Goal: Task Accomplishment & Management: Complete application form

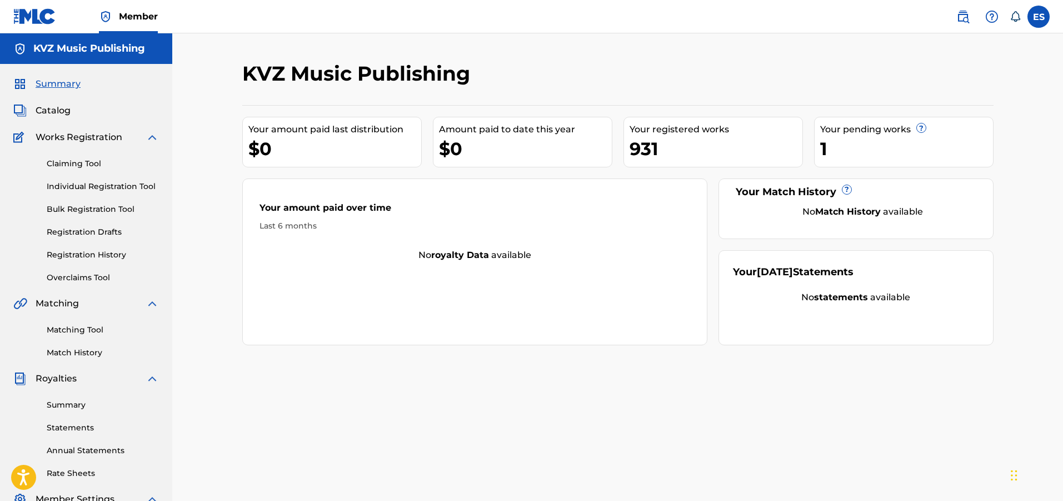
click at [92, 190] on link "Individual Registration Tool" at bounding box center [103, 187] width 112 height 12
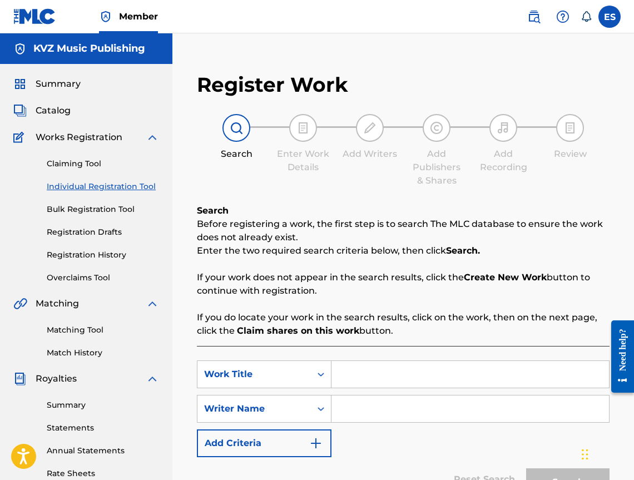
paste input "MOETO DRUGO AZ"
type input "MOETO DRUGO AZ"
click at [392, 416] on input "Search Form" at bounding box center [469, 408] width 277 height 27
type input "[PERSON_NAME]"
click at [339, 374] on input "MOETO DRUGO AZ" at bounding box center [469, 374] width 277 height 27
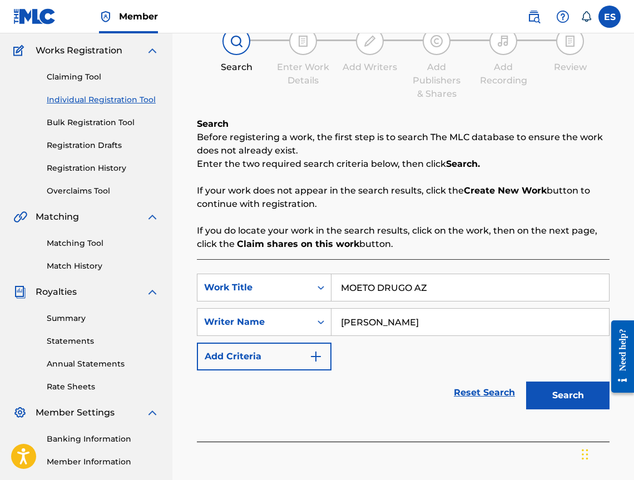
scroll to position [187, 0]
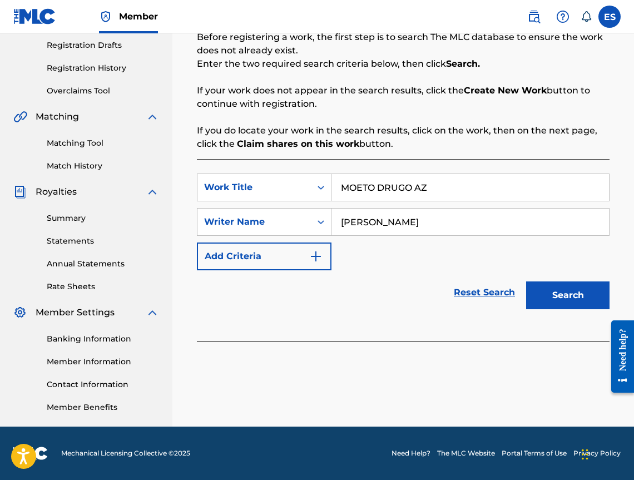
click at [546, 304] on button "Search" at bounding box center [567, 295] width 83 height 28
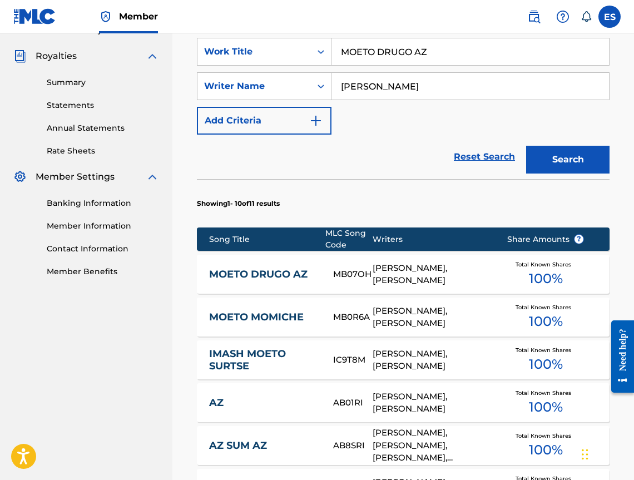
scroll to position [354, 0]
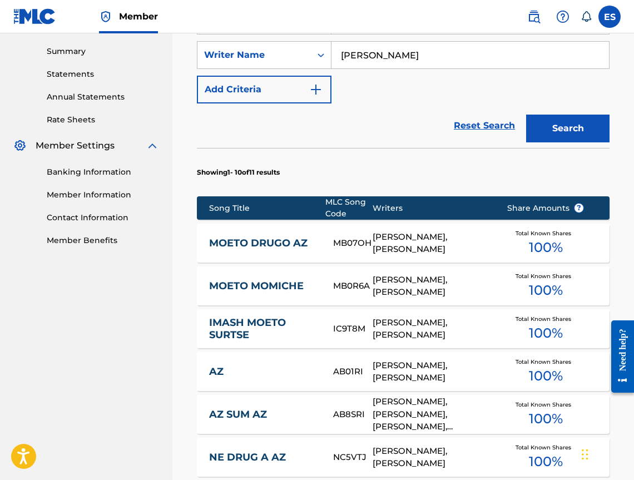
click at [261, 242] on link "MOETO DRUGO AZ" at bounding box center [263, 243] width 109 height 13
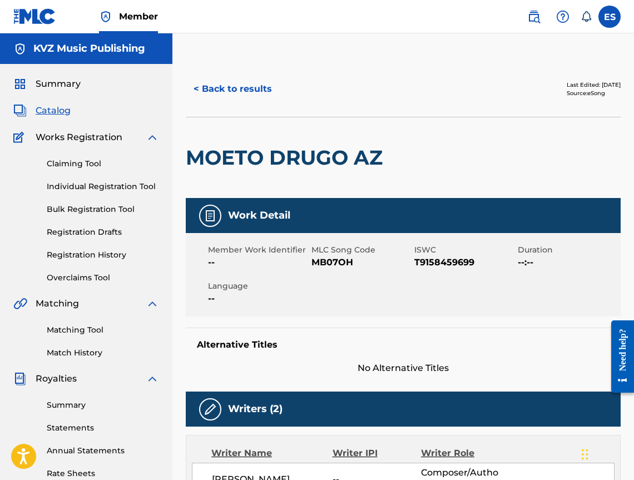
click at [218, 92] on button "< Back to results" at bounding box center [233, 89] width 94 height 28
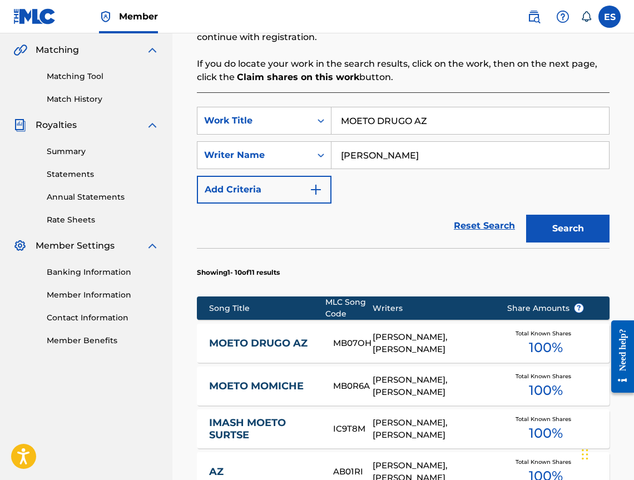
scroll to position [354, 0]
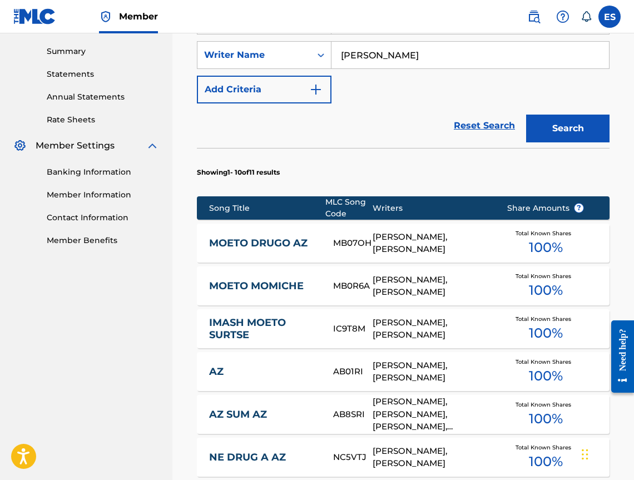
click at [268, 273] on div "MOETO MOMICHE MB0R6A [PERSON_NAME], [PERSON_NAME] Total Known Shares 100 %" at bounding box center [403, 285] width 412 height 39
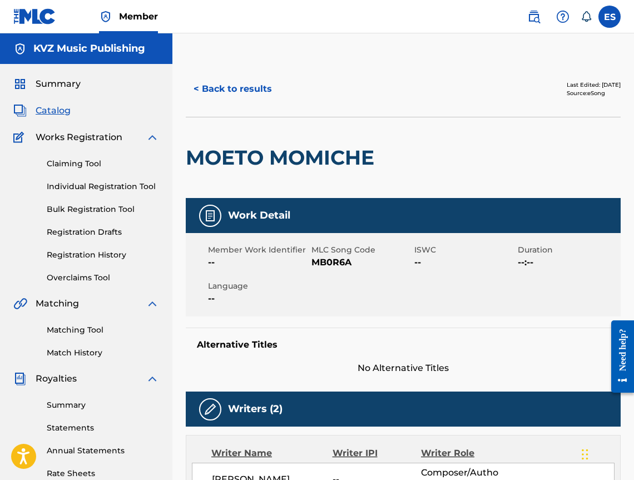
click at [246, 90] on button "< Back to results" at bounding box center [233, 89] width 94 height 28
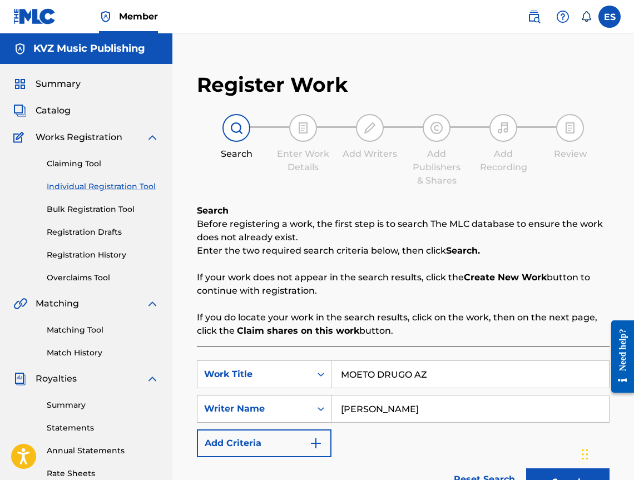
scroll to position [187, 0]
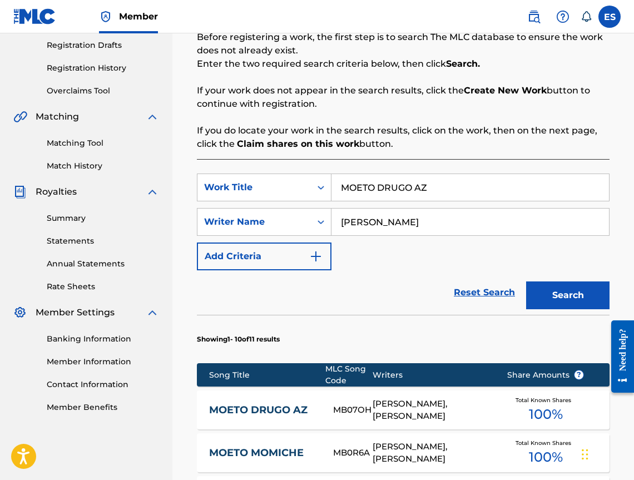
click at [290, 405] on link "MOETO DRUGO AZ" at bounding box center [263, 410] width 109 height 13
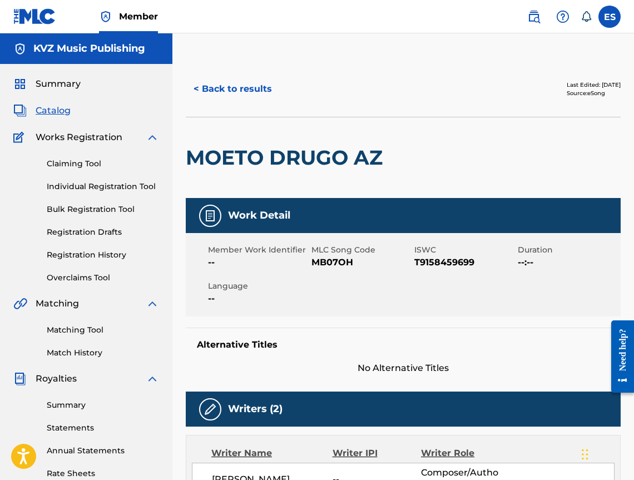
click at [250, 98] on button "< Back to results" at bounding box center [233, 89] width 94 height 28
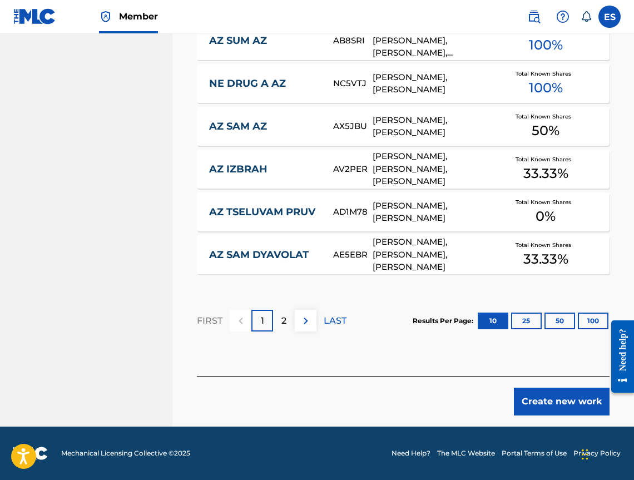
click at [565, 400] on button "Create new work" at bounding box center [562, 401] width 96 height 28
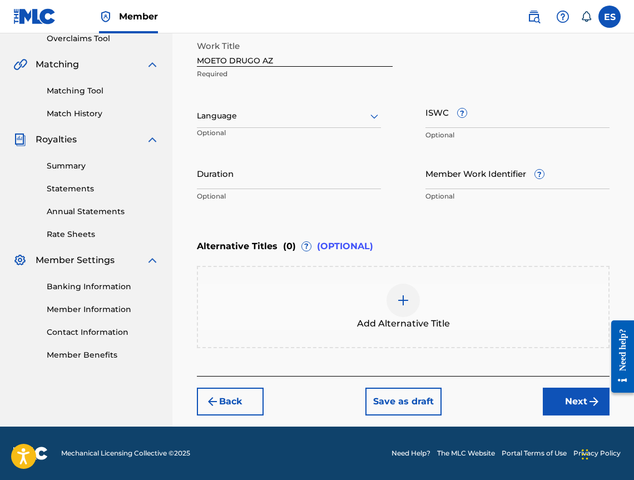
scroll to position [239, 0]
click at [161, 93] on div "Summary Catalog Works Registration Claiming Tool Individual Registration Tool B…" at bounding box center [86, 99] width 172 height 549
click at [260, 127] on div "Language" at bounding box center [289, 116] width 184 height 23
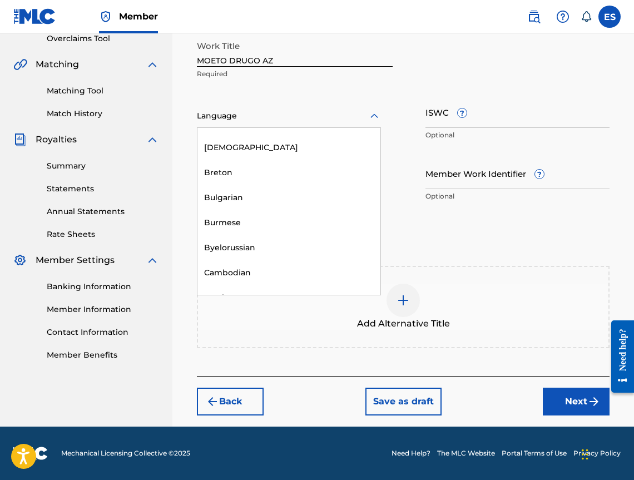
scroll to position [445, 0]
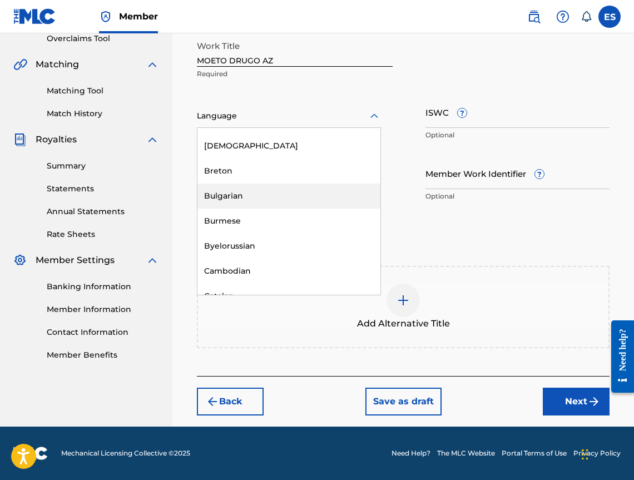
click at [276, 193] on div "Bulgarian" at bounding box center [288, 195] width 183 height 25
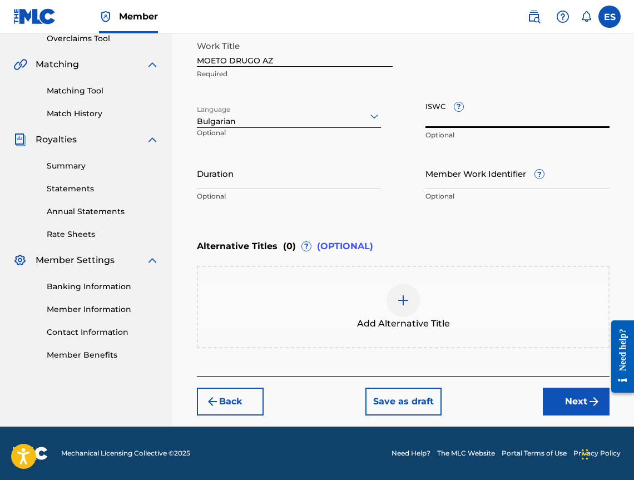
paste input "T9158459699"
type input "T9158459699"
click at [325, 191] on p "Optional" at bounding box center [289, 196] width 184 height 10
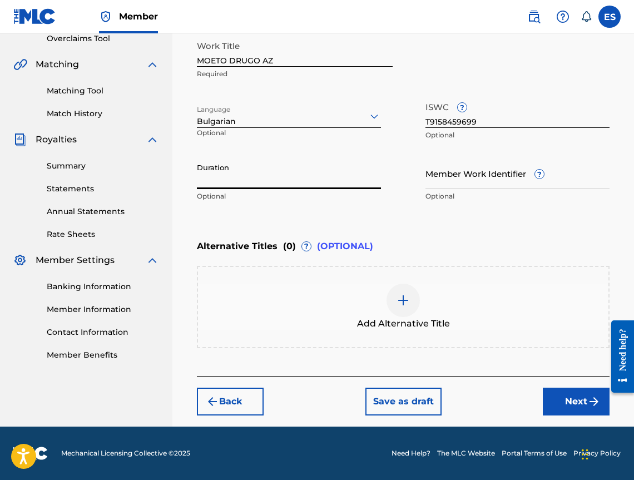
paste input "04:06"
type input "04:06"
click at [454, 301] on div "Add Alternative Title" at bounding box center [403, 307] width 410 height 47
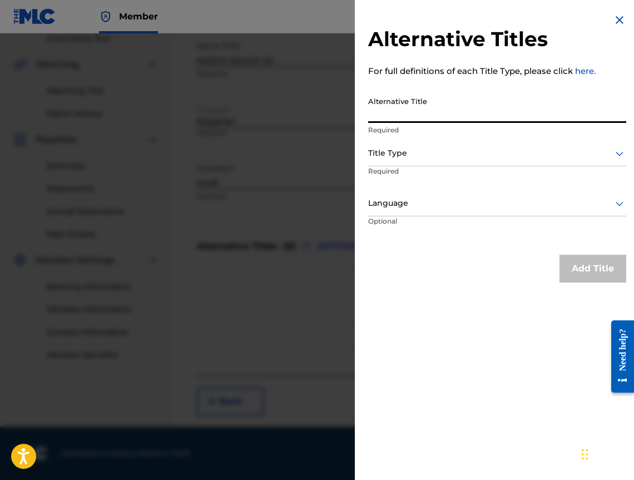
paste input "МОЕТО ДРУГО АЗ"
type input "МОЕТО ДРУГО АЗ"
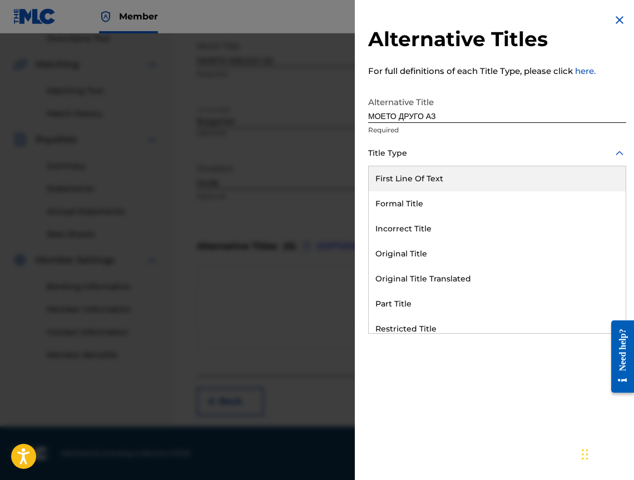
click at [427, 165] on div "Title Type" at bounding box center [497, 153] width 258 height 25
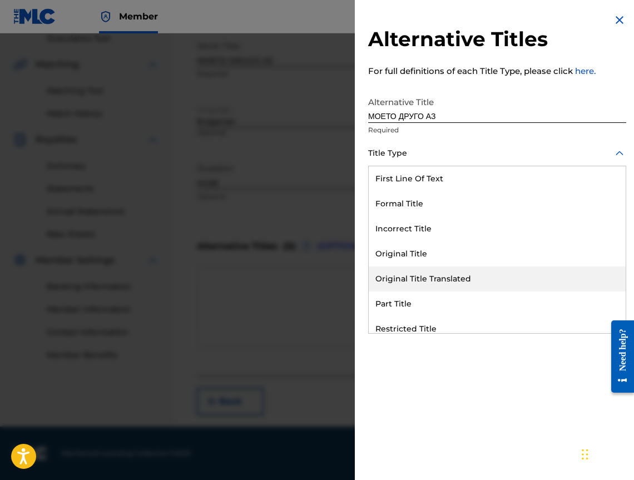
click at [457, 268] on div "Original Title Translated" at bounding box center [497, 278] width 257 height 25
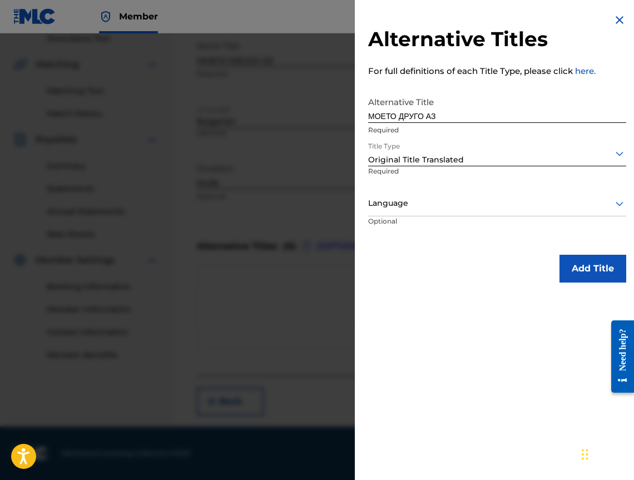
click at [430, 197] on div at bounding box center [497, 203] width 258 height 14
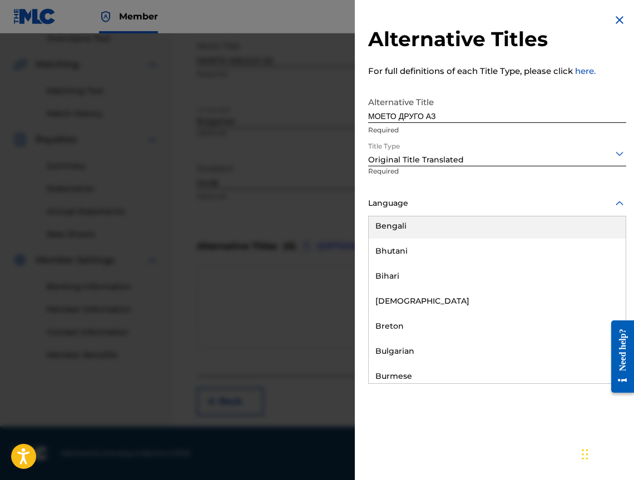
scroll to position [389, 0]
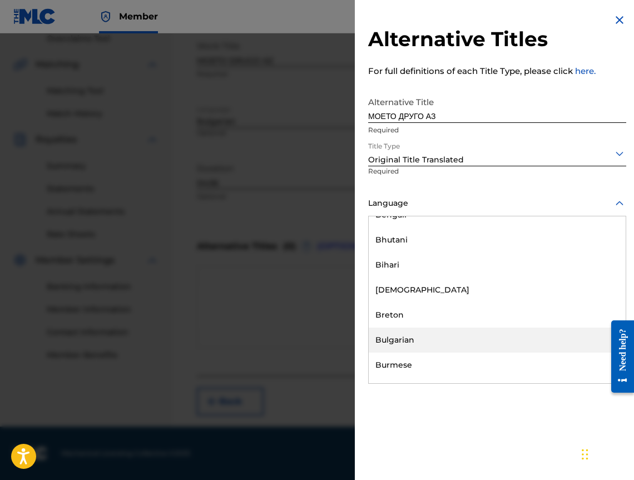
click at [457, 336] on div "Bulgarian" at bounding box center [497, 339] width 257 height 25
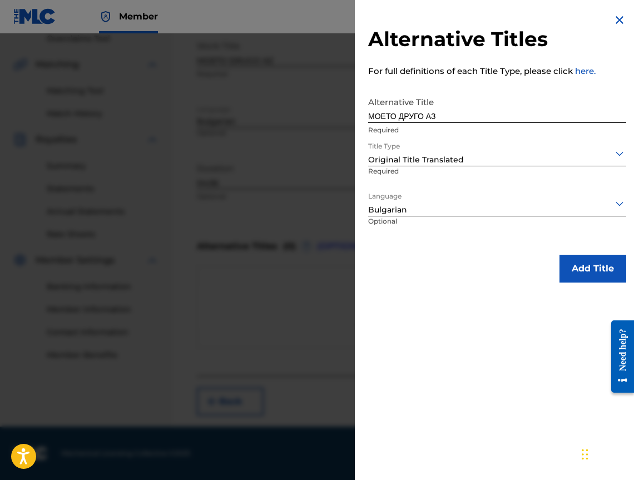
click at [575, 266] on button "Add Title" at bounding box center [592, 269] width 67 height 28
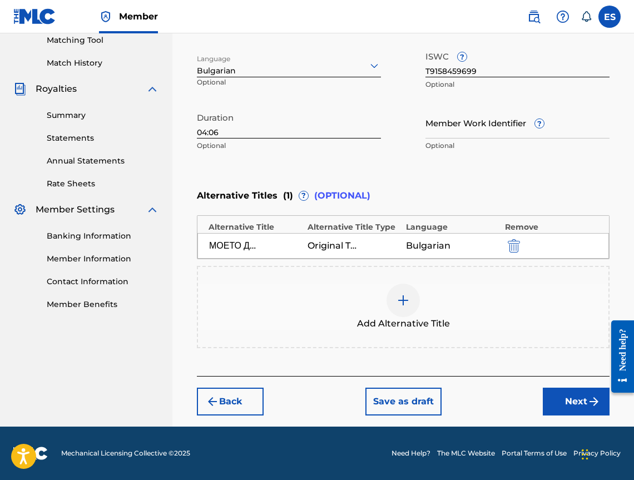
click at [560, 394] on button "Next" at bounding box center [576, 401] width 67 height 28
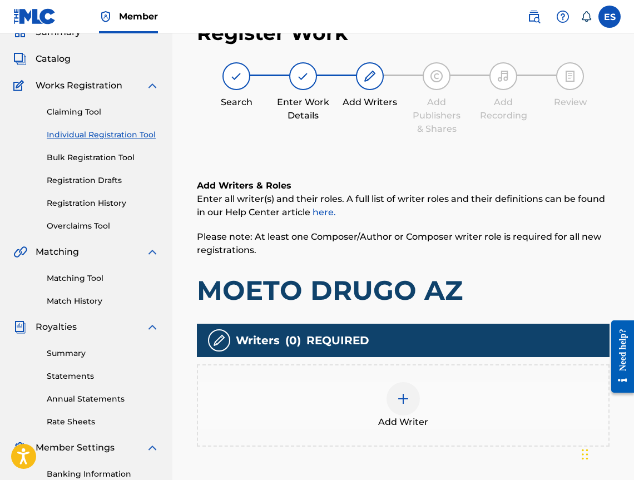
scroll to position [50, 0]
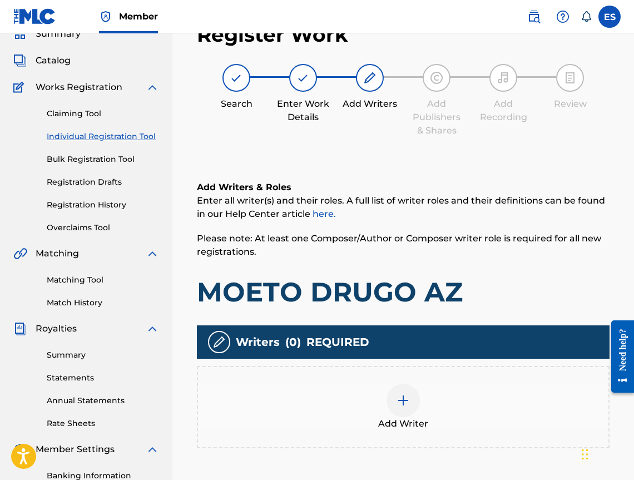
click at [370, 385] on div "Add Writer" at bounding box center [403, 407] width 410 height 47
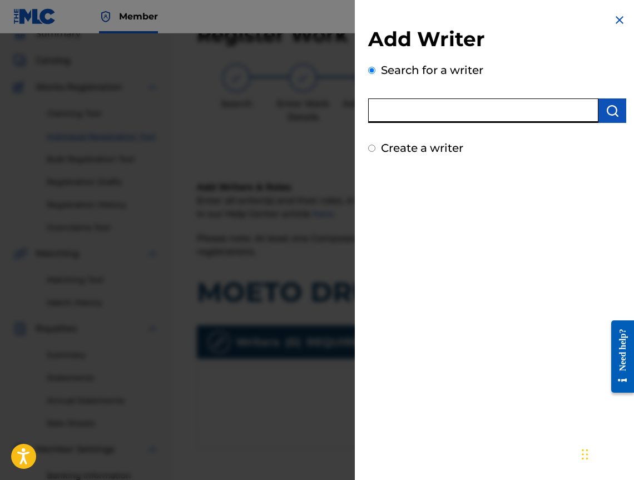
paste input "00520283097"
type input "00520283097"
click at [603, 116] on button "submit" at bounding box center [612, 110] width 28 height 24
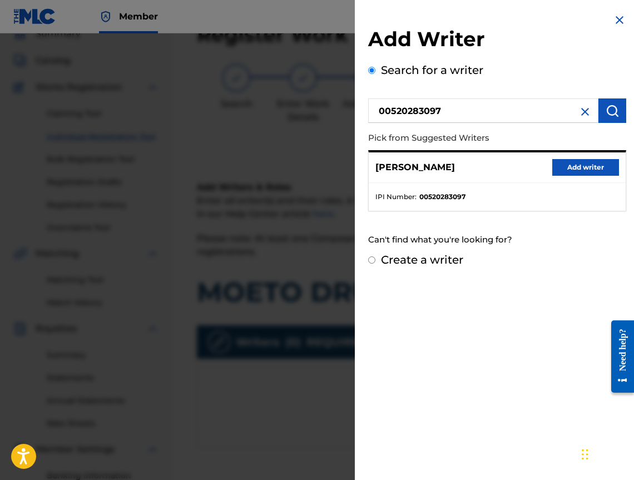
click at [585, 170] on button "Add writer" at bounding box center [585, 167] width 67 height 17
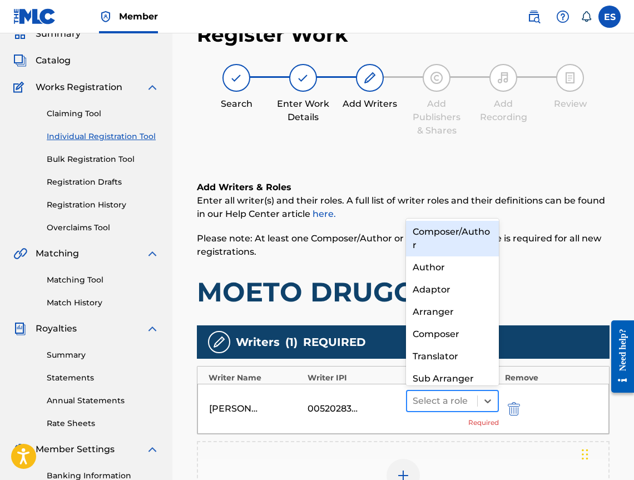
click at [443, 397] on div at bounding box center [441, 401] width 59 height 16
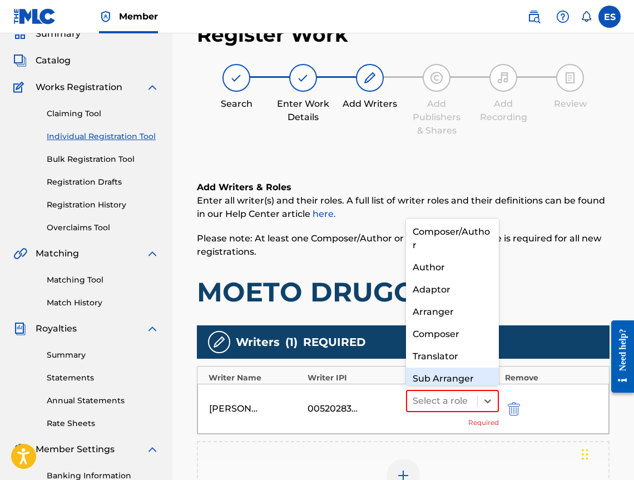
scroll to position [12, 0]
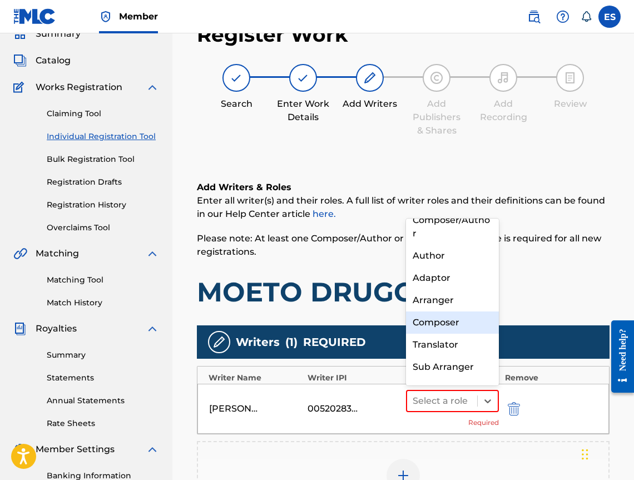
click at [446, 325] on div "Composer" at bounding box center [452, 322] width 93 height 22
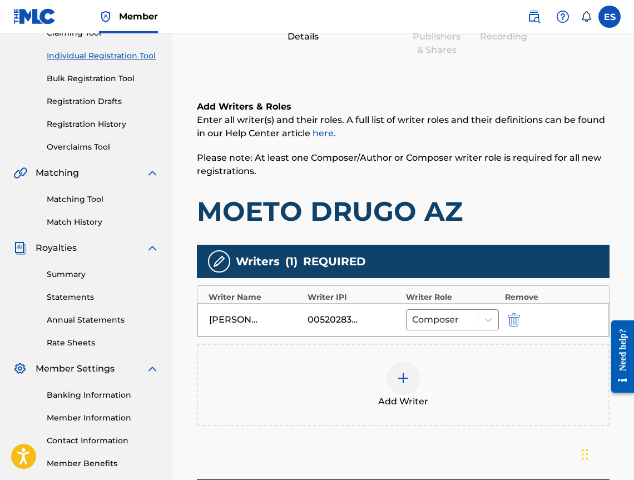
scroll to position [234, 0]
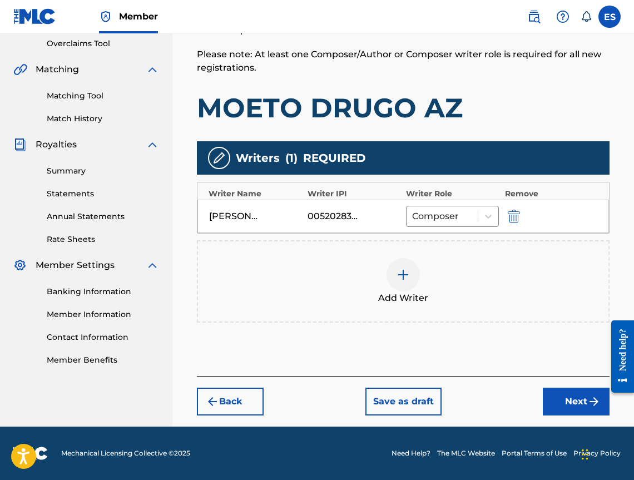
click at [416, 277] on div at bounding box center [402, 274] width 33 height 33
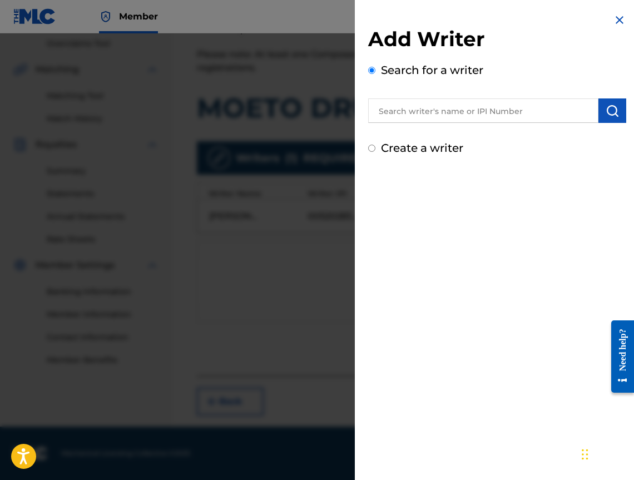
drag, startPoint x: 490, startPoint y: 123, endPoint x: 464, endPoint y: 113, distance: 28.0
click at [464, 113] on input "text" at bounding box center [483, 110] width 230 height 24
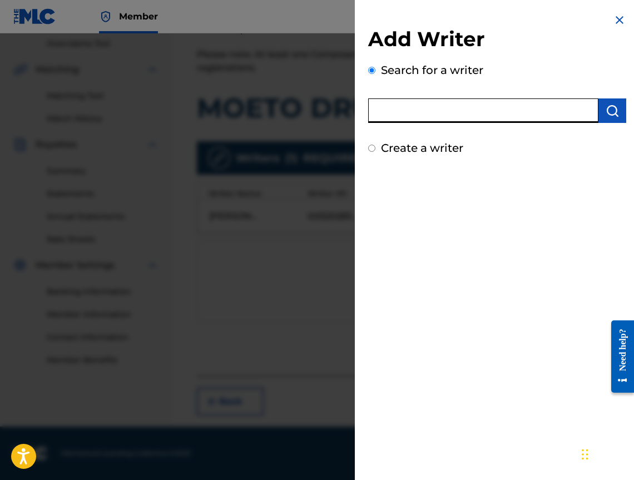
paste input "00473356148"
type input "00473356148"
click at [605, 104] on img "submit" at bounding box center [611, 110] width 13 height 13
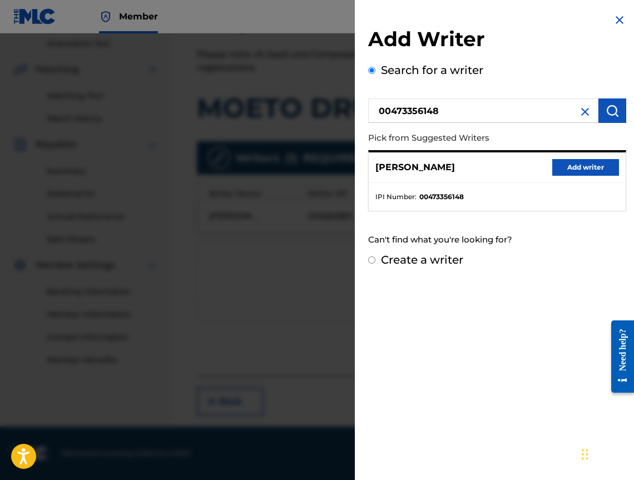
click at [578, 163] on button "Add writer" at bounding box center [585, 167] width 67 height 17
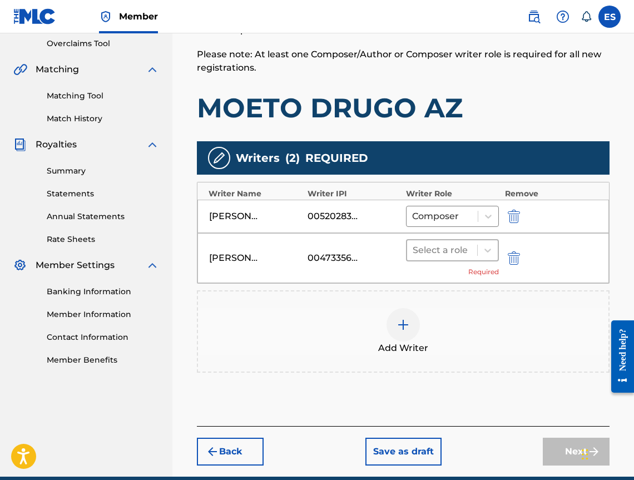
click at [459, 250] on div at bounding box center [441, 250] width 59 height 16
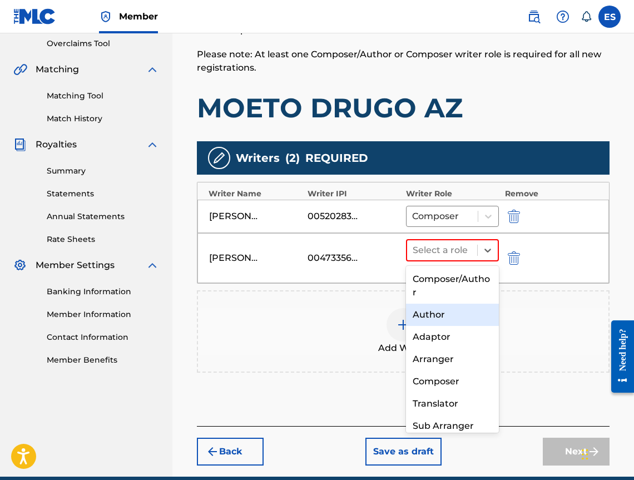
click at [463, 324] on div "Author" at bounding box center [452, 315] width 93 height 22
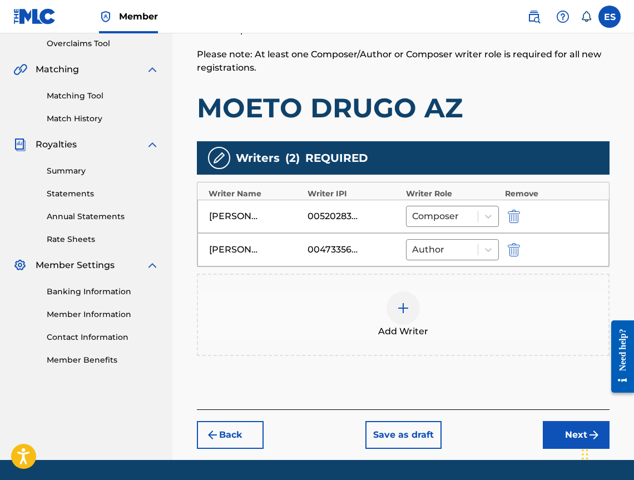
click at [568, 439] on button "Next" at bounding box center [576, 435] width 67 height 28
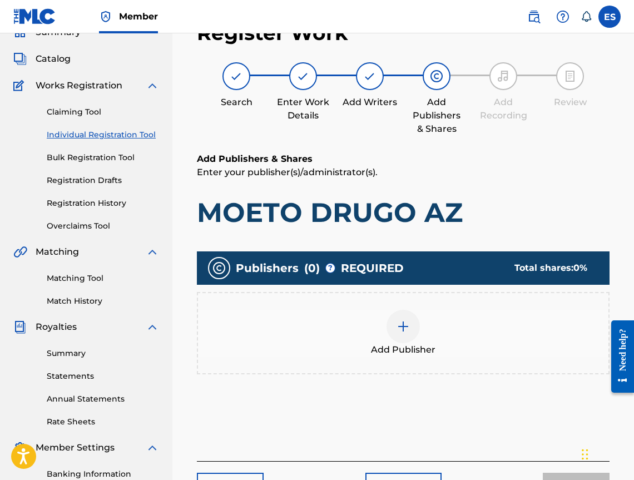
scroll to position [50, 0]
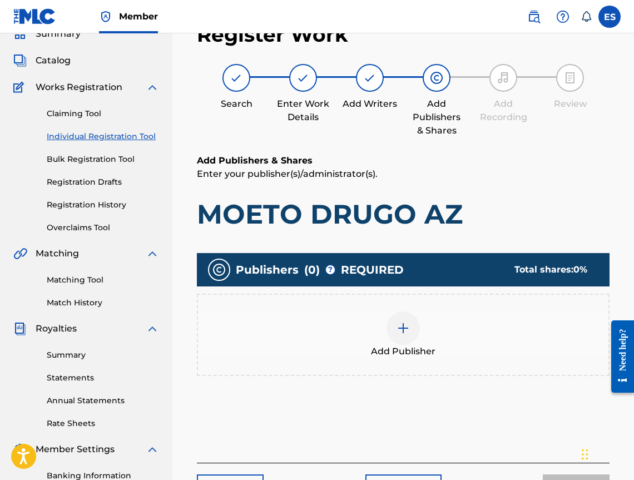
click at [393, 321] on div at bounding box center [402, 327] width 33 height 33
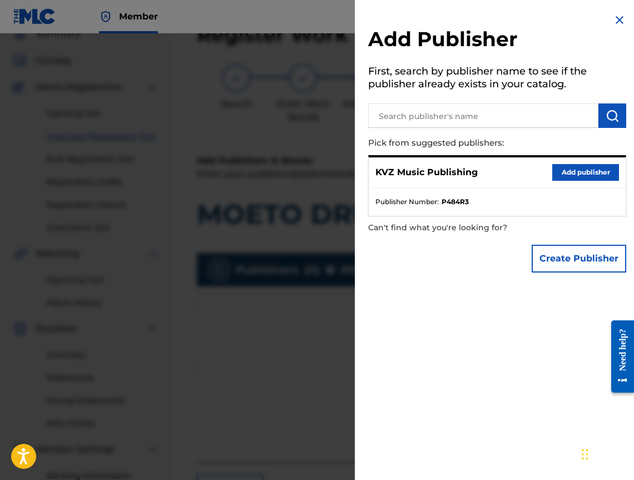
click at [570, 173] on button "Add publisher" at bounding box center [585, 172] width 67 height 17
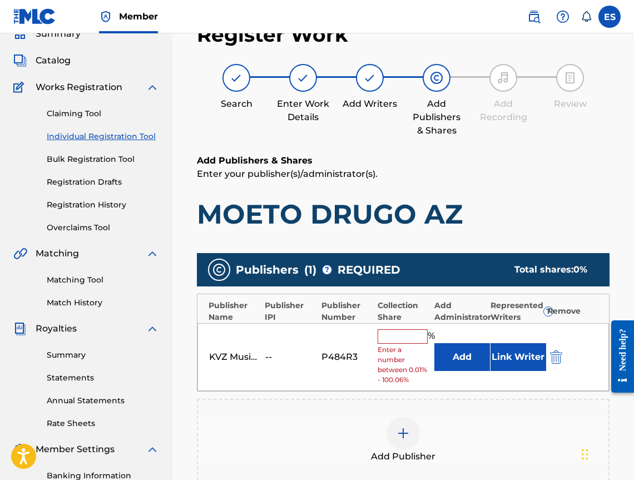
click at [391, 340] on input "text" at bounding box center [402, 336] width 50 height 14
type input "33.33"
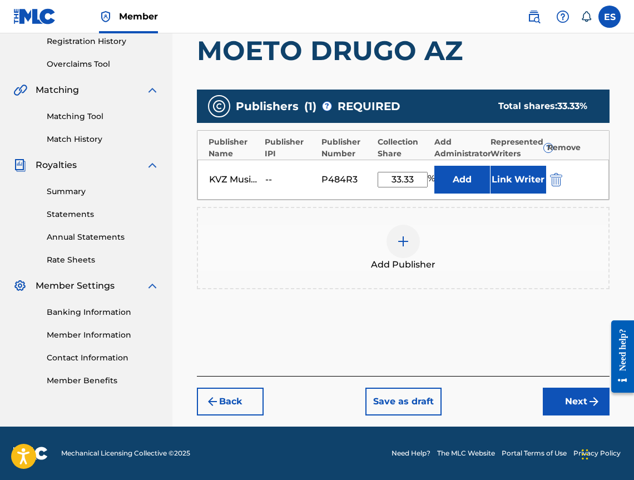
click at [591, 402] on img "submit" at bounding box center [593, 401] width 13 height 13
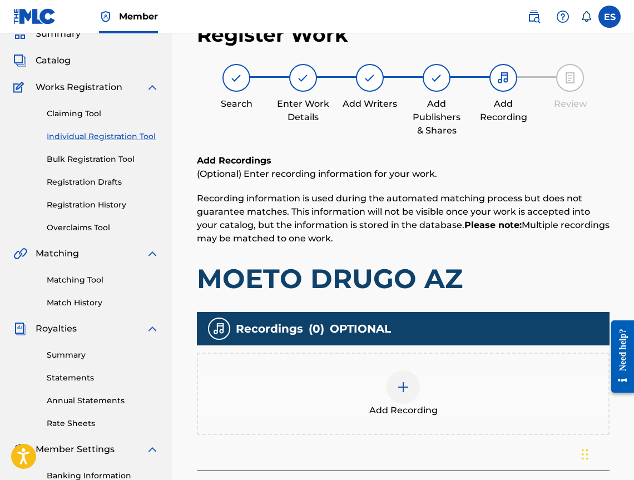
click at [261, 345] on div "Recordings ( 0 ) OPTIONAL" at bounding box center [403, 328] width 412 height 33
click at [382, 368] on div "Add Recording" at bounding box center [403, 393] width 412 height 82
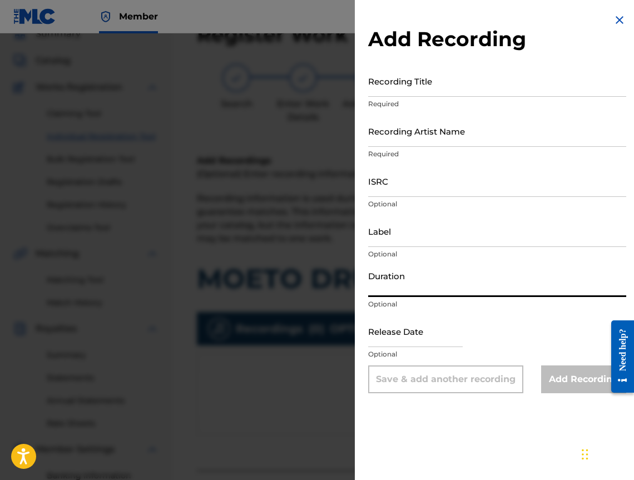
paste input "04:06"
type input "04:06"
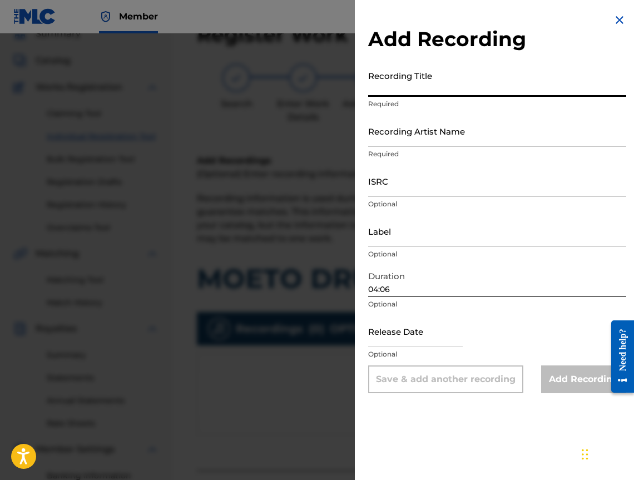
paste input "MOETO DRUGO AZ"
type input "MOETO DRUGO AZ"
drag, startPoint x: 467, startPoint y: 103, endPoint x: 454, endPoint y: 116, distance: 18.9
drag, startPoint x: 454, startPoint y: 116, endPoint x: 432, endPoint y: 136, distance: 28.7
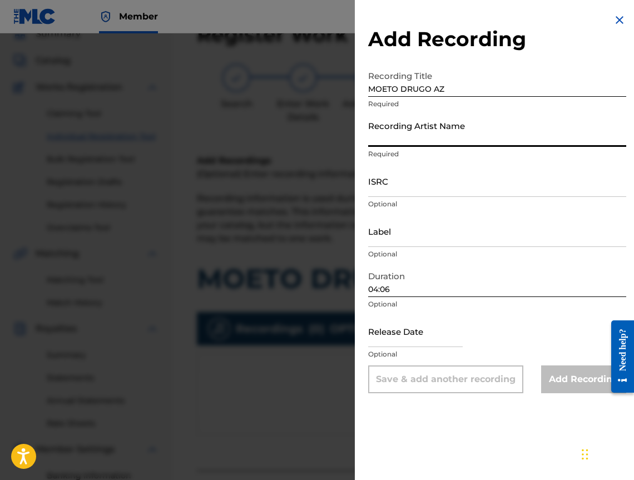
paste input "DESI SLAVA"
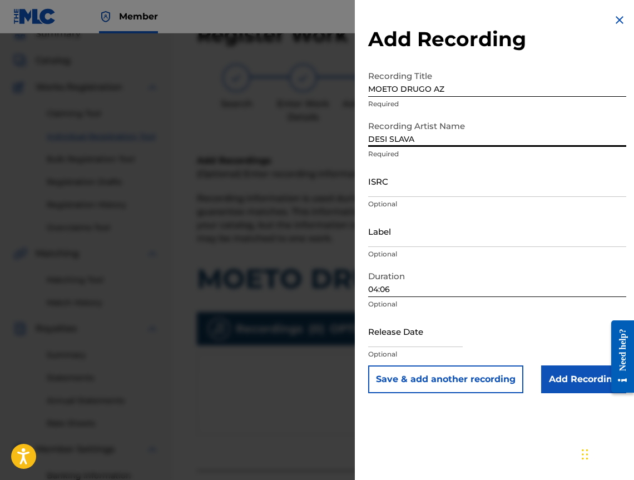
type input "DESI SLAVA"
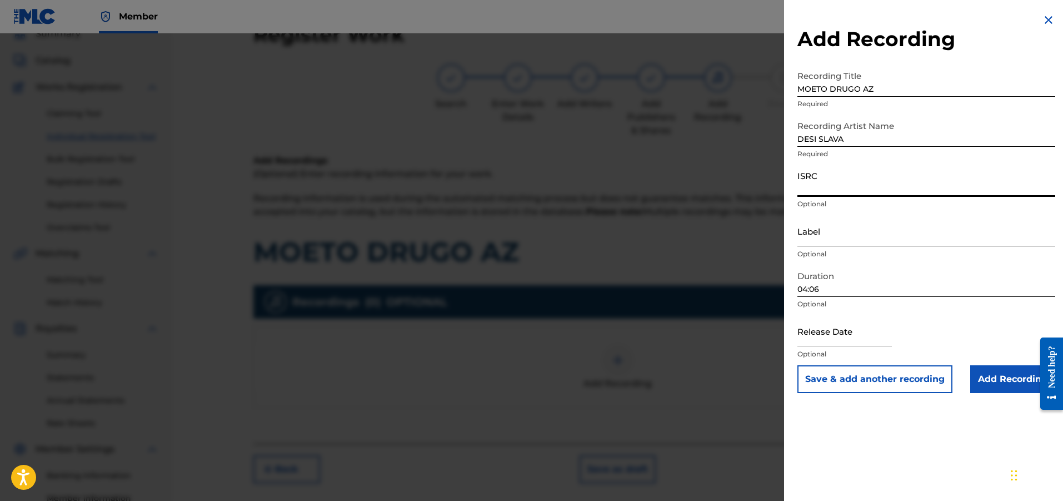
paste input "BGA261583339"
type input "BGA261583339"
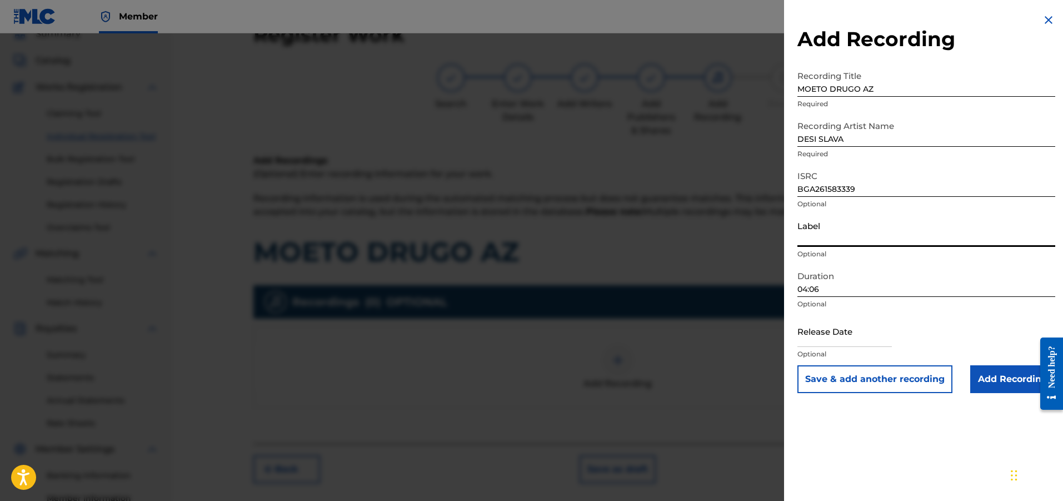
paste input "New Music"
type input "New Music"
click at [1007, 385] on input "Add Recording" at bounding box center [1013, 379] width 85 height 28
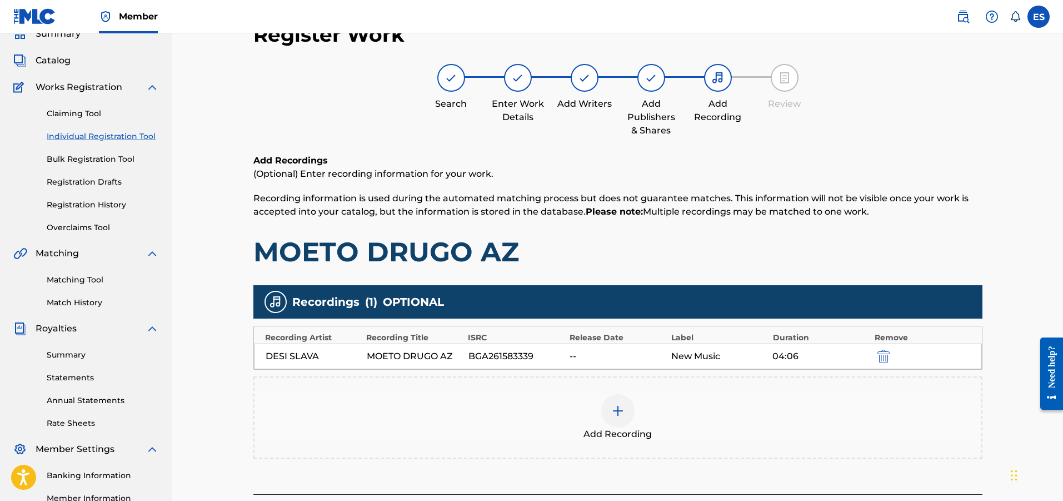
click at [560, 399] on div "Add Recording" at bounding box center [618, 417] width 727 height 47
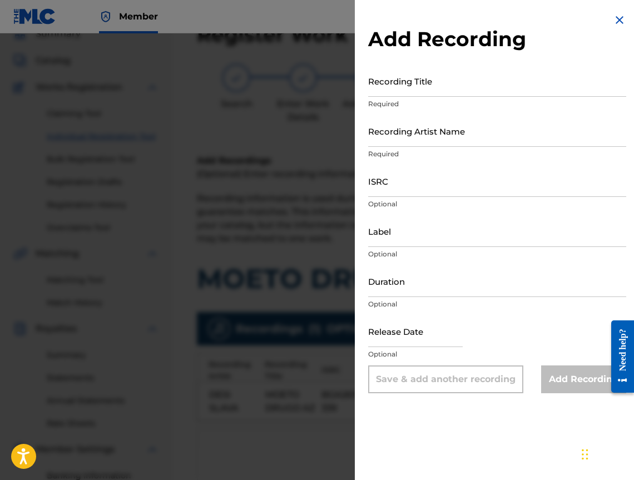
click at [313, 175] on div at bounding box center [317, 273] width 634 height 480
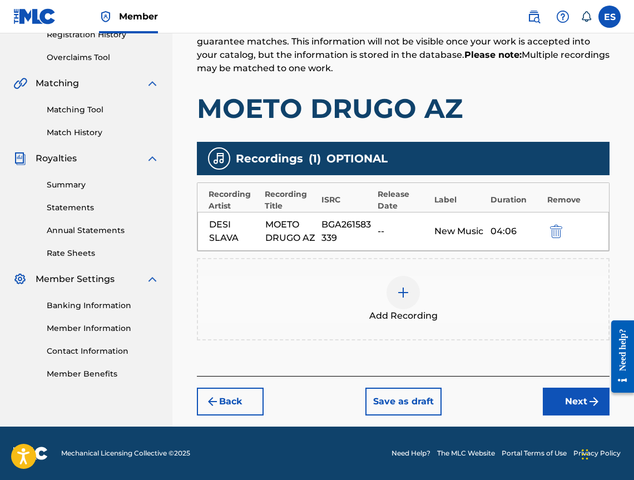
click at [546, 394] on button "Next" at bounding box center [576, 401] width 67 height 28
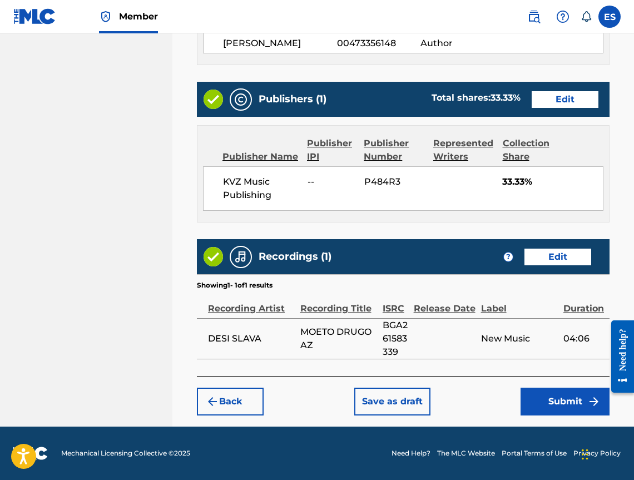
scroll to position [644, 0]
click at [543, 404] on button "Submit" at bounding box center [564, 401] width 89 height 28
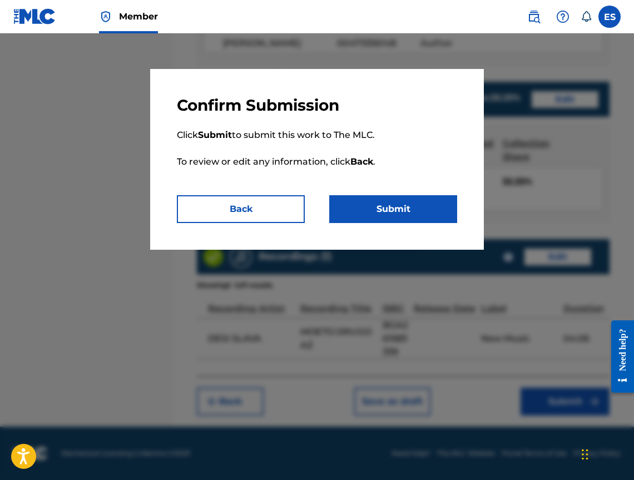
click at [370, 210] on button "Submit" at bounding box center [393, 209] width 128 height 28
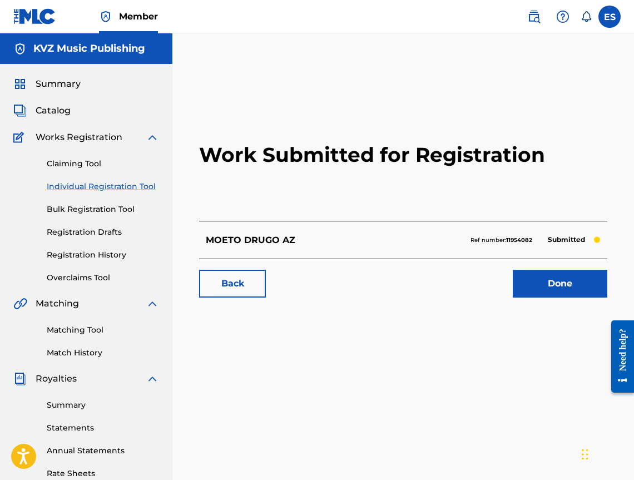
click at [117, 185] on link "Individual Registration Tool" at bounding box center [103, 187] width 112 height 12
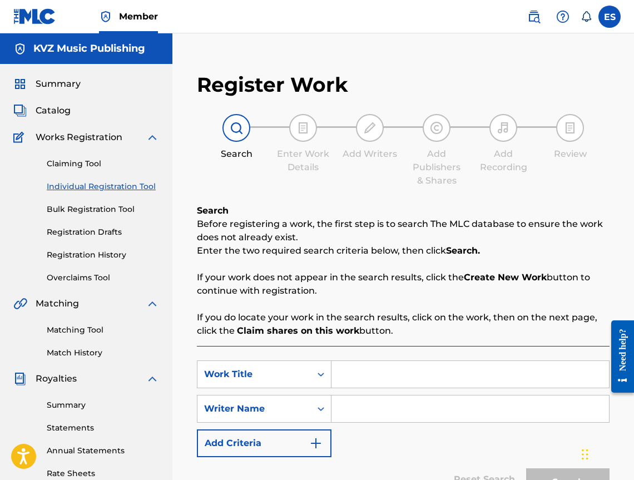
drag, startPoint x: 456, startPoint y: 388, endPoint x: 407, endPoint y: 372, distance: 51.9
paste input "MOYA"
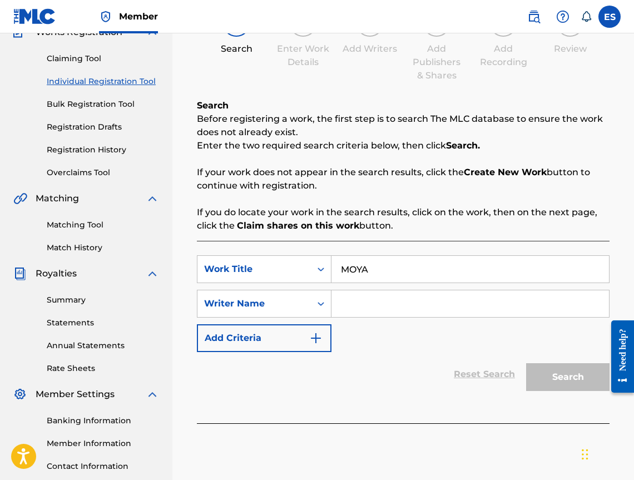
scroll to position [187, 0]
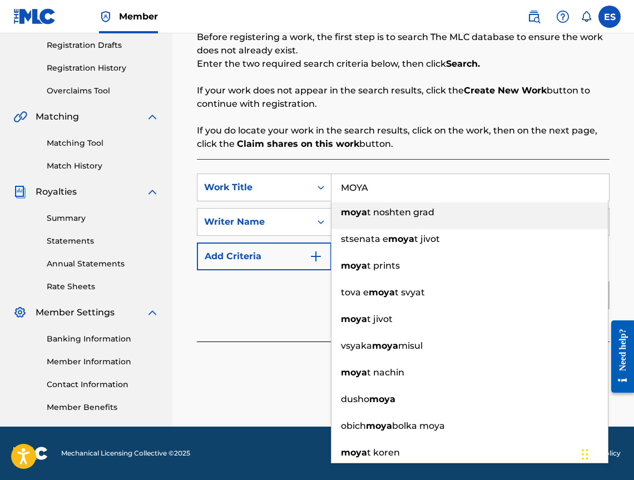
click at [408, 219] on div "moya t noshten grad" at bounding box center [469, 212] width 276 height 20
type input "moyat noshten grad"
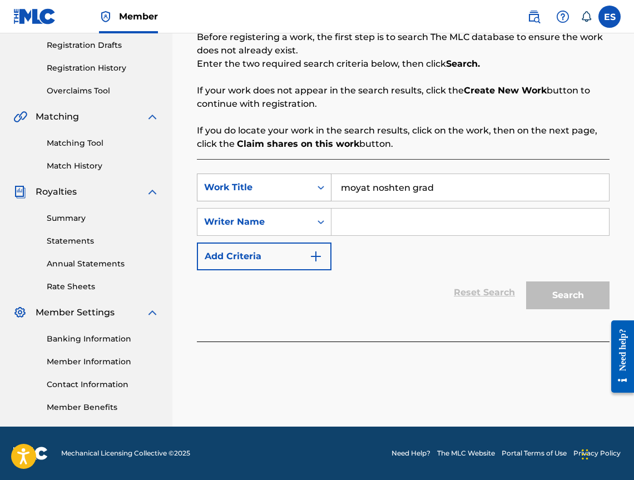
drag, startPoint x: 461, startPoint y: 181, endPoint x: 258, endPoint y: 185, distance: 202.9
click at [259, 185] on div "SearchWithCriteria792e4263-7e83-49bd-ae39-ff68e2e46d08 Work Title moyat noshten…" at bounding box center [403, 187] width 412 height 28
paste input "MOYA"
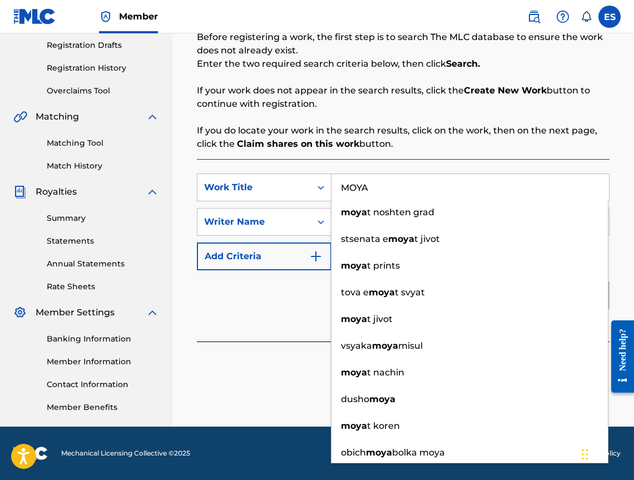
type input "MOYA"
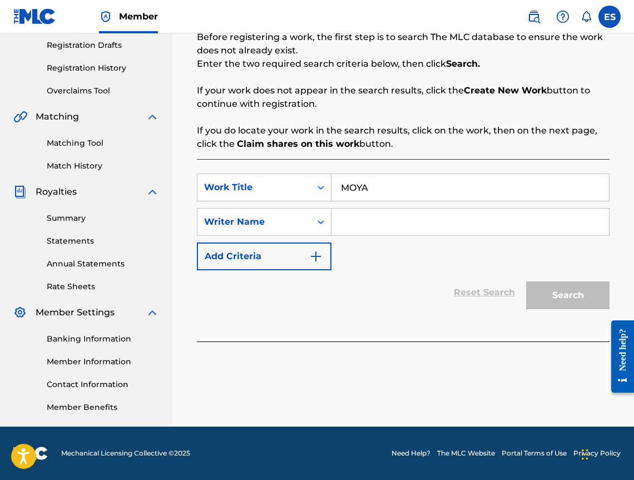
click at [266, 306] on div "Reset Search Search" at bounding box center [403, 292] width 412 height 44
click at [375, 207] on div "SearchWithCriteria792e4263-7e83-49bd-ae39-ff68e2e46d08 Work Title MOYA SearchWi…" at bounding box center [403, 221] width 412 height 97
drag, startPoint x: 370, startPoint y: 221, endPoint x: 370, endPoint y: 236, distance: 15.0
click at [370, 221] on input "Search Form" at bounding box center [469, 221] width 277 height 27
type input "[PERSON_NAME]"
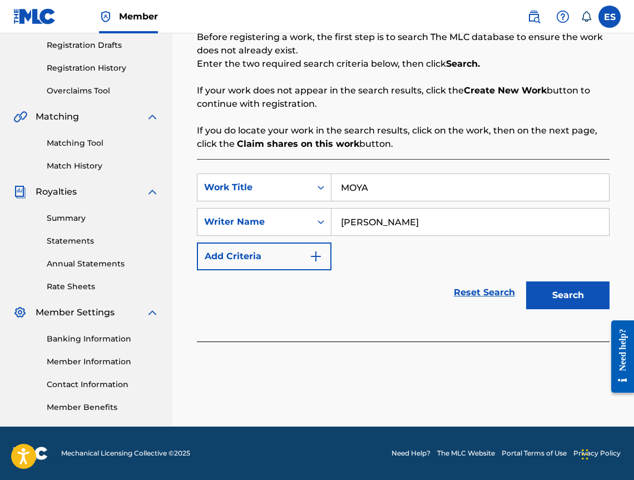
click at [573, 298] on button "Search" at bounding box center [567, 295] width 83 height 28
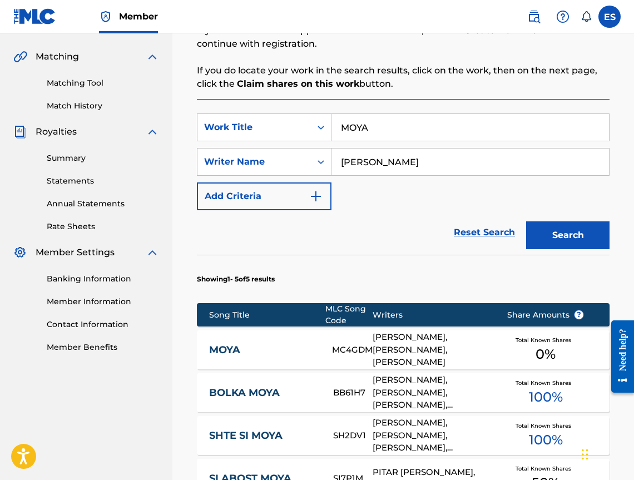
scroll to position [307, 0]
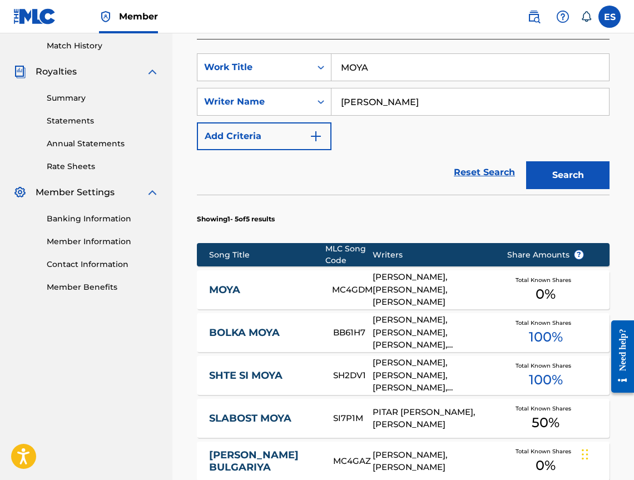
click at [293, 299] on div "MOYA MC4GDM [PERSON_NAME], [PERSON_NAME], [PERSON_NAME] Total Known Shares 0 %" at bounding box center [403, 289] width 412 height 39
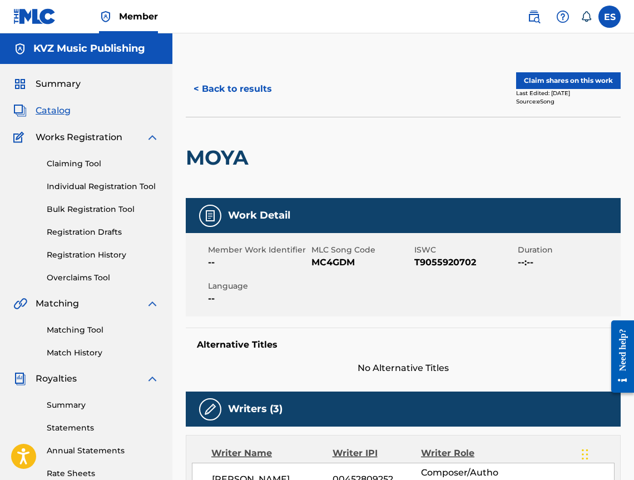
click at [255, 88] on button "< Back to results" at bounding box center [233, 89] width 94 height 28
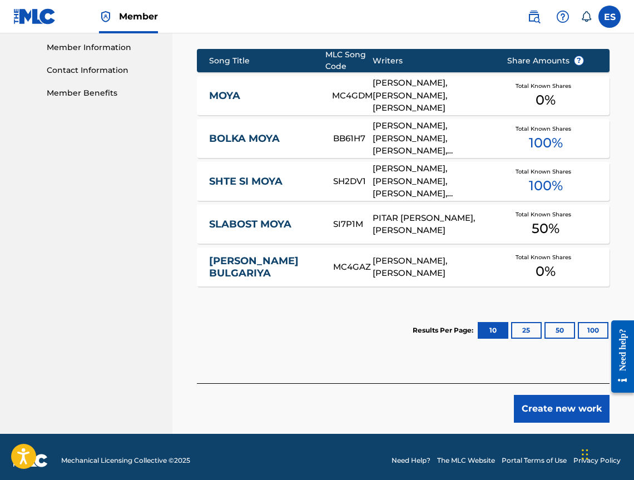
scroll to position [508, 0]
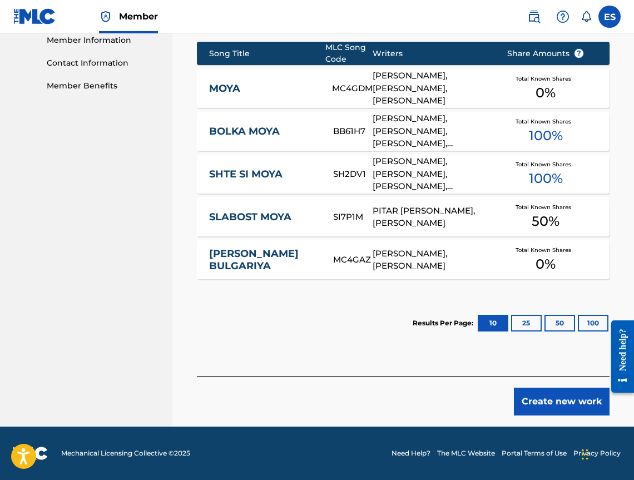
click at [522, 381] on div "Create new work" at bounding box center [403, 395] width 412 height 39
click at [525, 395] on button "Create new work" at bounding box center [562, 401] width 96 height 28
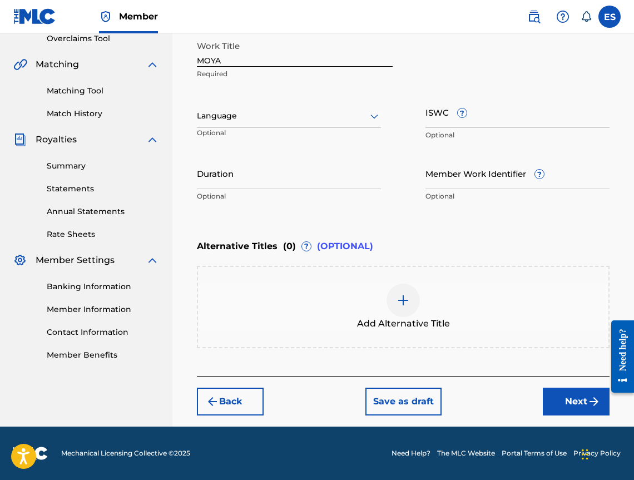
click at [290, 191] on p "Optional" at bounding box center [289, 196] width 184 height 10
click at [282, 177] on input "Duration" at bounding box center [289, 173] width 184 height 32
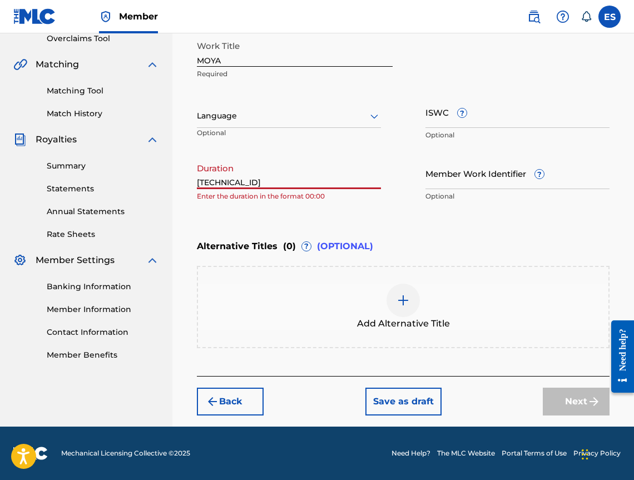
click at [211, 178] on input "[TECHNICAL_ID]" at bounding box center [289, 173] width 184 height 32
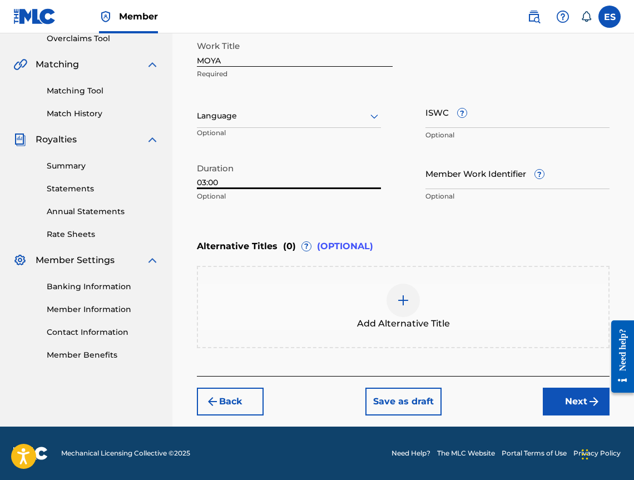
type input "03:00"
click at [242, 133] on p "Optional" at bounding box center [229, 137] width 64 height 18
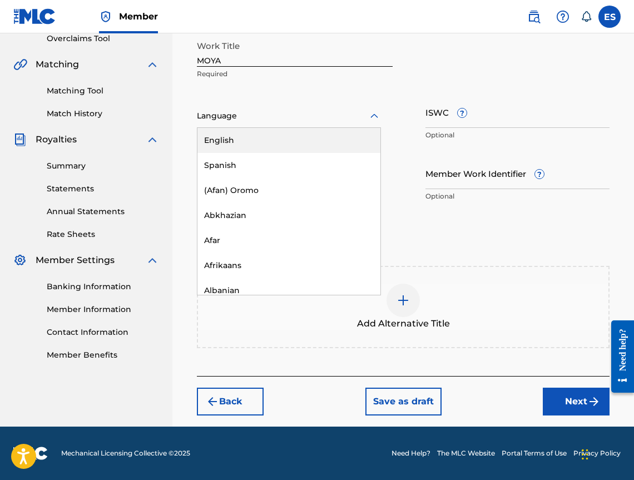
click at [242, 112] on div at bounding box center [289, 116] width 184 height 14
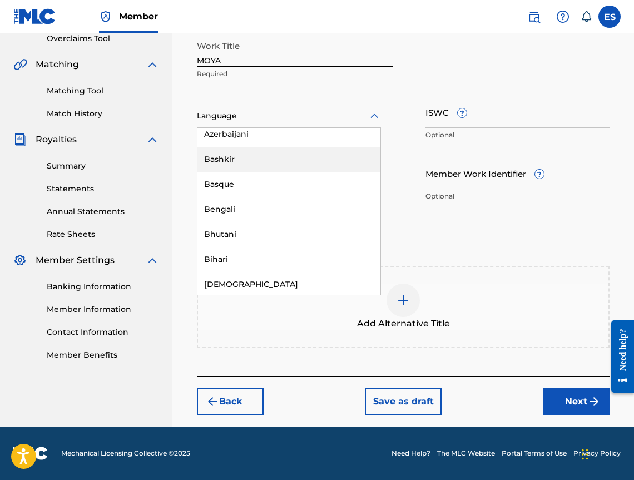
scroll to position [445, 0]
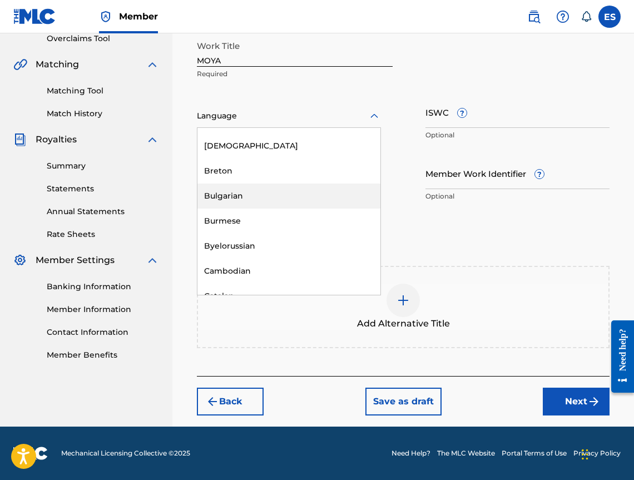
click at [256, 200] on div "Bulgarian" at bounding box center [288, 195] width 183 height 25
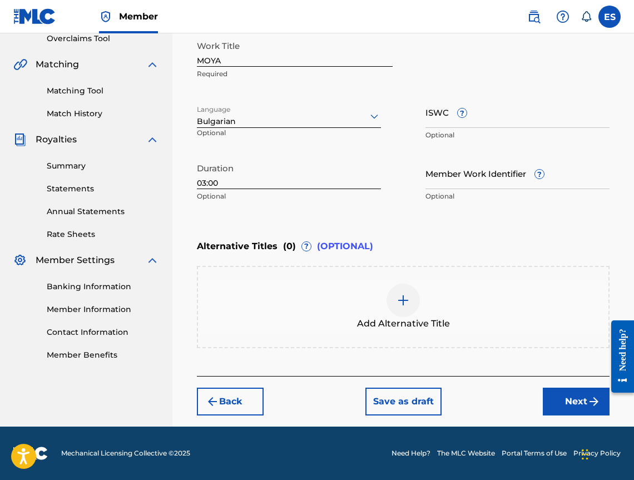
drag, startPoint x: 558, startPoint y: 136, endPoint x: 539, endPoint y: 120, distance: 25.3
paste input "T9055920702"
type input "T9055920702"
click at [346, 273] on div "Add Alternative Title" at bounding box center [403, 307] width 412 height 82
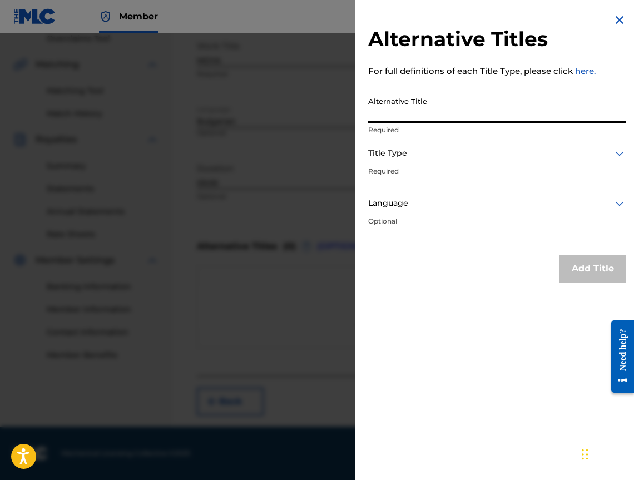
paste input "МОЯ"
type input "МОЯ"
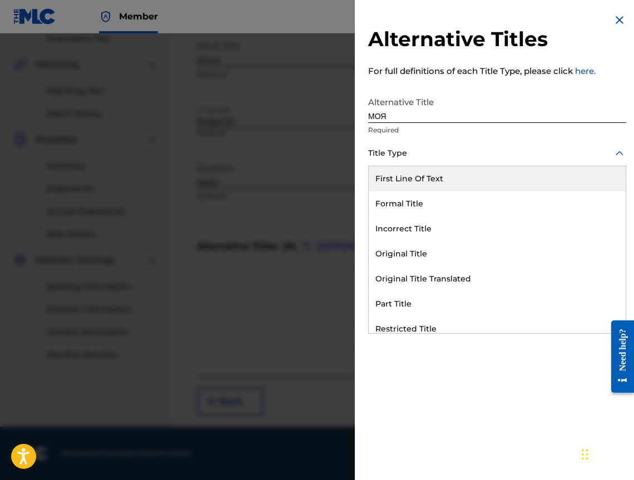
click at [416, 156] on div at bounding box center [497, 153] width 258 height 14
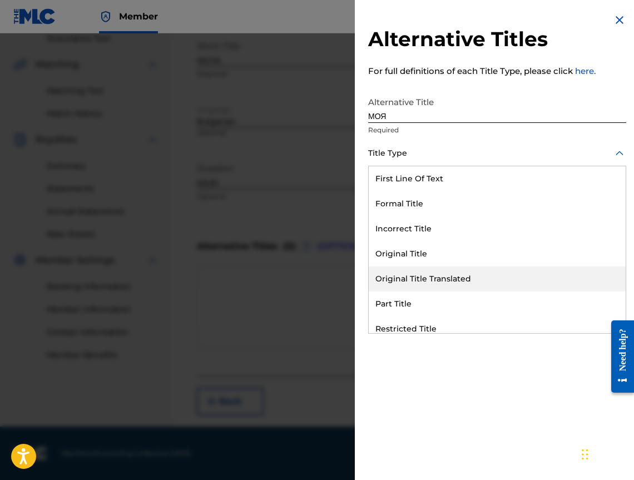
click at [438, 276] on div "Original Title Translated" at bounding box center [497, 278] width 257 height 25
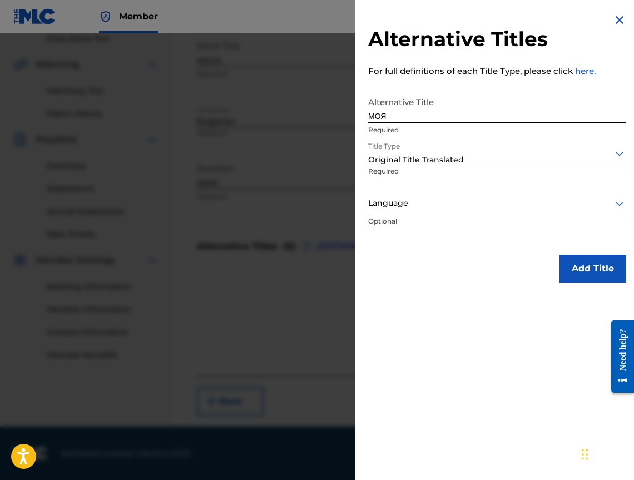
click at [404, 211] on div "Language" at bounding box center [497, 203] width 258 height 25
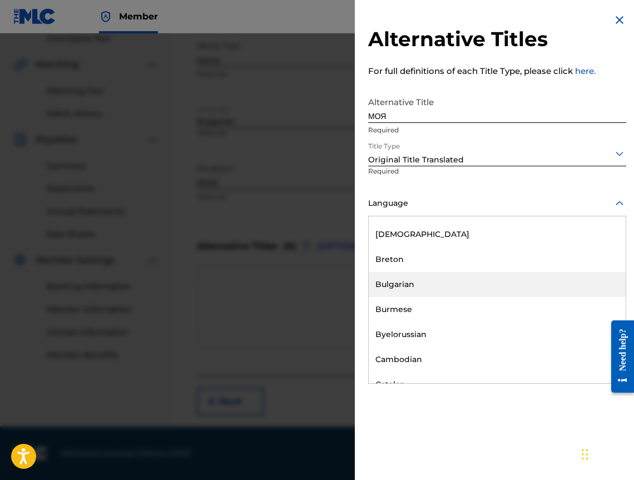
click at [439, 285] on div "Bulgarian" at bounding box center [497, 284] width 257 height 25
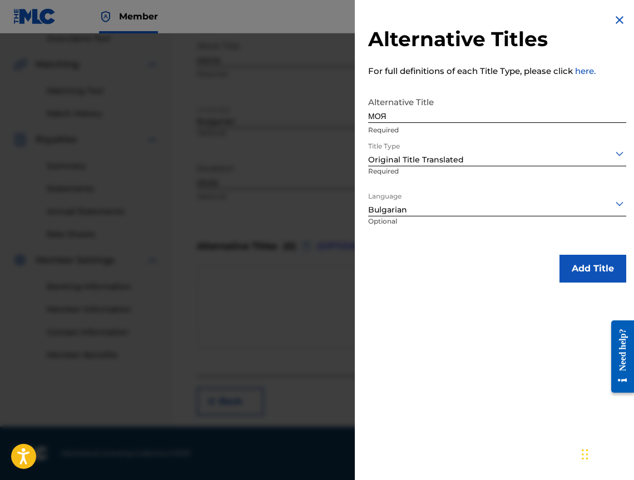
click at [565, 270] on button "Add Title" at bounding box center [592, 269] width 67 height 28
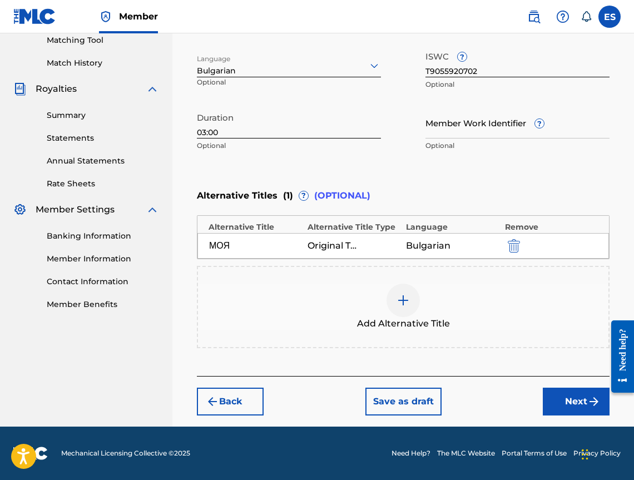
click at [580, 394] on button "Next" at bounding box center [576, 401] width 67 height 28
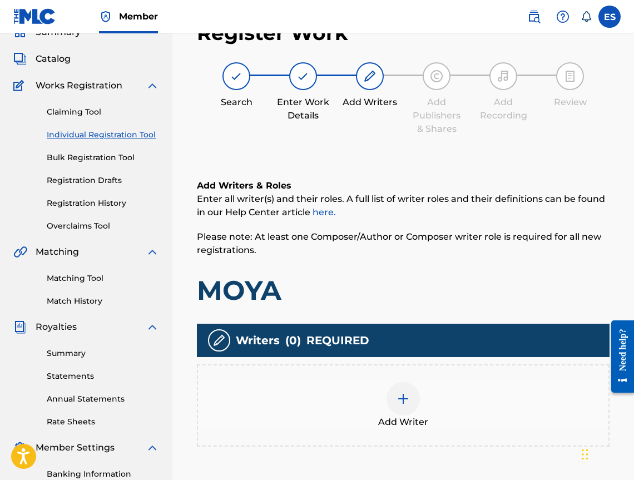
scroll to position [50, 0]
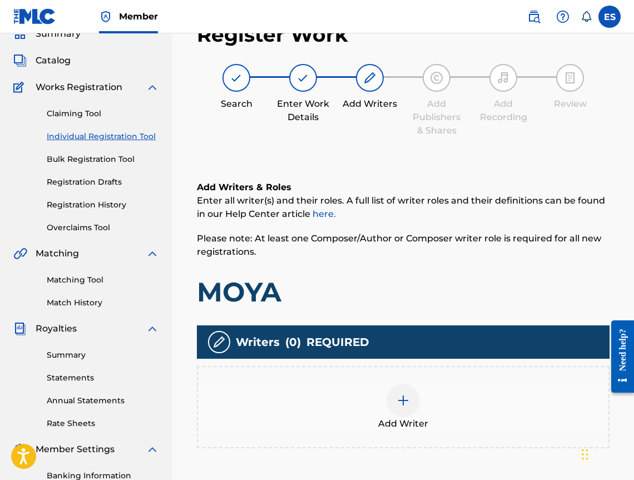
click at [373, 375] on div "Add Writer" at bounding box center [403, 407] width 412 height 82
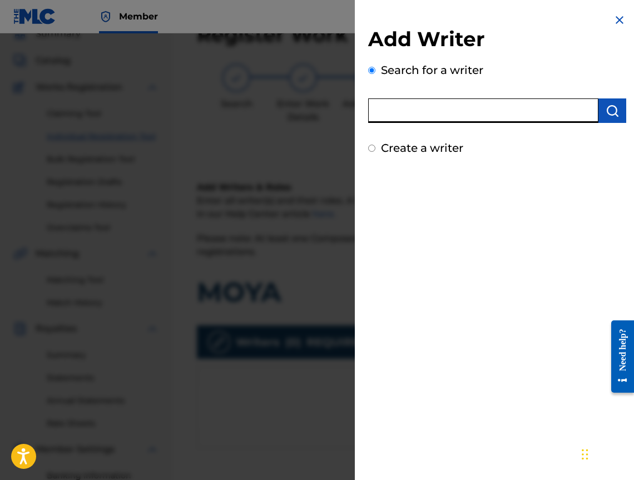
paste input "00452809252"
type input "00452809252"
click at [600, 106] on button "submit" at bounding box center [612, 110] width 28 height 24
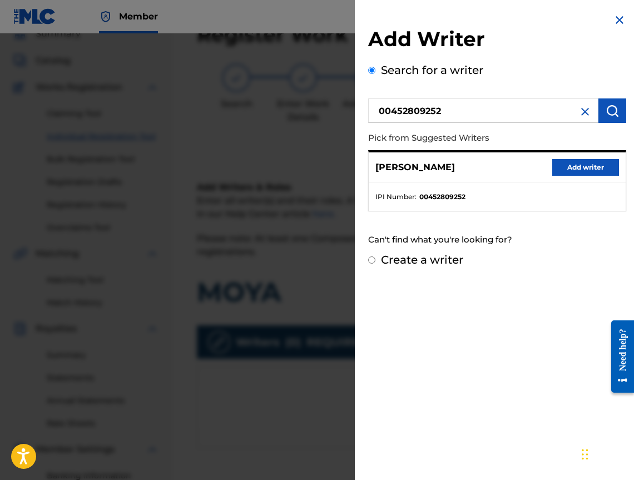
click at [600, 163] on button "Add writer" at bounding box center [585, 167] width 67 height 17
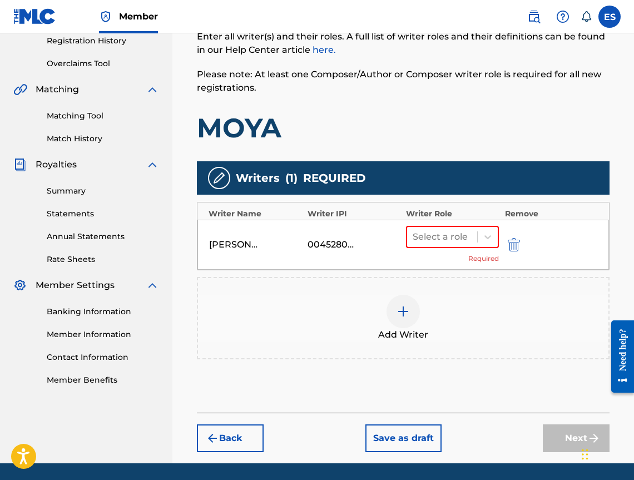
scroll to position [195, 0]
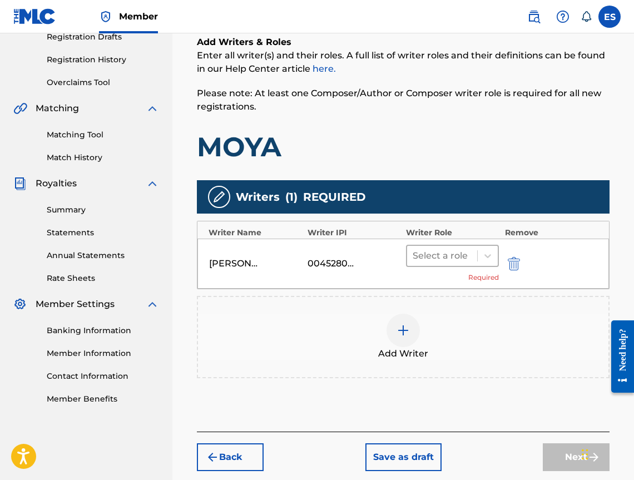
click at [469, 258] on div at bounding box center [441, 256] width 59 height 16
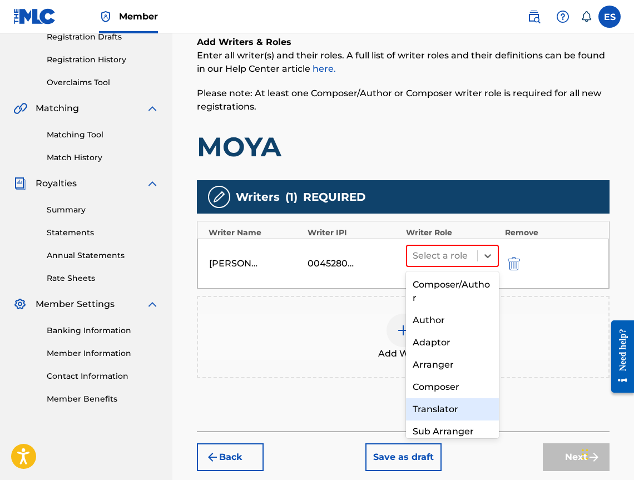
click at [444, 398] on div "Translator" at bounding box center [452, 409] width 93 height 22
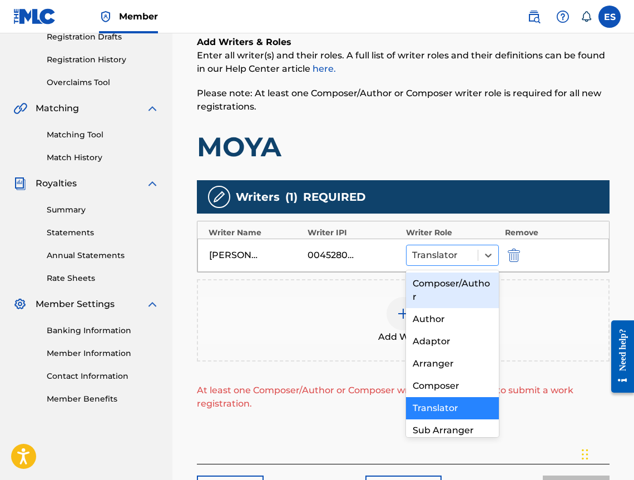
click at [442, 258] on div at bounding box center [442, 255] width 60 height 16
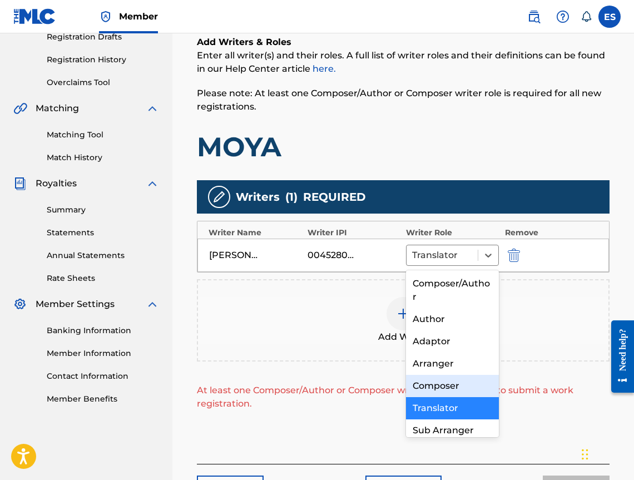
click at [430, 379] on div "Composer" at bounding box center [452, 386] width 93 height 22
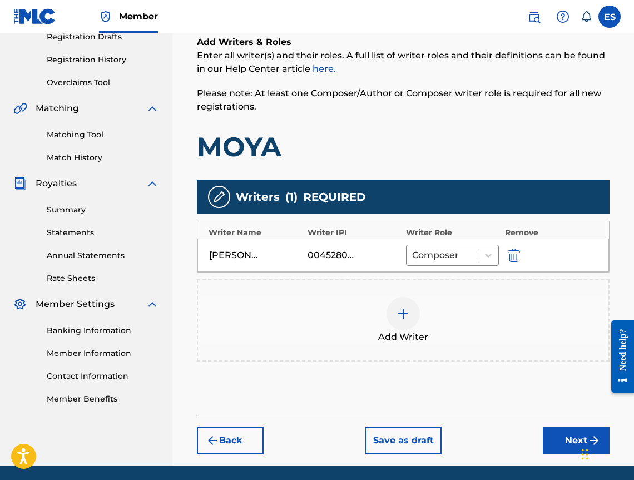
click at [406, 321] on div at bounding box center [402, 313] width 33 height 33
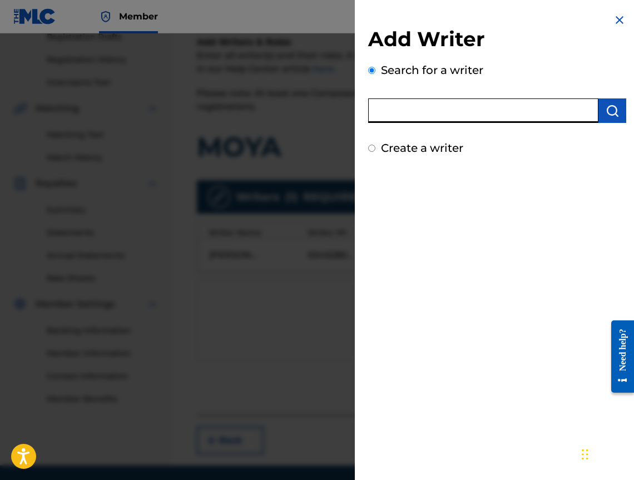
paste input "00473374048"
type input "00473374048"
click at [599, 112] on button "submit" at bounding box center [612, 110] width 28 height 24
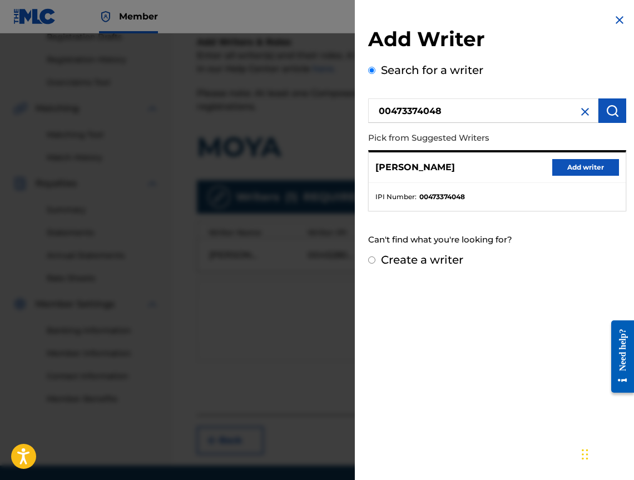
click at [583, 168] on button "Add writer" at bounding box center [585, 167] width 67 height 17
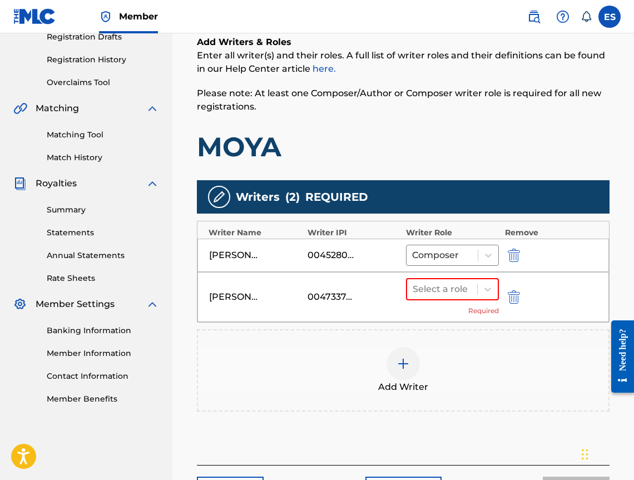
click at [440, 274] on div "[PERSON_NAME] KOZEV 00473374048 Select a role Required" at bounding box center [402, 297] width 411 height 50
click at [437, 287] on div at bounding box center [441, 289] width 59 height 16
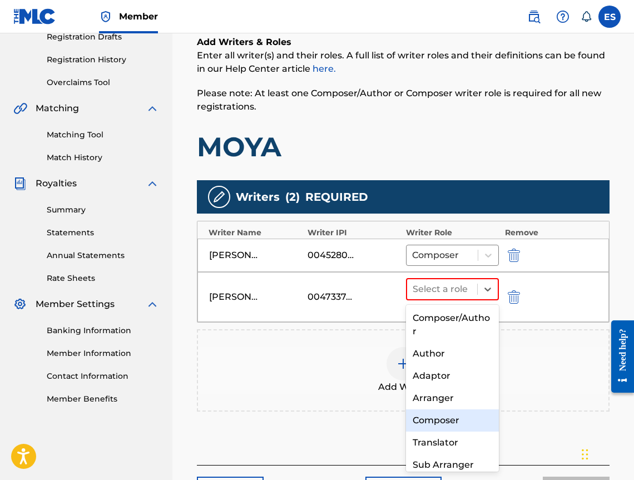
click at [443, 410] on div "Composer" at bounding box center [452, 420] width 93 height 22
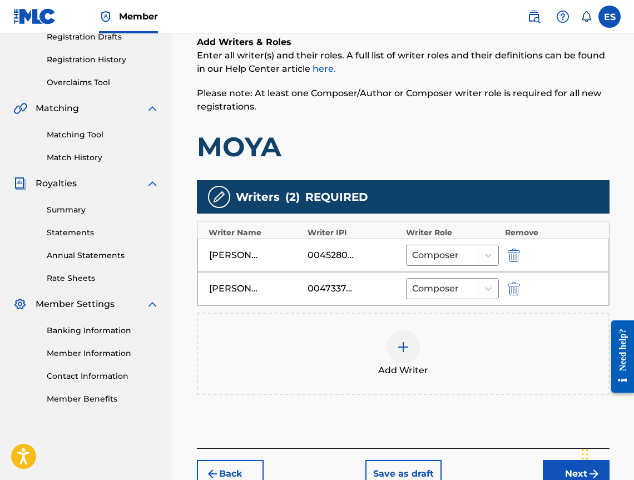
click at [409, 345] on img at bounding box center [402, 346] width 13 height 13
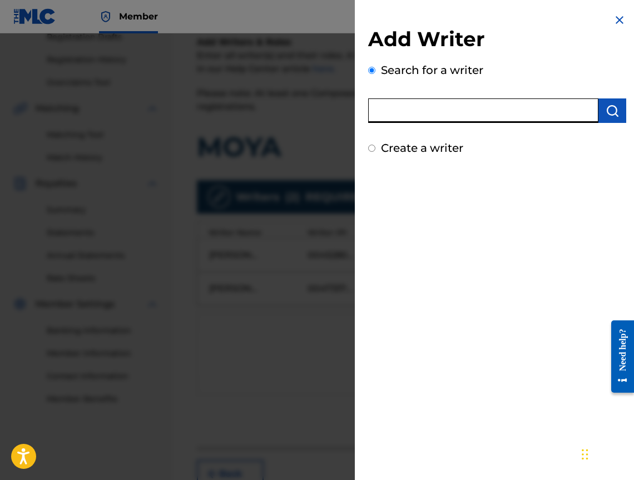
paste input "00473356148"
type input "00473356148"
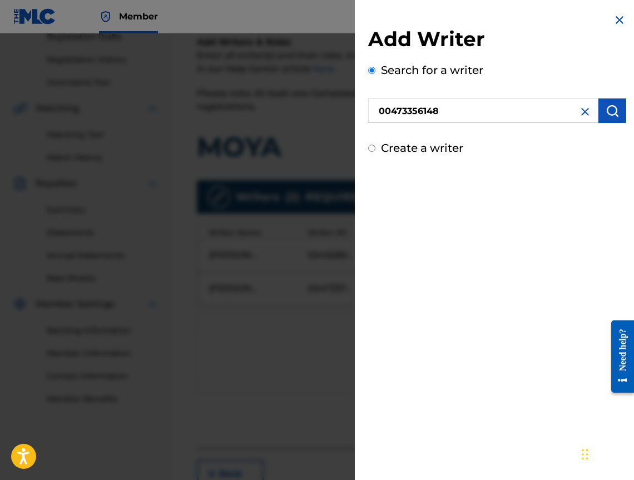
click at [614, 115] on img "submit" at bounding box center [611, 110] width 13 height 13
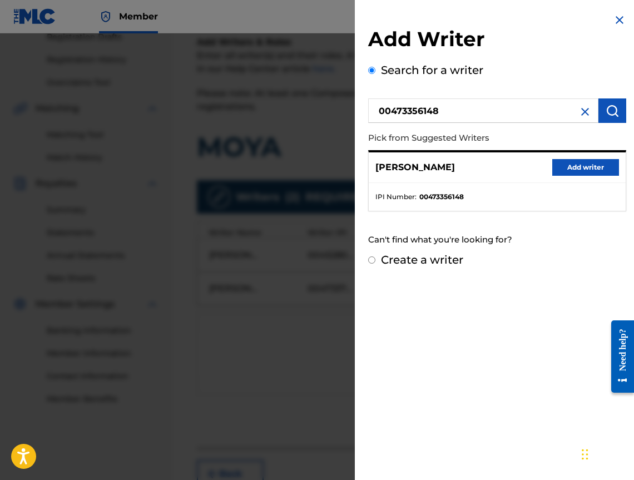
click at [570, 168] on button "Add writer" at bounding box center [585, 167] width 67 height 17
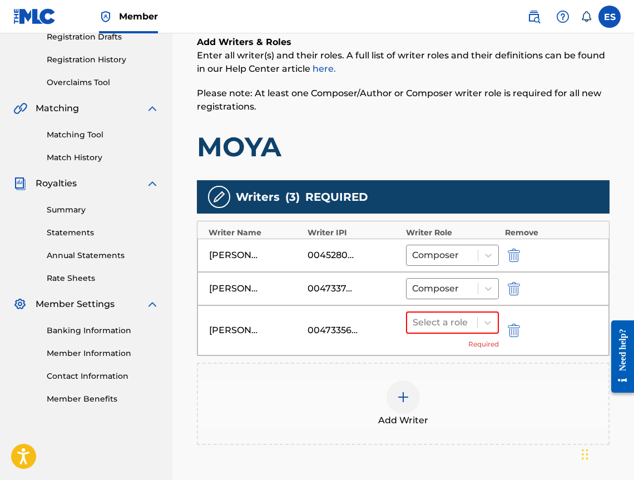
scroll to position [317, 0]
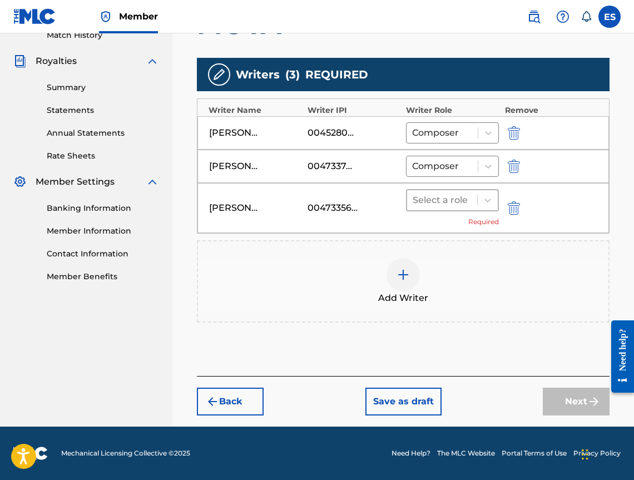
click at [462, 198] on div at bounding box center [441, 200] width 59 height 16
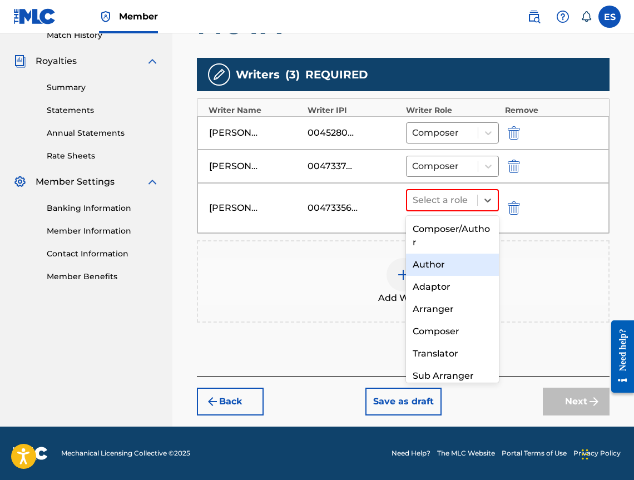
click at [457, 260] on div "Author" at bounding box center [452, 264] width 93 height 22
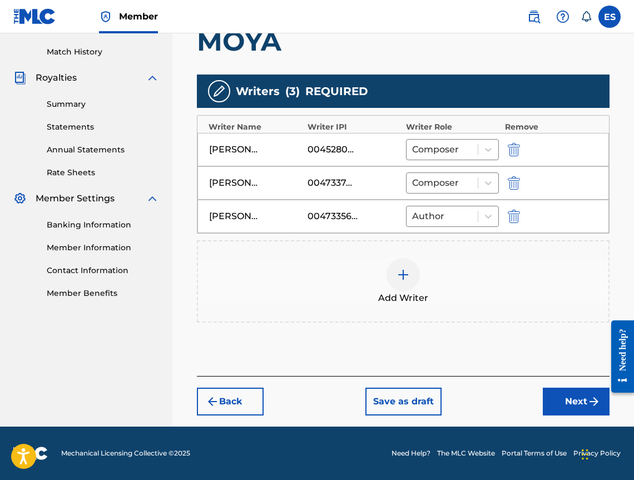
click at [566, 405] on button "Next" at bounding box center [576, 401] width 67 height 28
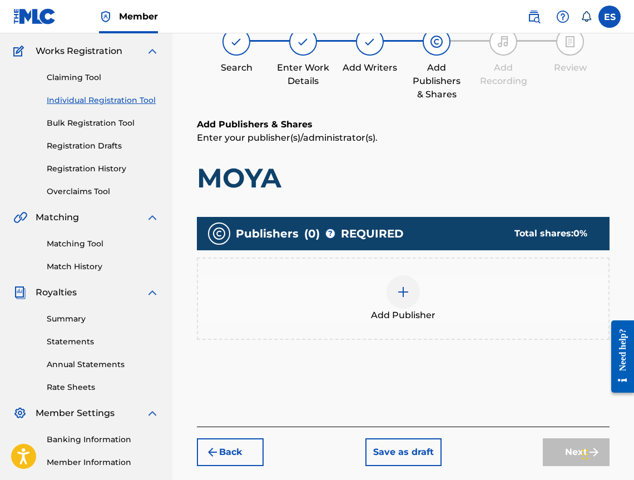
scroll to position [50, 0]
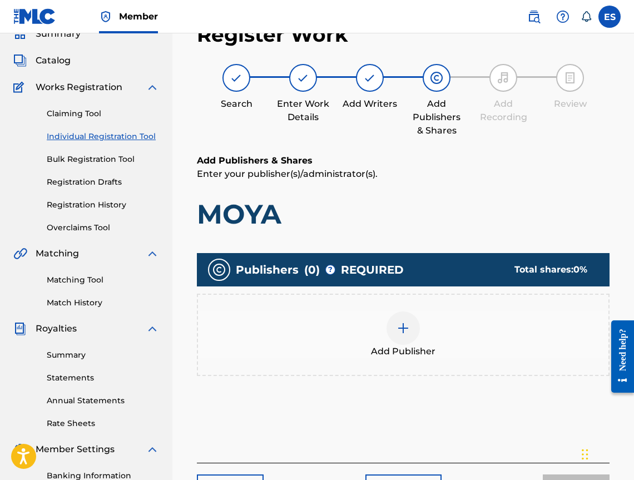
click at [464, 360] on div "Add Publisher" at bounding box center [403, 335] width 412 height 82
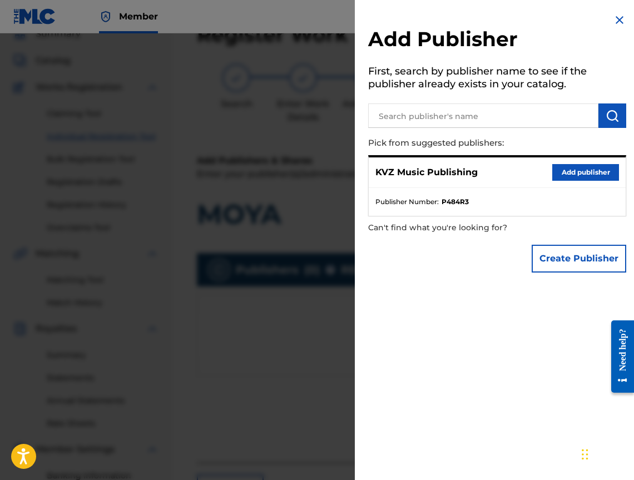
click at [594, 173] on button "Add publisher" at bounding box center [585, 172] width 67 height 17
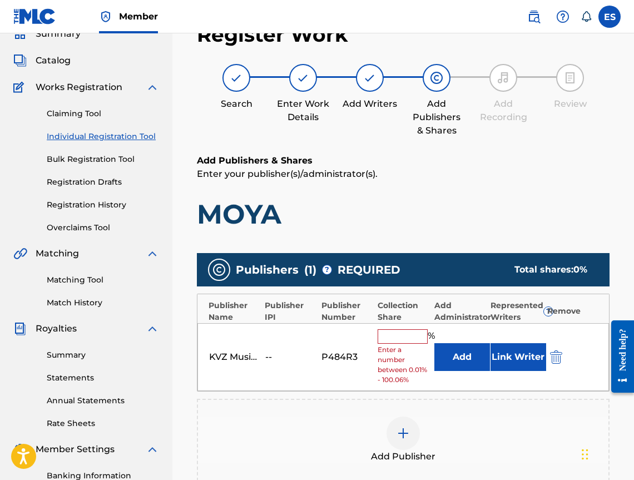
click at [390, 343] on input "text" at bounding box center [402, 336] width 50 height 14
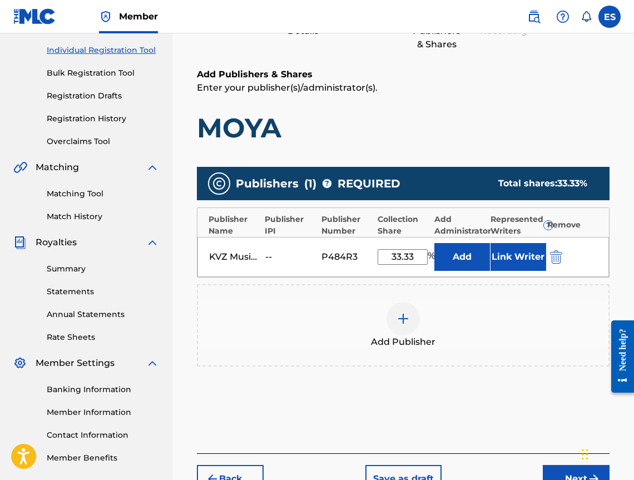
scroll to position [213, 0]
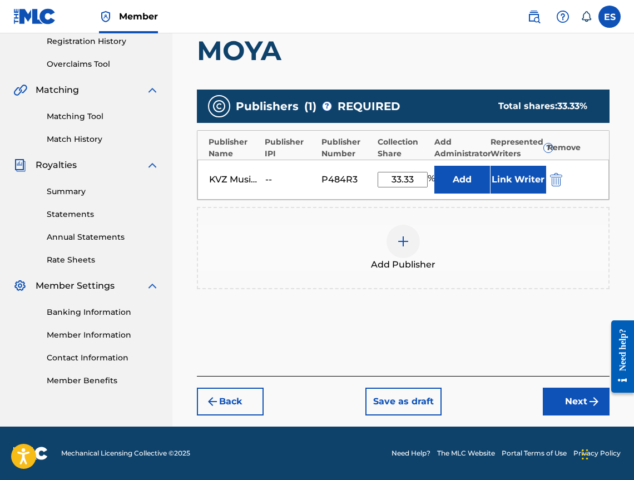
drag, startPoint x: 417, startPoint y: 180, endPoint x: 410, endPoint y: 184, distance: 8.2
click at [410, 184] on input "33.33" at bounding box center [402, 180] width 50 height 16
type input "33.34"
click at [588, 409] on button "Next" at bounding box center [576, 401] width 67 height 28
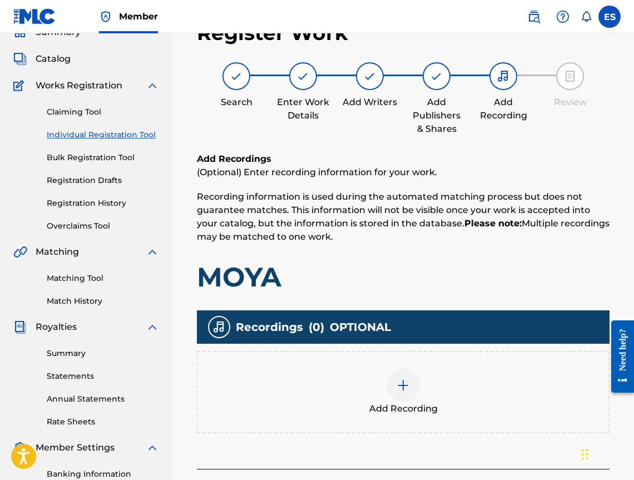
scroll to position [50, 0]
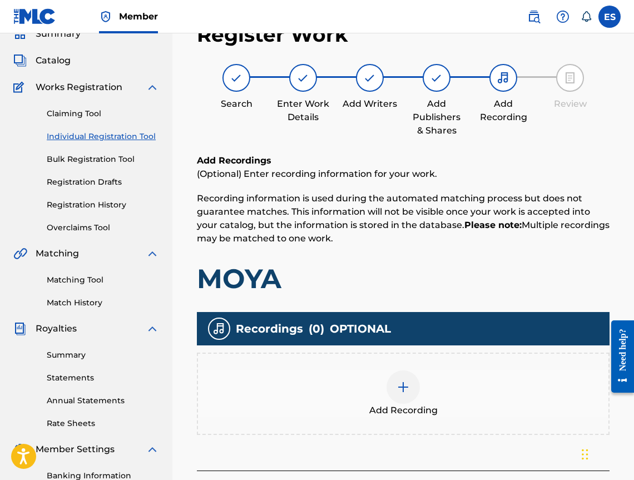
click at [450, 389] on div "Add Recording" at bounding box center [403, 393] width 410 height 47
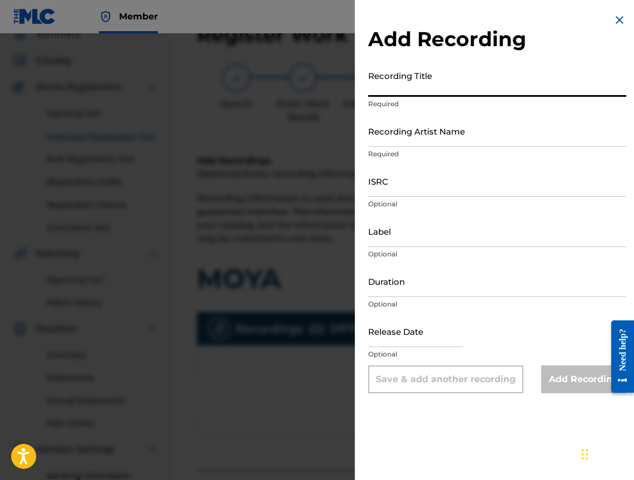
paste input "MOYA"
type input "MOYA"
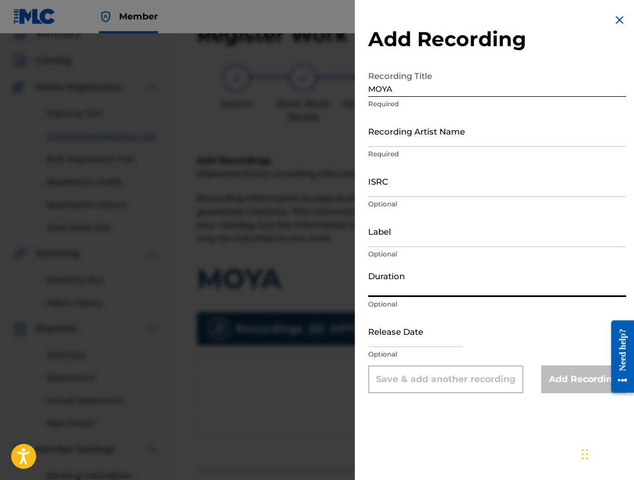
click at [501, 282] on input "Duration" at bounding box center [497, 281] width 258 height 32
type input "03:00"
drag, startPoint x: 511, startPoint y: 158, endPoint x: 495, endPoint y: 150, distance: 18.9
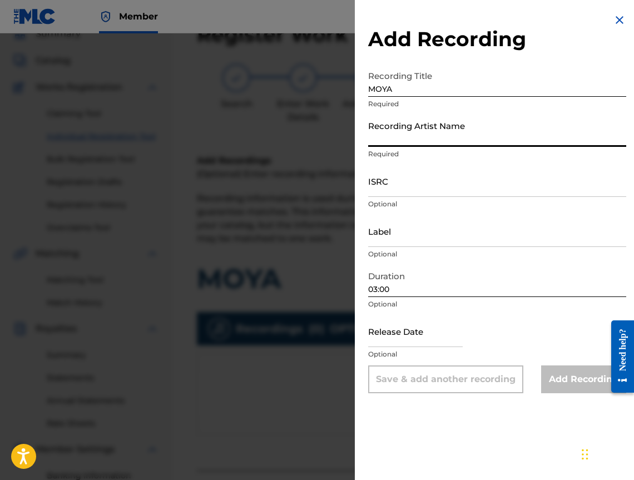
drag, startPoint x: 495, startPoint y: 150, endPoint x: 444, endPoint y: 134, distance: 53.5
paste input "MAXIMUS"
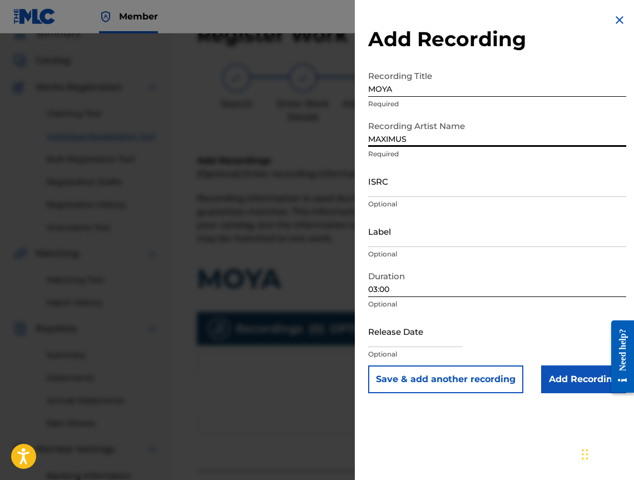
type input "MAXIMUS"
click at [565, 379] on input "Add Recording" at bounding box center [583, 379] width 85 height 28
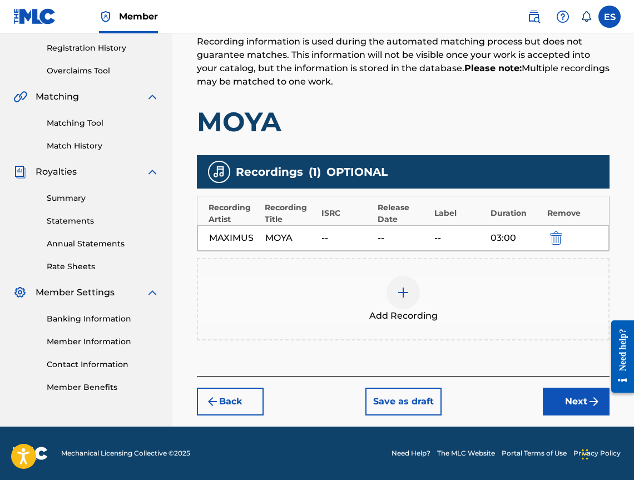
click at [570, 390] on button "Next" at bounding box center [576, 401] width 67 height 28
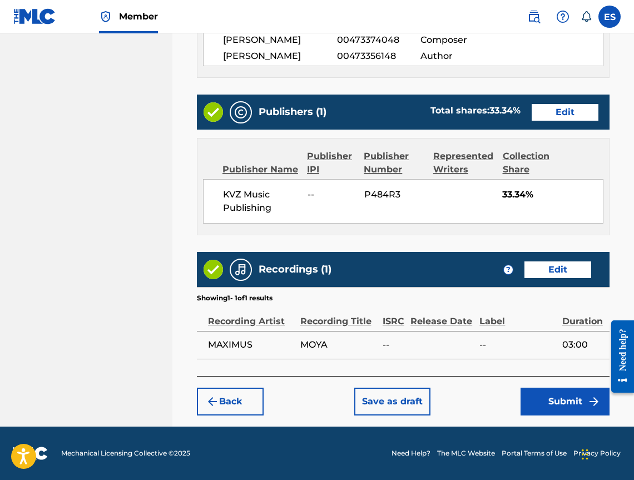
scroll to position [660, 0]
click at [559, 403] on button "Submit" at bounding box center [564, 401] width 89 height 28
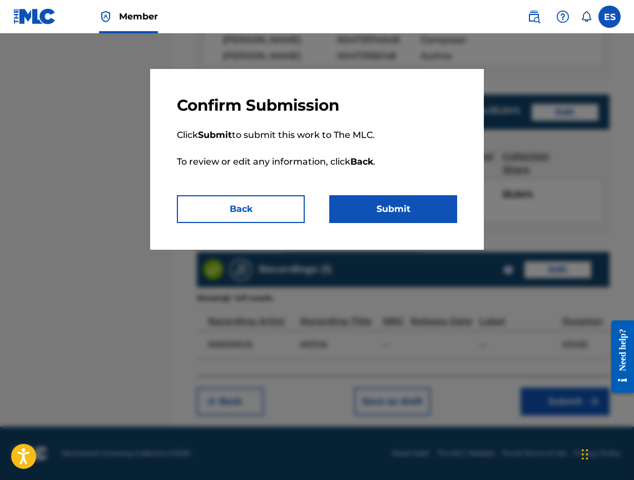
click at [421, 218] on button "Submit" at bounding box center [393, 209] width 128 height 28
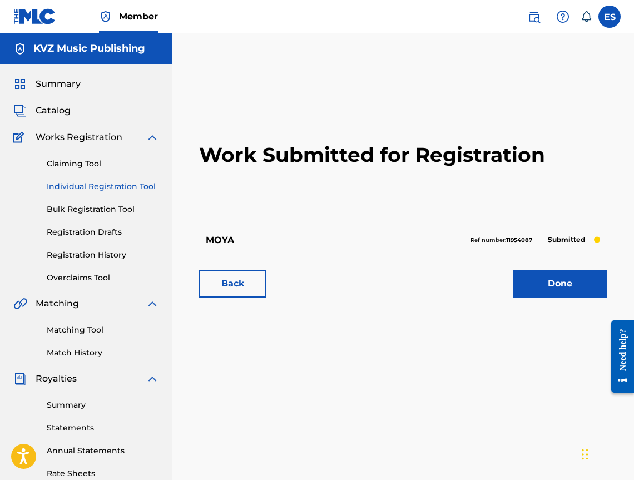
click at [133, 184] on link "Individual Registration Tool" at bounding box center [103, 187] width 112 height 12
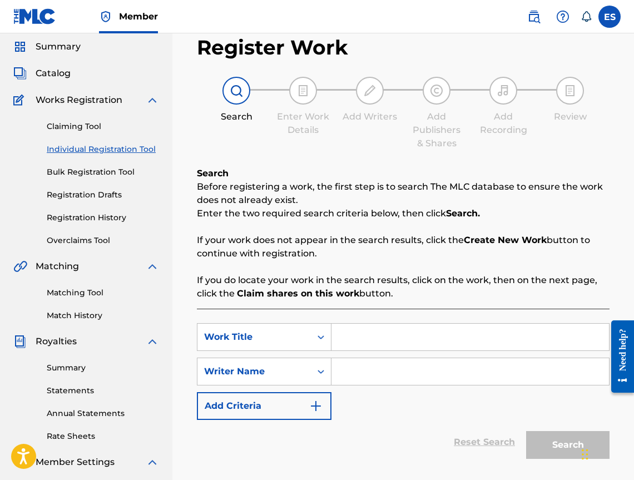
scroll to position [56, 0]
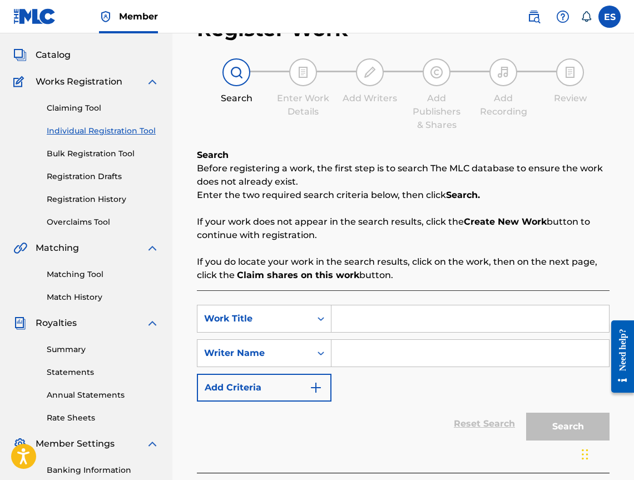
paste input "[PERSON_NAME] BULGARIYA"
type input "[PERSON_NAME] BULGARIYA"
click at [412, 353] on input "Search Form" at bounding box center [469, 353] width 277 height 27
type input "[PERSON_NAME]"
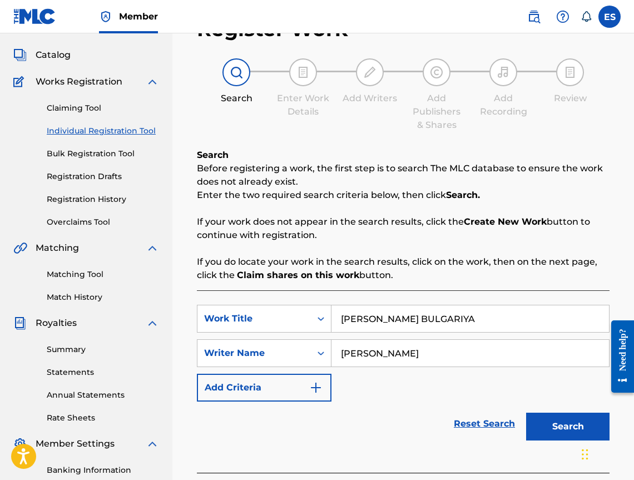
click at [568, 429] on button "Search" at bounding box center [567, 426] width 83 height 28
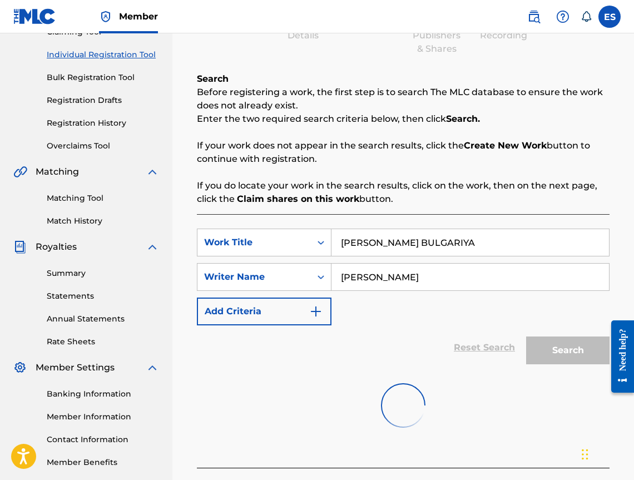
scroll to position [196, 0]
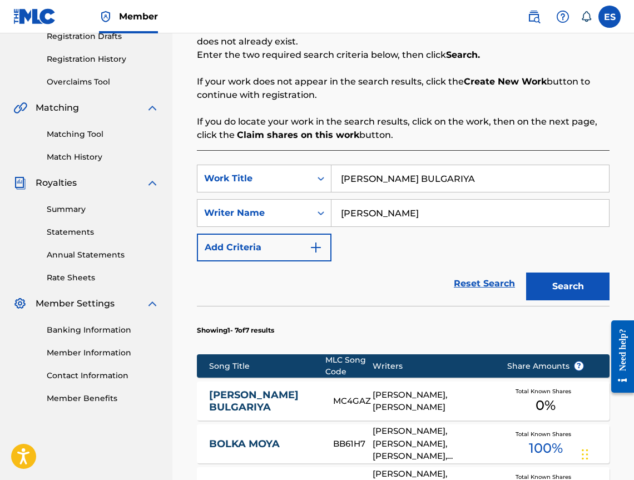
click at [285, 390] on link "[PERSON_NAME] BULGARIYA" at bounding box center [263, 401] width 109 height 25
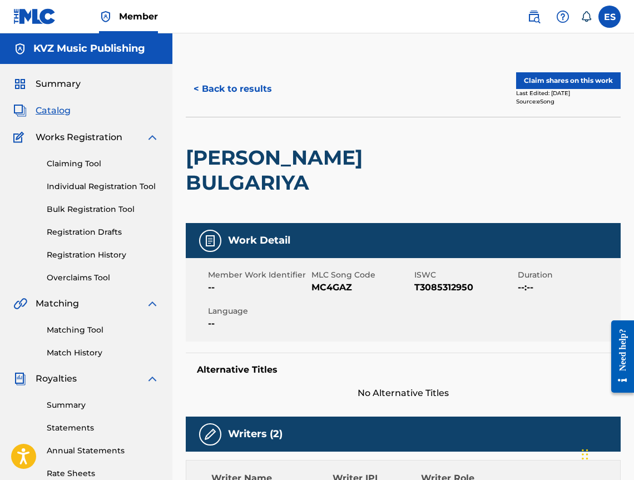
click at [222, 87] on button "< Back to results" at bounding box center [233, 89] width 94 height 28
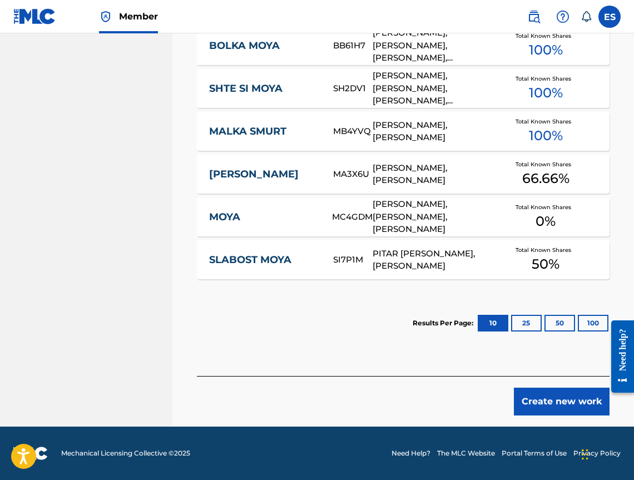
click at [555, 407] on button "Create new work" at bounding box center [562, 401] width 96 height 28
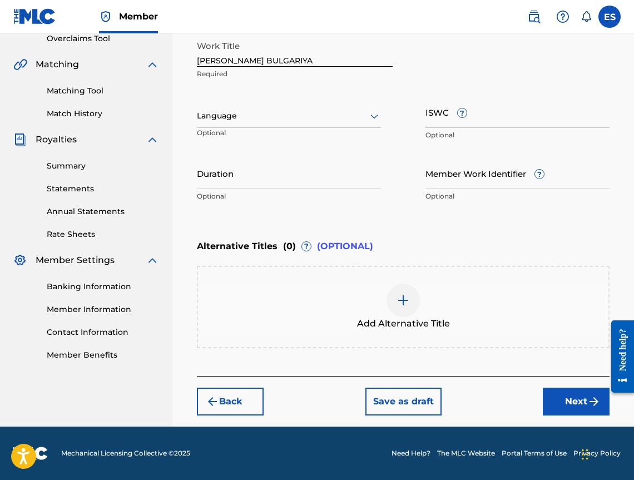
click at [232, 109] on div at bounding box center [289, 116] width 184 height 14
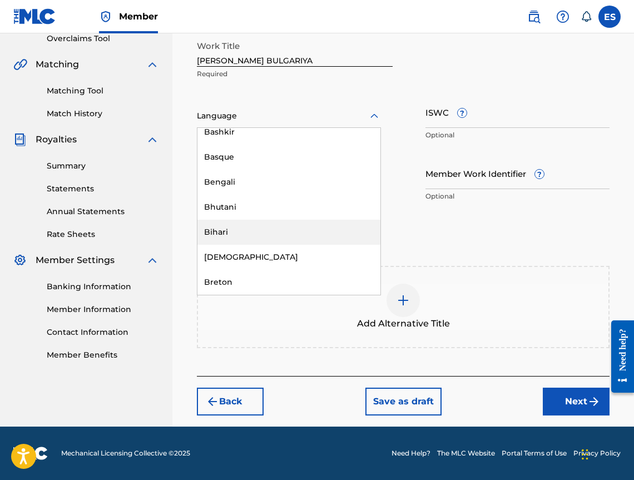
scroll to position [389, 0]
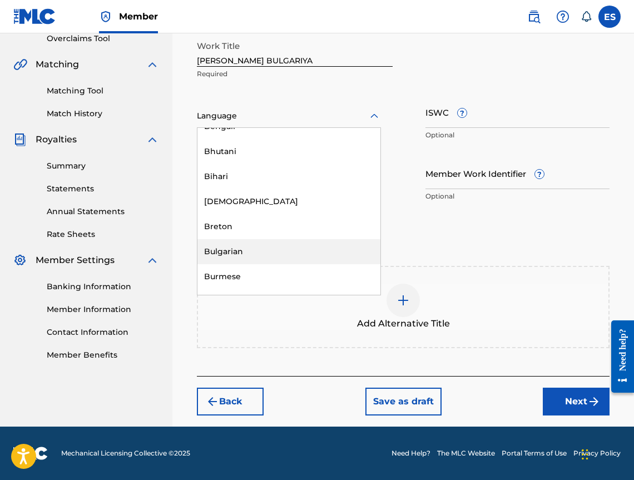
click at [253, 248] on div "Bulgarian" at bounding box center [288, 251] width 183 height 25
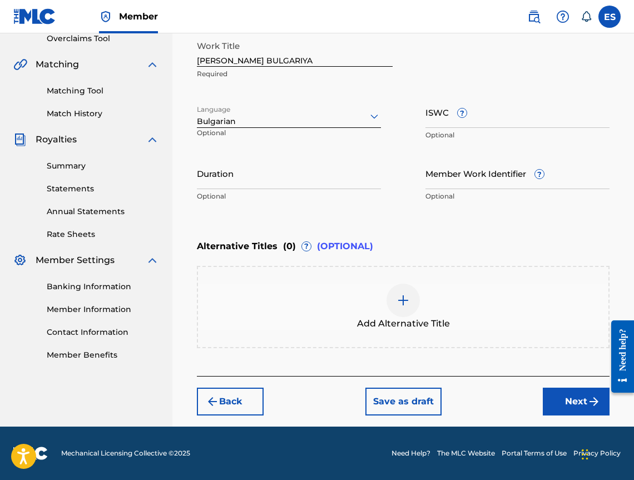
click at [303, 183] on input "Duration" at bounding box center [289, 173] width 184 height 32
type input "03:47"
click at [442, 322] on span "Add Alternative Title" at bounding box center [403, 323] width 93 height 13
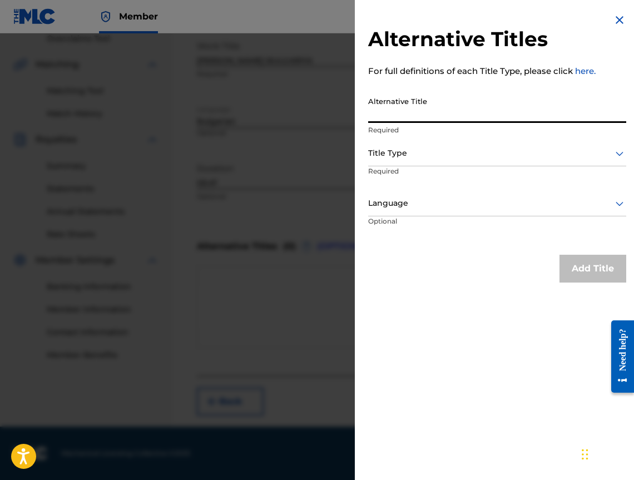
paste input "МОЯ МАЛКА ГОЛЯМА БЪЛГАРИЯ"
type input "МОЯ МАЛКА ГОЛЯМА БЪЛГАРИЯ"
click at [434, 152] on div at bounding box center [497, 153] width 258 height 14
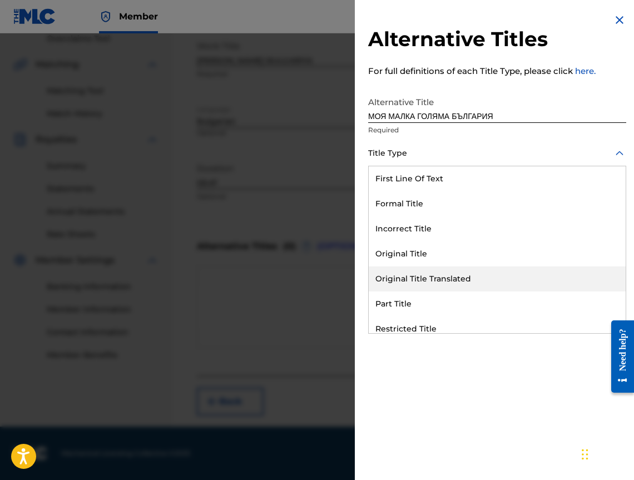
click at [453, 286] on div "Original Title Translated" at bounding box center [497, 278] width 257 height 25
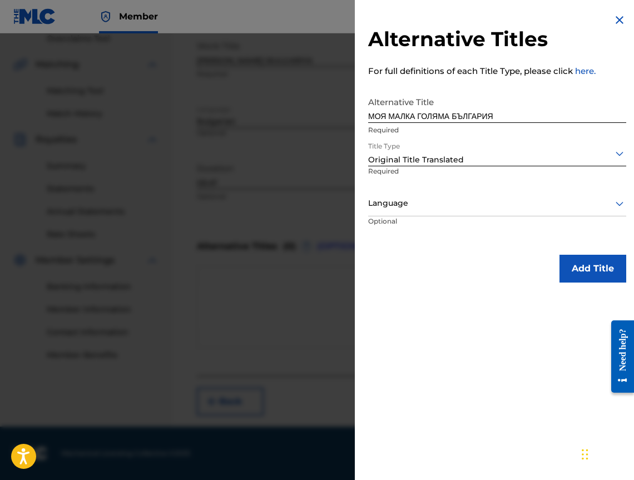
click at [436, 216] on p "Optional" at bounding box center [409, 228] width 83 height 25
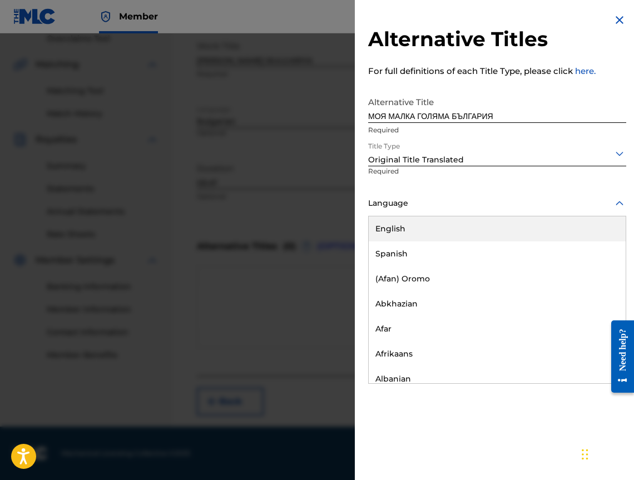
click at [440, 203] on div at bounding box center [497, 203] width 258 height 14
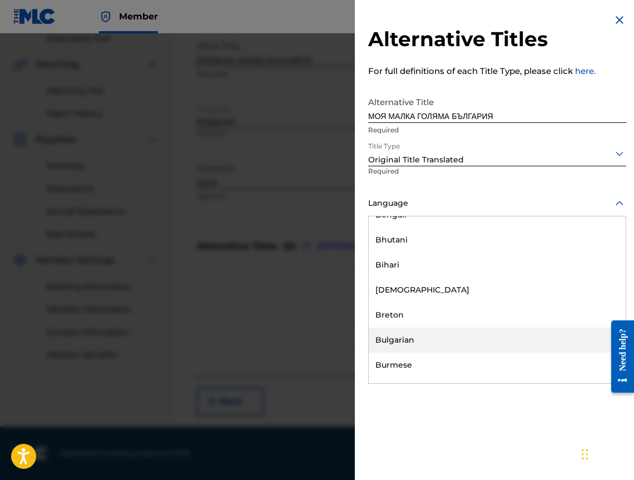
click at [460, 345] on div "Bulgarian" at bounding box center [497, 339] width 257 height 25
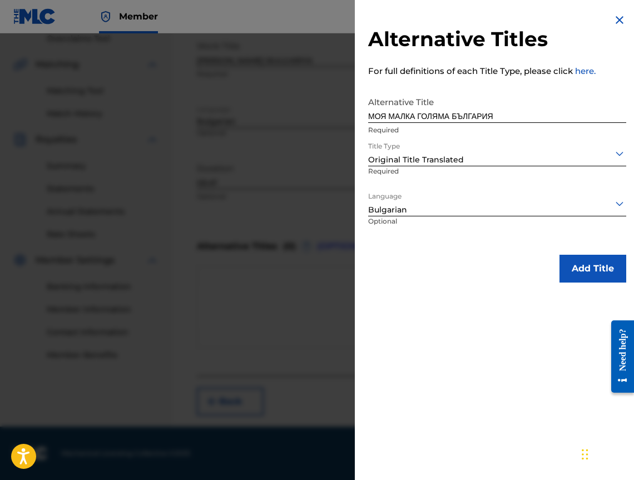
click at [585, 272] on button "Add Title" at bounding box center [592, 269] width 67 height 28
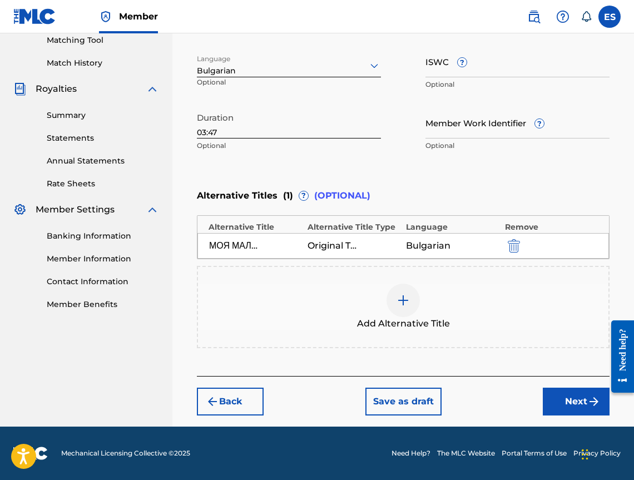
click at [564, 392] on button "Next" at bounding box center [576, 401] width 67 height 28
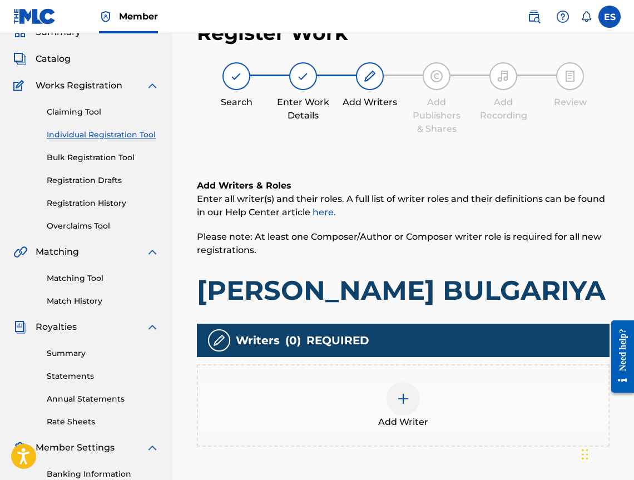
scroll to position [50, 0]
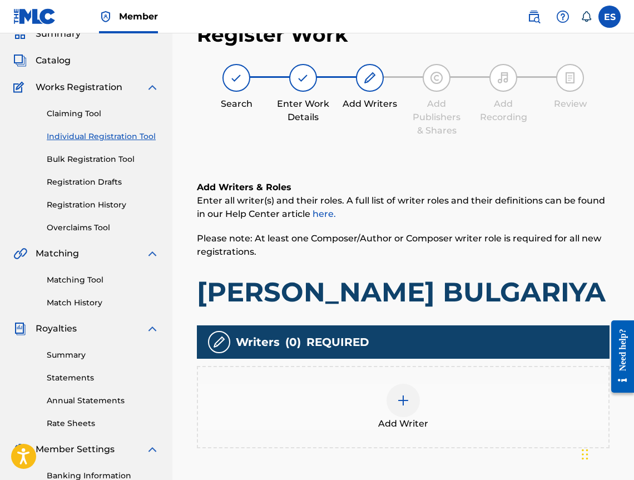
click at [391, 418] on div "Add Writer" at bounding box center [403, 407] width 410 height 47
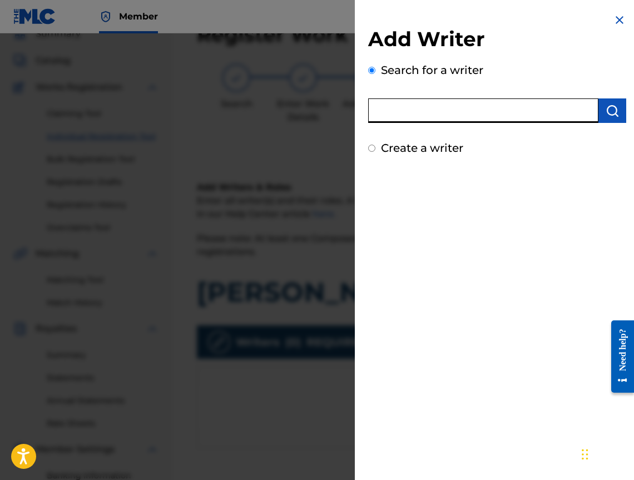
paste input "00452822853"
type input "00452822853"
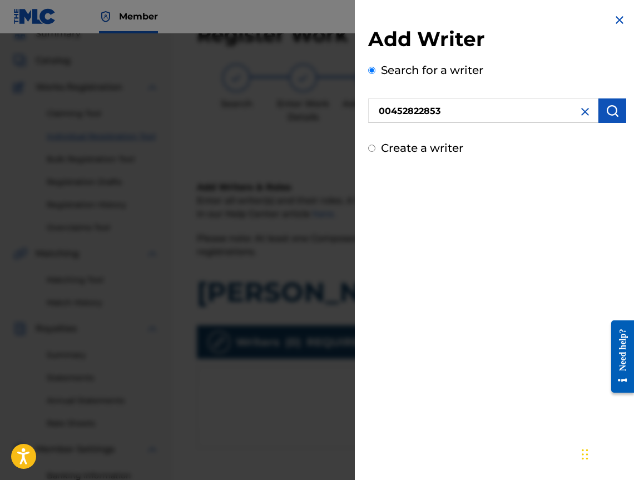
click at [608, 107] on img "submit" at bounding box center [611, 110] width 13 height 13
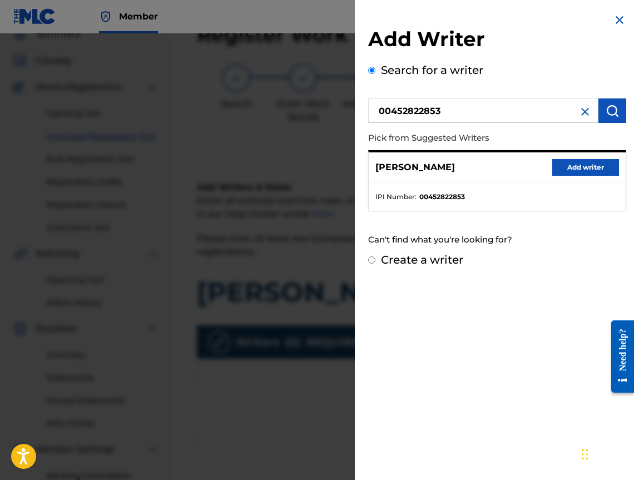
click at [593, 176] on div "[PERSON_NAME] Add writer" at bounding box center [497, 167] width 257 height 31
click at [596, 164] on button "Add writer" at bounding box center [585, 167] width 67 height 17
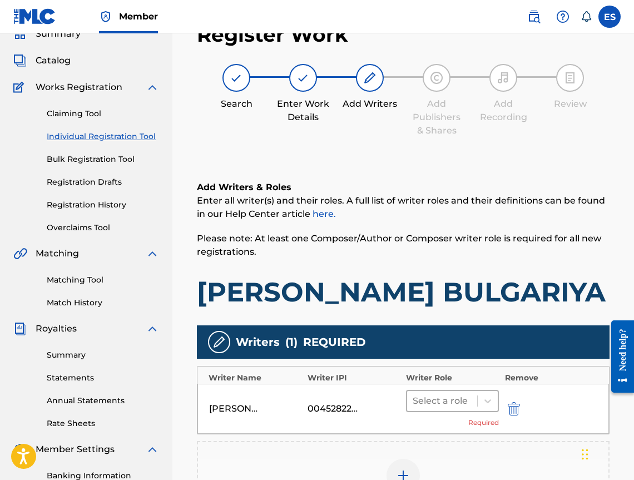
click at [445, 409] on div at bounding box center [441, 401] width 59 height 16
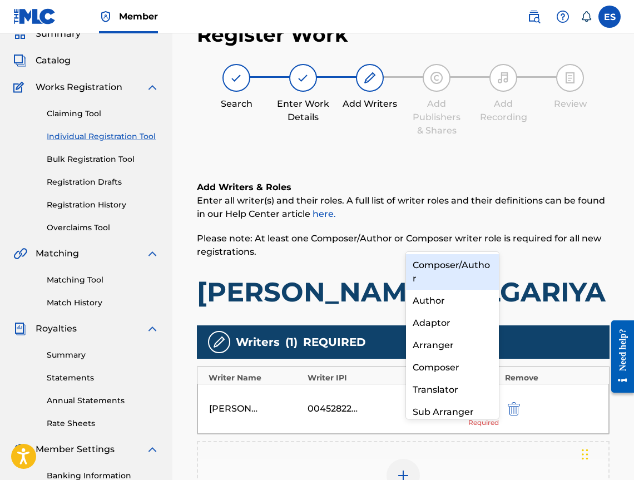
scroll to position [12, 0]
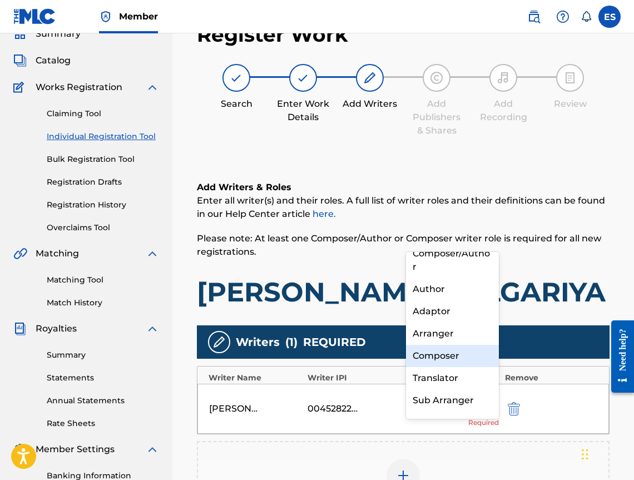
click at [450, 349] on div "Composer" at bounding box center [452, 356] width 93 height 22
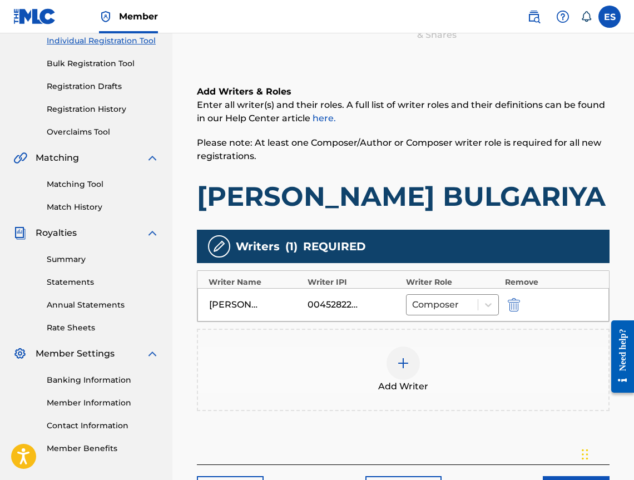
scroll to position [267, 0]
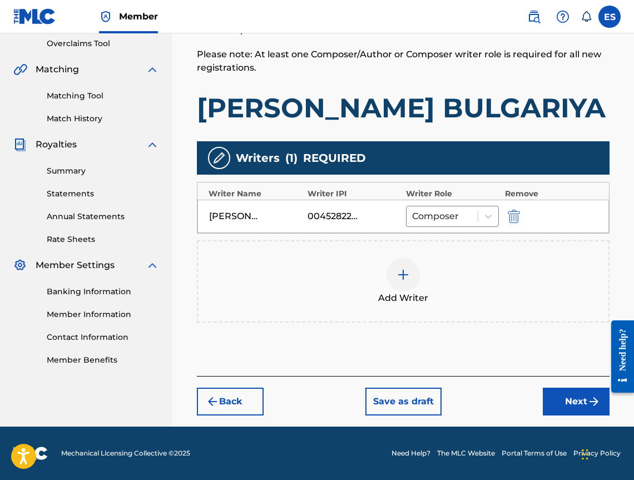
click at [412, 295] on span "Add Writer" at bounding box center [403, 297] width 50 height 13
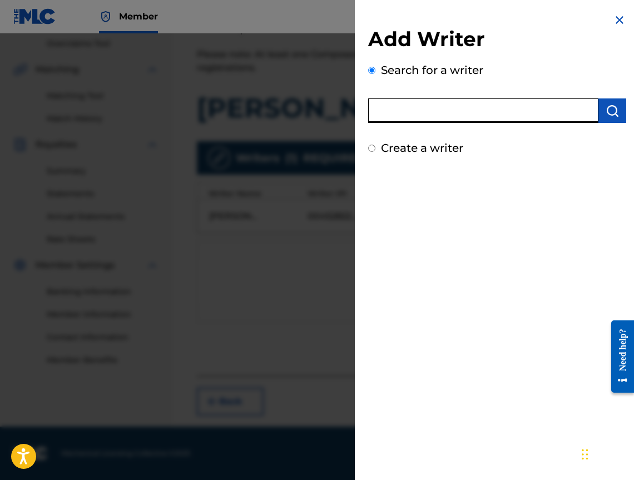
paste input "00473356148"
type input "00473356148"
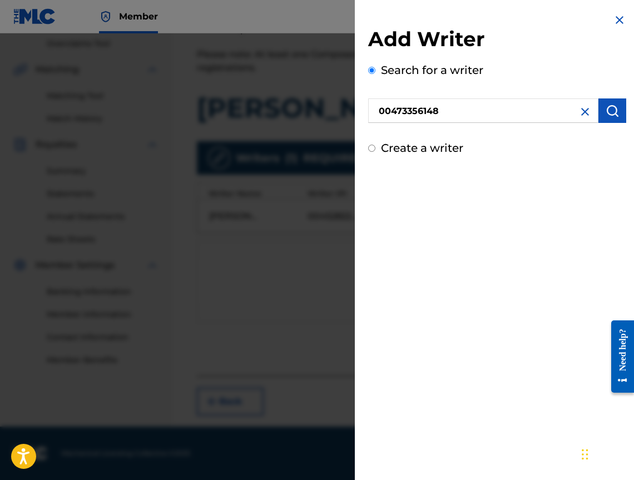
click at [605, 104] on img "submit" at bounding box center [611, 110] width 13 height 13
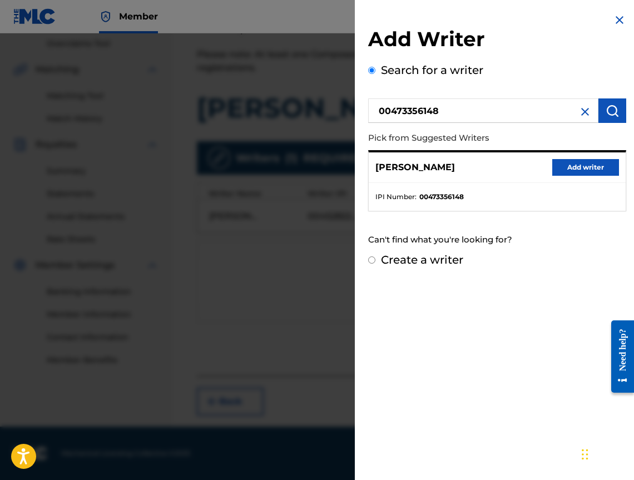
click at [583, 162] on button "Add writer" at bounding box center [585, 167] width 67 height 17
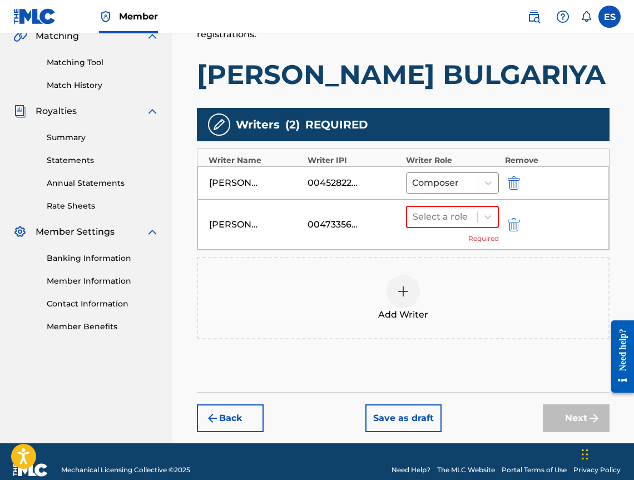
click at [448, 243] on div "Select a role Required" at bounding box center [452, 225] width 93 height 38
click at [444, 225] on div at bounding box center [441, 217] width 59 height 16
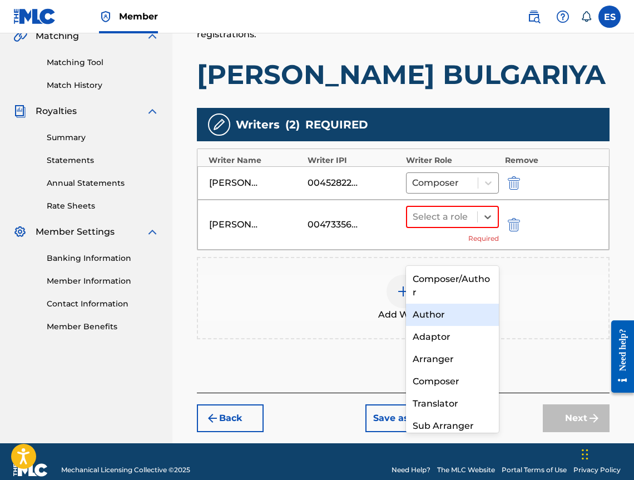
click at [435, 307] on div "Author" at bounding box center [452, 315] width 93 height 22
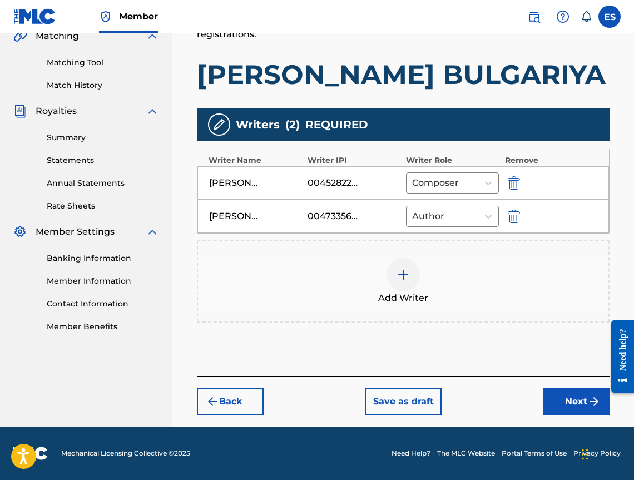
click at [545, 415] on button "Next" at bounding box center [576, 401] width 67 height 28
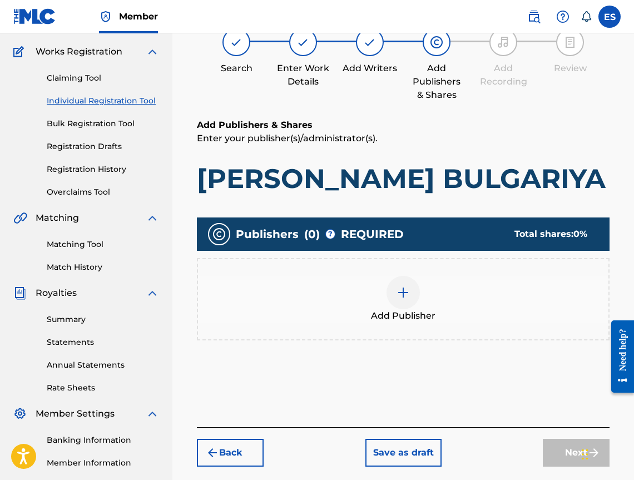
scroll to position [50, 0]
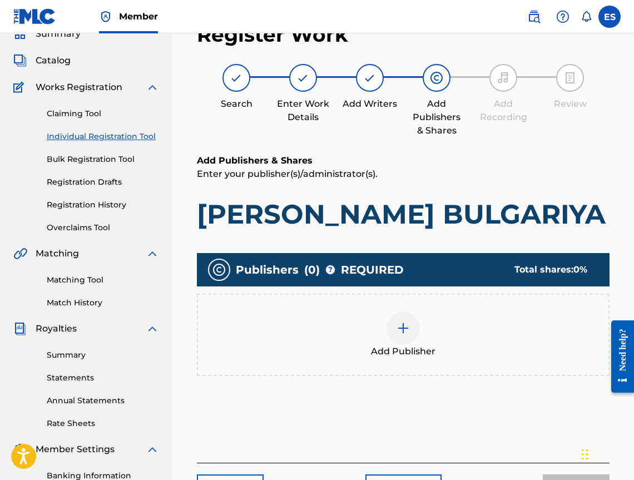
click at [465, 358] on div "Add Publisher" at bounding box center [403, 334] width 410 height 47
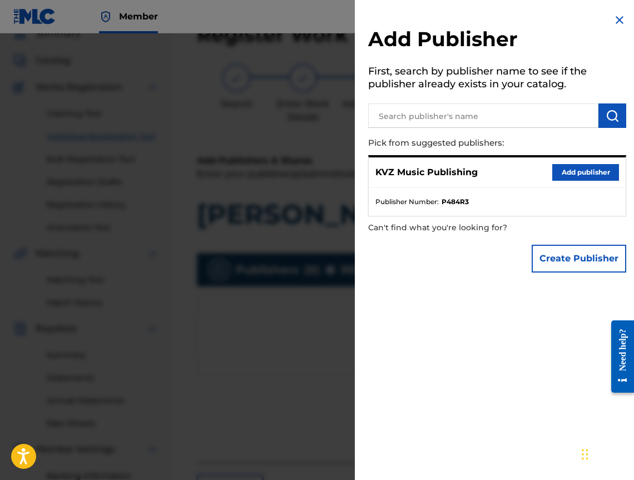
click at [558, 166] on button "Add publisher" at bounding box center [585, 172] width 67 height 17
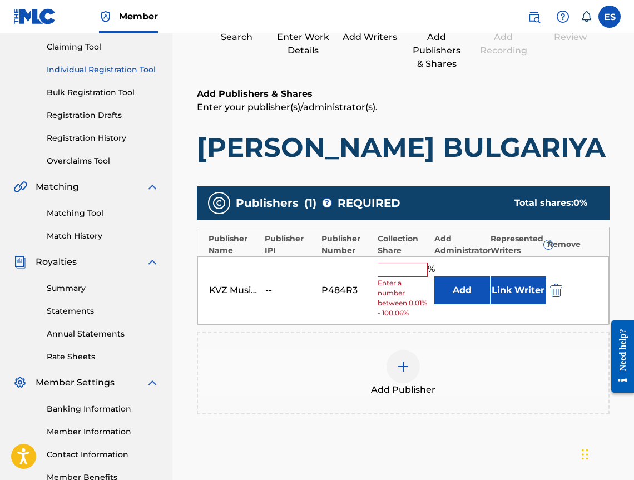
scroll to position [217, 0]
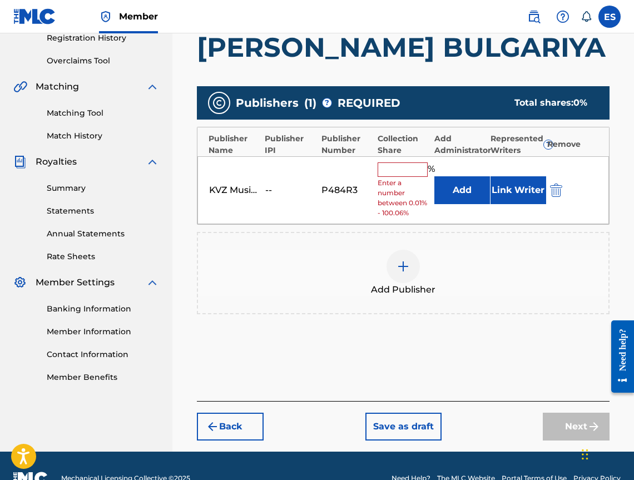
click at [421, 177] on input "text" at bounding box center [402, 169] width 50 height 14
type input "33.33"
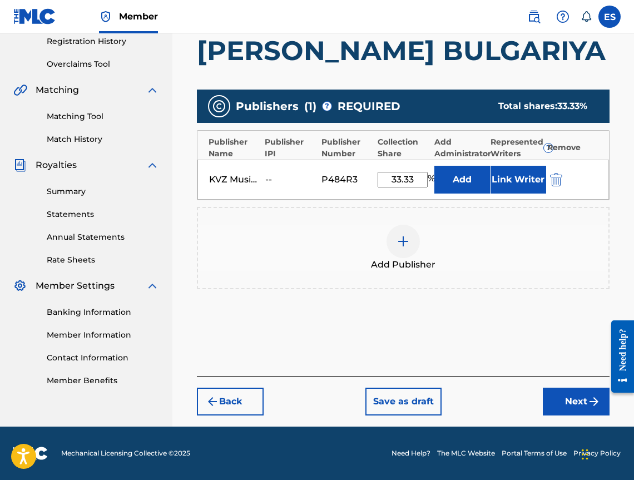
click at [566, 399] on button "Next" at bounding box center [576, 401] width 67 height 28
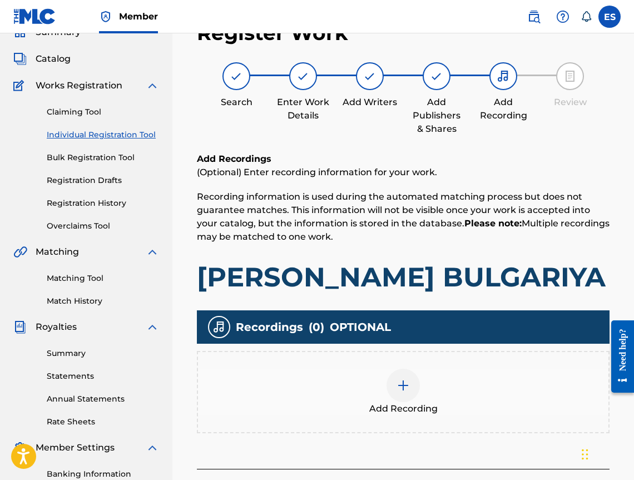
scroll to position [50, 0]
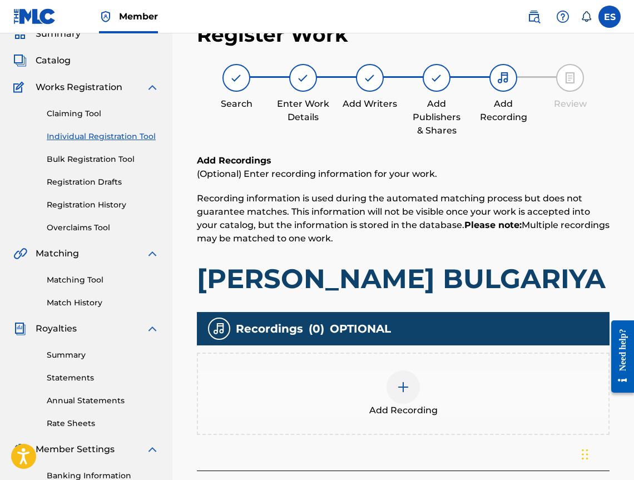
click at [405, 394] on img at bounding box center [402, 386] width 13 height 13
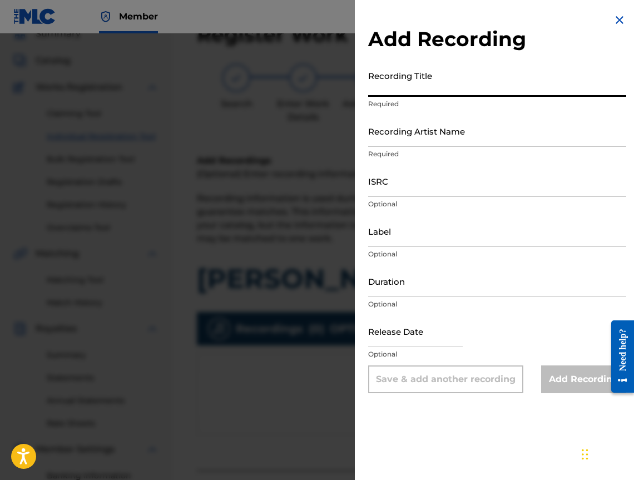
paste input "[PERSON_NAME] BULGARIYA"
type input "[PERSON_NAME] BULGARIYA"
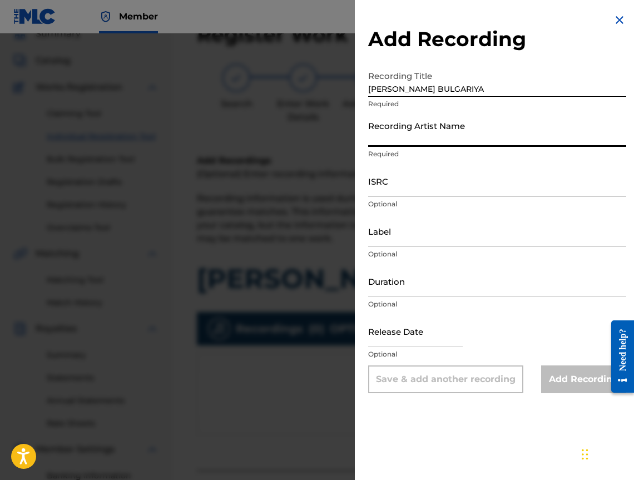
paste input "VG SREDNOGORSKI ZVUN"
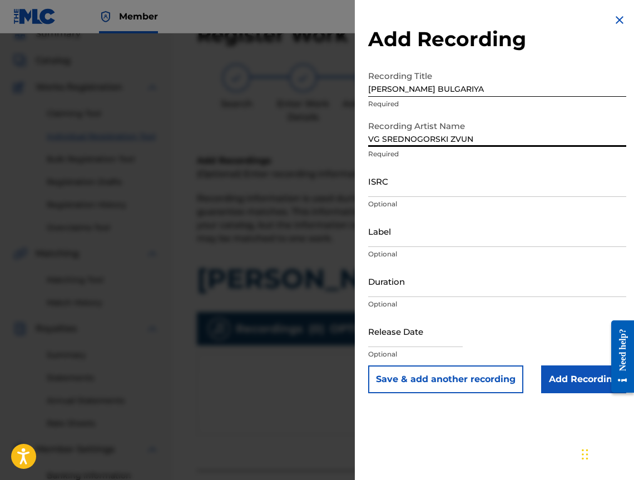
type input "VG SREDNOGORSKI ZVUN"
click at [487, 282] on input "Duration" at bounding box center [497, 281] width 258 height 32
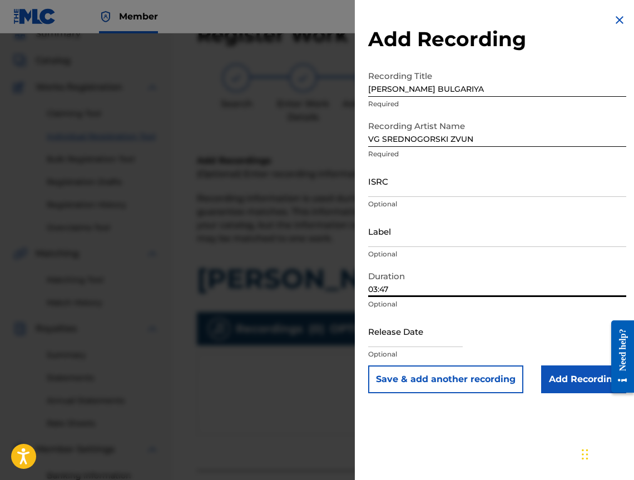
type input "03:47"
click at [559, 380] on input "Add Recording" at bounding box center [583, 379] width 85 height 28
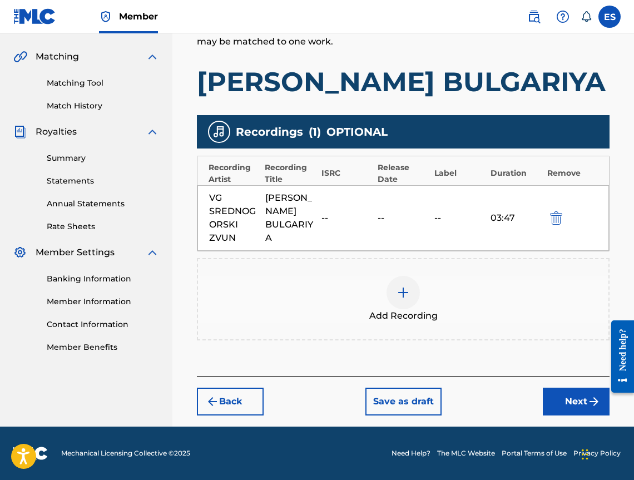
scroll to position [294, 0]
drag, startPoint x: 352, startPoint y: 231, endPoint x: 193, endPoint y: 245, distance: 159.6
click at [193, 245] on div "Register Work Search Enter Work Details Add Writers Add Publishers & Shares Add…" at bounding box center [403, 120] width 435 height 612
click at [568, 385] on div "Back Save as draft Next" at bounding box center [403, 395] width 412 height 39
click at [566, 400] on button "Next" at bounding box center [576, 401] width 67 height 28
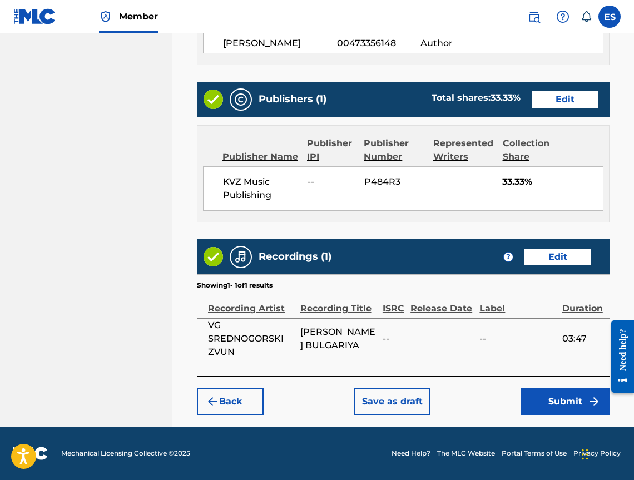
scroll to position [690, 0]
click at [531, 394] on button "Submit" at bounding box center [564, 401] width 89 height 28
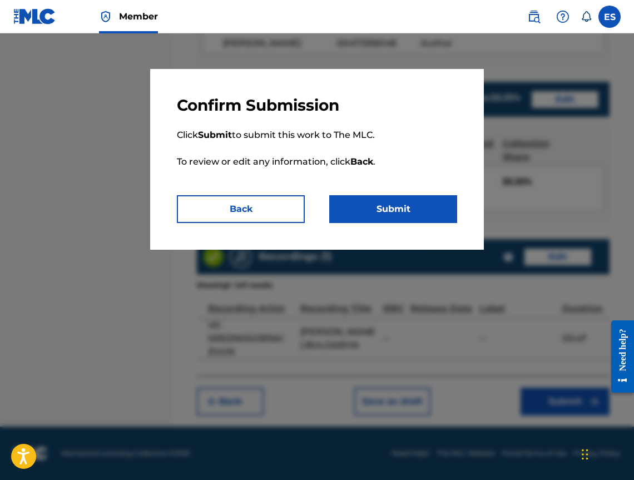
click at [417, 213] on button "Submit" at bounding box center [393, 209] width 128 height 28
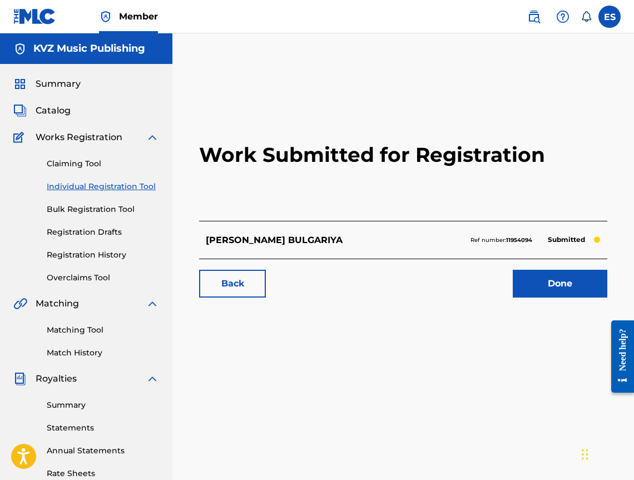
click at [84, 197] on div "Claiming Tool Individual Registration Tool Bulk Registration Tool Registration …" at bounding box center [86, 214] width 146 height 140
click at [87, 190] on link "Individual Registration Tool" at bounding box center [103, 187] width 112 height 12
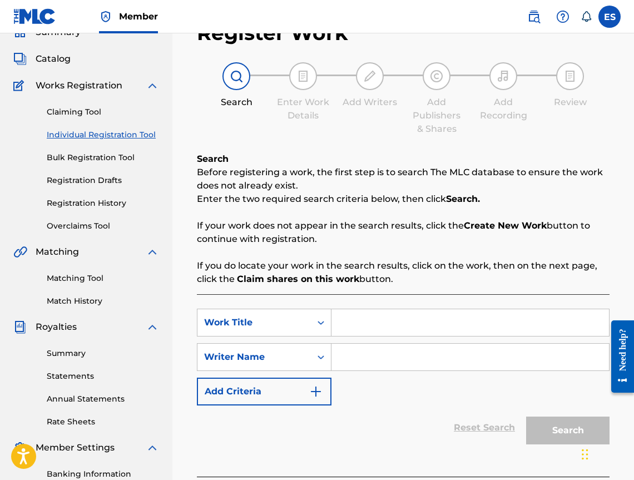
scroll to position [111, 0]
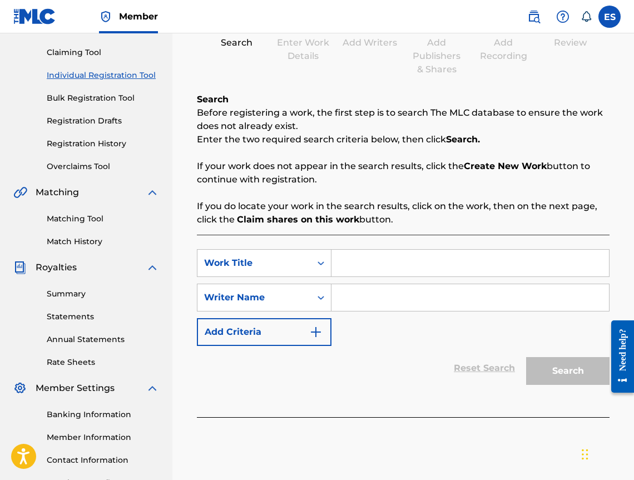
paste input "MOYAT DEN"
type input "MOYAT DEN"
click at [348, 309] on input "Search Form" at bounding box center [469, 297] width 277 height 27
type input "[PERSON_NAME]"
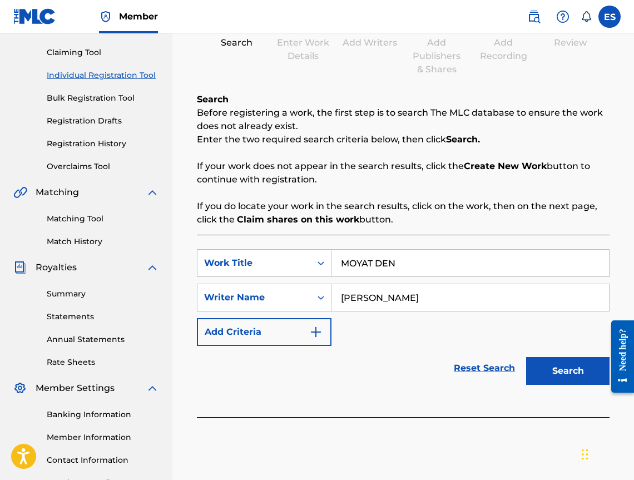
click at [564, 380] on button "Search" at bounding box center [567, 371] width 83 height 28
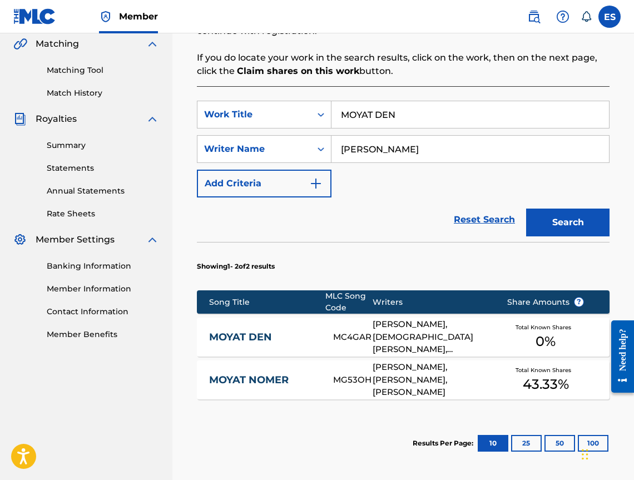
scroll to position [279, 0]
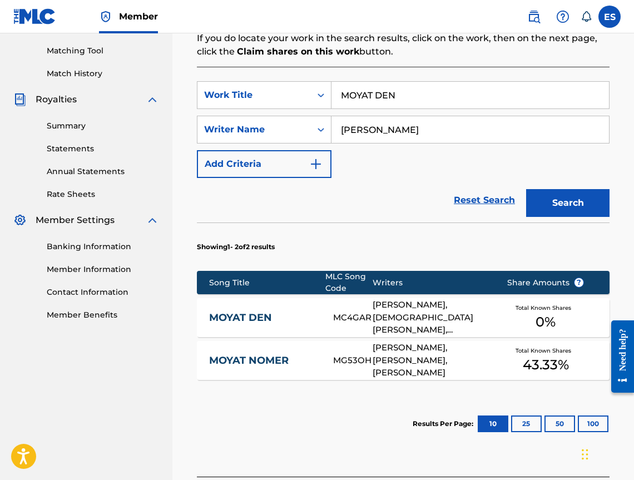
click at [244, 322] on link "MOYAT DEN" at bounding box center [263, 317] width 109 height 13
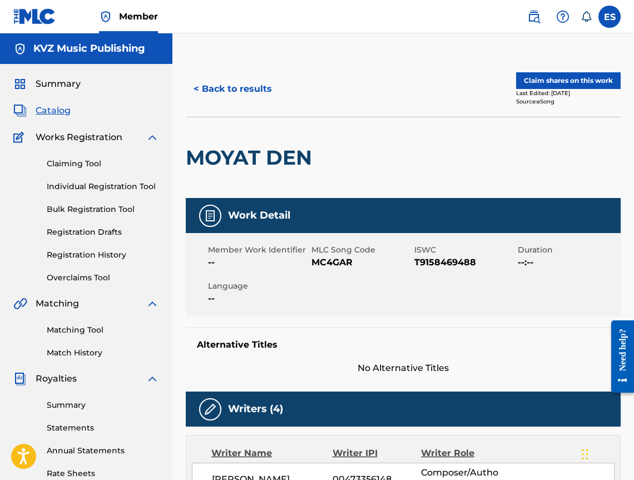
click at [237, 97] on button "< Back to results" at bounding box center [233, 89] width 94 height 28
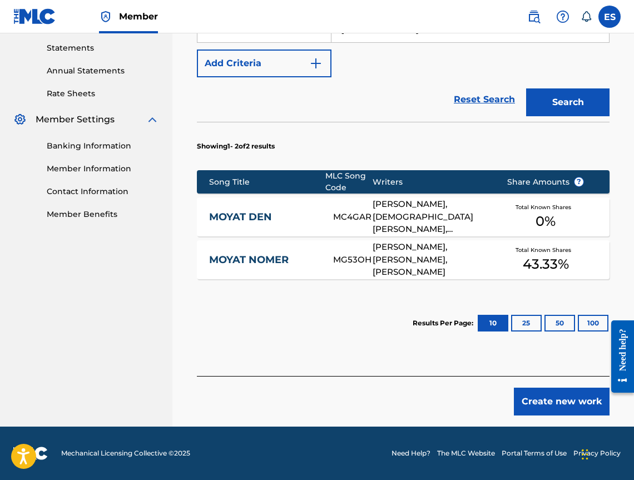
click at [580, 403] on button "Create new work" at bounding box center [562, 401] width 96 height 28
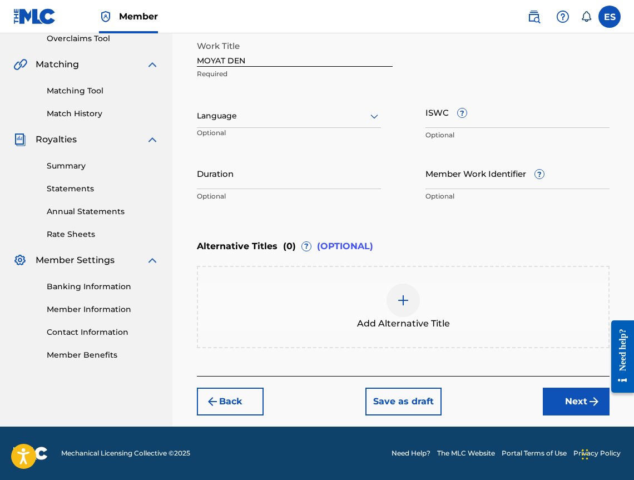
click at [364, 111] on div at bounding box center [289, 116] width 184 height 14
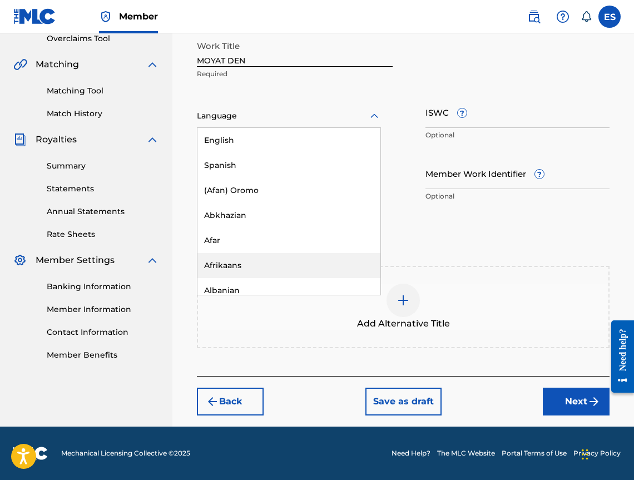
scroll to position [445, 0]
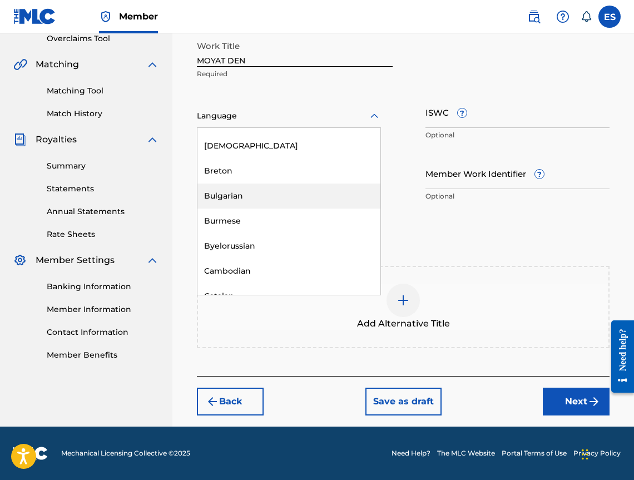
click at [344, 208] on div "Bulgarian" at bounding box center [288, 195] width 183 height 25
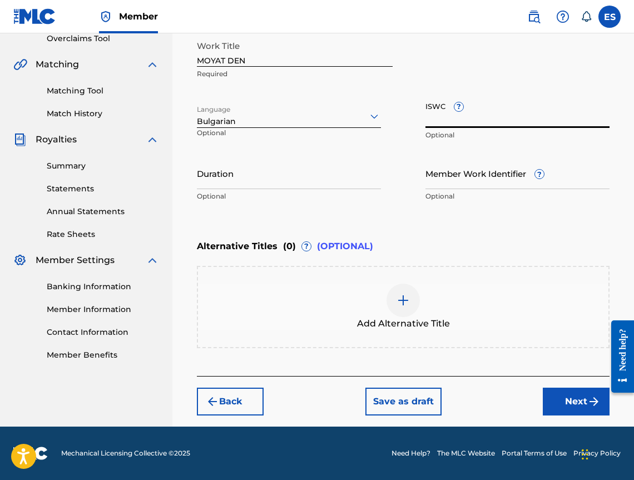
paste input "T9158469488"
type input "T9158469488"
click at [314, 198] on p "Optional" at bounding box center [289, 196] width 184 height 10
click at [310, 190] on div "Duration Optional" at bounding box center [289, 182] width 184 height 50
click at [297, 170] on input "Duration" at bounding box center [289, 173] width 184 height 32
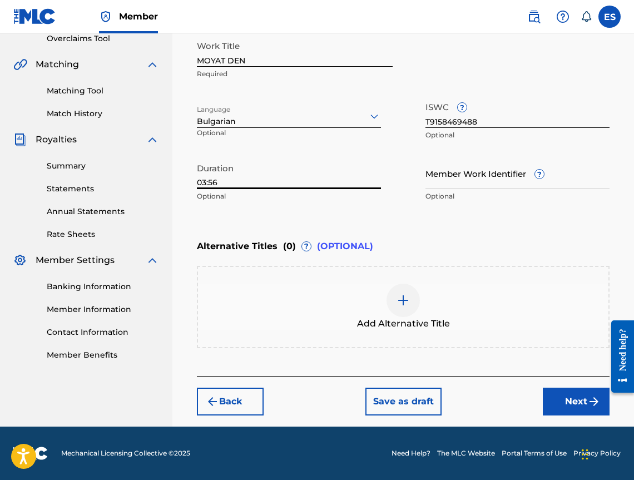
type input "03:56"
click at [488, 295] on div "Add Alternative Title" at bounding box center [403, 307] width 410 height 47
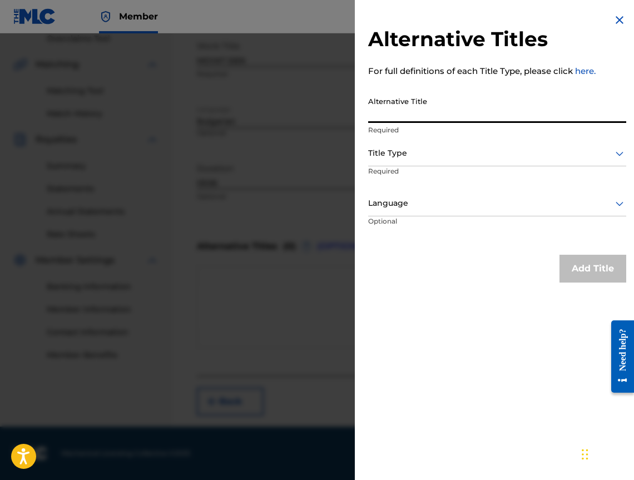
paste input "МОЯТ ДЕН"
type input "МОЯТ ДЕН"
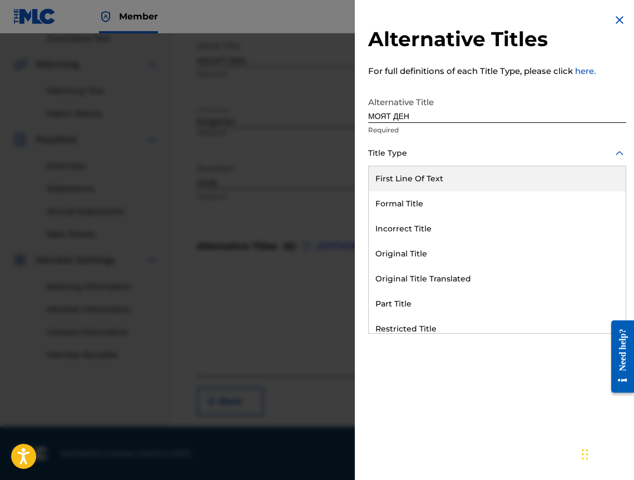
click at [438, 154] on div at bounding box center [497, 153] width 258 height 14
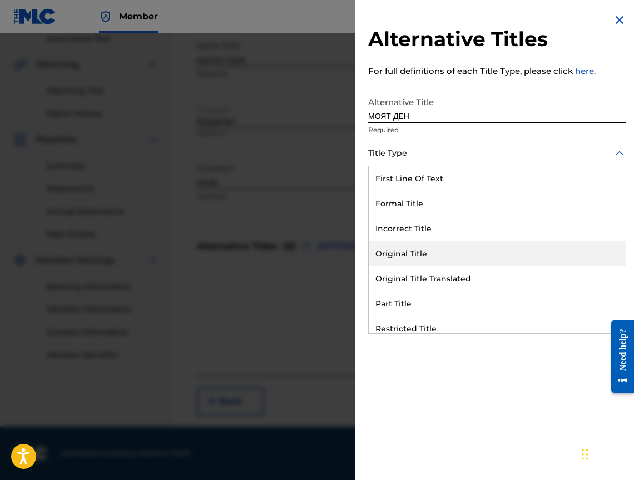
click at [441, 280] on div "Original Title Translated" at bounding box center [497, 278] width 257 height 25
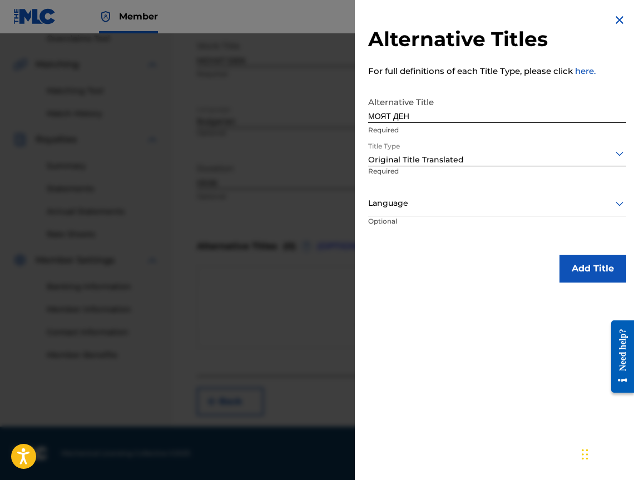
click at [410, 206] on div at bounding box center [497, 203] width 258 height 14
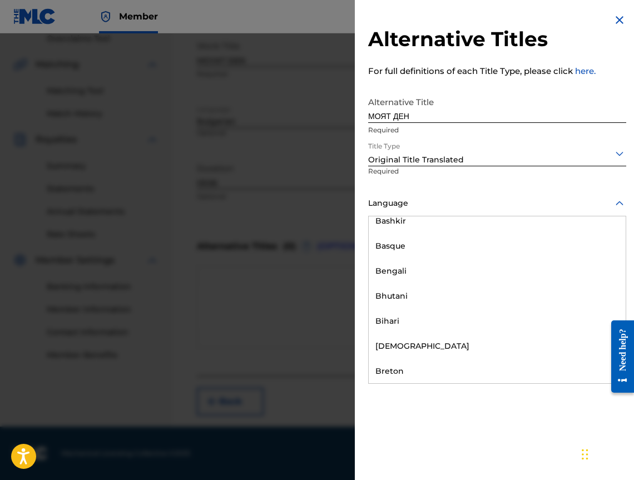
scroll to position [389, 0]
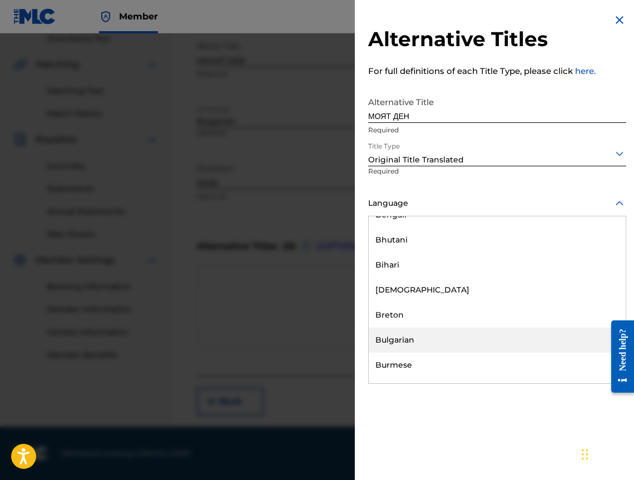
click at [495, 340] on div "Bulgarian" at bounding box center [497, 339] width 257 height 25
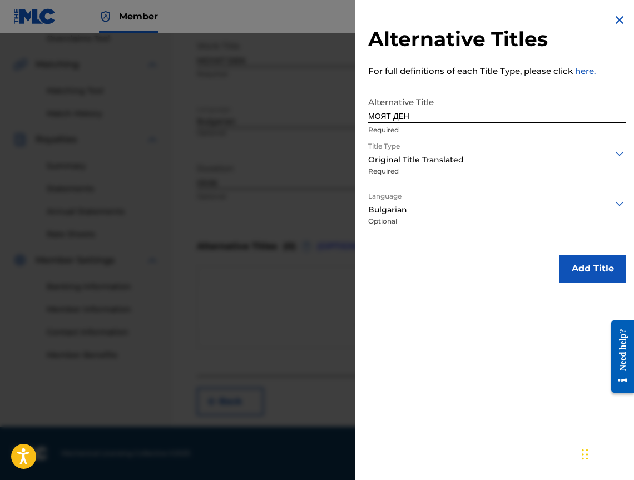
click at [598, 281] on button "Add Title" at bounding box center [592, 269] width 67 height 28
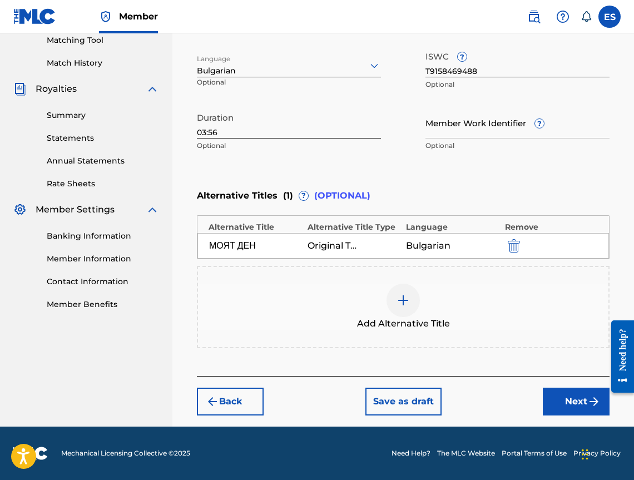
click at [566, 395] on button "Next" at bounding box center [576, 401] width 67 height 28
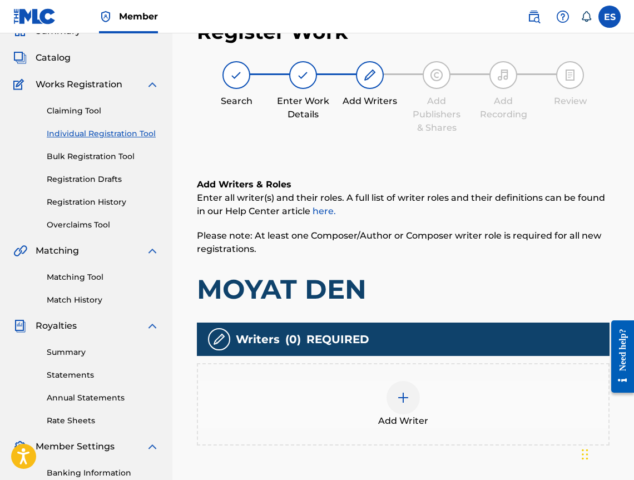
scroll to position [50, 0]
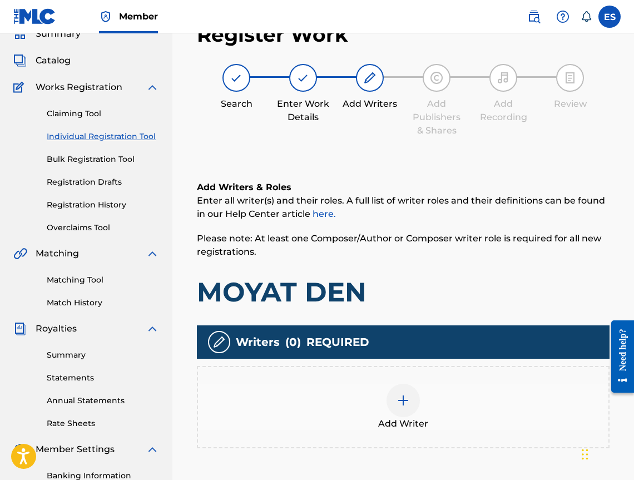
click at [376, 375] on div "Add Writer" at bounding box center [403, 407] width 412 height 82
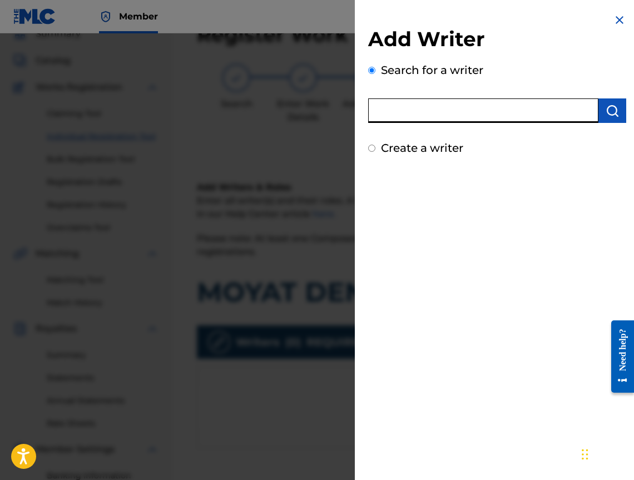
paste input "00473356148"
type input "00473356148"
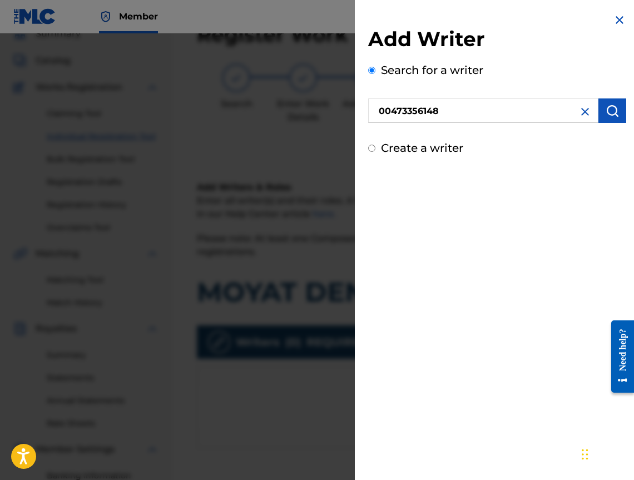
click at [610, 106] on img "submit" at bounding box center [611, 110] width 13 height 13
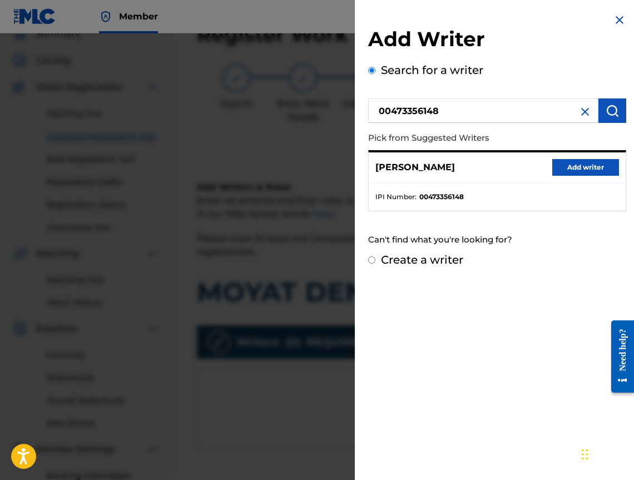
click at [573, 171] on button "Add writer" at bounding box center [585, 167] width 67 height 17
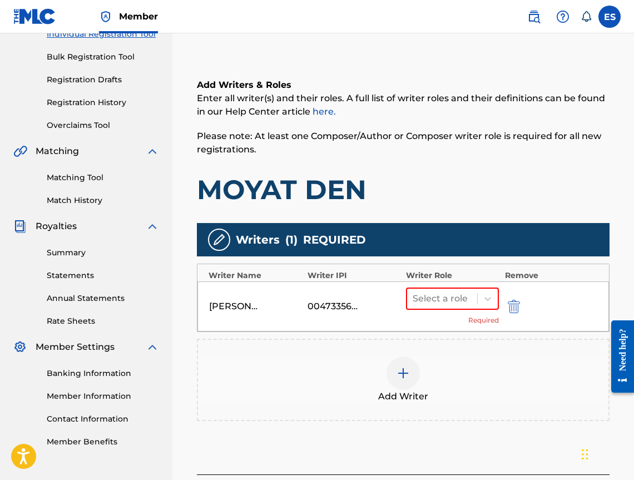
scroll to position [251, 0]
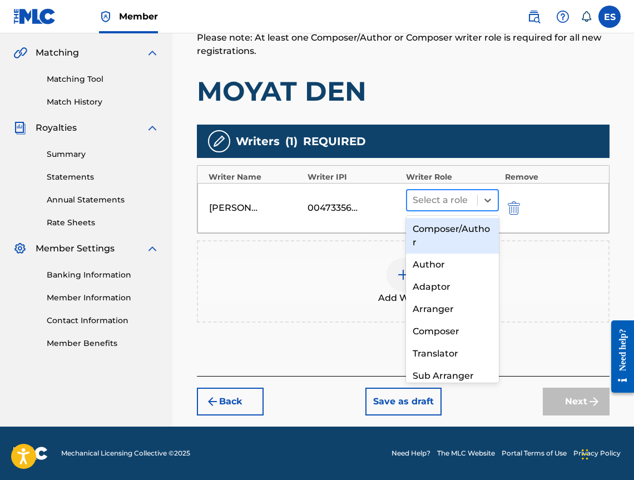
click at [454, 193] on div at bounding box center [441, 200] width 59 height 16
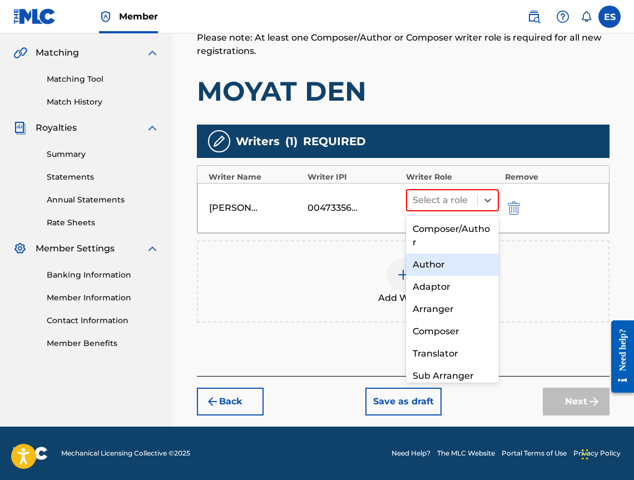
click at [449, 264] on div "Author" at bounding box center [452, 264] width 93 height 22
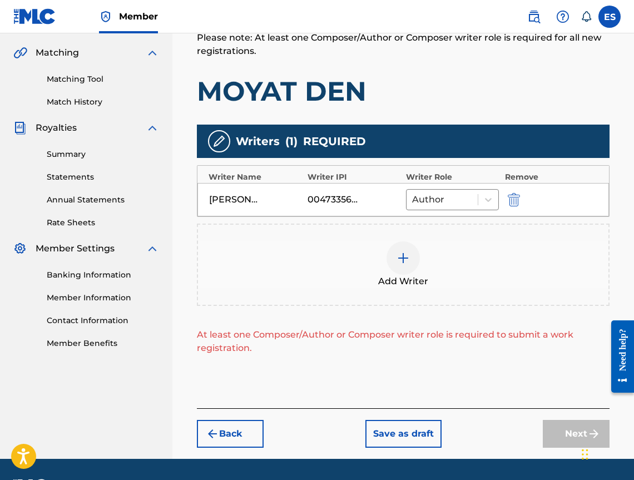
click at [407, 259] on img at bounding box center [402, 257] width 13 height 13
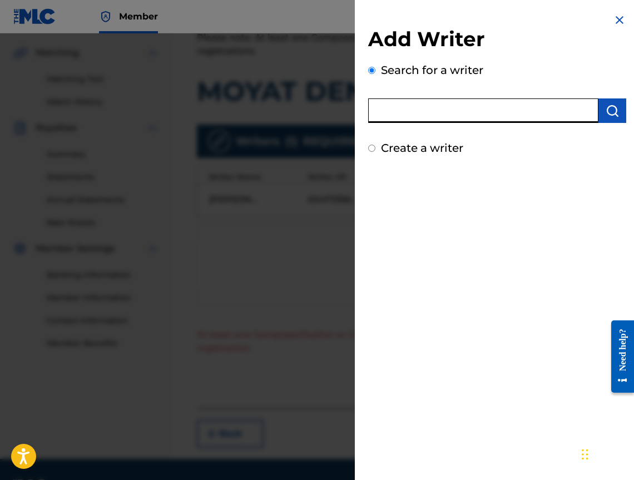
paste input "00473526052"
type input "00473526052"
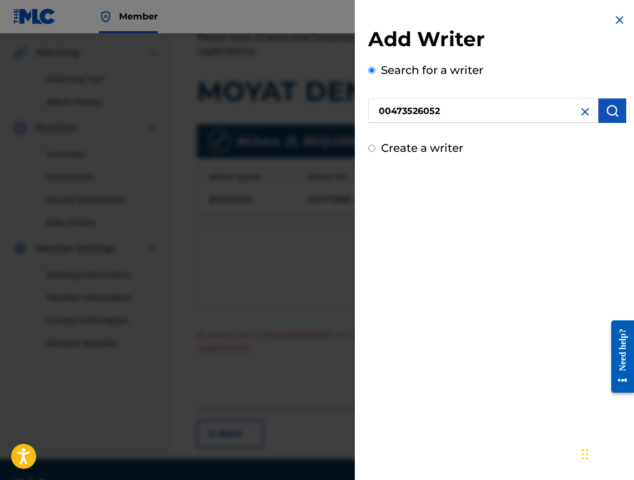
click at [615, 113] on button "submit" at bounding box center [612, 110] width 28 height 24
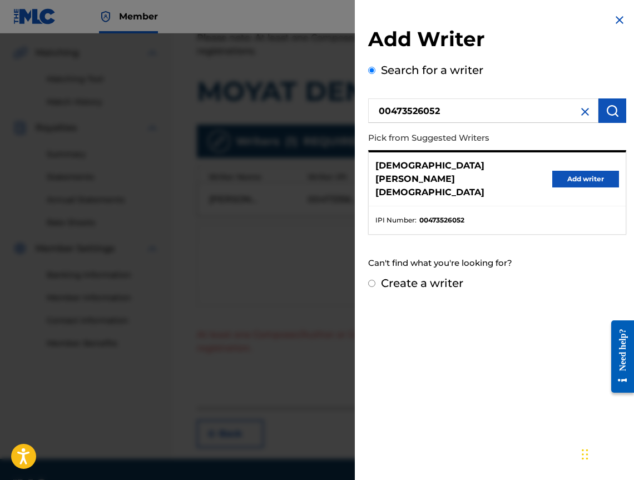
click at [575, 176] on button "Add writer" at bounding box center [585, 179] width 67 height 17
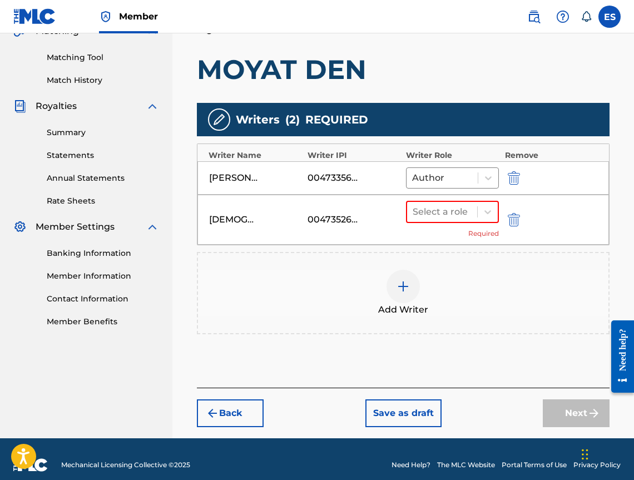
scroll to position [284, 0]
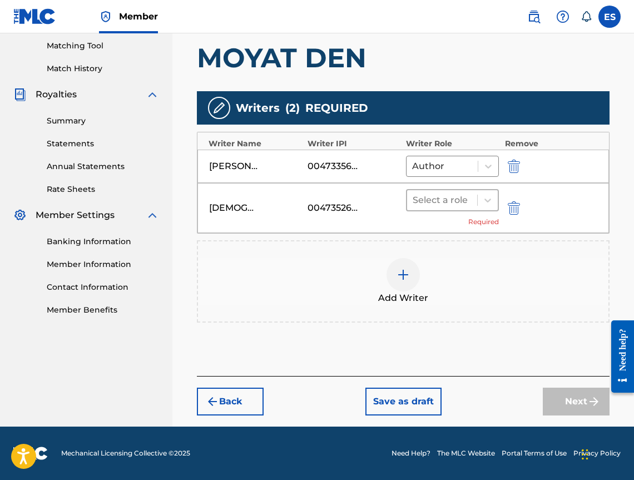
click at [455, 209] on div "Select a role" at bounding box center [442, 200] width 70 height 20
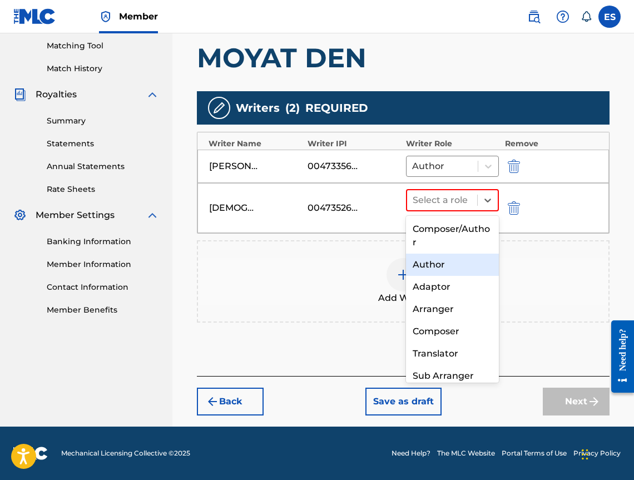
click at [439, 270] on div "Author" at bounding box center [452, 264] width 93 height 22
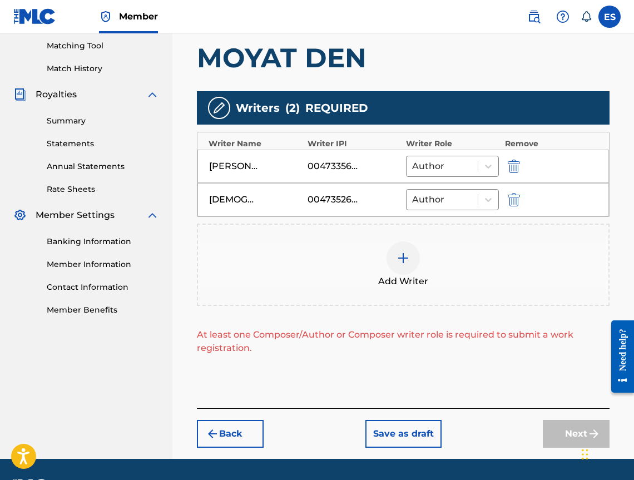
click at [387, 258] on div at bounding box center [402, 257] width 33 height 33
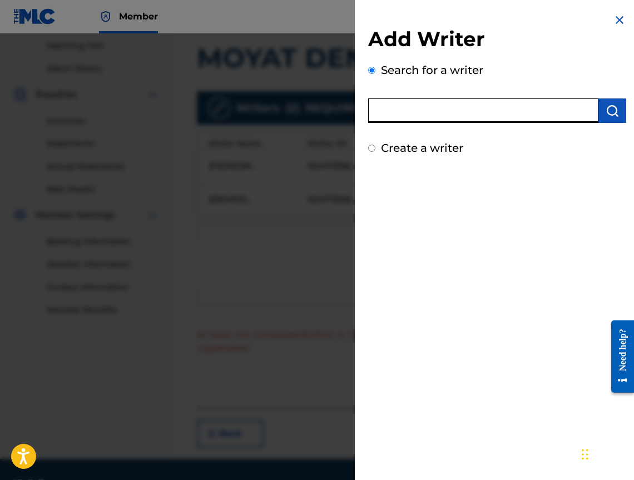
paste input "00427849619"
type input "00427849619"
click at [620, 114] on button "submit" at bounding box center [612, 110] width 28 height 24
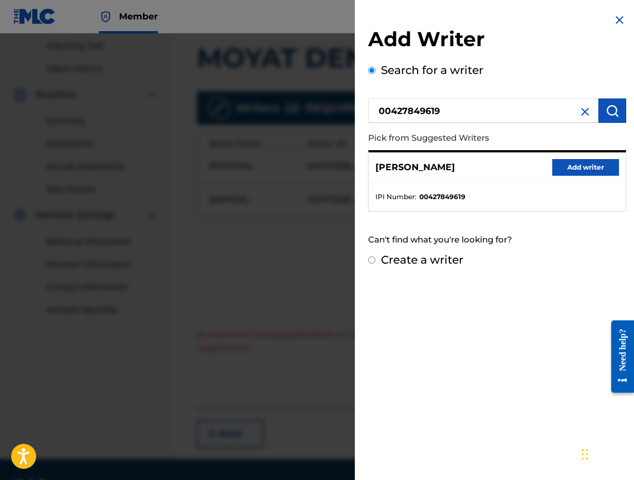
click at [573, 163] on button "Add writer" at bounding box center [585, 167] width 67 height 17
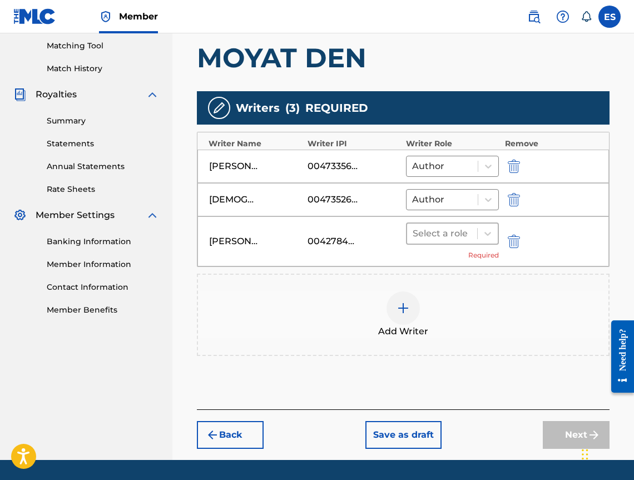
click at [426, 236] on div at bounding box center [441, 234] width 59 height 16
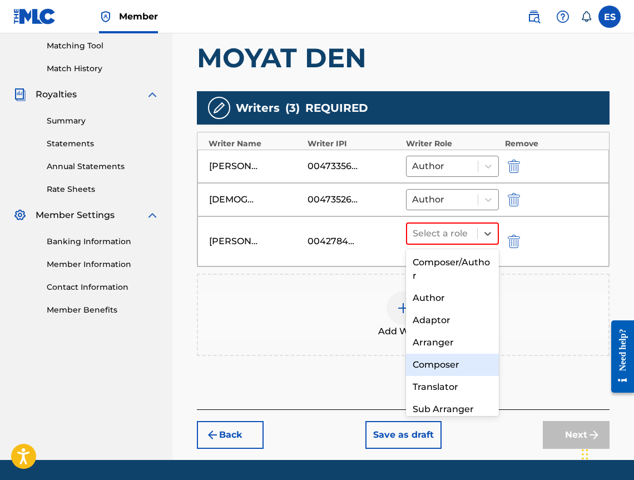
drag, startPoint x: 469, startPoint y: 370, endPoint x: 448, endPoint y: 351, distance: 27.6
click at [469, 370] on div "Composer" at bounding box center [452, 365] width 93 height 22
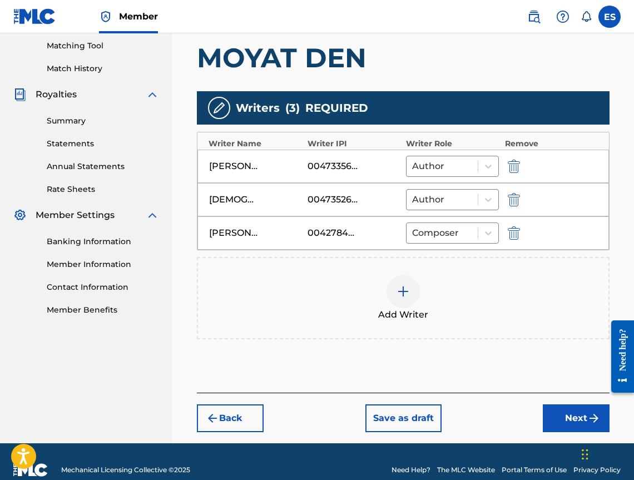
click at [396, 294] on div at bounding box center [402, 291] width 33 height 33
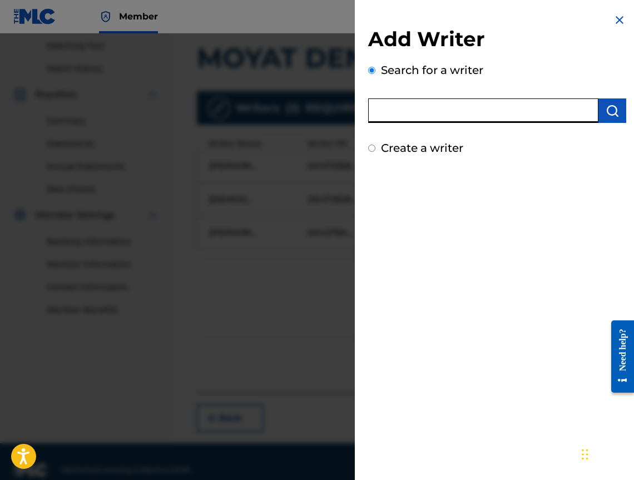
paste input "00295632633"
type input "00295632633"
click at [610, 117] on button "submit" at bounding box center [612, 110] width 28 height 24
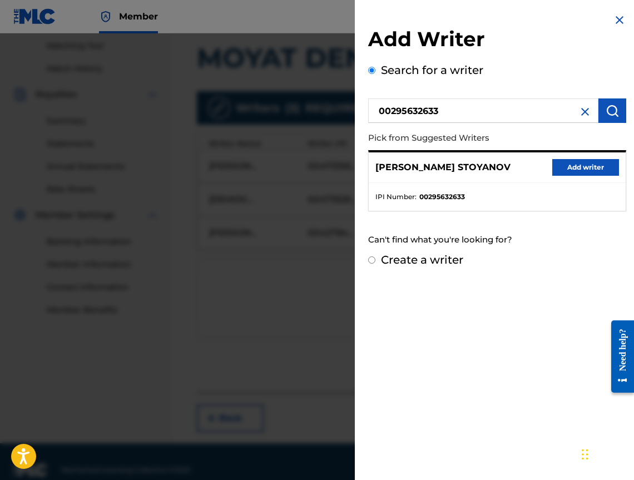
click at [593, 164] on button "Add writer" at bounding box center [585, 167] width 67 height 17
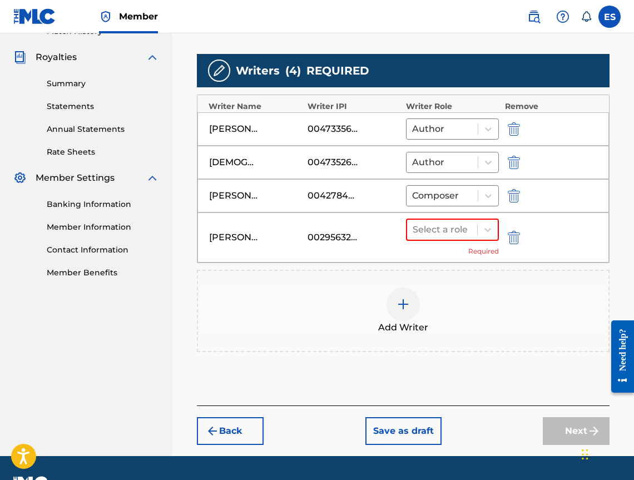
scroll to position [351, 0]
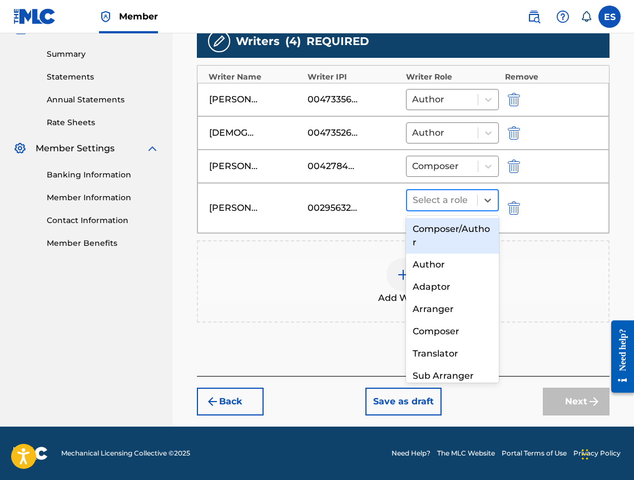
click at [451, 195] on div at bounding box center [441, 200] width 59 height 16
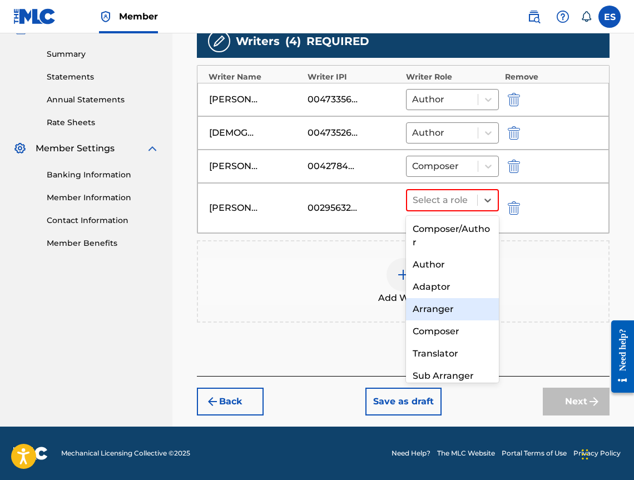
click at [447, 319] on div "Arranger" at bounding box center [452, 309] width 93 height 22
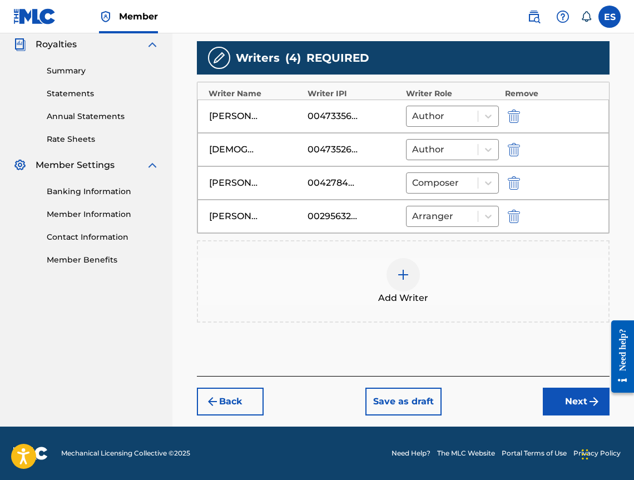
scroll to position [334, 0]
click at [434, 226] on div "Arranger" at bounding box center [452, 216] width 93 height 21
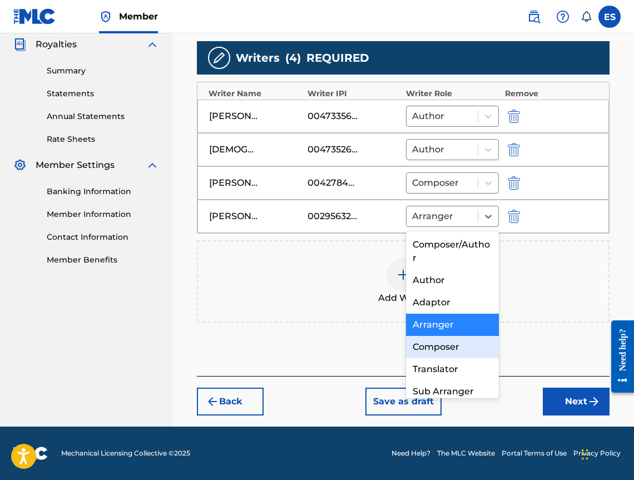
click at [455, 351] on div "Composer" at bounding box center [452, 347] width 93 height 22
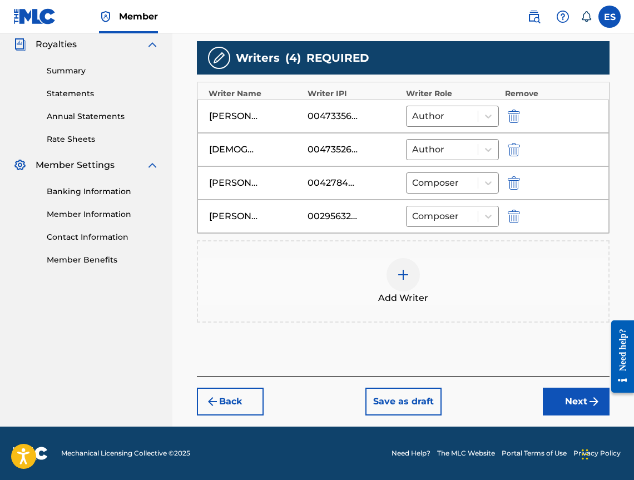
click at [575, 402] on button "Next" at bounding box center [576, 401] width 67 height 28
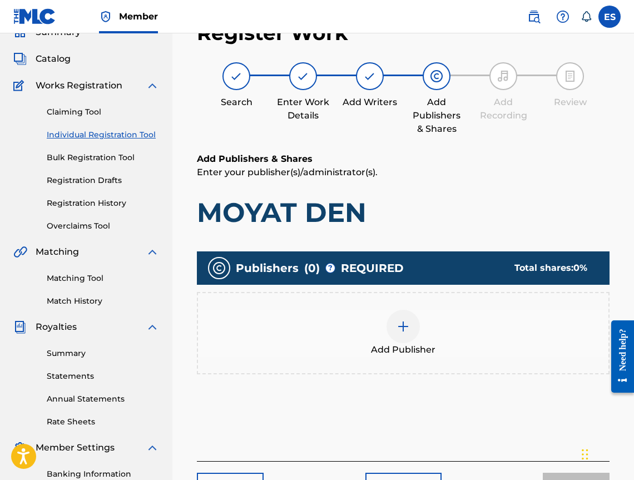
scroll to position [50, 0]
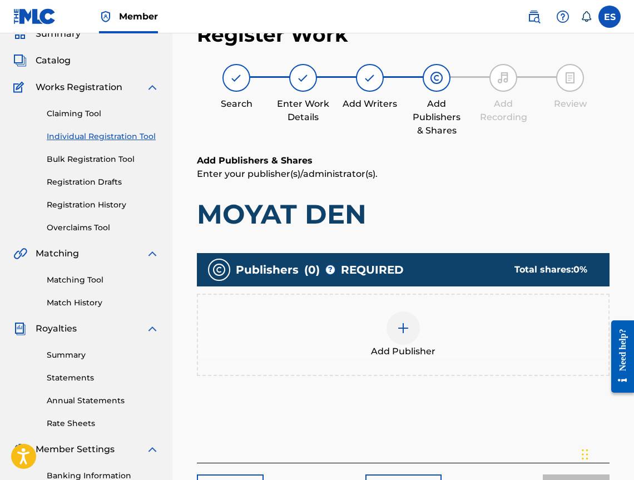
click at [363, 340] on div "Add Publisher" at bounding box center [403, 334] width 410 height 47
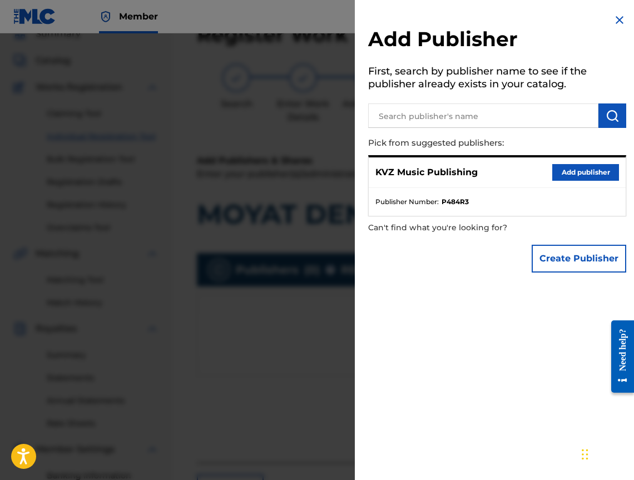
click at [587, 171] on button "Add publisher" at bounding box center [585, 172] width 67 height 17
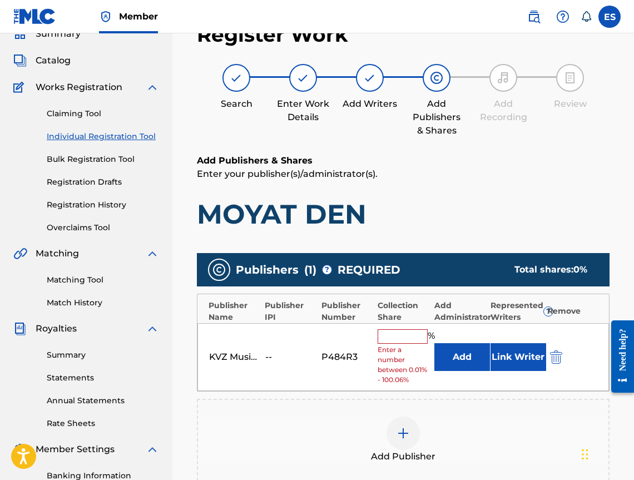
click at [408, 336] on input "text" at bounding box center [402, 336] width 50 height 14
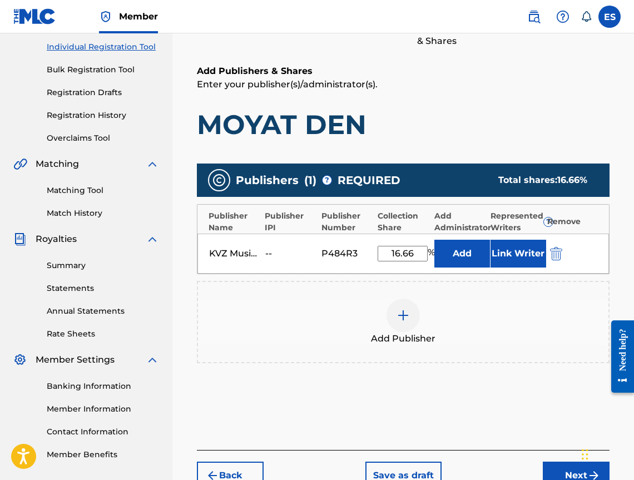
scroll to position [213, 0]
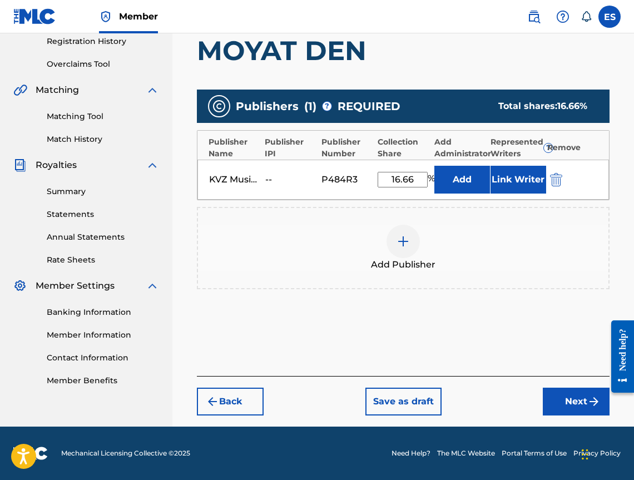
type input "16.66"
click at [569, 399] on button "Next" at bounding box center [576, 401] width 67 height 28
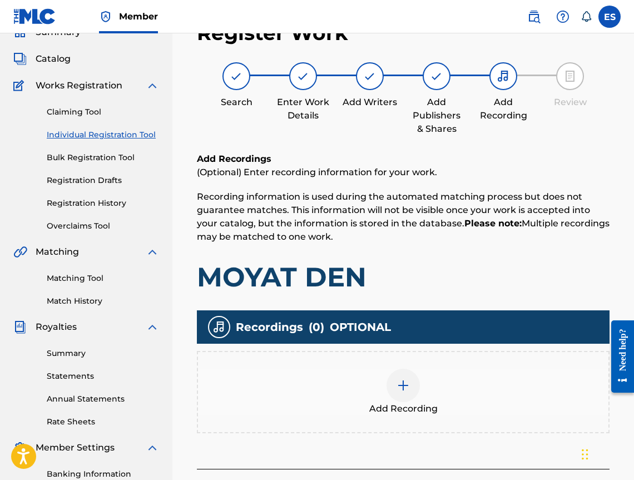
scroll to position [50, 0]
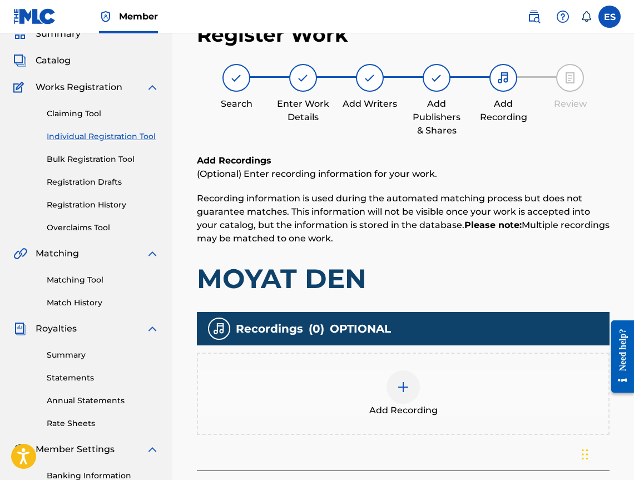
click at [390, 405] on span "Add Recording" at bounding box center [403, 410] width 68 height 13
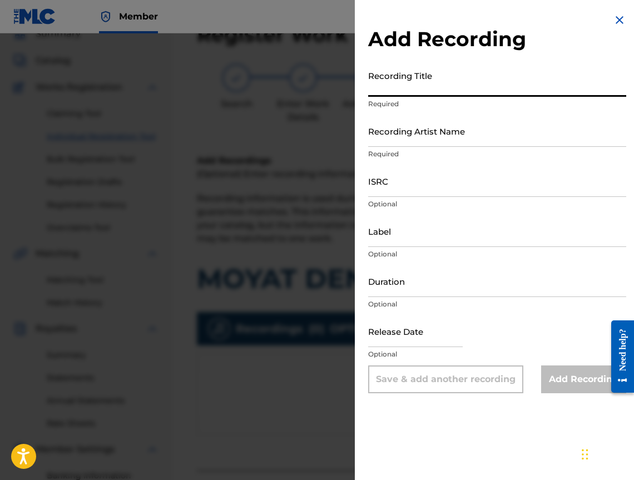
paste input "MOYAT DEN"
type input "MOYAT DEN"
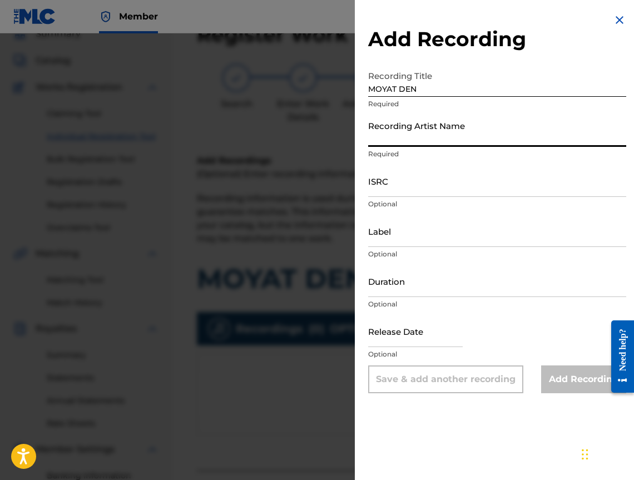
paste input "[PERSON_NAME] & [PERSON_NAME]"
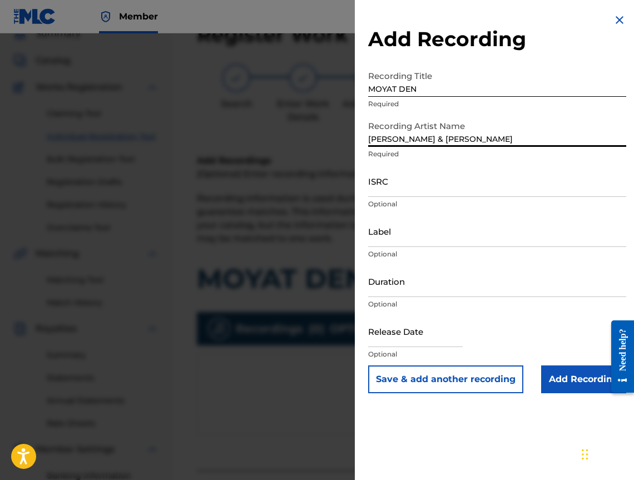
type input "[PERSON_NAME] & [PERSON_NAME]"
click at [464, 289] on input "Duration" at bounding box center [497, 281] width 258 height 32
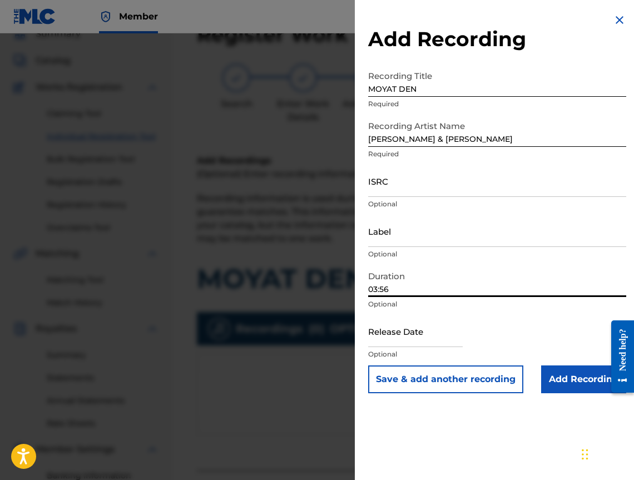
type input "03:56"
click at [558, 371] on input "Add Recording" at bounding box center [583, 379] width 85 height 28
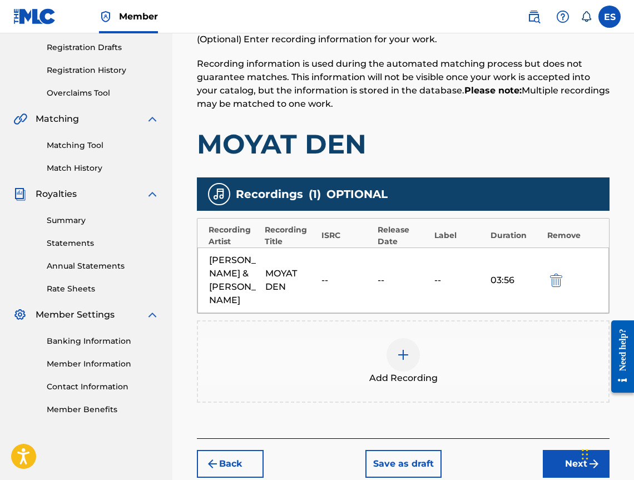
scroll to position [233, 0]
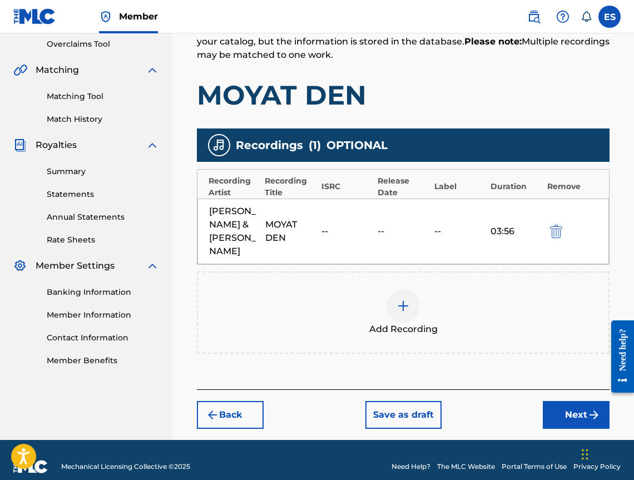
drag, startPoint x: 538, startPoint y: 397, endPoint x: 556, endPoint y: 404, distance: 19.5
click at [541, 400] on div "Back Save as draft Next" at bounding box center [403, 408] width 412 height 39
click at [558, 404] on button "Next" at bounding box center [576, 415] width 67 height 28
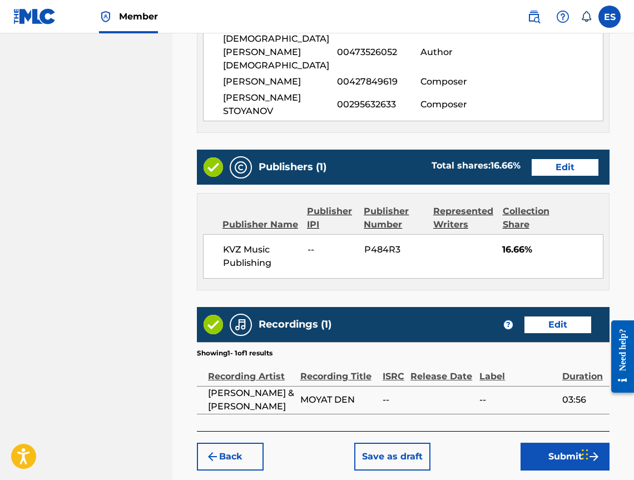
scroll to position [536, 0]
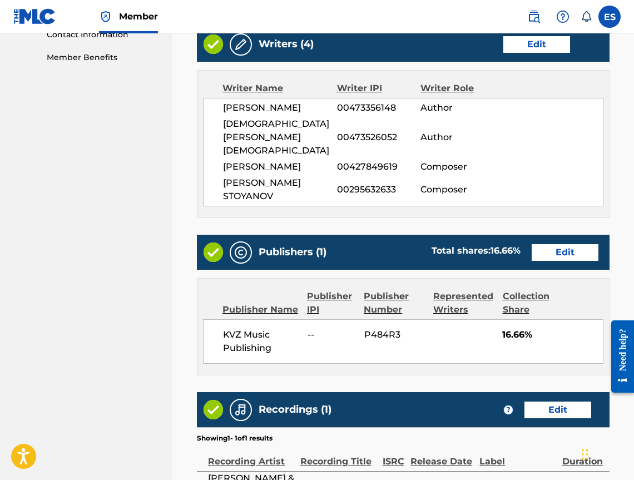
click at [551, 44] on button "Edit" at bounding box center [536, 44] width 67 height 17
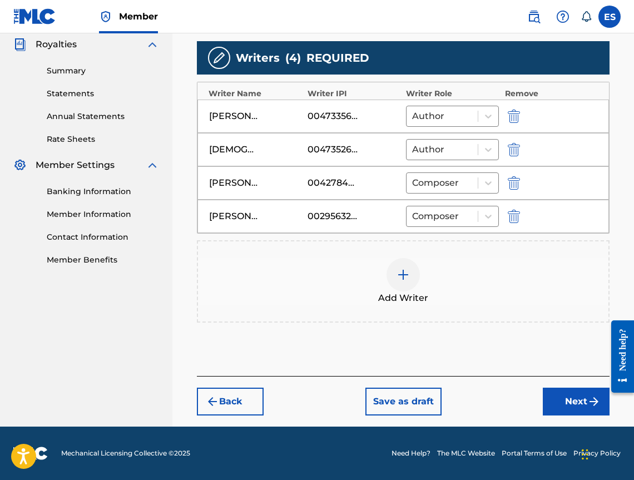
scroll to position [334, 0]
click at [410, 266] on div at bounding box center [402, 274] width 33 height 33
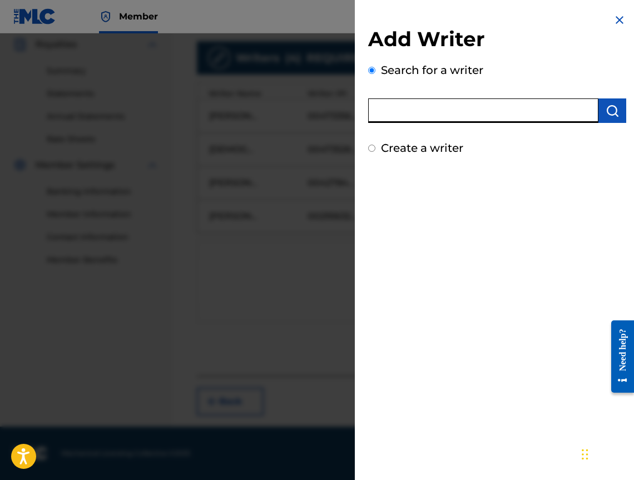
paste input "00295632633"
type input "00295632633"
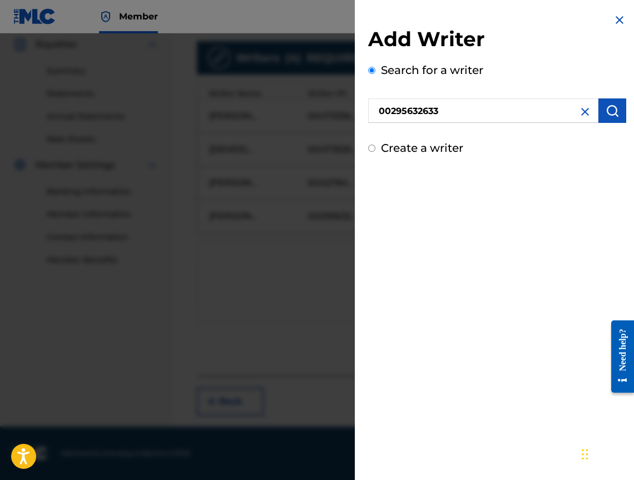
click at [613, 118] on button "submit" at bounding box center [612, 110] width 28 height 24
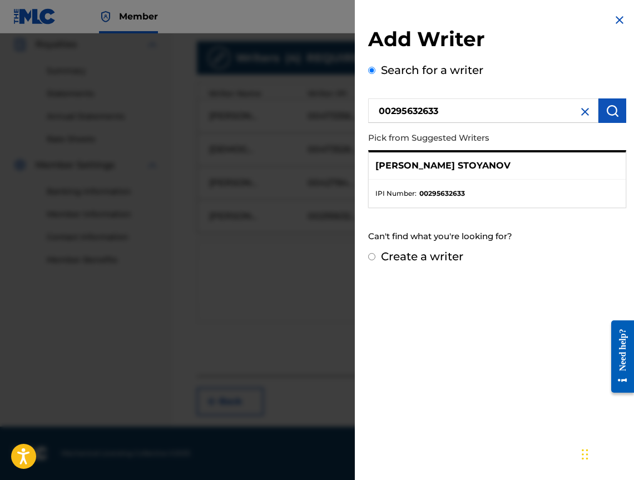
click at [376, 259] on div "Create a writer" at bounding box center [497, 256] width 258 height 17
click at [370, 255] on input "Create a writer" at bounding box center [371, 256] width 7 height 7
radio input "false"
radio input "true"
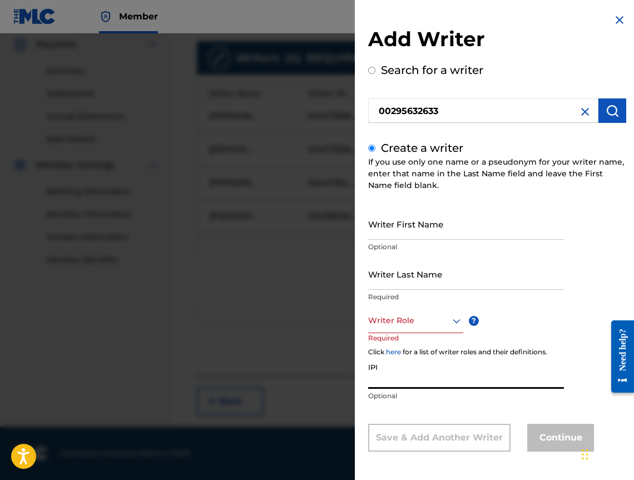
paste input "00295632633"
type input "00295632633"
click at [406, 325] on div at bounding box center [415, 321] width 95 height 14
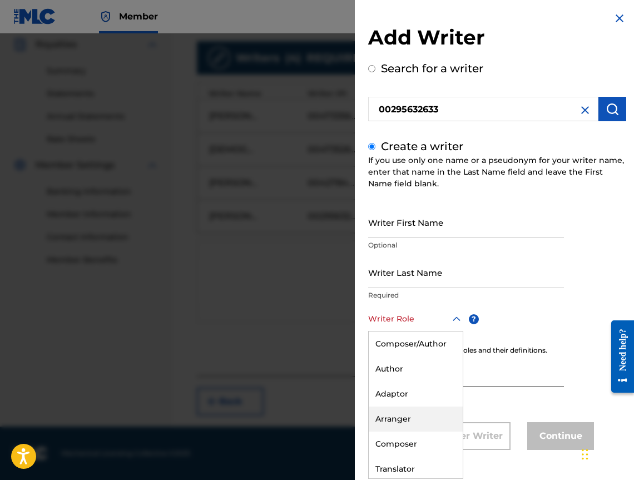
click at [401, 415] on div "Arranger" at bounding box center [416, 418] width 94 height 25
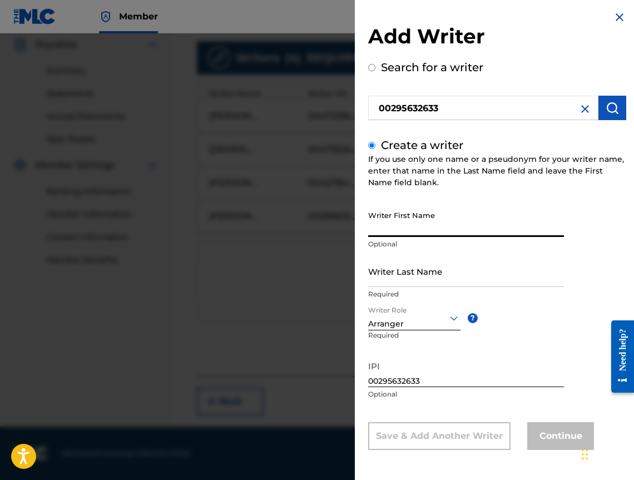
paste input "[PERSON_NAME]"
type input "[PERSON_NAME]"
drag, startPoint x: 424, startPoint y: 216, endPoint x: 395, endPoint y: 261, distance: 53.5
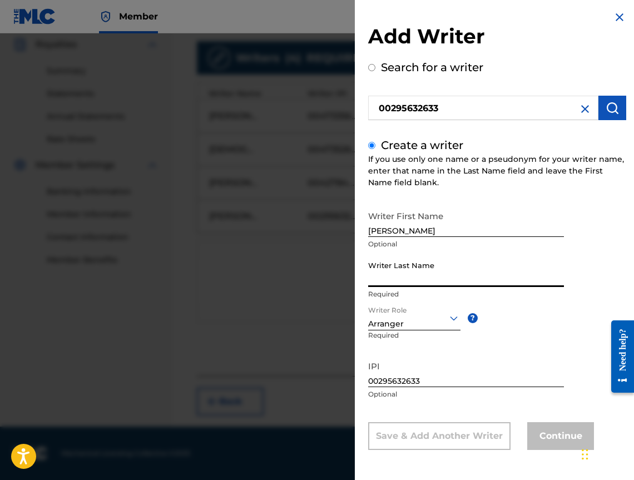
paste input "STOYANOV STOYANOV"
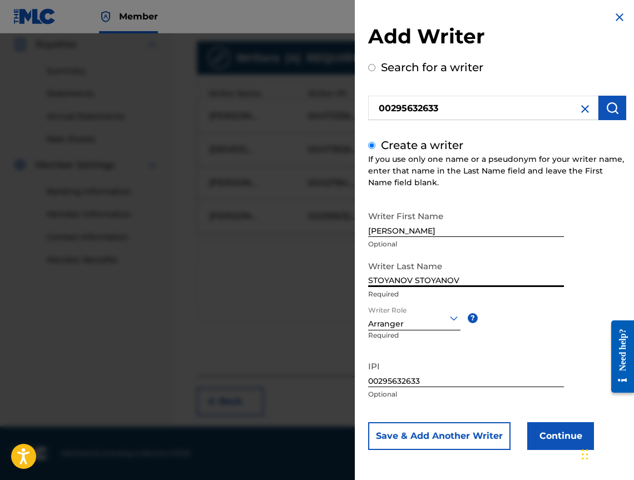
type input "STOYANOV STOYANOV"
click at [545, 435] on button "Continue" at bounding box center [560, 436] width 67 height 28
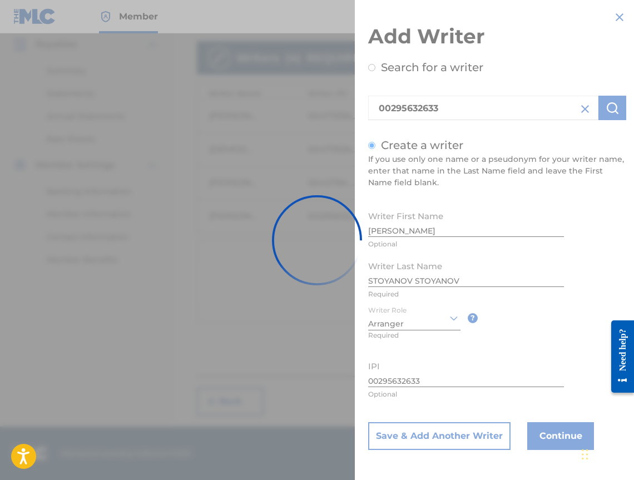
scroll to position [0, 0]
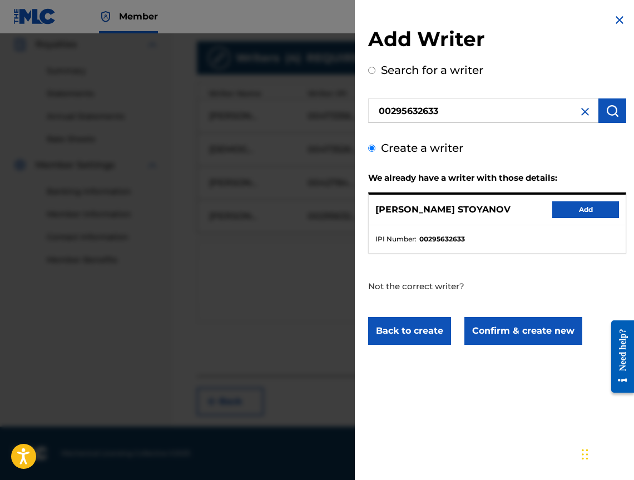
click at [560, 208] on button "Add" at bounding box center [585, 209] width 67 height 17
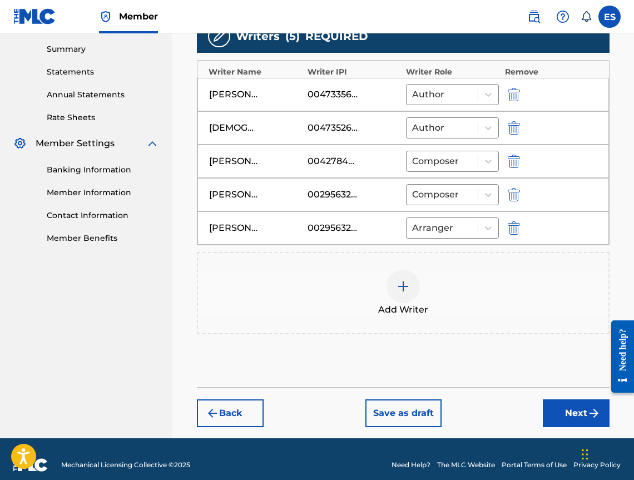
scroll to position [367, 0]
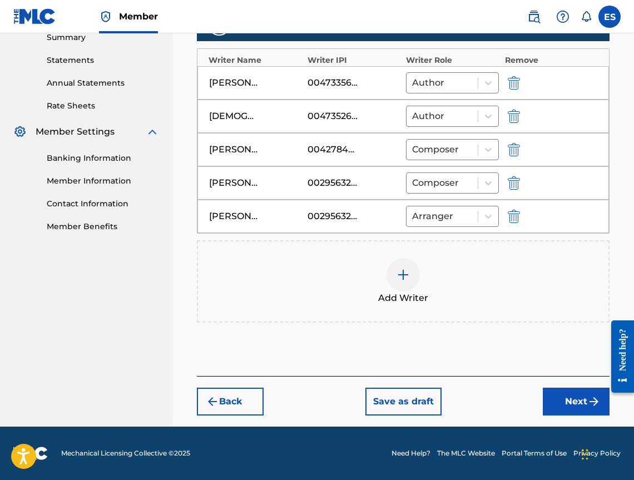
click at [571, 396] on button "Next" at bounding box center [576, 401] width 67 height 28
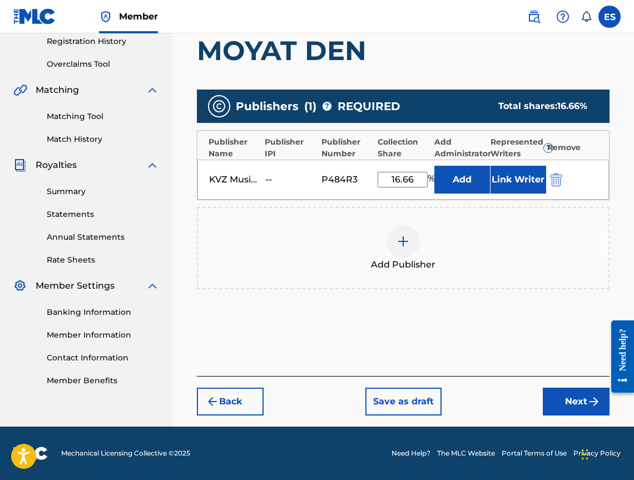
click at [588, 406] on img "submit" at bounding box center [593, 401] width 13 height 13
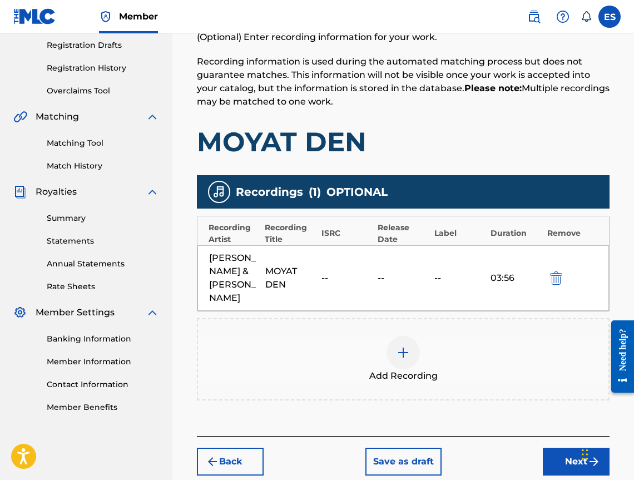
scroll to position [233, 0]
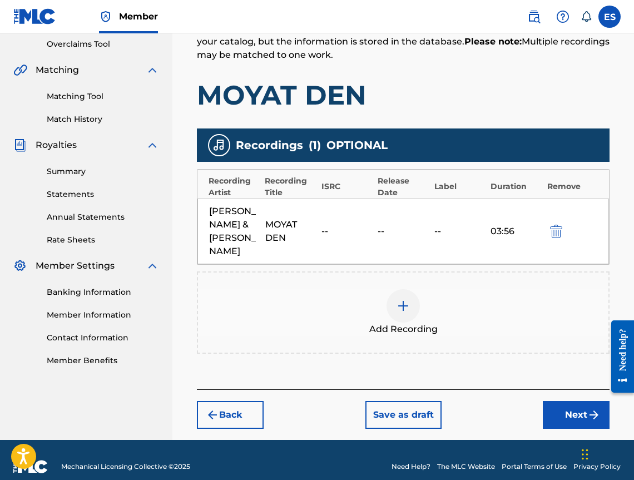
click at [579, 401] on button "Next" at bounding box center [576, 415] width 67 height 28
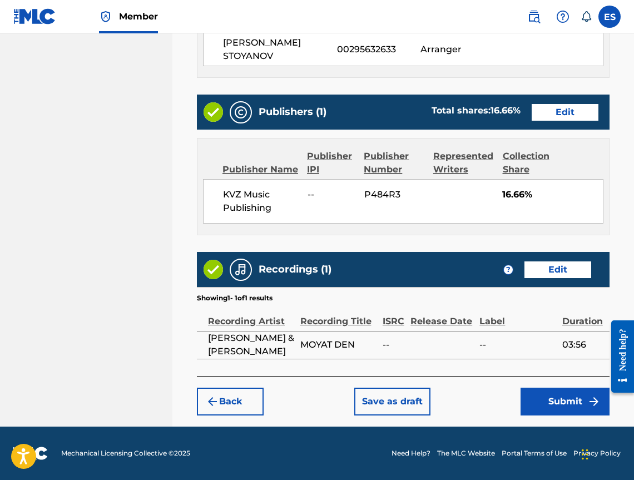
scroll to position [733, 0]
click at [558, 399] on button "Submit" at bounding box center [564, 401] width 89 height 28
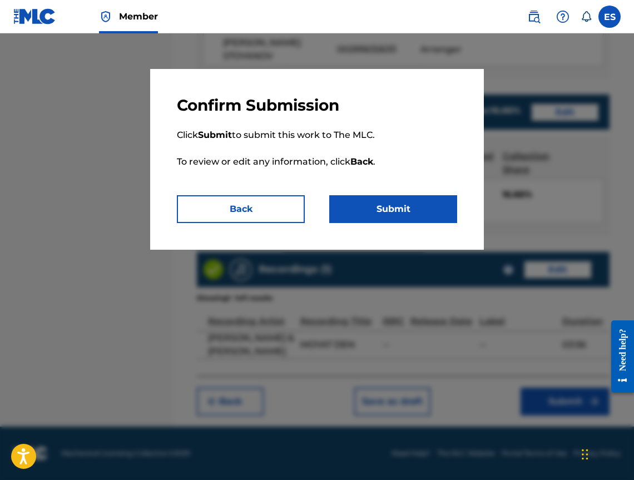
click at [385, 216] on button "Submit" at bounding box center [393, 209] width 128 height 28
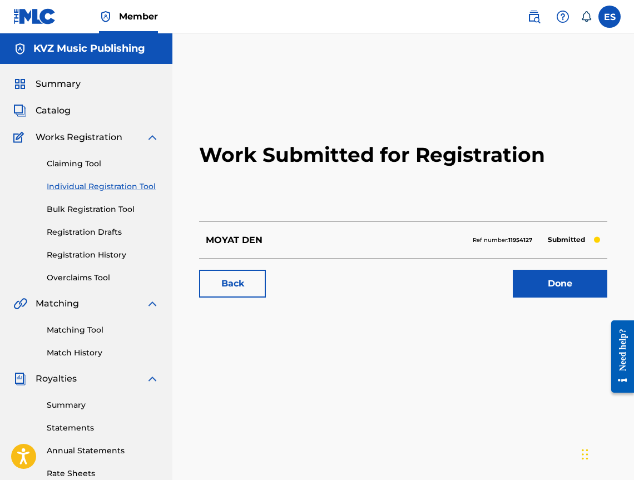
click at [116, 181] on link "Individual Registration Tool" at bounding box center [103, 187] width 112 height 12
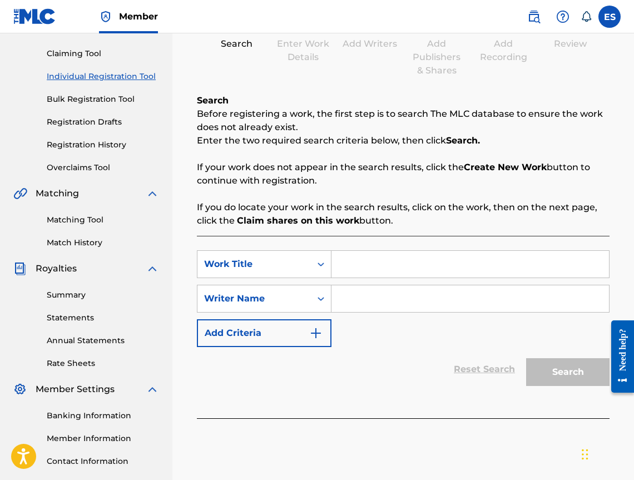
scroll to position [111, 0]
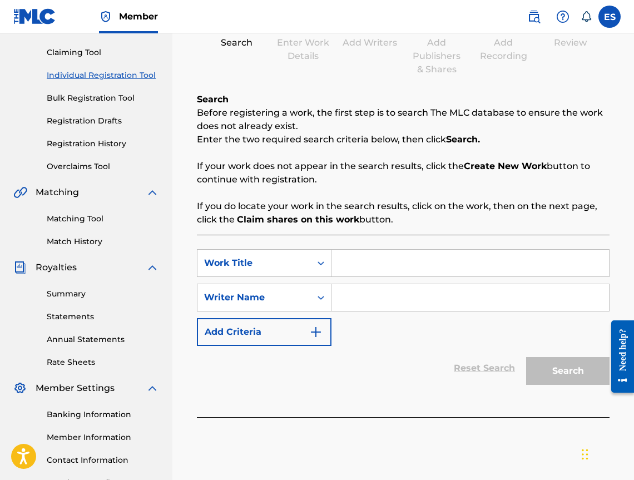
paste input "MR [PERSON_NAME]"
type input "MR [PERSON_NAME]"
click at [382, 302] on input "Search Form" at bounding box center [469, 297] width 277 height 27
type input "[PERSON_NAME]"
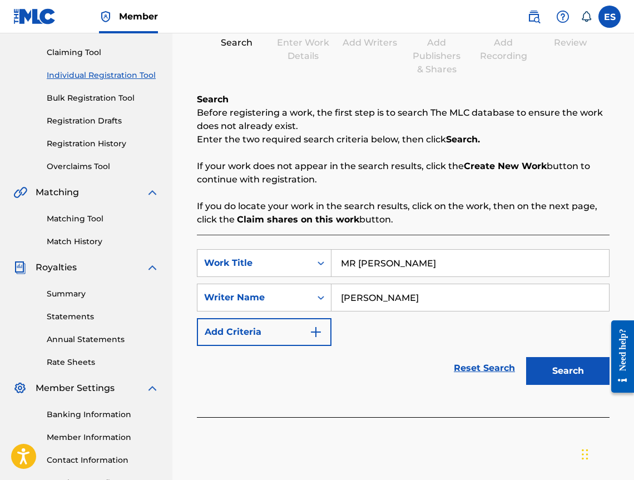
click at [549, 359] on button "Search" at bounding box center [567, 371] width 83 height 28
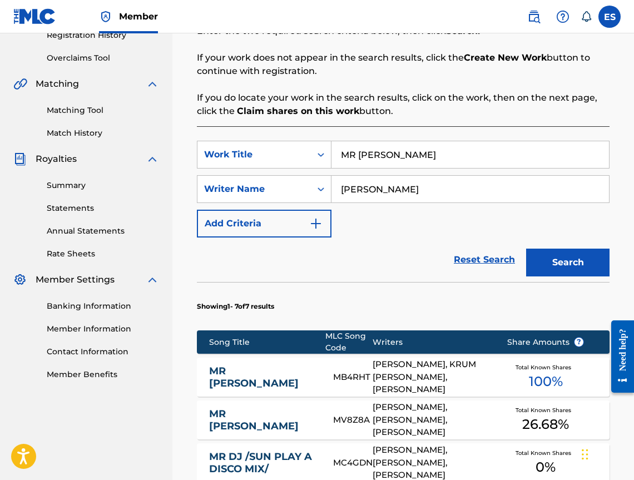
scroll to position [279, 0]
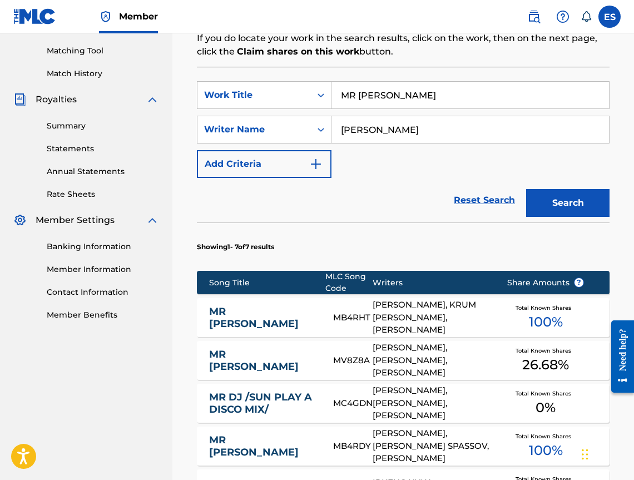
click at [254, 316] on link "MR [PERSON_NAME]" at bounding box center [263, 317] width 109 height 25
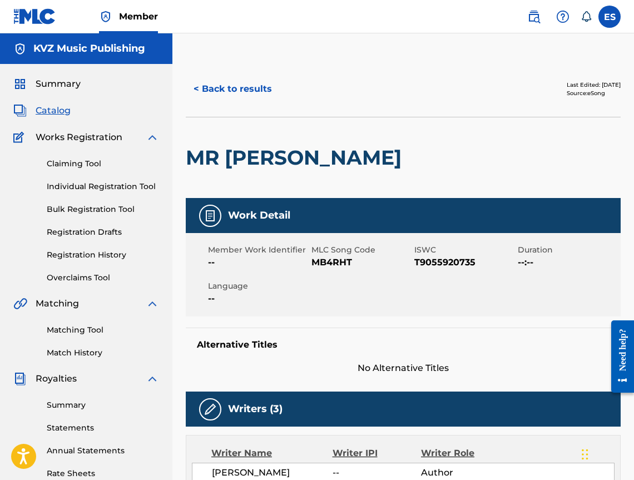
click at [233, 67] on div "< Back to results Last Edited: [DATE] Source: eSong" at bounding box center [403, 89] width 435 height 56
click at [232, 81] on button "< Back to results" at bounding box center [233, 89] width 94 height 28
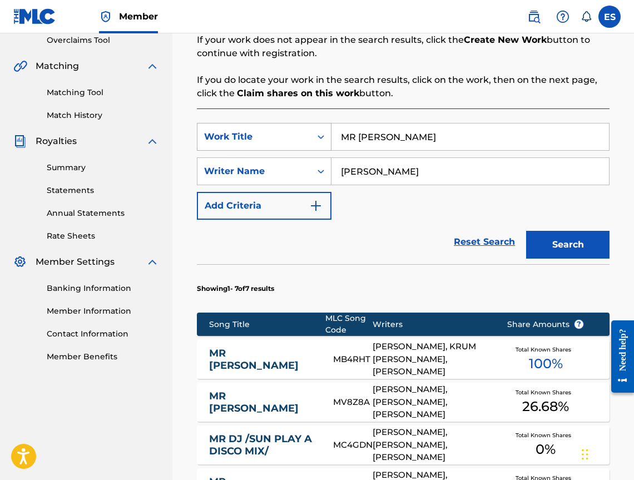
scroll to position [409, 0]
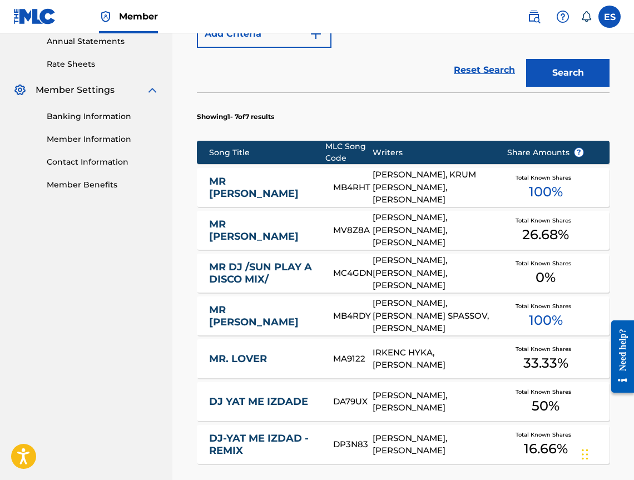
click at [255, 232] on link "MR [PERSON_NAME]" at bounding box center [263, 230] width 109 height 25
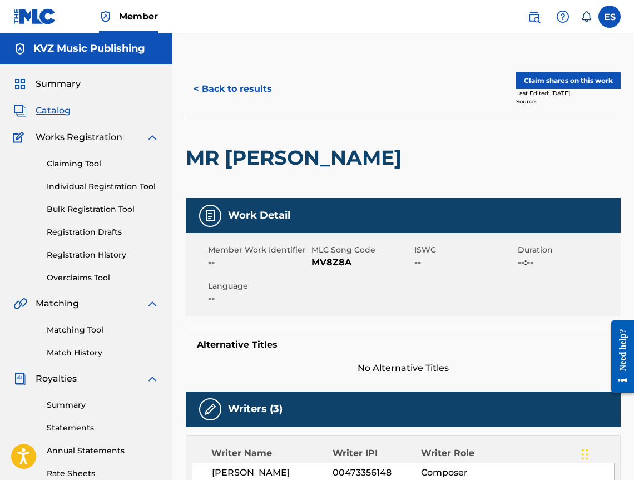
click at [223, 90] on button "< Back to results" at bounding box center [233, 89] width 94 height 28
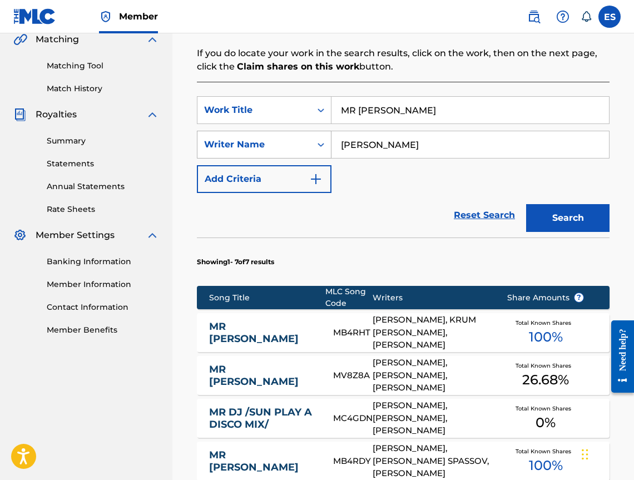
scroll to position [260, 0]
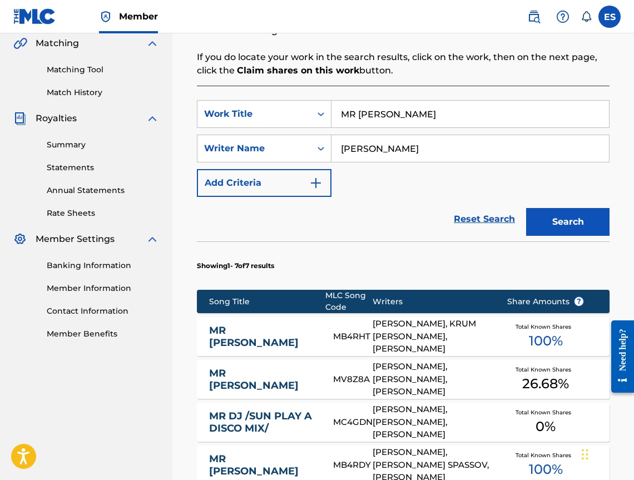
click at [414, 130] on div "SearchWithCriteria792e4263-7e83-49bd-ae39-ff68e2e46d08 Work Title MR DJ SearchW…" at bounding box center [403, 148] width 412 height 97
click at [411, 126] on input "MR [PERSON_NAME]" at bounding box center [469, 114] width 277 height 27
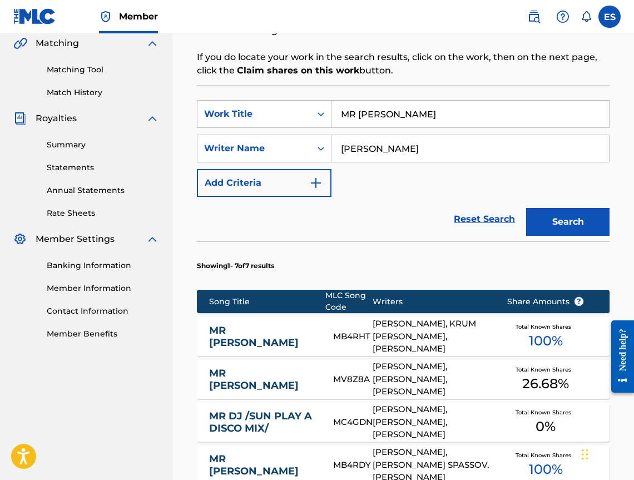
paste input "/SUN PLAY A DISCO MIX/"
type input "MR DJ /SUN PLAY A DISCO MIX/"
click at [564, 212] on button "Search" at bounding box center [567, 222] width 83 height 28
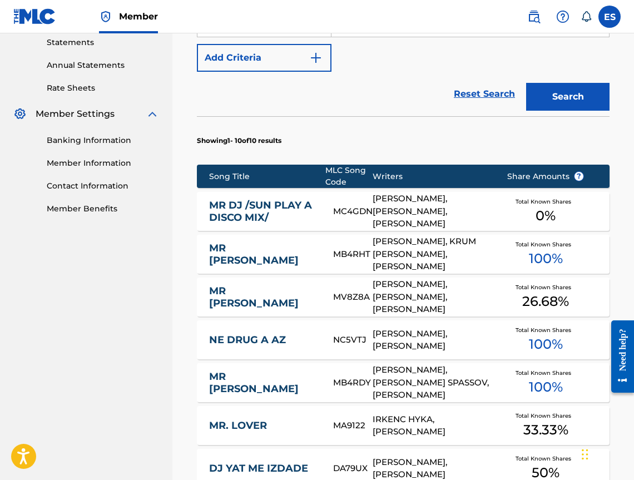
scroll to position [427, 0]
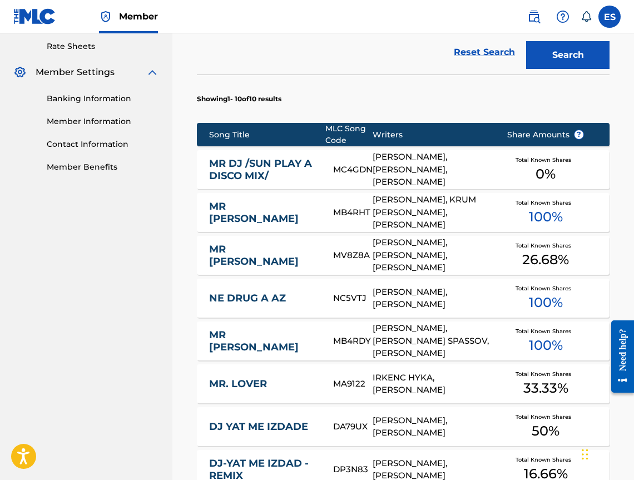
click at [245, 170] on link "MR DJ /SUN PLAY A DISCO MIX/" at bounding box center [263, 169] width 108 height 25
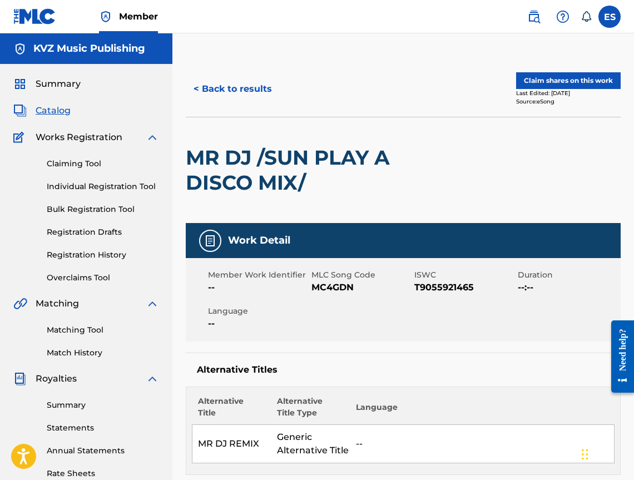
click at [233, 88] on button "< Back to results" at bounding box center [233, 89] width 94 height 28
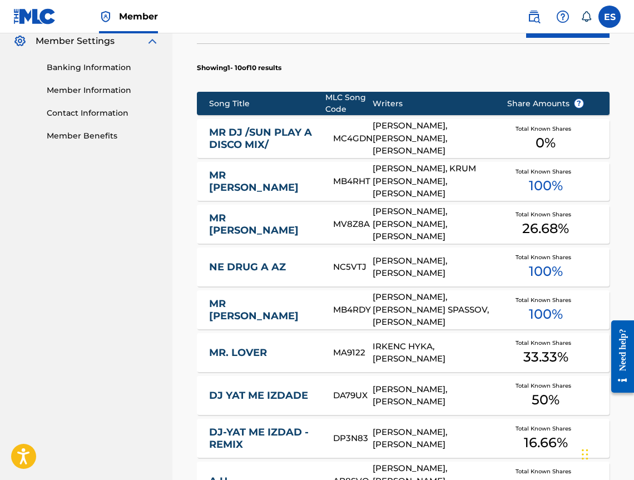
scroll to position [409, 0]
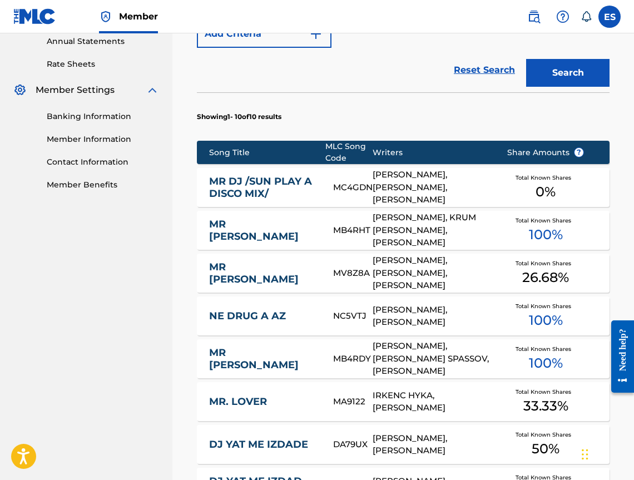
click at [302, 192] on link "MR DJ /SUN PLAY A DISCO MIX/" at bounding box center [263, 187] width 108 height 25
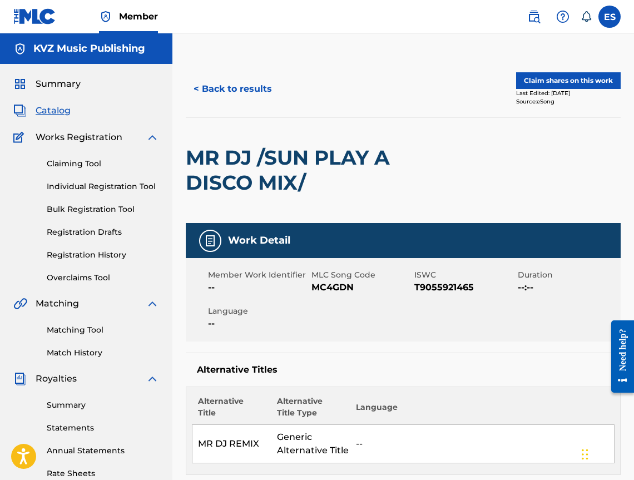
click at [221, 93] on button "< Back to results" at bounding box center [233, 89] width 94 height 28
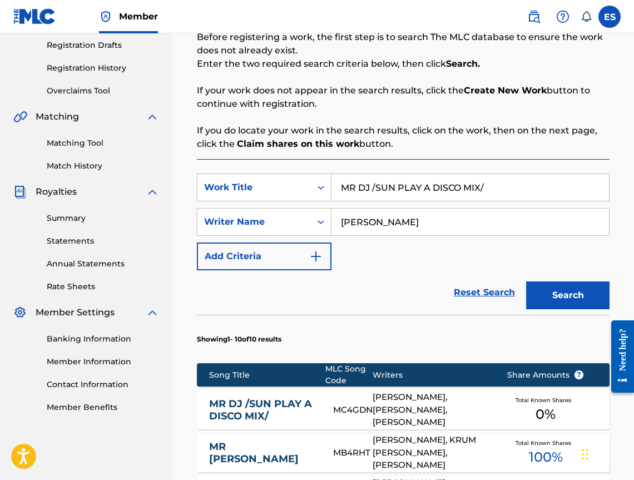
click at [394, 182] on input "MR DJ /SUN PLAY A DISCO MIX/" at bounding box center [469, 187] width 277 height 27
click at [559, 293] on button "Search" at bounding box center [567, 295] width 83 height 28
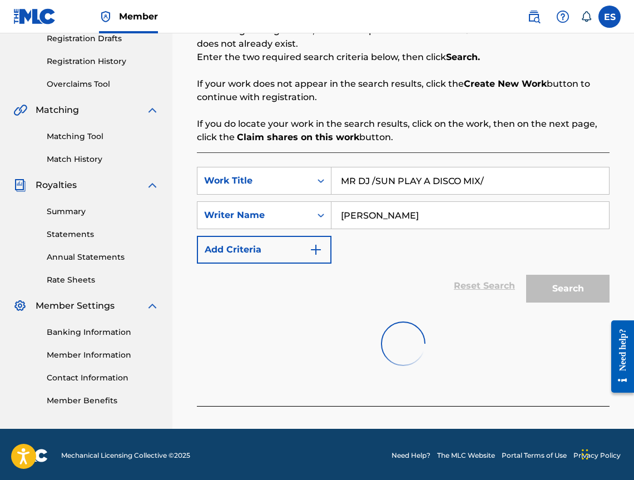
scroll to position [196, 0]
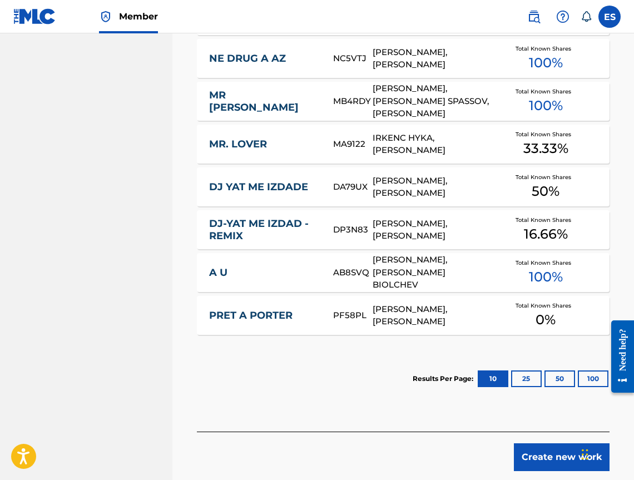
click at [548, 458] on button "Create new work" at bounding box center [562, 457] width 96 height 28
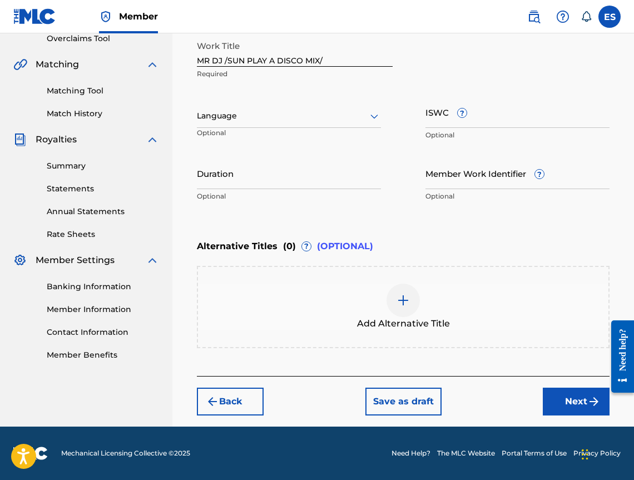
scroll to position [239, 0]
click at [221, 100] on div "Language Optional" at bounding box center [289, 121] width 184 height 50
click at [222, 109] on div at bounding box center [289, 116] width 184 height 14
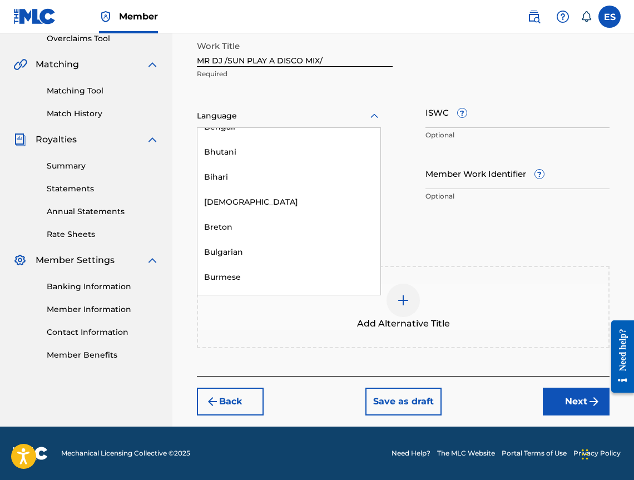
scroll to position [389, 0]
click at [263, 259] on div "Bulgarian" at bounding box center [288, 251] width 183 height 25
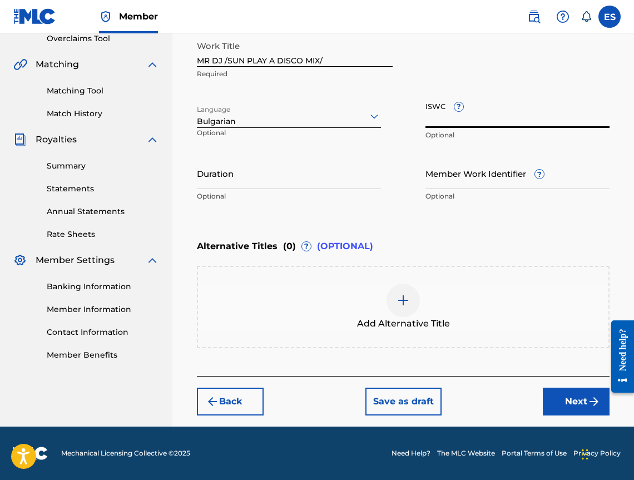
paste input "T9055921465"
type input "T9055921465"
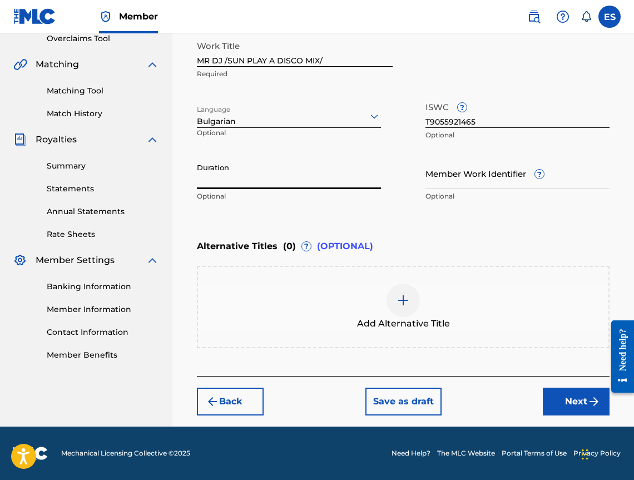
click at [339, 170] on input "Duration" at bounding box center [289, 173] width 184 height 32
type input "03:00"
click at [569, 294] on div "Add Alternative Title" at bounding box center [403, 307] width 410 height 47
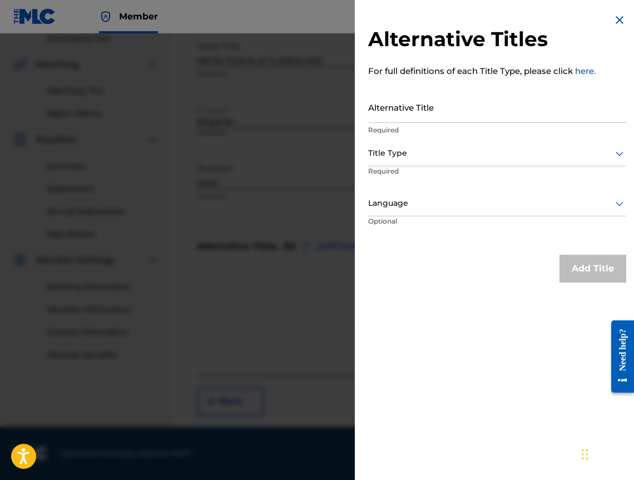
click at [613, 23] on img at bounding box center [619, 19] width 13 height 13
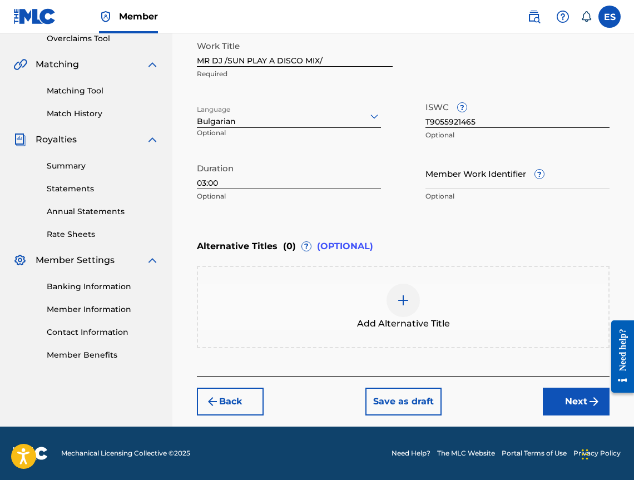
click at [563, 386] on div "Back Save as draft Next" at bounding box center [403, 395] width 412 height 39
click at [585, 395] on button "Next" at bounding box center [576, 401] width 67 height 28
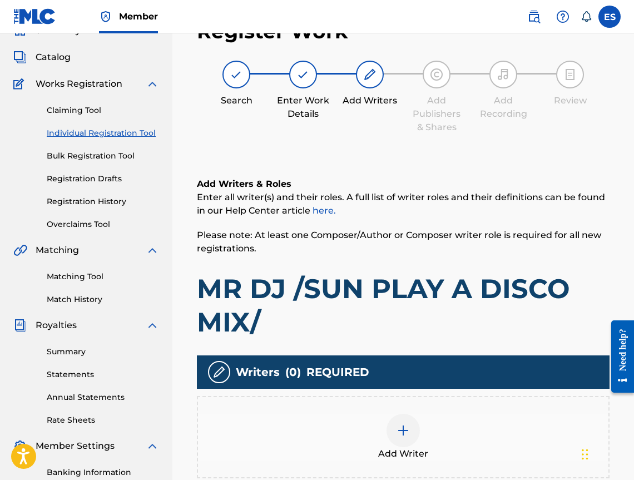
scroll to position [50, 0]
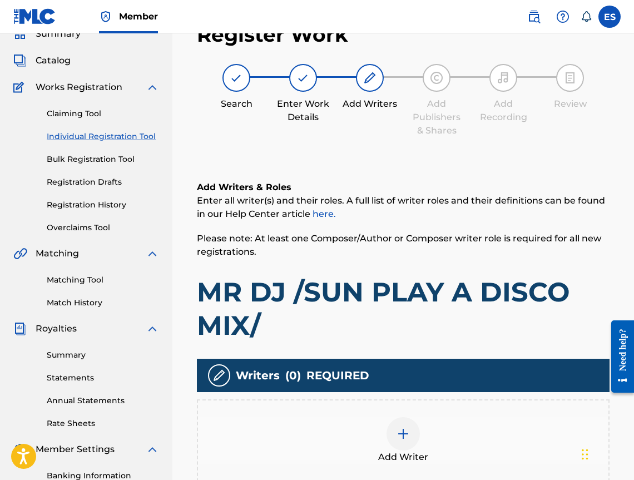
click at [471, 427] on div "Add Writer" at bounding box center [403, 440] width 410 height 47
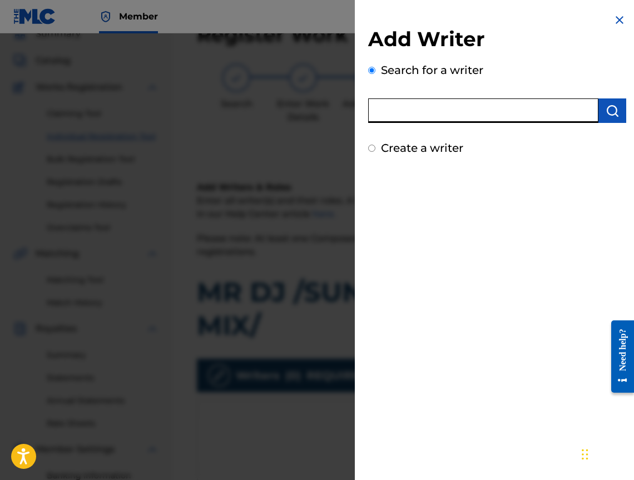
paste input "00452809252"
type input "00452809252"
click at [609, 98] on div "00452809252" at bounding box center [497, 109] width 258 height 28
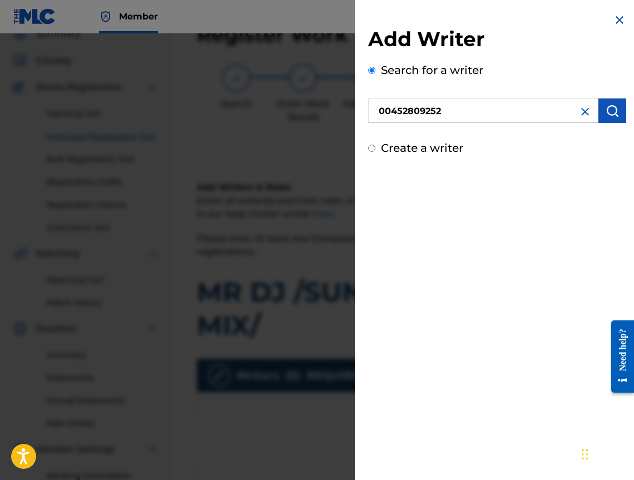
click at [608, 103] on button "submit" at bounding box center [612, 110] width 28 height 24
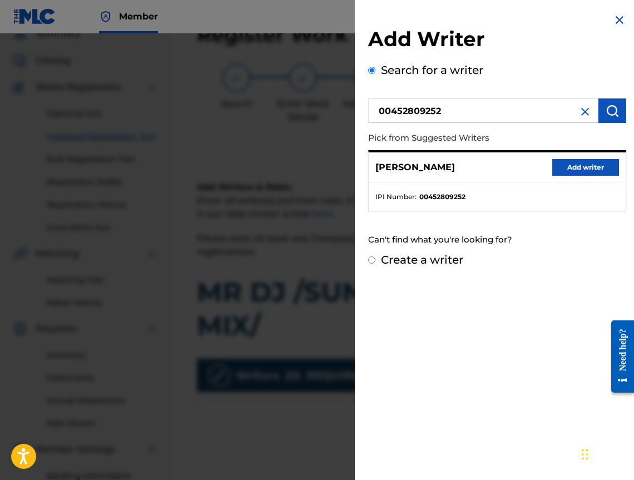
click at [604, 167] on button "Add writer" at bounding box center [585, 167] width 67 height 17
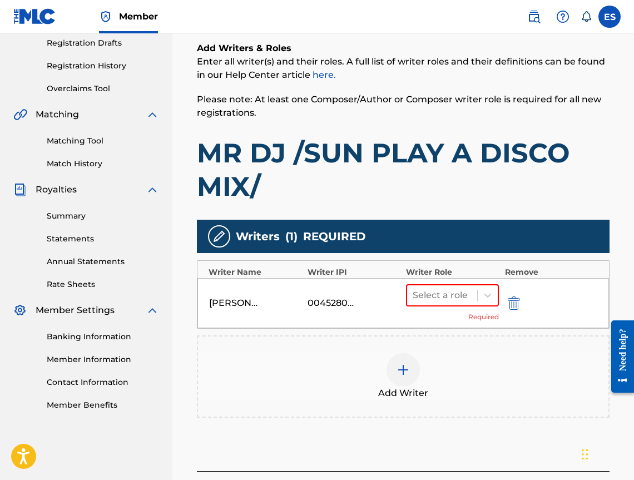
scroll to position [272, 0]
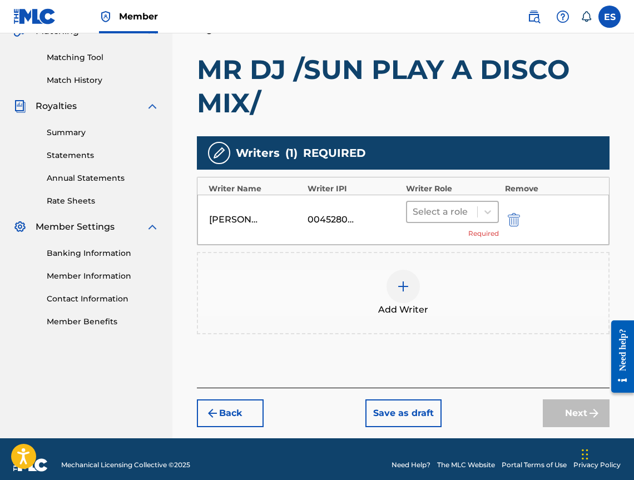
click at [407, 216] on div "Select a role" at bounding box center [442, 212] width 70 height 20
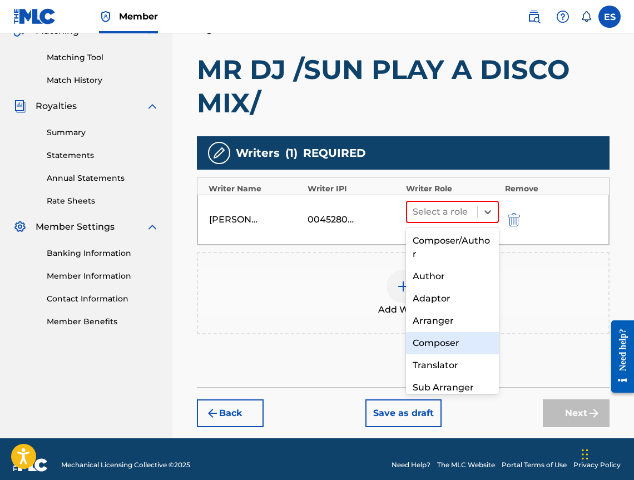
click at [426, 336] on div "Composer" at bounding box center [452, 343] width 93 height 22
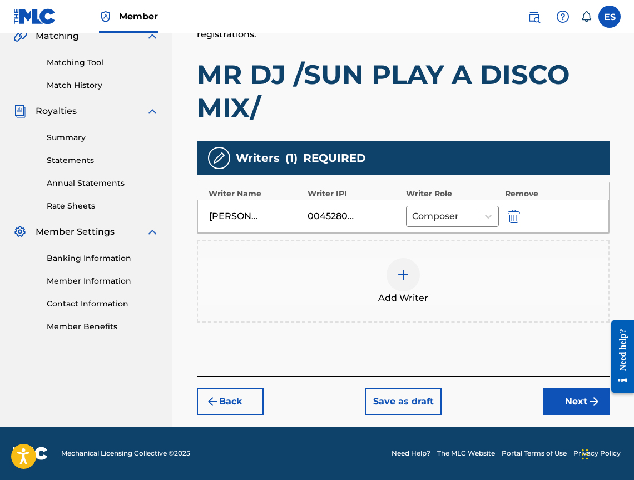
click at [402, 295] on span "Add Writer" at bounding box center [403, 297] width 50 height 13
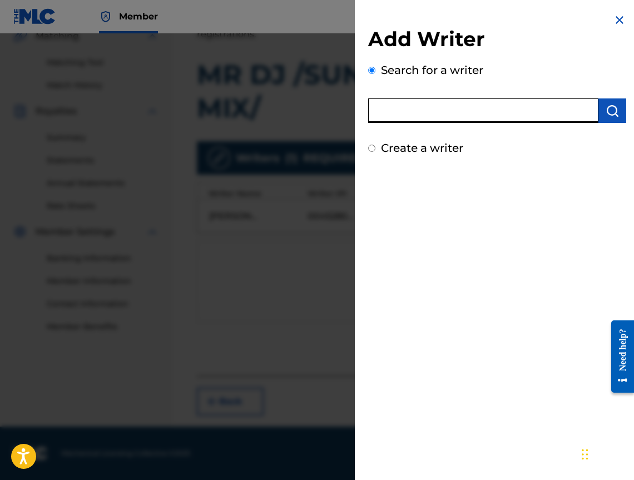
paste input "00473374048"
type input "00473374048"
click at [605, 116] on img "submit" at bounding box center [611, 110] width 13 height 13
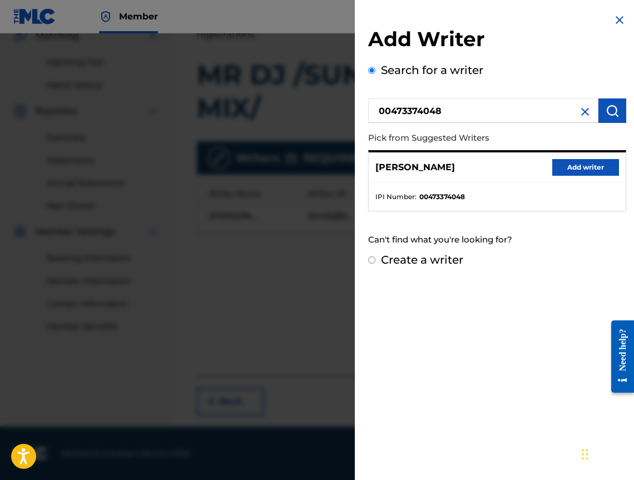
click at [600, 175] on button "Add writer" at bounding box center [585, 167] width 67 height 17
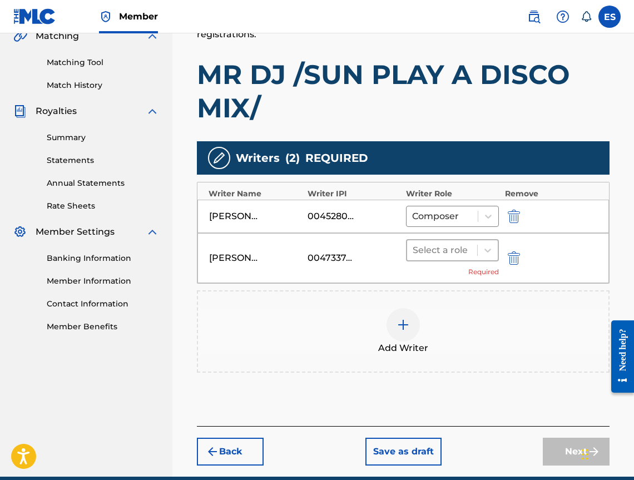
click at [453, 250] on div at bounding box center [441, 250] width 59 height 16
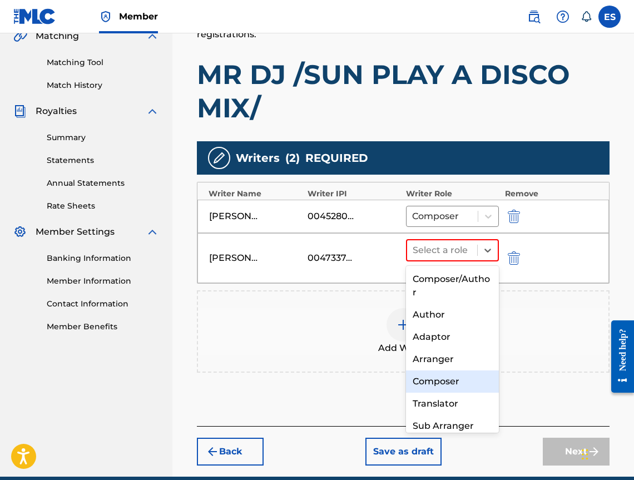
drag, startPoint x: 437, startPoint y: 384, endPoint x: 438, endPoint y: 379, distance: 5.6
click at [438, 384] on div "Composer" at bounding box center [452, 381] width 93 height 22
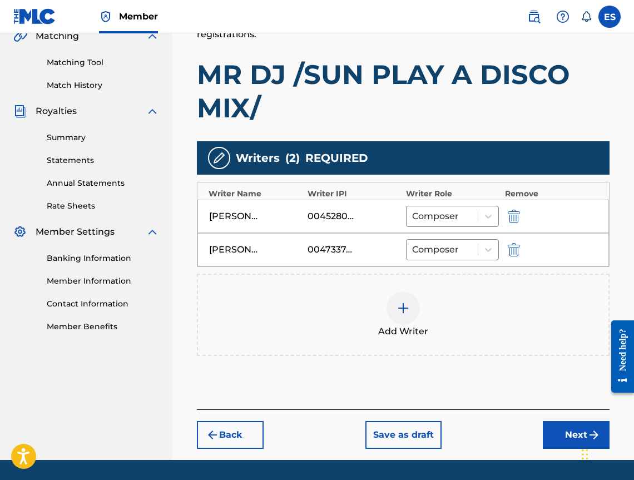
click at [393, 310] on div at bounding box center [402, 307] width 33 height 33
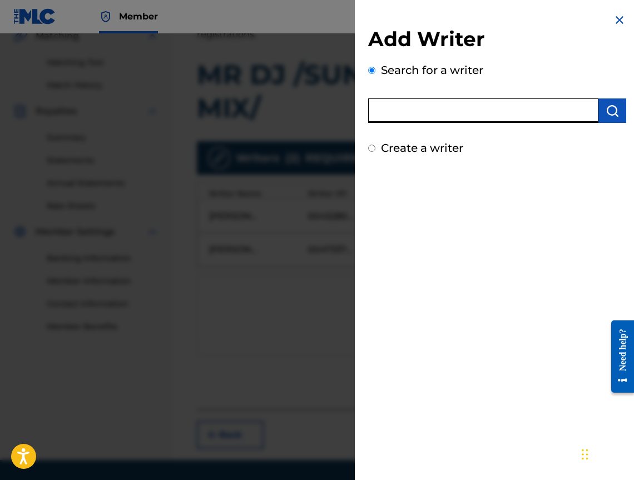
paste input "00473356148"
type input "00473356148"
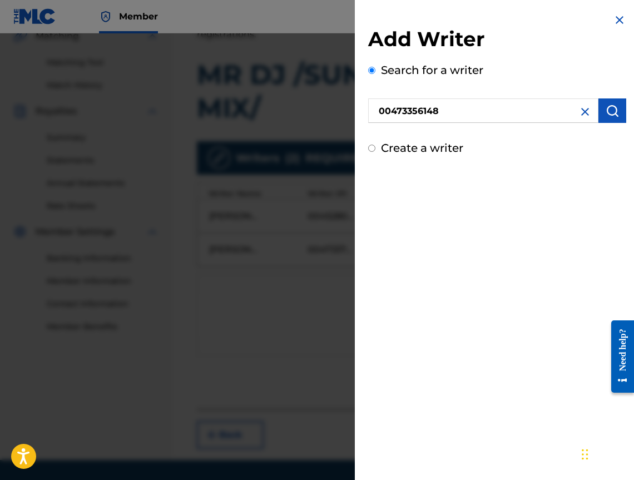
click at [599, 107] on button "submit" at bounding box center [612, 110] width 28 height 24
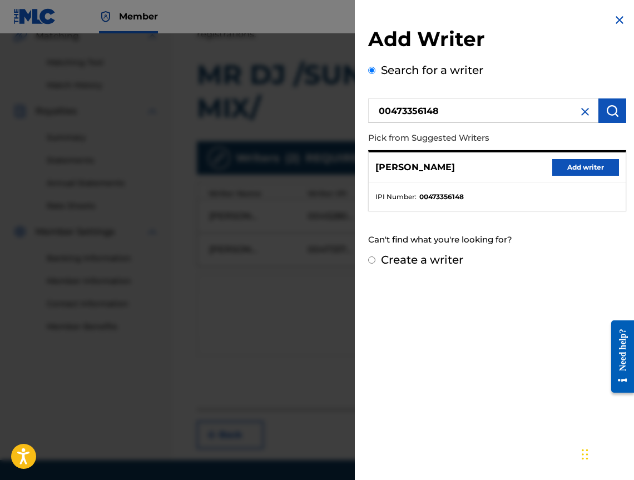
click at [581, 175] on button "Add writer" at bounding box center [585, 167] width 67 height 17
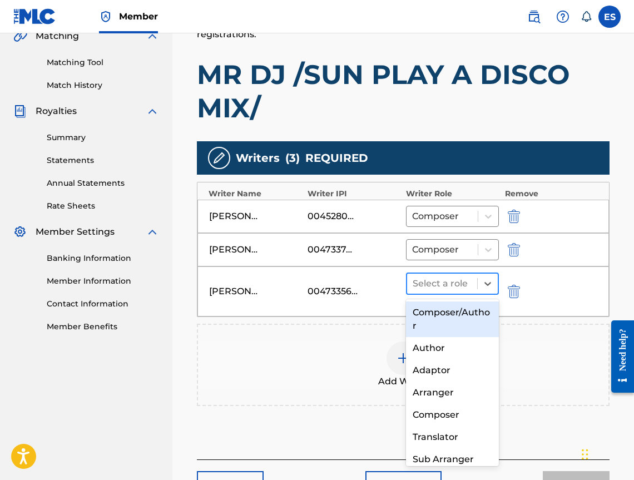
click at [447, 273] on div "Select a role" at bounding box center [442, 283] width 70 height 20
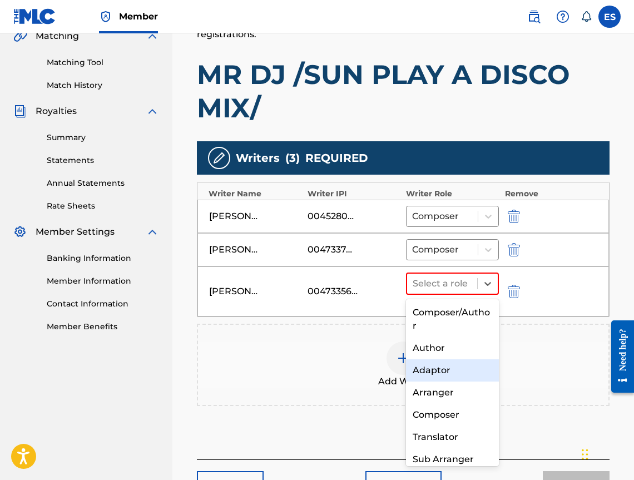
click at [448, 350] on div "Author" at bounding box center [452, 348] width 93 height 22
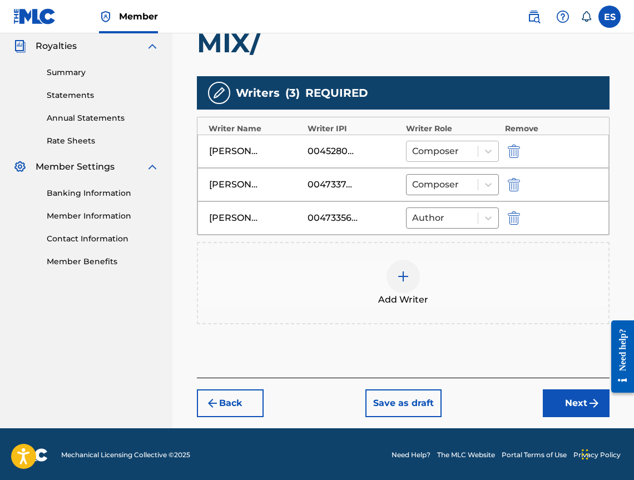
scroll to position [334, 0]
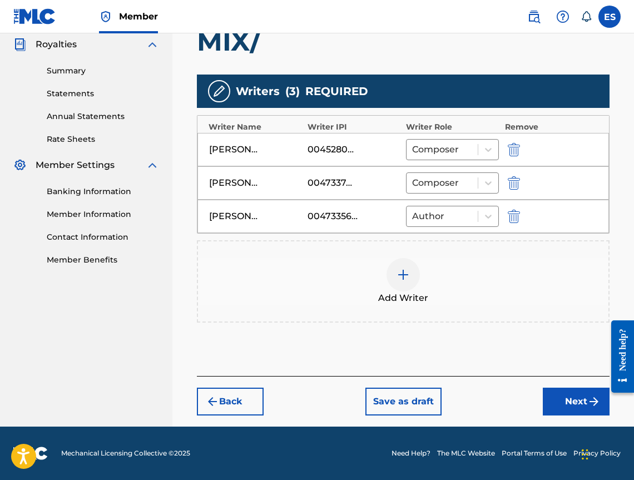
click at [578, 405] on button "Next" at bounding box center [576, 401] width 67 height 28
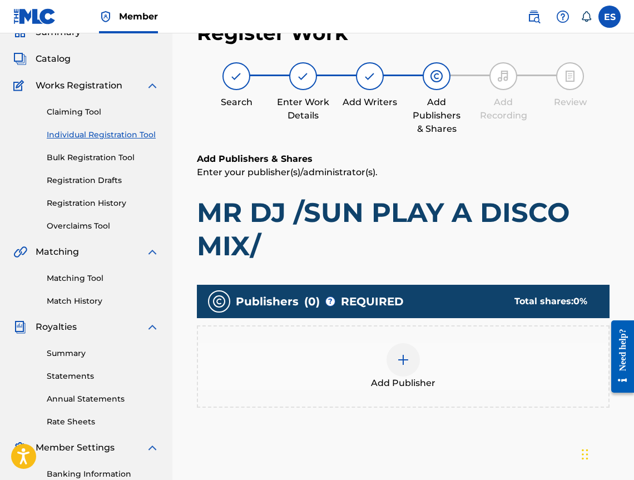
scroll to position [50, 0]
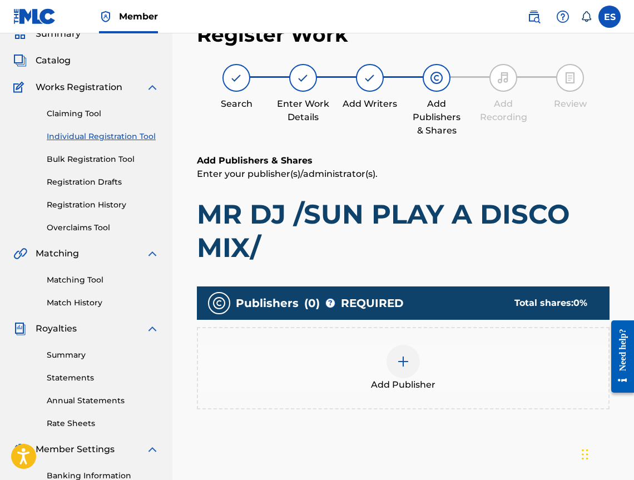
click at [426, 380] on span "Add Publisher" at bounding box center [403, 384] width 64 height 13
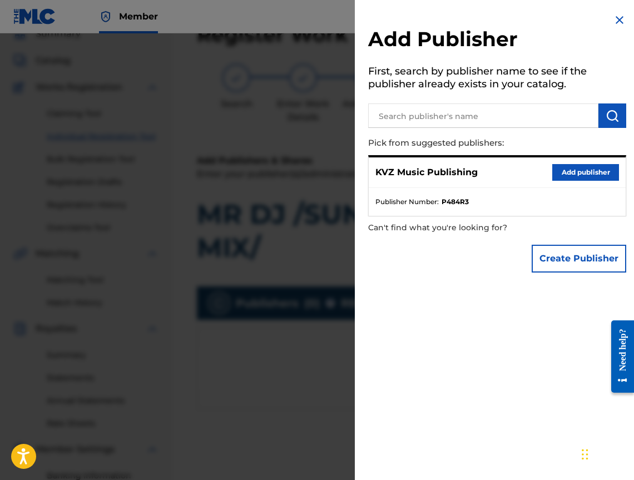
click at [553, 171] on button "Add publisher" at bounding box center [585, 172] width 67 height 17
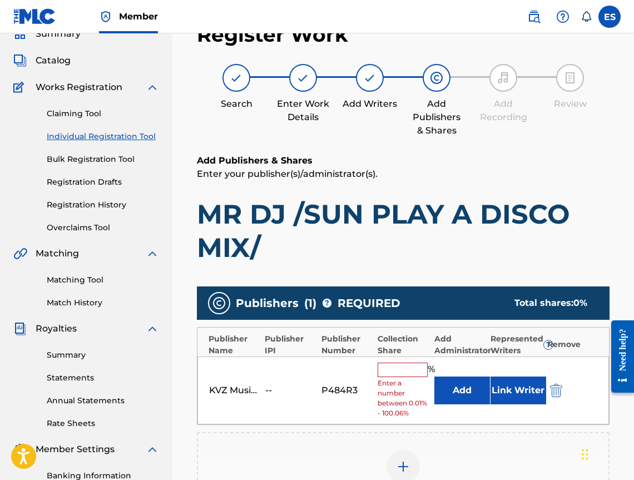
click at [399, 373] on input "text" at bounding box center [402, 369] width 50 height 14
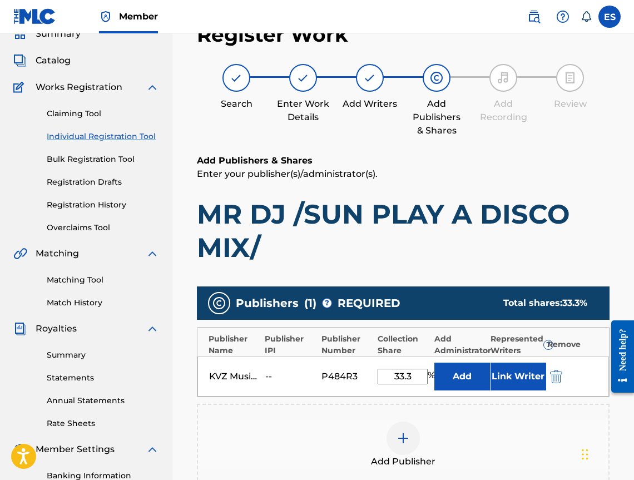
type input "33.34"
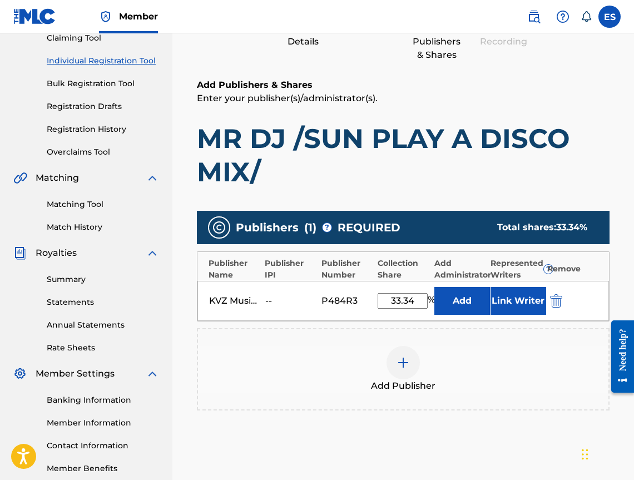
scroll to position [247, 0]
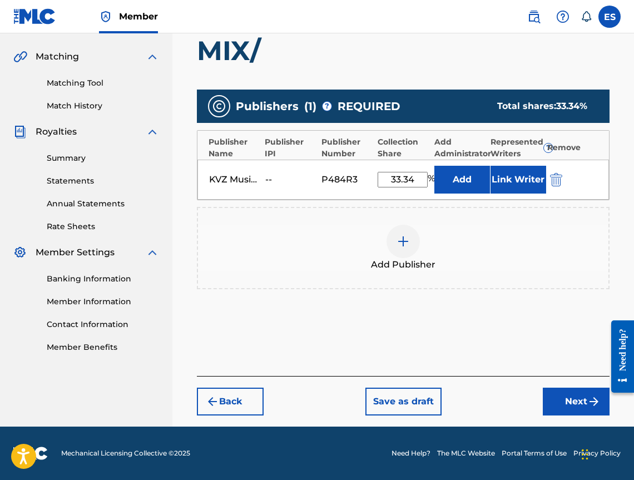
click at [604, 401] on div at bounding box center [618, 356] width 31 height 89
click at [570, 404] on button "Next" at bounding box center [576, 401] width 67 height 28
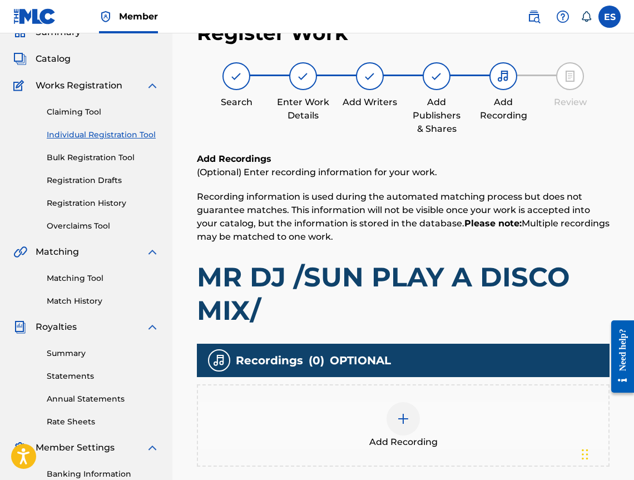
scroll to position [50, 0]
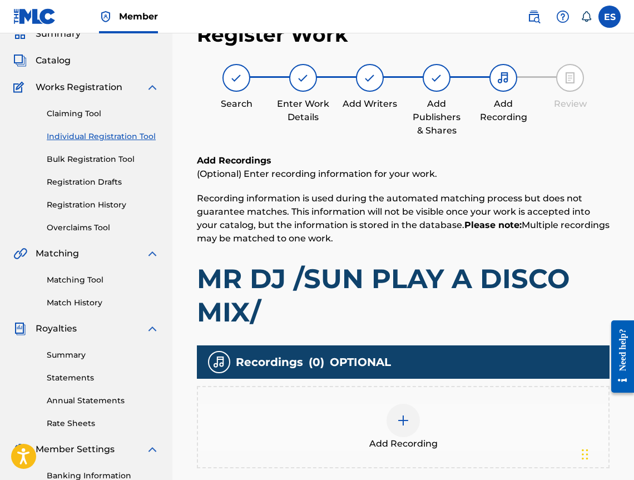
click at [444, 379] on div "Recordings ( 0 ) OPTIONAL Add Recording" at bounding box center [403, 406] width 412 height 123
click at [415, 410] on div at bounding box center [402, 420] width 33 height 33
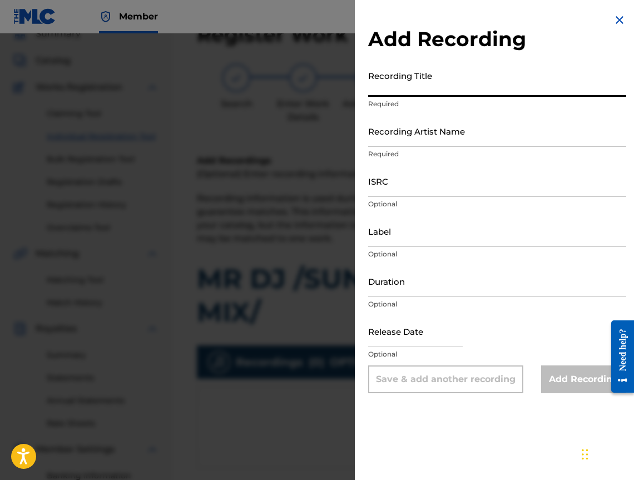
paste input "MR DJ /SUN PLAY A DISCO MIX/"
type input "MR DJ /SUN PLAY A DISCO MIX/"
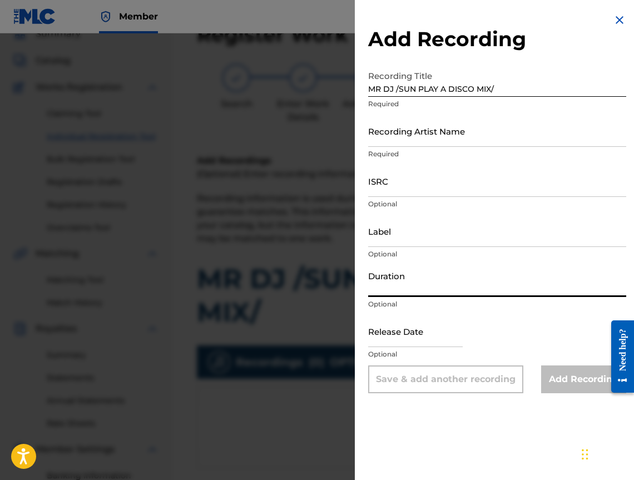
click at [515, 276] on input "Duration" at bounding box center [497, 281] width 258 height 32
type input "03:00"
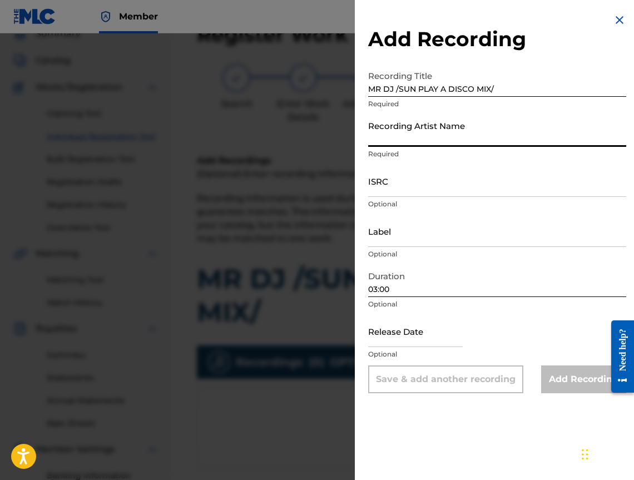
paste input "[PERSON_NAME]"
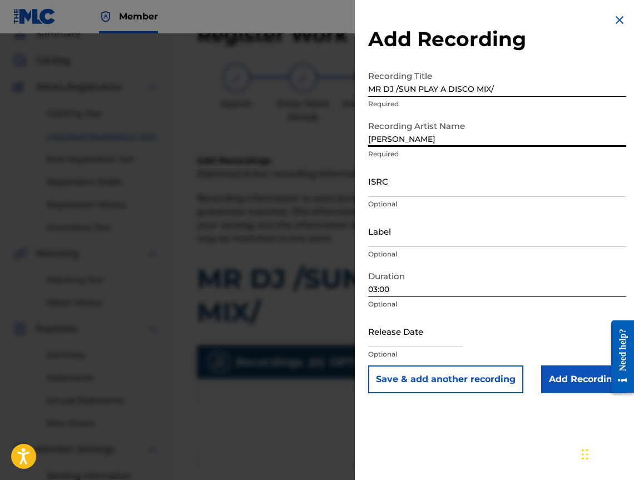
type input "[PERSON_NAME]"
click at [555, 376] on input "Add Recording" at bounding box center [583, 379] width 85 height 28
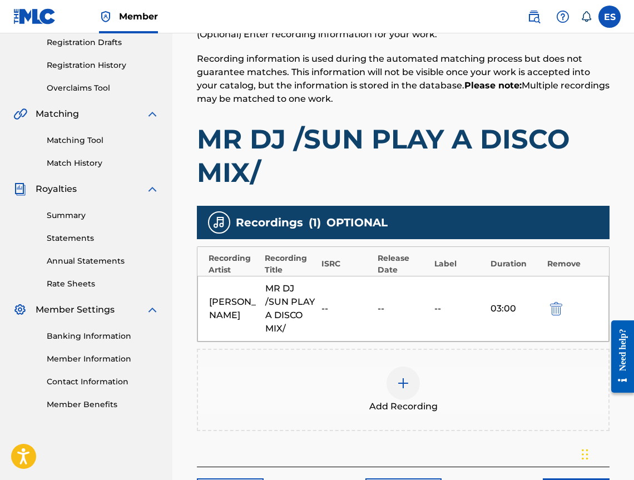
scroll to position [217, 0]
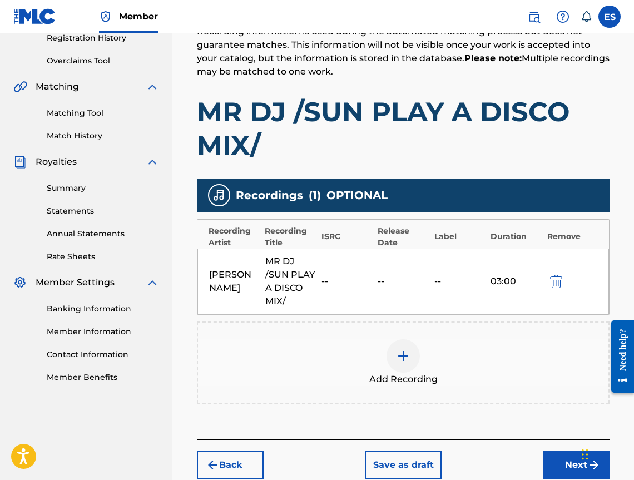
click at [546, 462] on button "Next" at bounding box center [576, 465] width 67 height 28
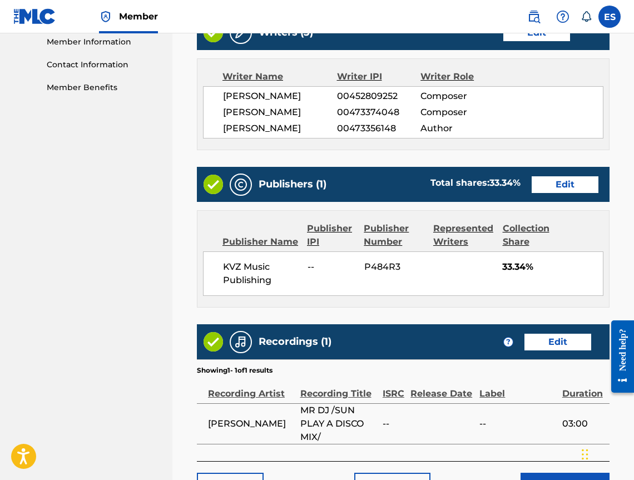
scroll to position [631, 0]
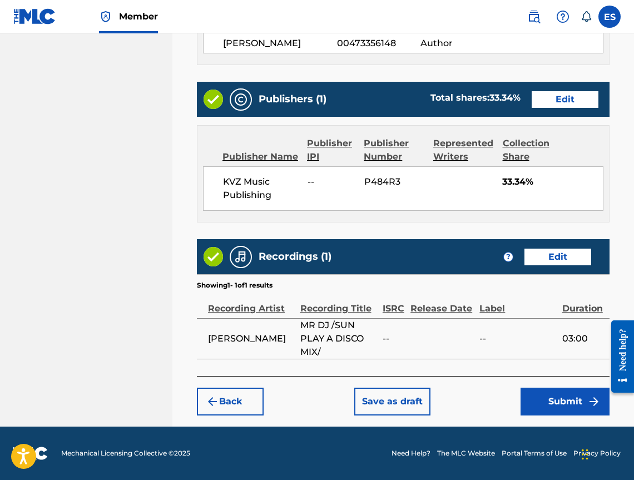
click at [382, 400] on button "Save as draft" at bounding box center [392, 401] width 76 height 28
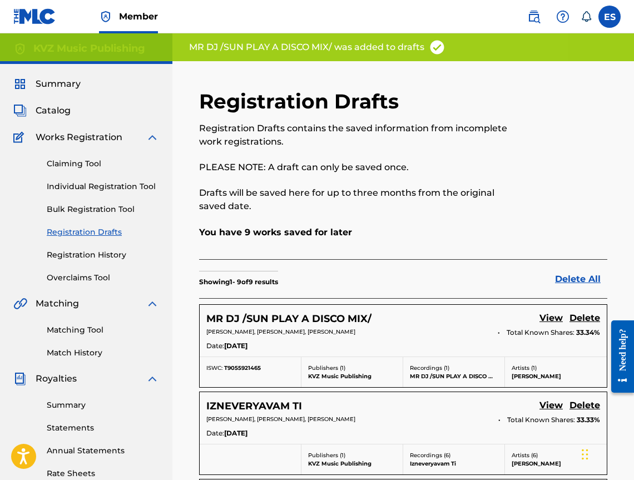
click at [82, 183] on link "Individual Registration Tool" at bounding box center [103, 187] width 112 height 12
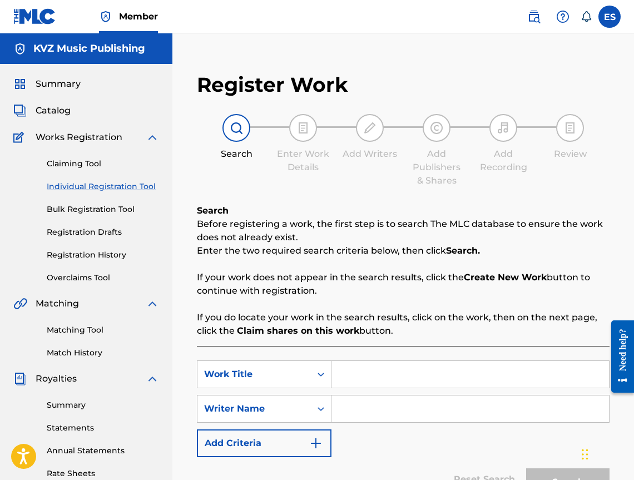
drag, startPoint x: 484, startPoint y: 359, endPoint x: 465, endPoint y: 377, distance: 27.1
paste input "MRUSNITSA"
type input "MRUSNITSA"
click at [382, 413] on input "Search Form" at bounding box center [469, 408] width 277 height 27
type input "[PERSON_NAME]"
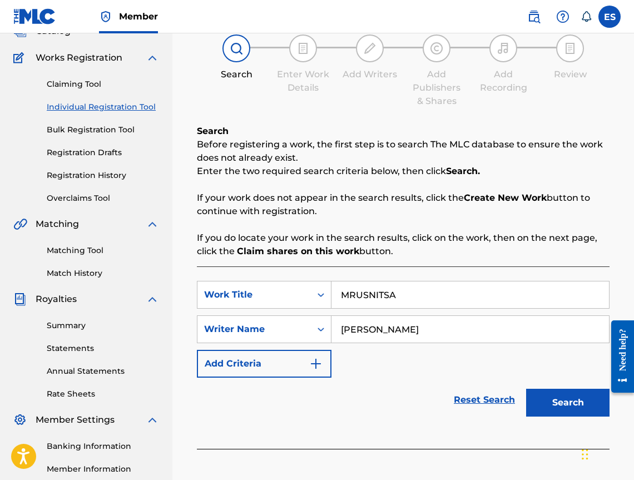
scroll to position [187, 0]
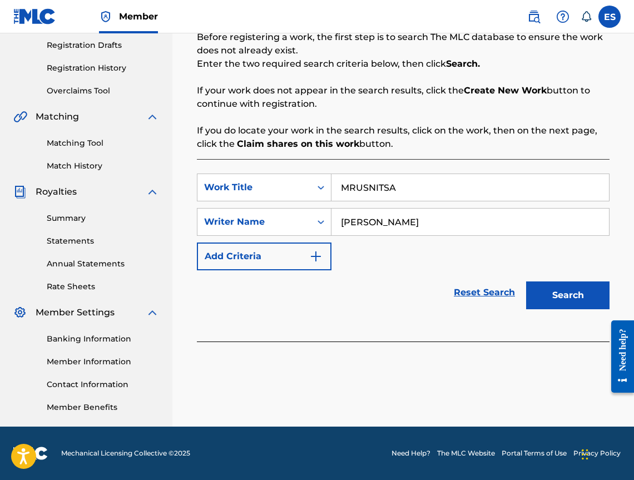
click at [595, 287] on button "Search" at bounding box center [567, 295] width 83 height 28
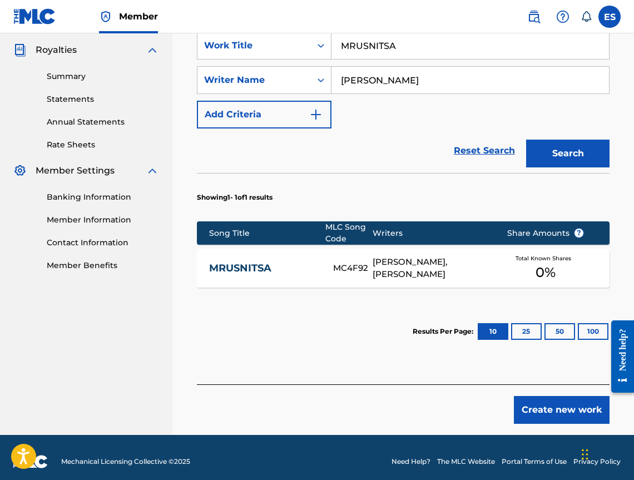
scroll to position [337, 0]
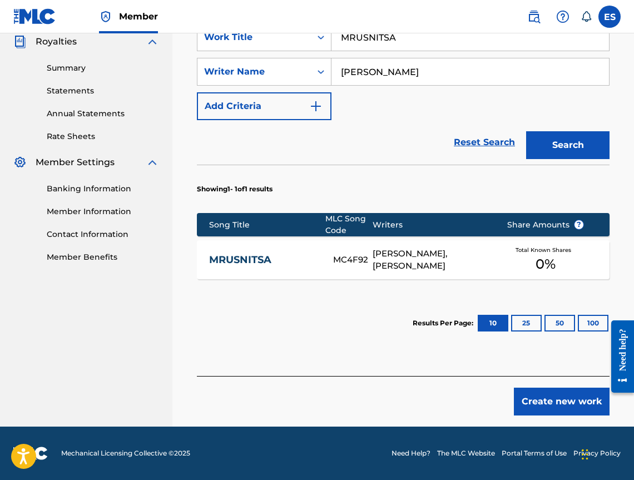
click at [320, 267] on div "MRUSNITSA MC4F92 [PERSON_NAME], [PERSON_NAME] Total Known Shares 0 %" at bounding box center [403, 259] width 412 height 39
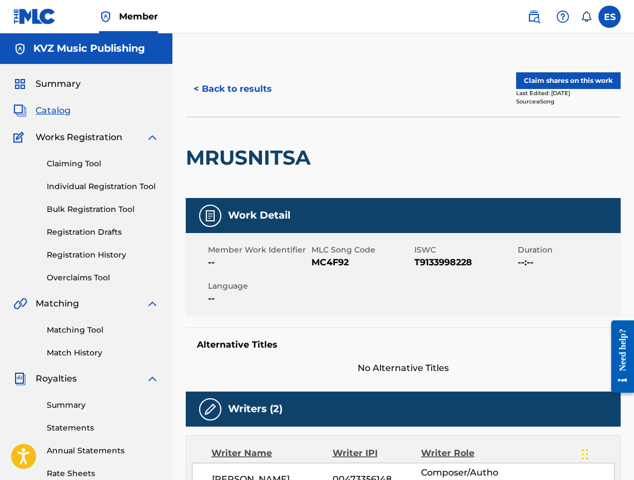
click at [213, 76] on button "< Back to results" at bounding box center [233, 89] width 94 height 28
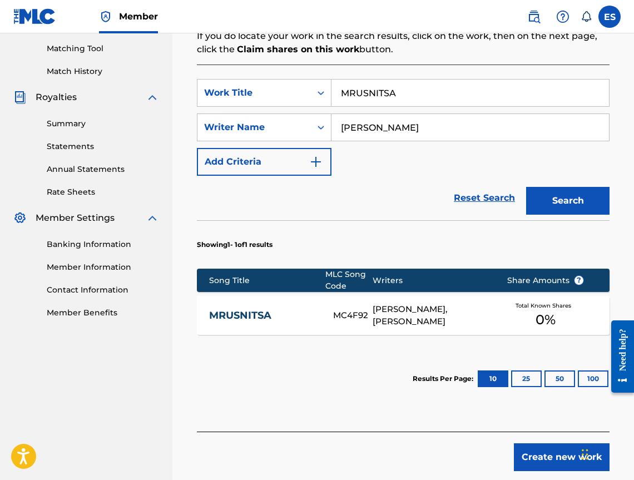
click at [529, 437] on div "Create new work" at bounding box center [403, 450] width 412 height 39
click at [526, 455] on button "Create new work" at bounding box center [562, 457] width 96 height 28
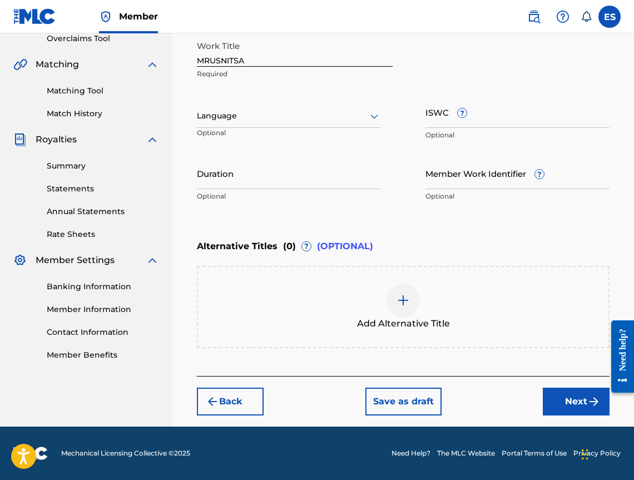
click at [250, 128] on p "Optional" at bounding box center [229, 137] width 64 height 18
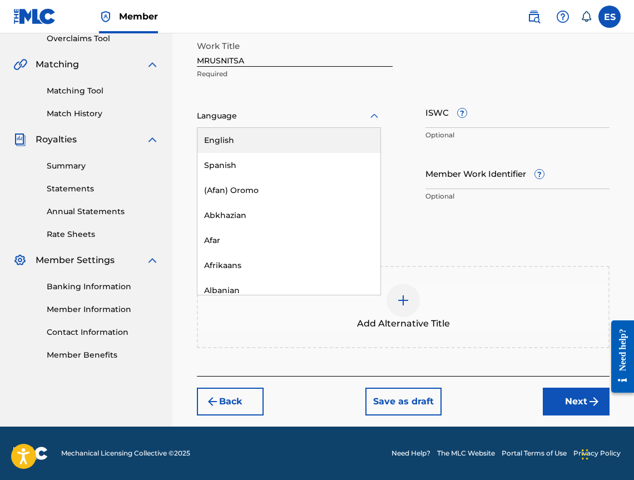
click at [250, 125] on div "Language" at bounding box center [289, 116] width 184 height 23
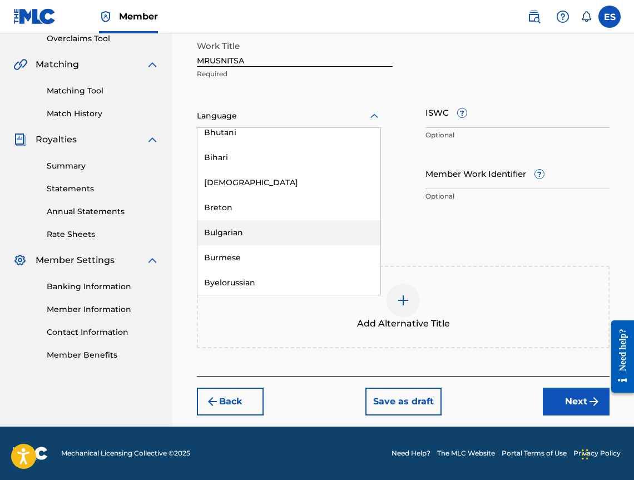
scroll to position [389, 0]
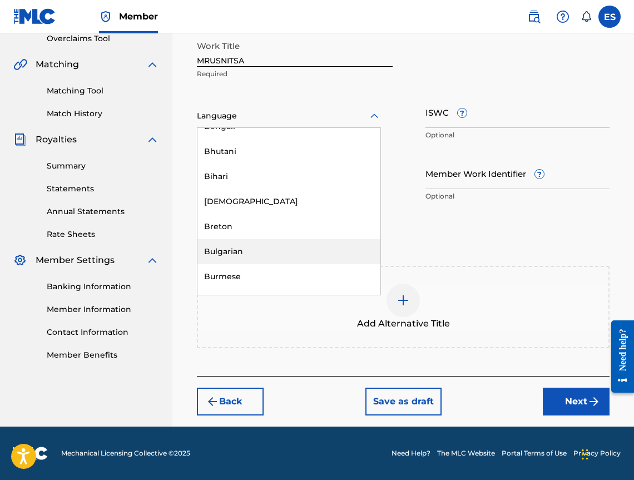
click at [294, 246] on div "Bulgarian" at bounding box center [288, 251] width 183 height 25
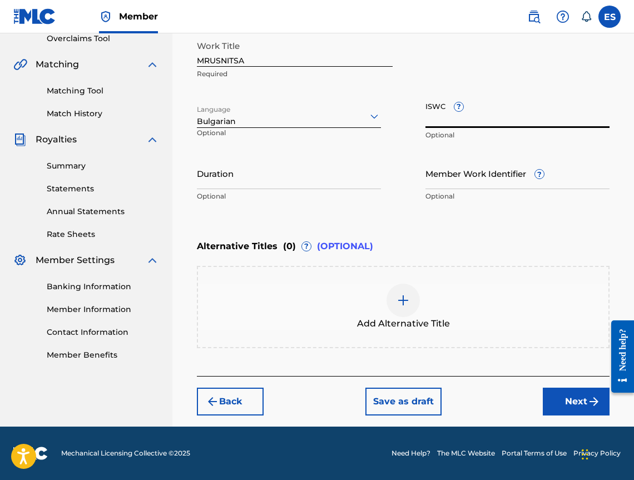
paste input "T9133998228"
type input "T9133998228"
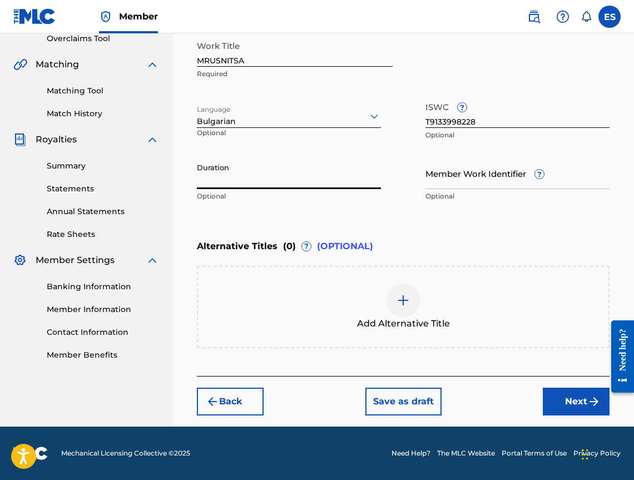
paste input "04:02"
type input "04:02"
click at [330, 310] on div "Add Alternative Title" at bounding box center [403, 307] width 410 height 47
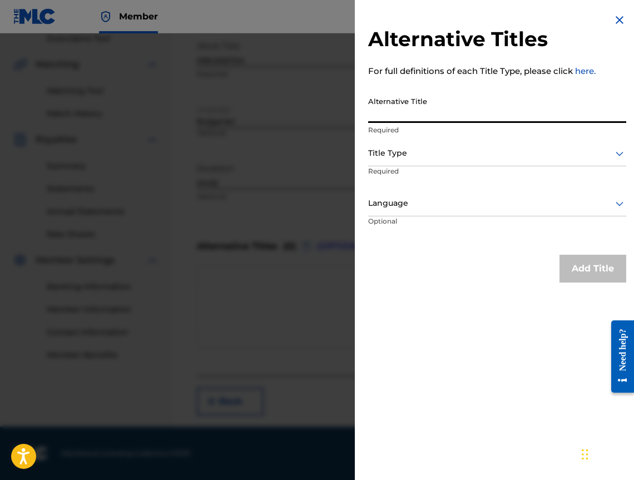
paste input "МРЪСНИЦА"
type input "МРЪСНИЦА"
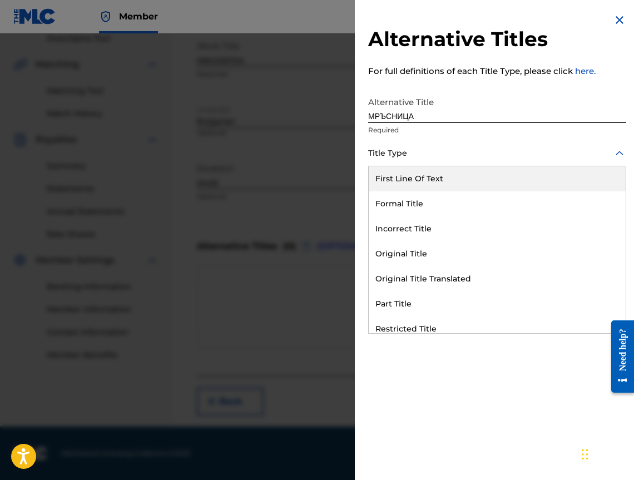
click at [410, 151] on div at bounding box center [497, 153] width 258 height 14
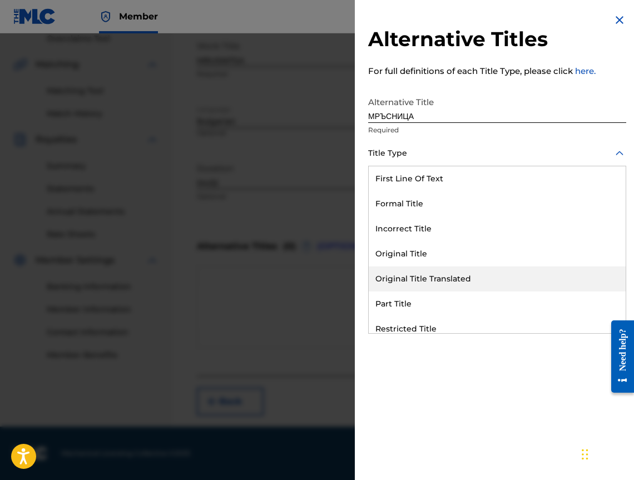
click at [421, 276] on div "Original Title Translated" at bounding box center [497, 278] width 257 height 25
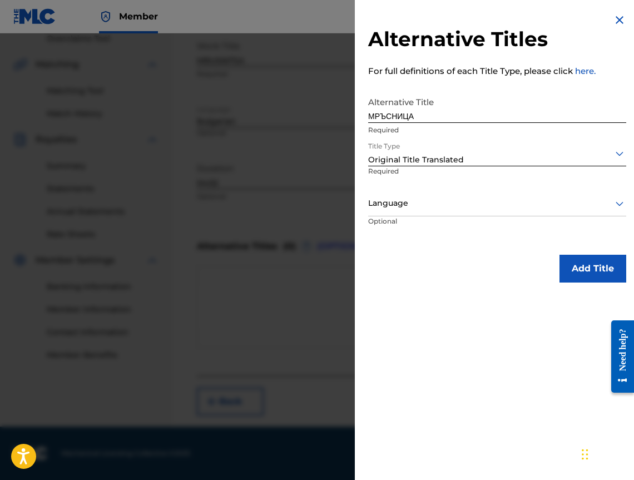
click at [381, 190] on p "Required" at bounding box center [403, 178] width 71 height 25
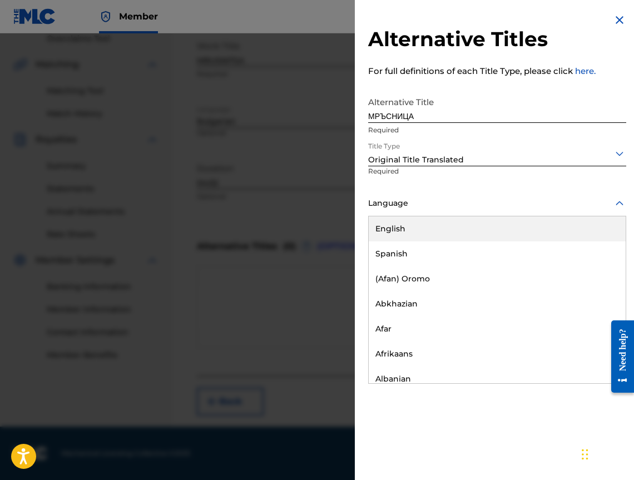
click at [387, 200] on div at bounding box center [497, 203] width 258 height 14
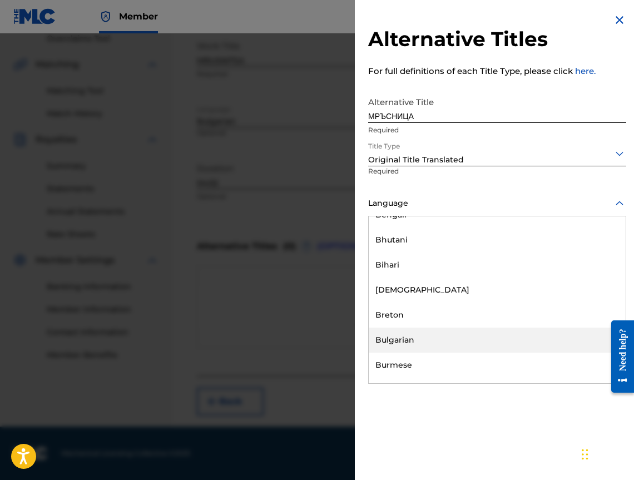
click at [432, 335] on div "Bulgarian" at bounding box center [497, 339] width 257 height 25
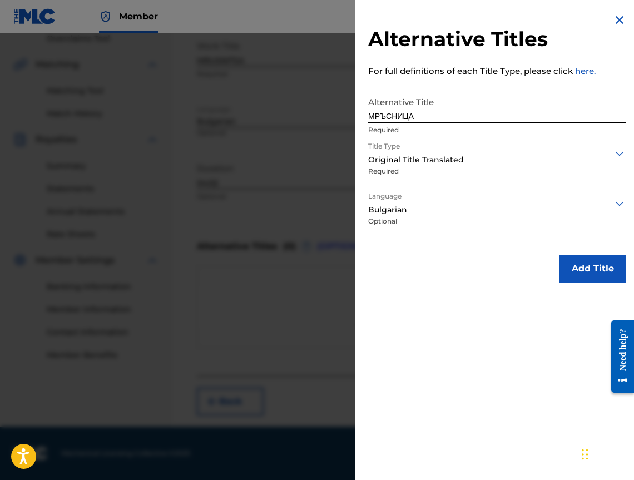
click at [587, 288] on div "Alternative Titles For full definitions of each Title Type, please click here. …" at bounding box center [497, 148] width 285 height 296
click at [589, 269] on button "Add Title" at bounding box center [592, 269] width 67 height 28
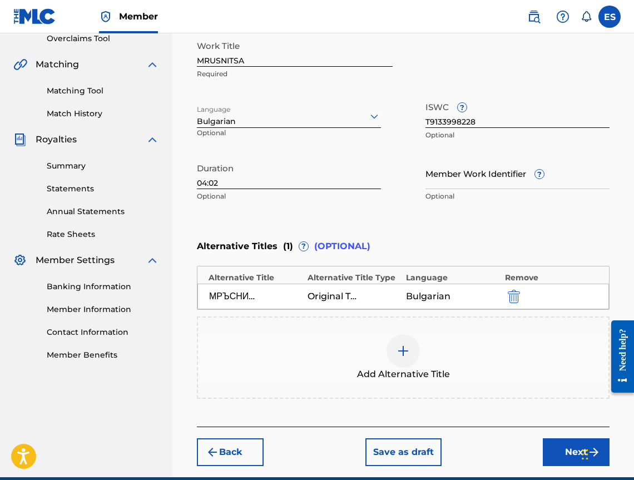
click at [560, 446] on button "Next" at bounding box center [576, 452] width 67 height 28
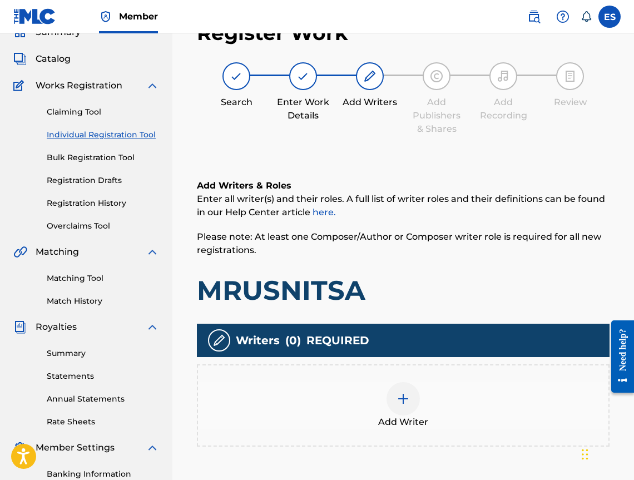
scroll to position [50, 0]
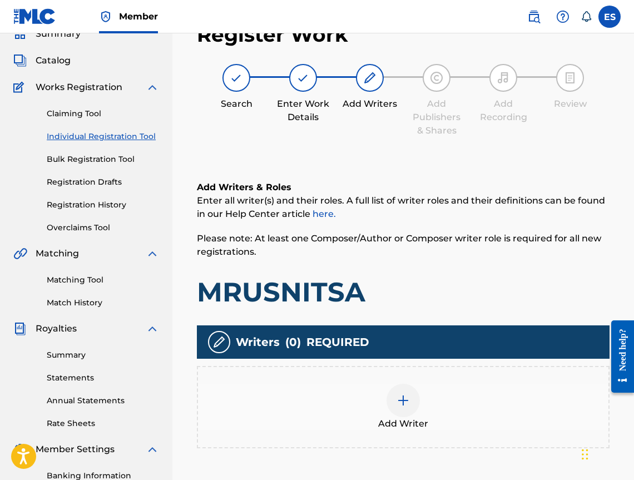
click at [355, 404] on div "Add Writer" at bounding box center [403, 407] width 410 height 47
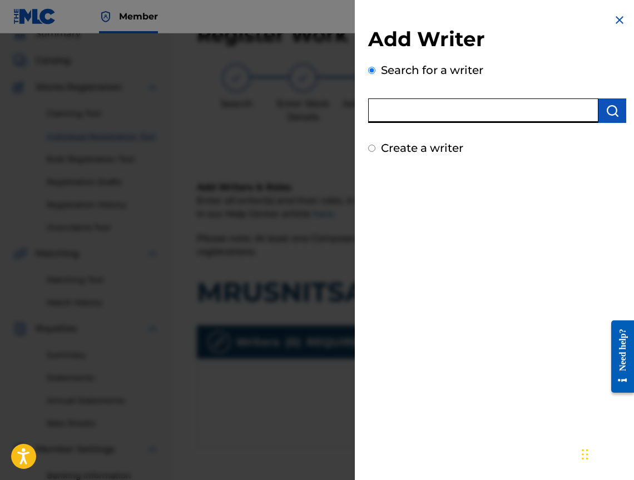
drag, startPoint x: 432, startPoint y: 95, endPoint x: 412, endPoint y: 111, distance: 25.6
paste input "00473352748"
type input "00473352748"
click at [605, 114] on img "submit" at bounding box center [611, 110] width 13 height 13
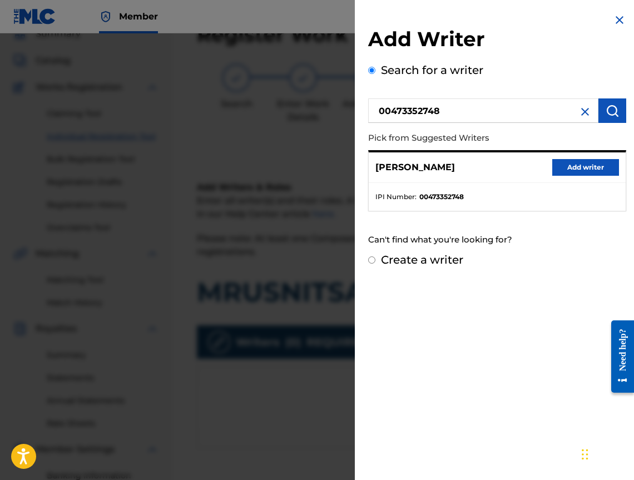
click at [585, 168] on button "Add writer" at bounding box center [585, 167] width 67 height 17
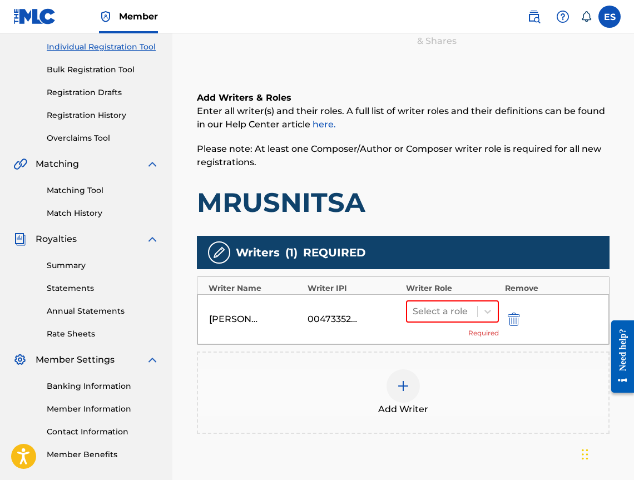
scroll to position [251, 0]
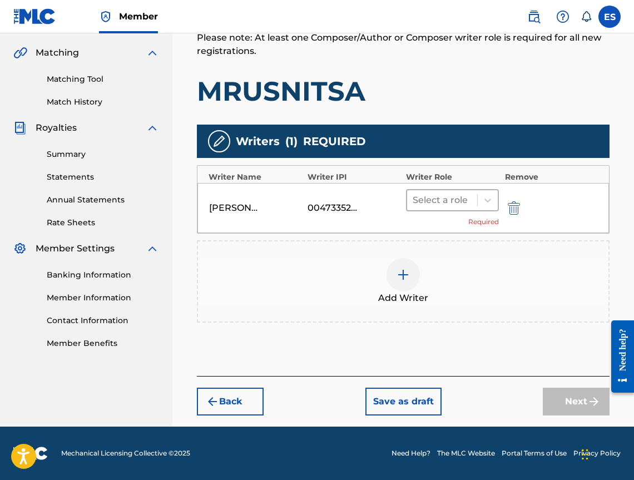
click at [436, 203] on div at bounding box center [441, 200] width 59 height 16
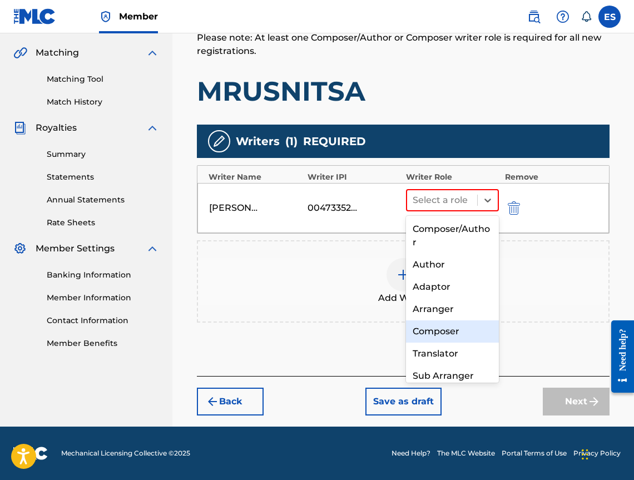
click at [446, 338] on div "Composer" at bounding box center [452, 331] width 93 height 22
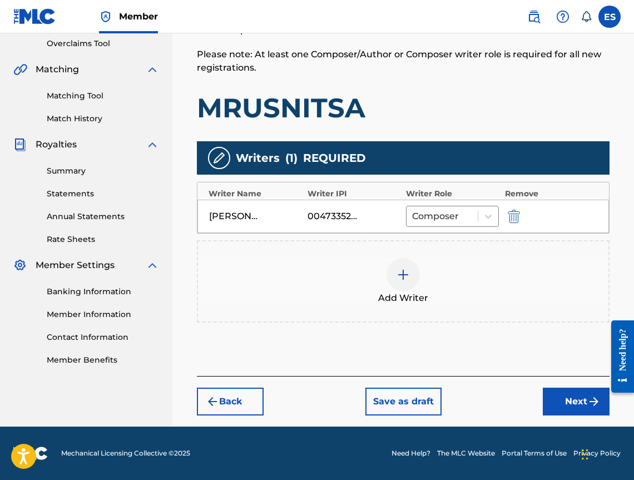
click at [391, 266] on div at bounding box center [402, 274] width 33 height 33
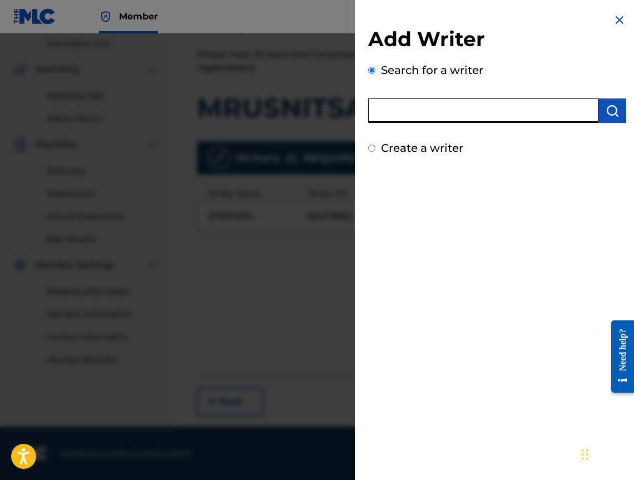
paste input "00473356148"
type input "00473356148"
click at [598, 99] on button "submit" at bounding box center [612, 110] width 28 height 24
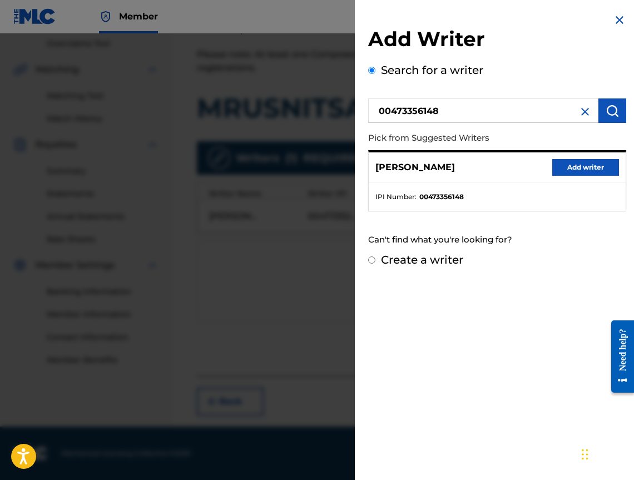
click at [570, 163] on button "Add writer" at bounding box center [585, 167] width 67 height 17
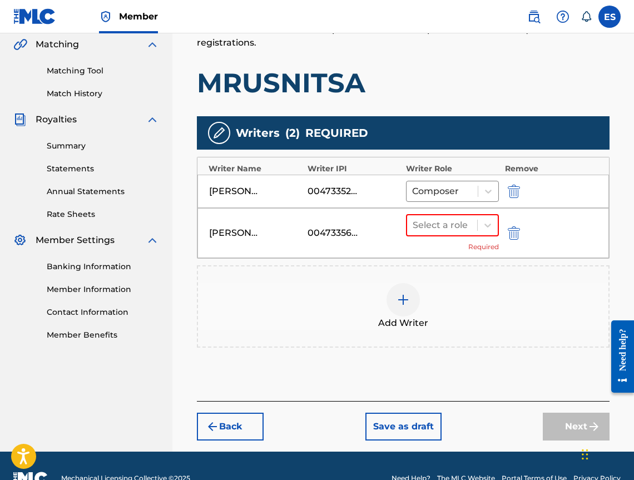
scroll to position [284, 0]
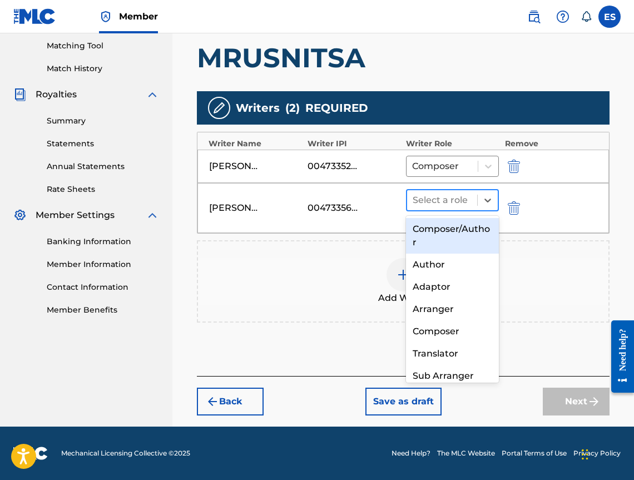
click at [441, 196] on div at bounding box center [441, 200] width 59 height 16
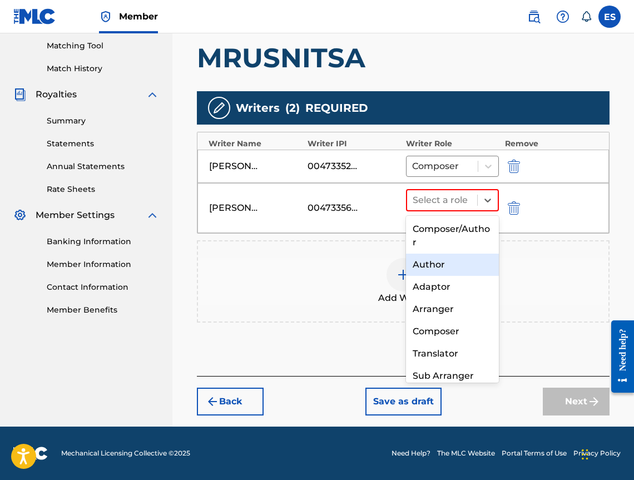
click at [446, 270] on div "Author" at bounding box center [452, 264] width 93 height 22
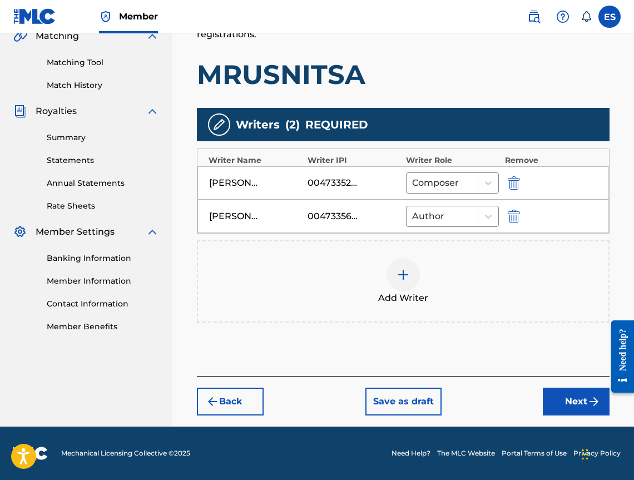
click at [560, 394] on button "Next" at bounding box center [576, 401] width 67 height 28
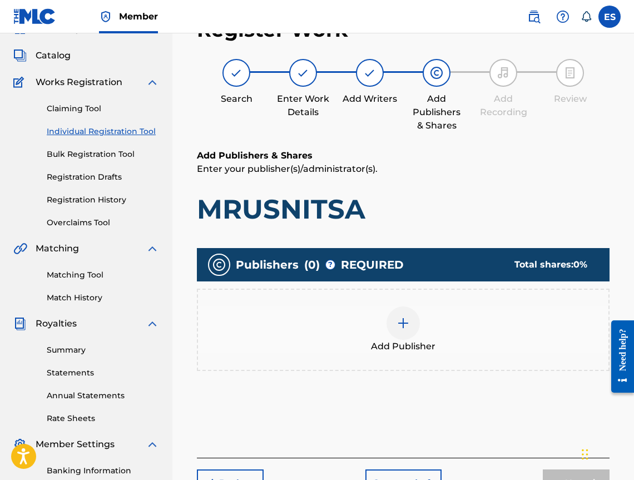
scroll to position [50, 0]
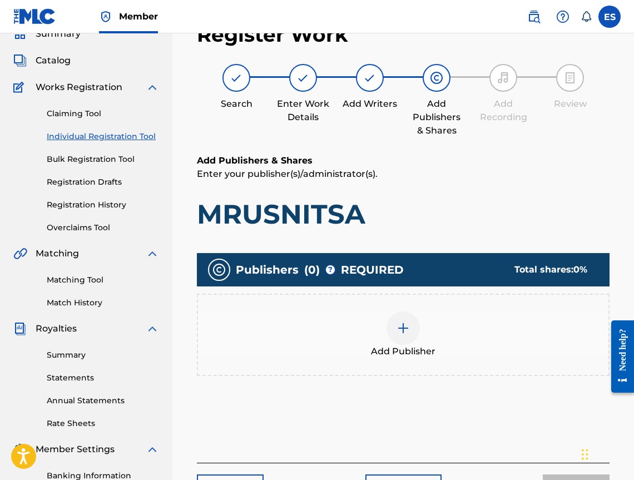
click at [468, 365] on div "Add Publisher" at bounding box center [403, 335] width 412 height 82
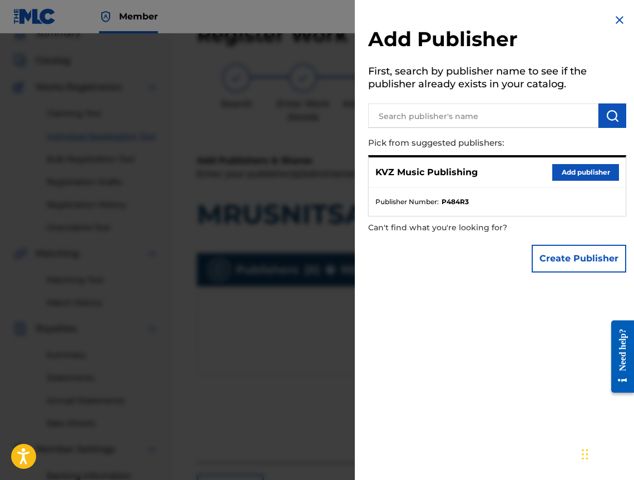
click at [554, 173] on button "Add publisher" at bounding box center [585, 172] width 67 height 17
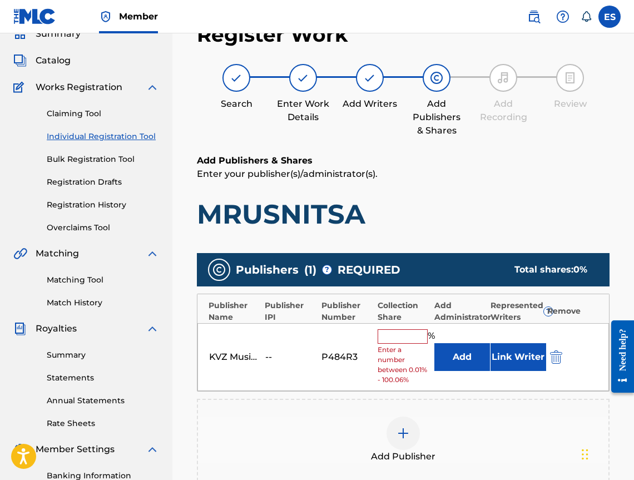
click at [395, 334] on input "text" at bounding box center [402, 336] width 50 height 14
type input "100"
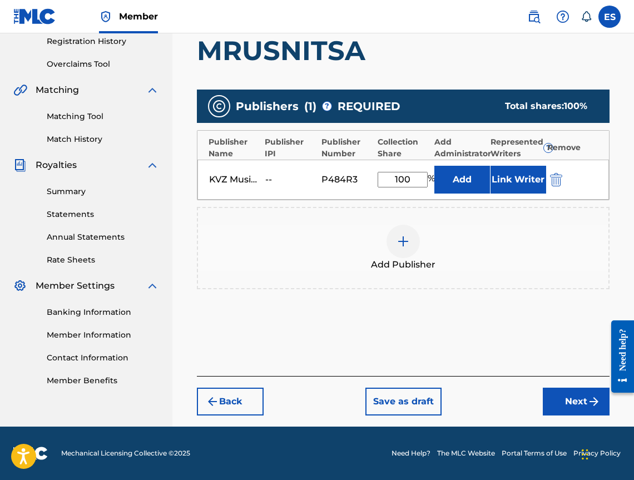
click at [579, 401] on button "Next" at bounding box center [576, 401] width 67 height 28
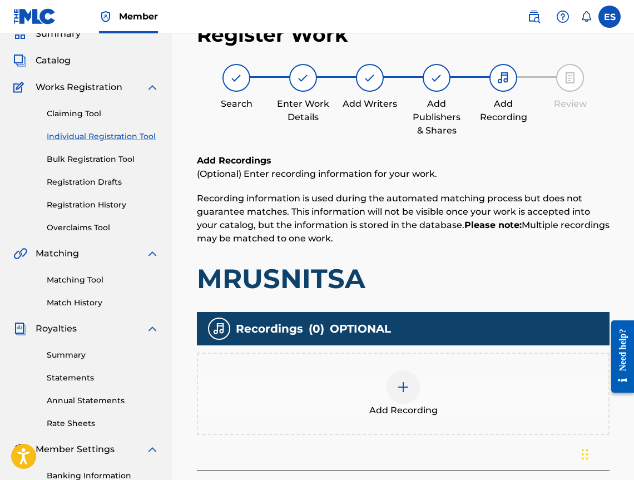
click at [434, 396] on div "Add Recording" at bounding box center [403, 393] width 410 height 47
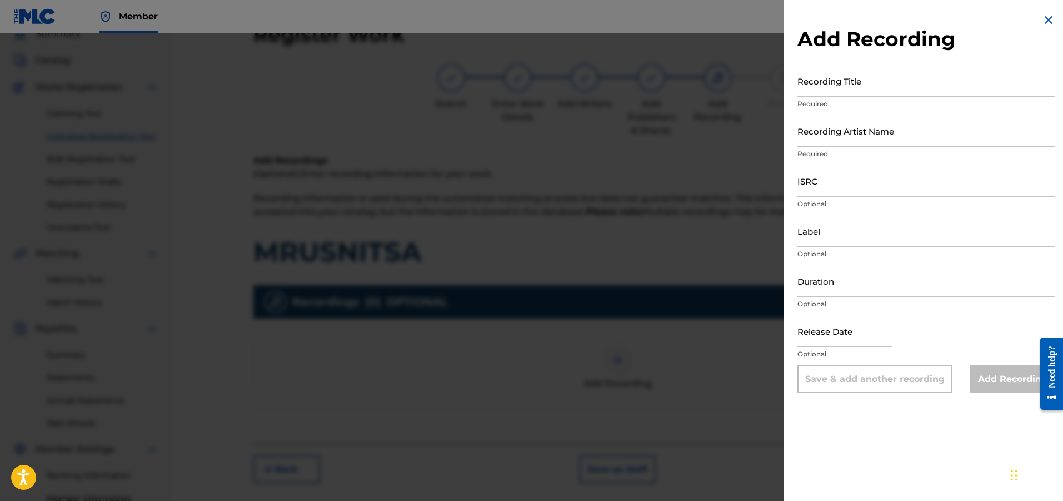
drag, startPoint x: 843, startPoint y: 148, endPoint x: 901, endPoint y: 237, distance: 105.8
paste input "Ara Music"
type input "Ara Music"
paste input "04:02"
type input "04:02"
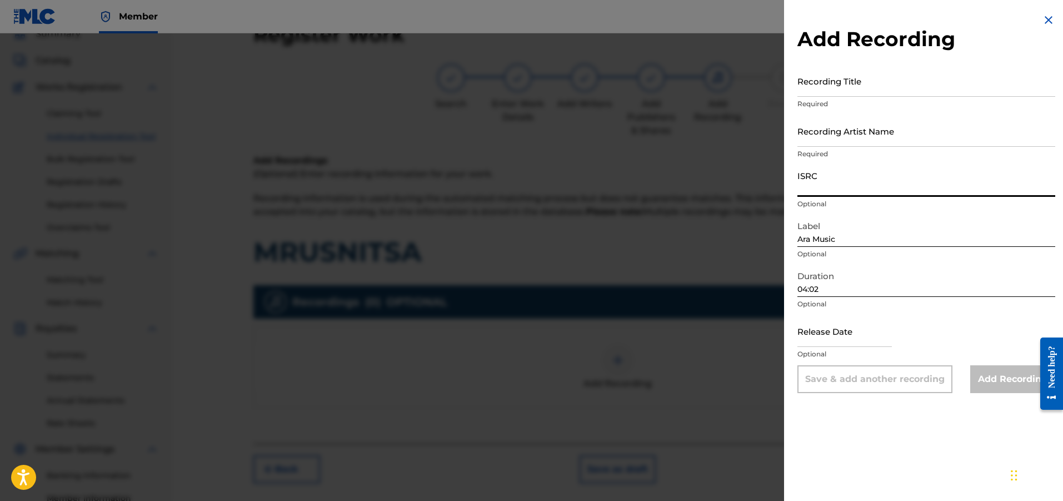
drag, startPoint x: 842, startPoint y: 202, endPoint x: 831, endPoint y: 182, distance: 22.4
paste input "BGA551500851"
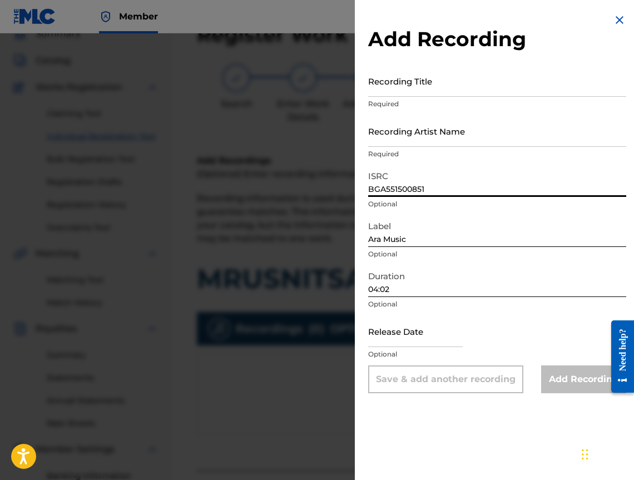
type input "BGA551500851"
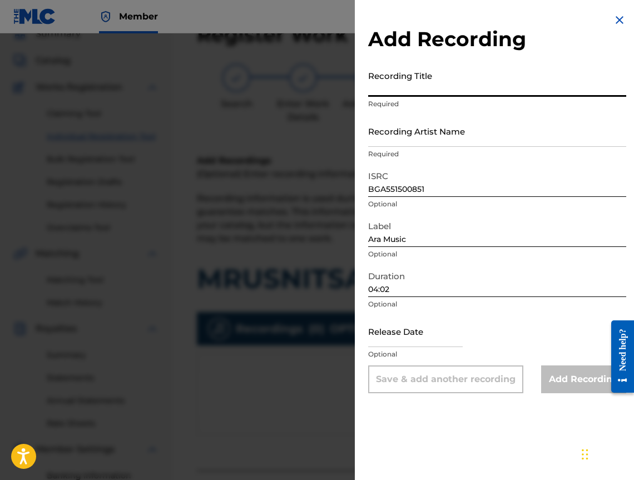
paste input "MRUSNITSA"
type input "MRUSNITSA"
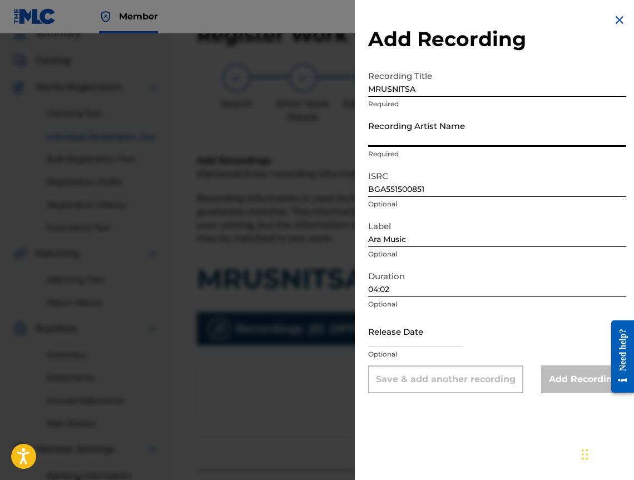
drag, startPoint x: 529, startPoint y: 111, endPoint x: 489, endPoint y: 118, distance: 40.7
paste input "[PERSON_NAME]"
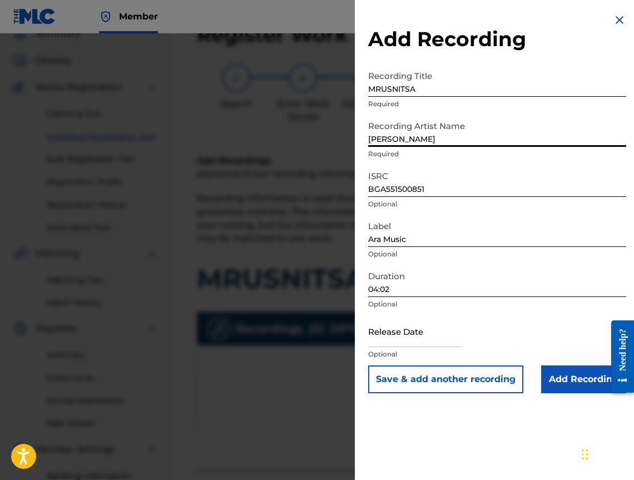
type input "[PERSON_NAME]"
click at [553, 369] on input "Add Recording" at bounding box center [583, 379] width 85 height 28
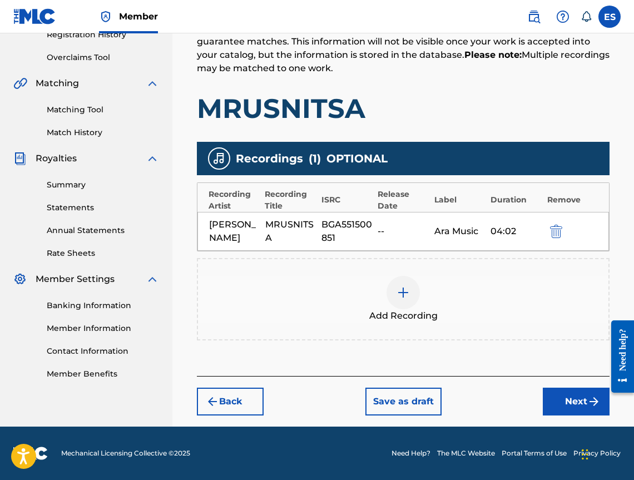
drag, startPoint x: 568, startPoint y: 407, endPoint x: 561, endPoint y: 404, distance: 7.2
click at [561, 404] on button "Next" at bounding box center [576, 401] width 67 height 28
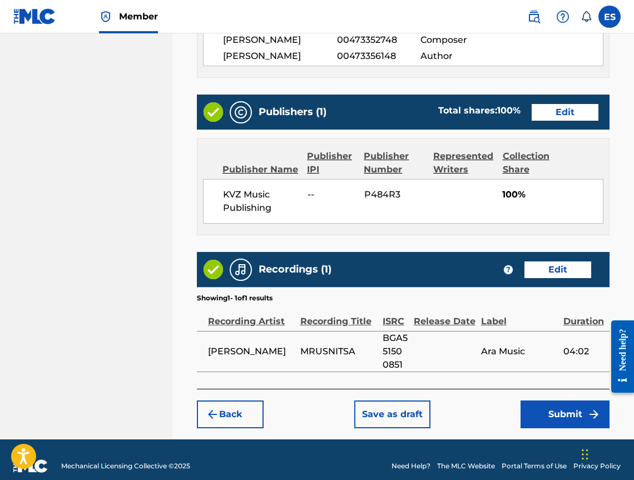
scroll to position [644, 0]
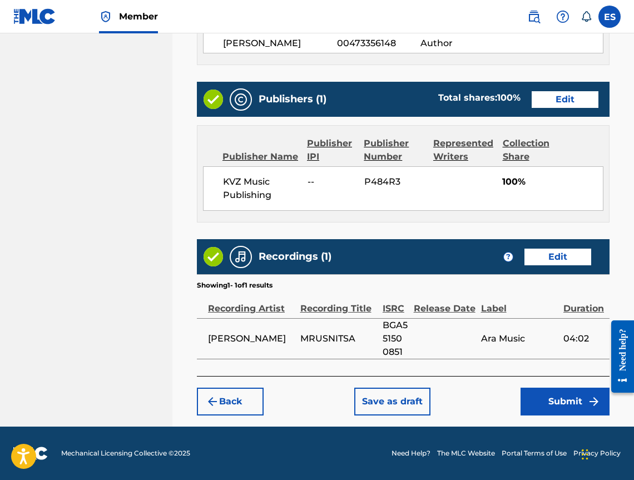
click at [531, 409] on button "Submit" at bounding box center [564, 401] width 89 height 28
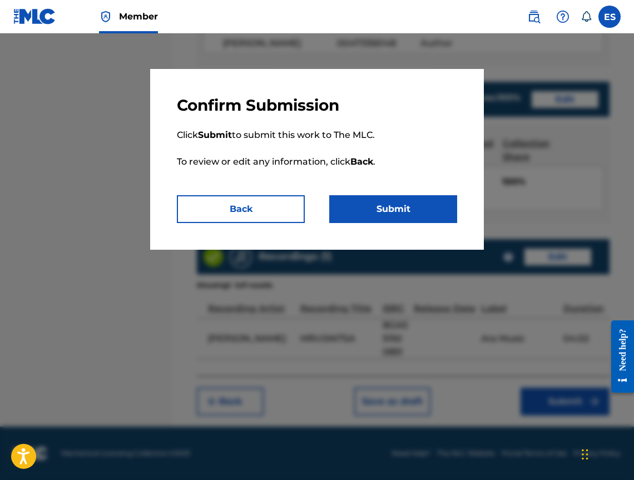
click at [371, 211] on button "Submit" at bounding box center [393, 209] width 128 height 28
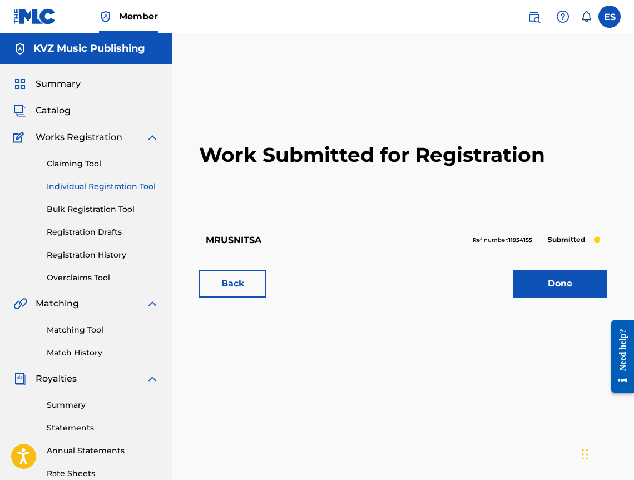
click at [148, 193] on div "Claiming Tool Individual Registration Tool Bulk Registration Tool Registration …" at bounding box center [86, 214] width 146 height 140
click at [148, 183] on link "Individual Registration Tool" at bounding box center [103, 187] width 112 height 12
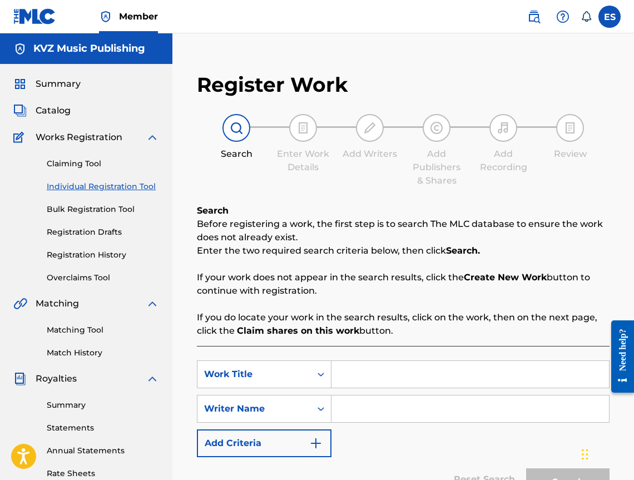
paste input "NA BASHTA SI DUSHTERYA"
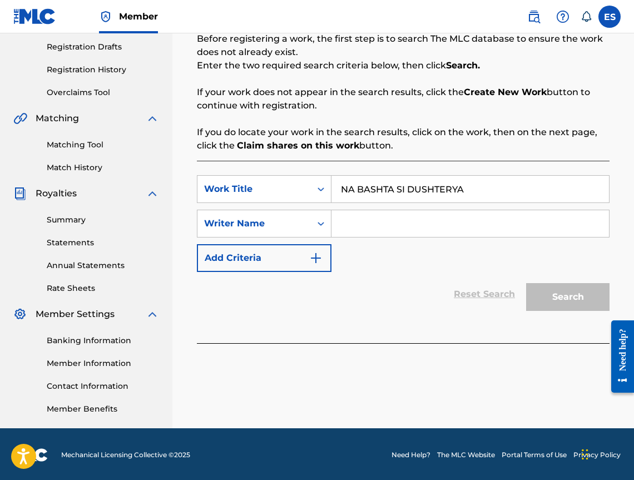
scroll to position [187, 0]
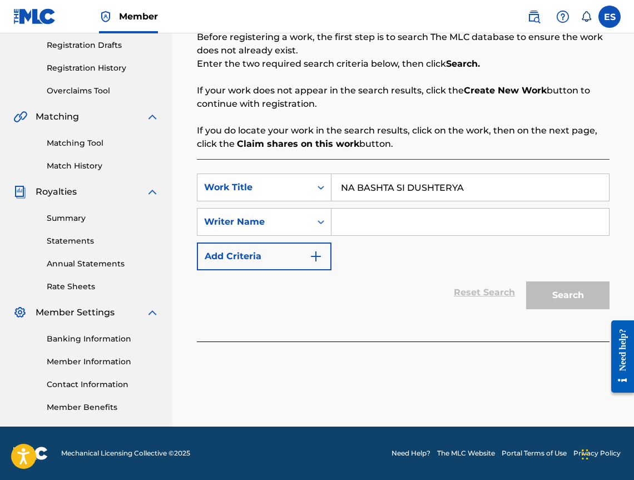
type input "NA BASHTA SI DUSHTERYA"
click at [382, 223] on input "Search Form" at bounding box center [469, 221] width 277 height 27
type input "[PERSON_NAME]"
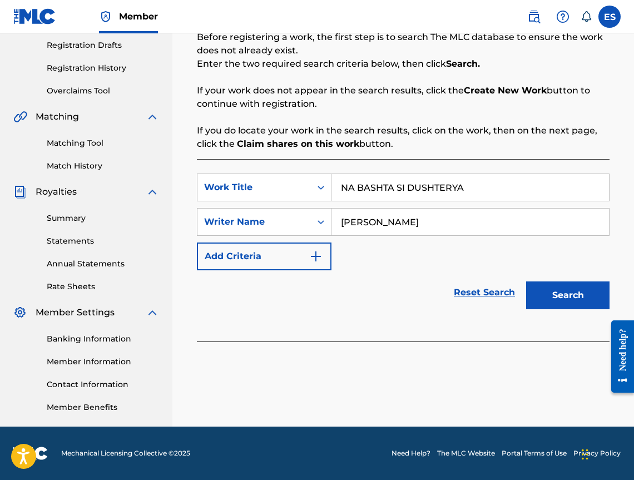
click at [565, 296] on button "Search" at bounding box center [567, 295] width 83 height 28
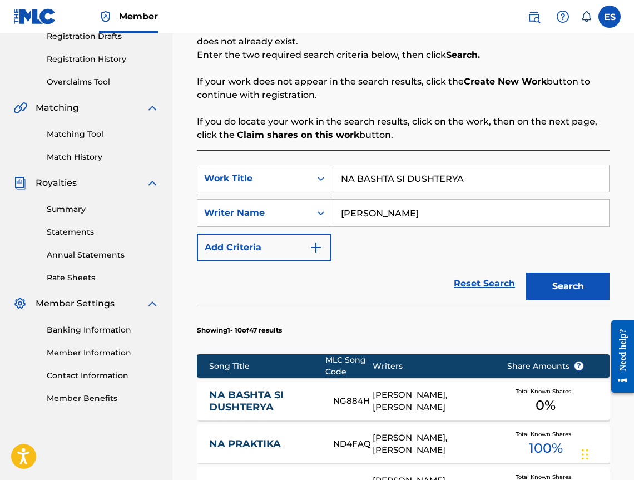
scroll to position [418, 0]
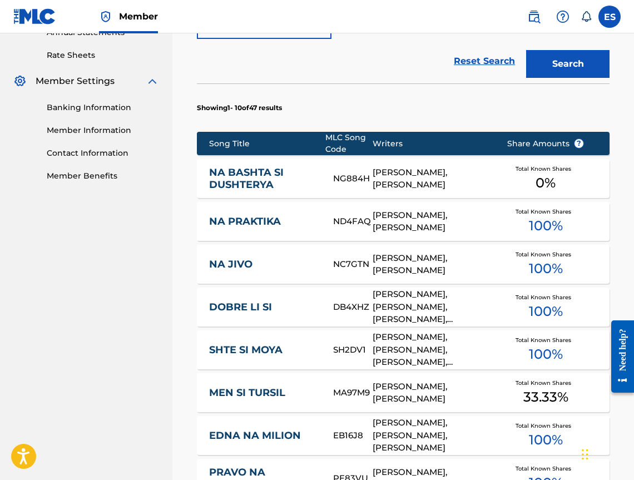
click at [255, 174] on link "NA BASHTA SI DUSHTERYA" at bounding box center [263, 178] width 109 height 25
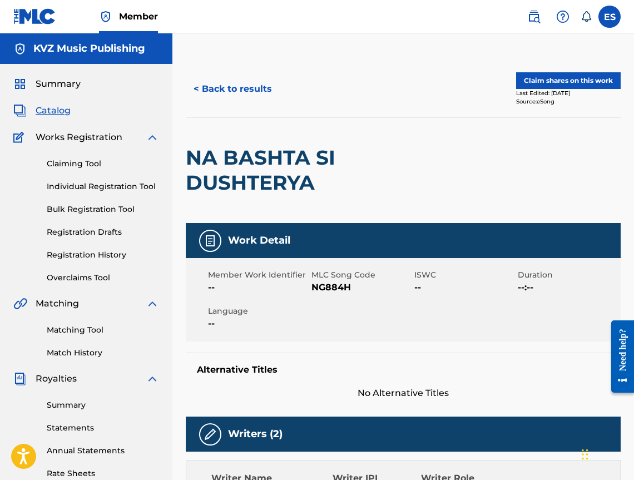
click at [202, 77] on button "< Back to results" at bounding box center [233, 89] width 94 height 28
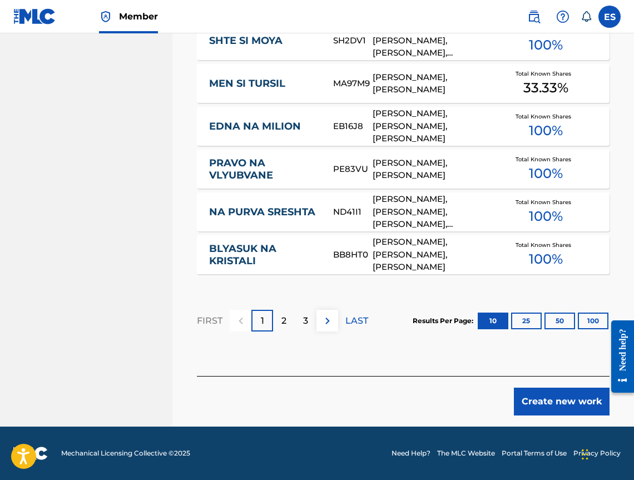
click at [565, 409] on button "Create new work" at bounding box center [562, 401] width 96 height 28
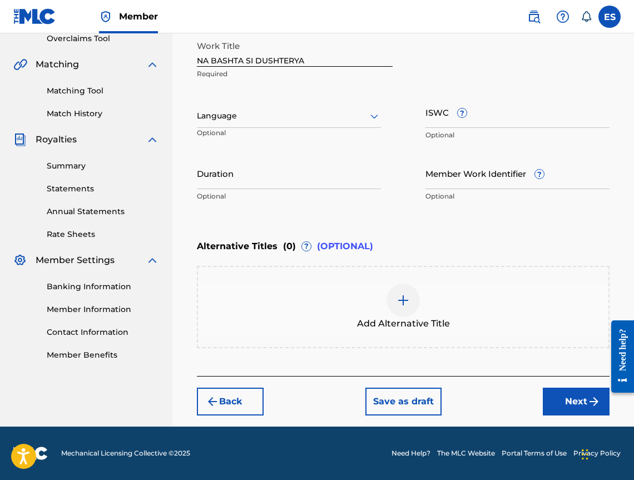
click at [235, 115] on div at bounding box center [289, 116] width 184 height 14
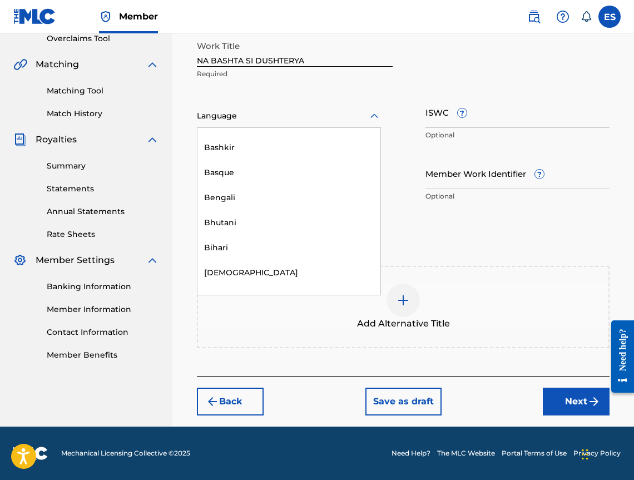
scroll to position [389, 0]
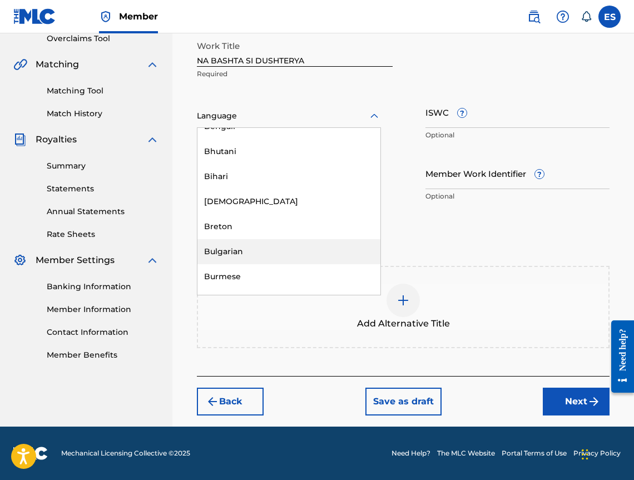
click at [263, 260] on div "Bulgarian" at bounding box center [288, 251] width 183 height 25
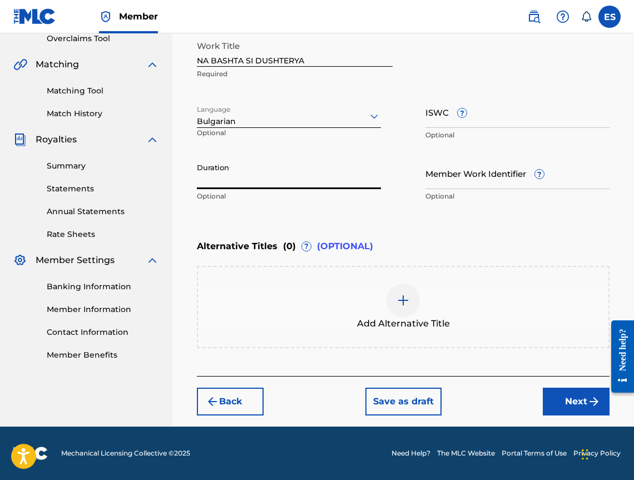
click at [366, 187] on input "Duration" at bounding box center [289, 173] width 184 height 32
type input "03:47"
click at [430, 306] on div "Add Alternative Title" at bounding box center [403, 307] width 410 height 47
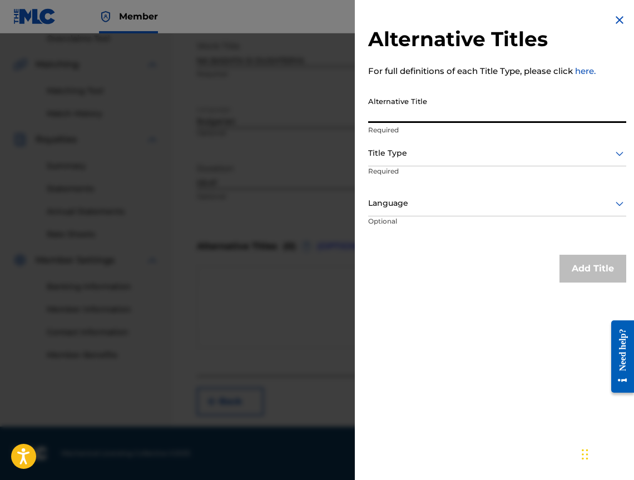
drag, startPoint x: 489, startPoint y: 125, endPoint x: 481, endPoint y: 117, distance: 11.0
paste input "НА БАЩА СИ ДЪЩЕРЯ"
type input "НА БАЩА СИ ДЪЩЕРЯ"
click at [437, 158] on div at bounding box center [497, 153] width 258 height 14
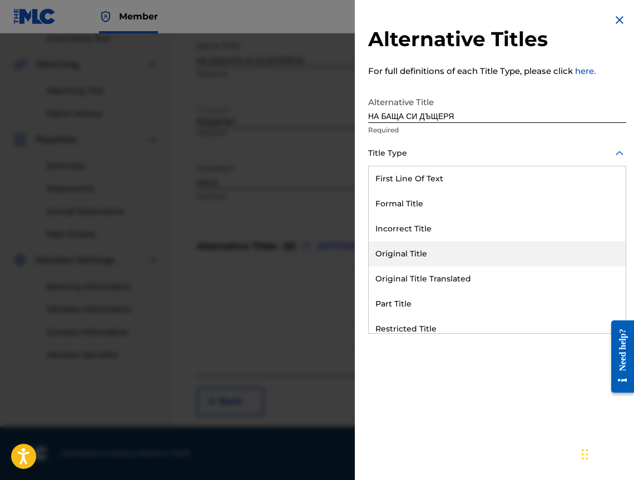
click at [492, 276] on div "Original Title Translated" at bounding box center [497, 278] width 257 height 25
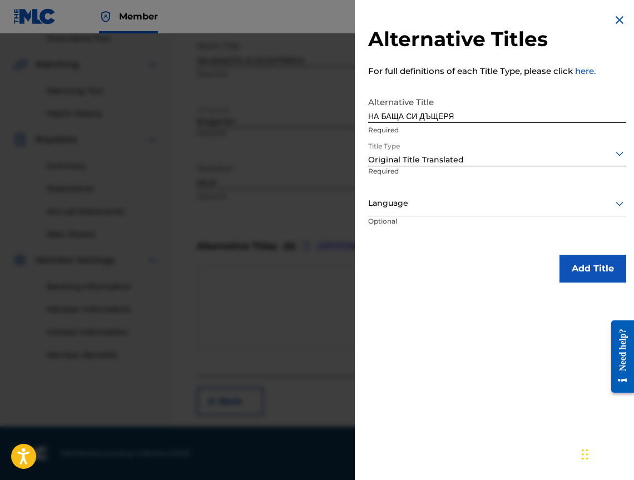
click at [451, 192] on div "Language" at bounding box center [497, 203] width 258 height 25
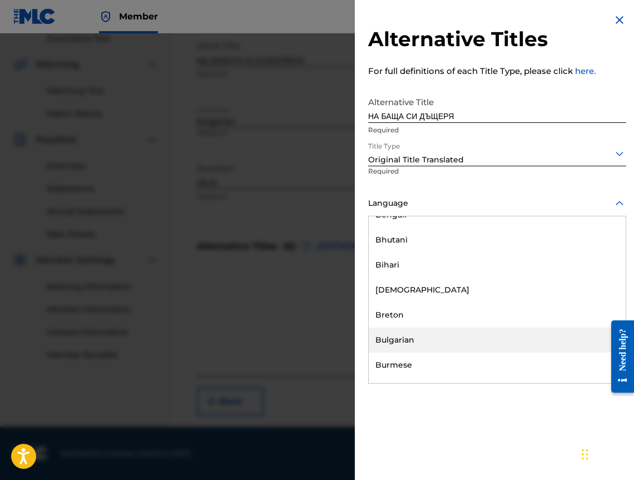
drag, startPoint x: 551, startPoint y: 337, endPoint x: 555, endPoint y: 332, distance: 6.0
click at [552, 337] on div "Bulgarian" at bounding box center [497, 339] width 257 height 25
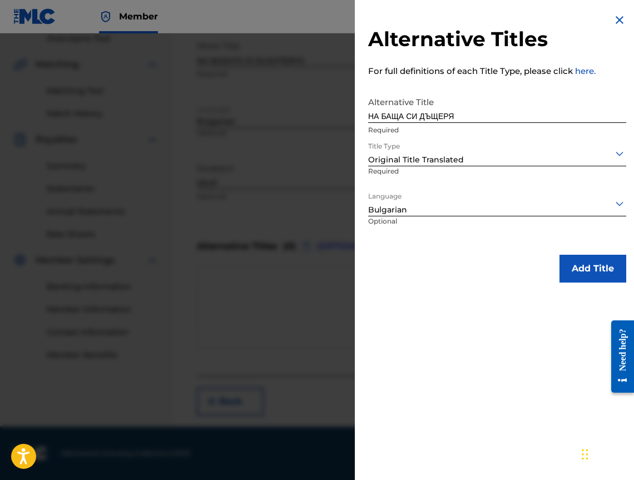
click at [580, 276] on button "Add Title" at bounding box center [592, 269] width 67 height 28
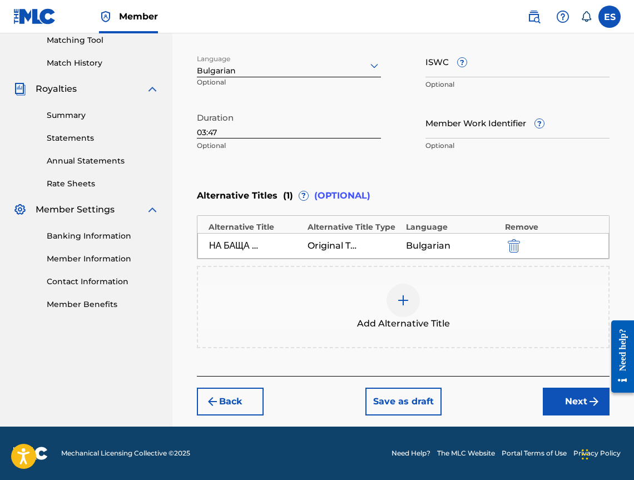
click at [563, 392] on button "Next" at bounding box center [576, 401] width 67 height 28
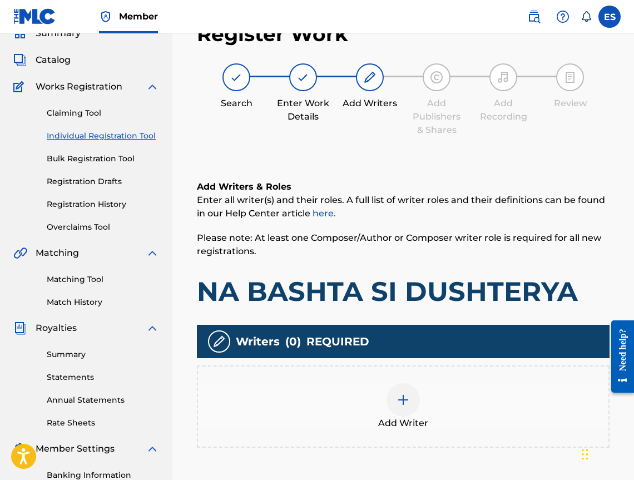
scroll to position [50, 0]
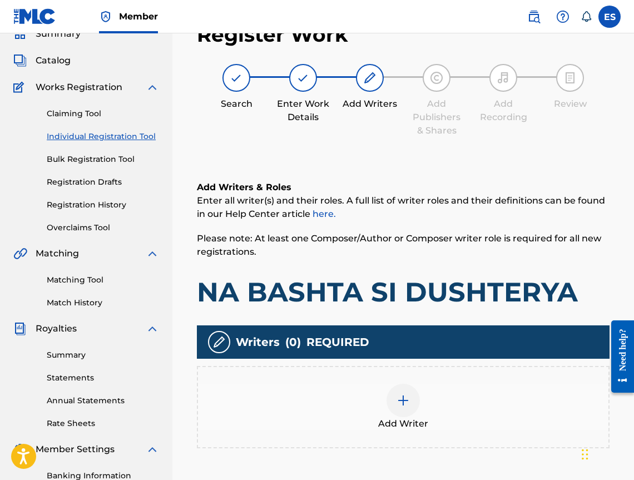
click at [451, 384] on div "Add Writer" at bounding box center [403, 407] width 410 height 47
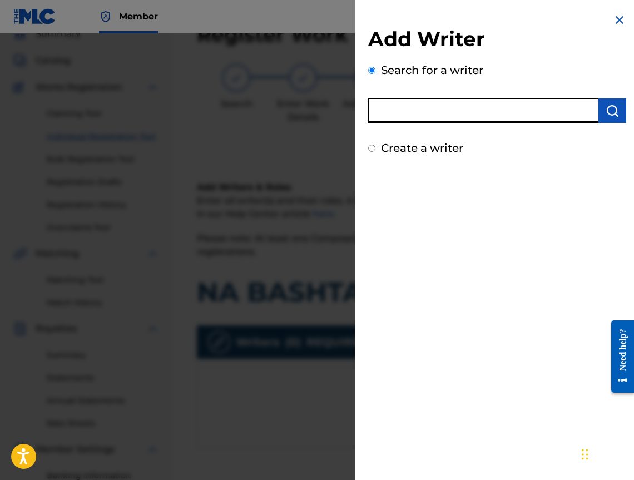
paste input "00452822853"
type input "00452822853"
click at [605, 109] on img "submit" at bounding box center [611, 110] width 13 height 13
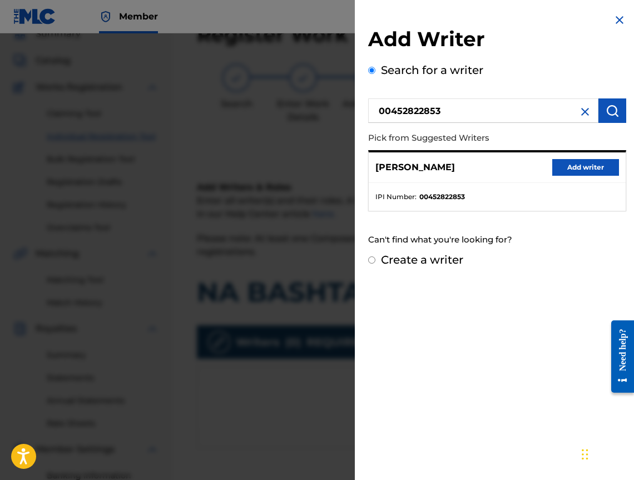
click at [573, 163] on button "Add writer" at bounding box center [585, 167] width 67 height 17
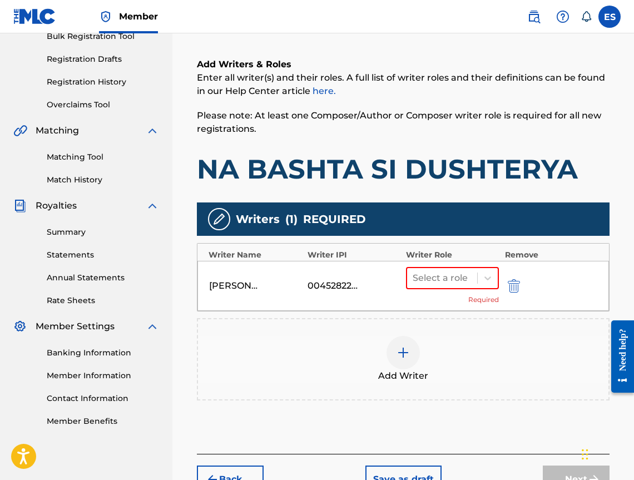
scroll to position [217, 0]
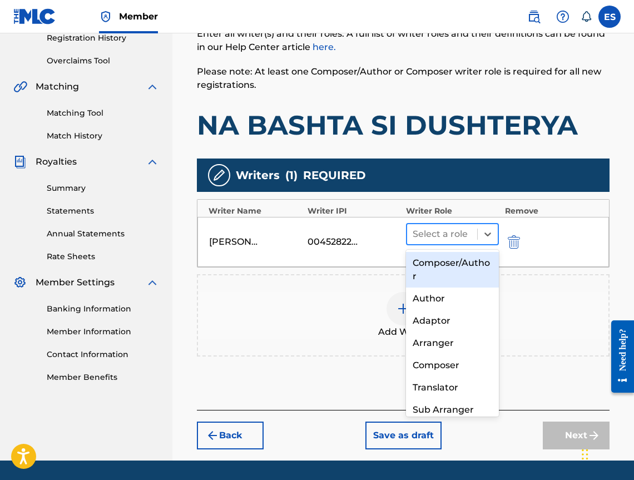
click at [442, 228] on div at bounding box center [441, 234] width 59 height 16
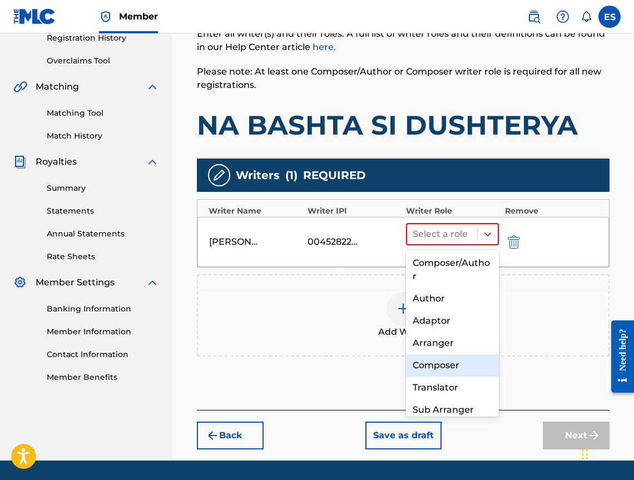
click at [456, 361] on div "Composer" at bounding box center [452, 365] width 93 height 22
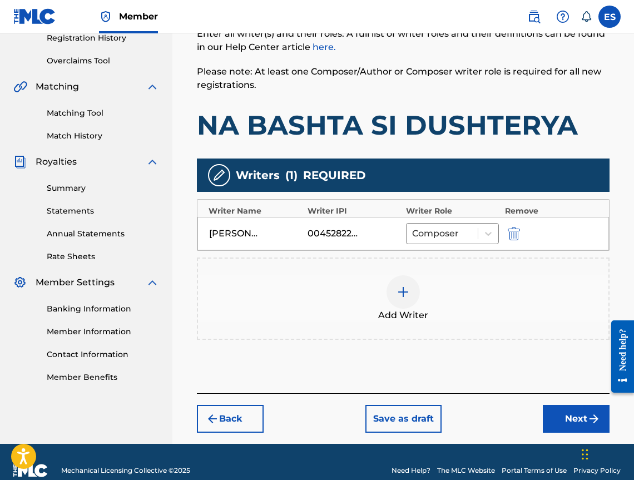
click at [412, 312] on span "Add Writer" at bounding box center [403, 315] width 50 height 13
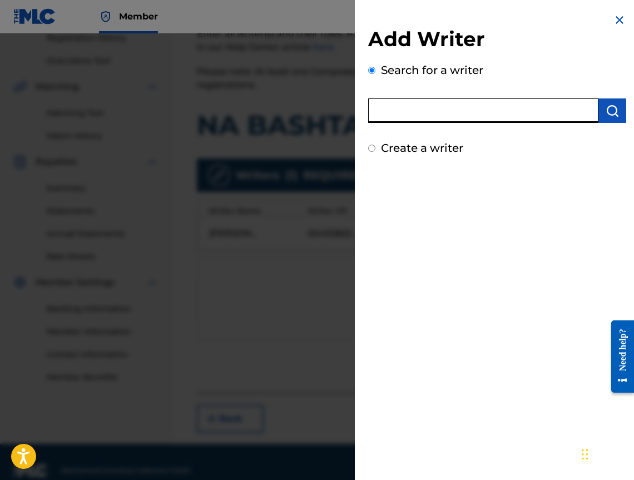
paste input "00473356148"
type input "00473356148"
click at [607, 107] on img "submit" at bounding box center [611, 110] width 13 height 13
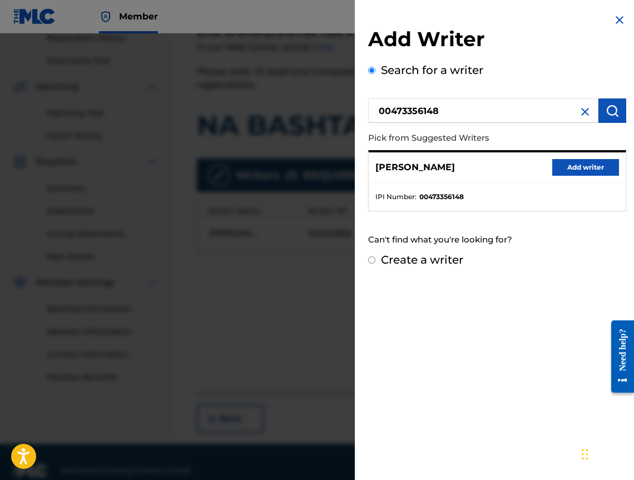
click at [573, 170] on button "Add writer" at bounding box center [585, 167] width 67 height 17
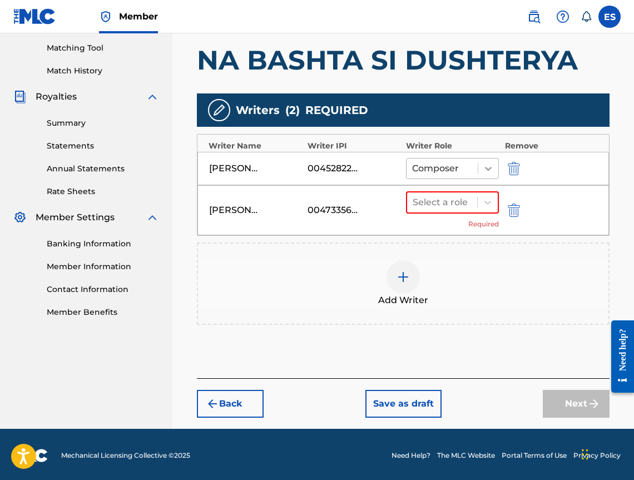
scroll to position [284, 0]
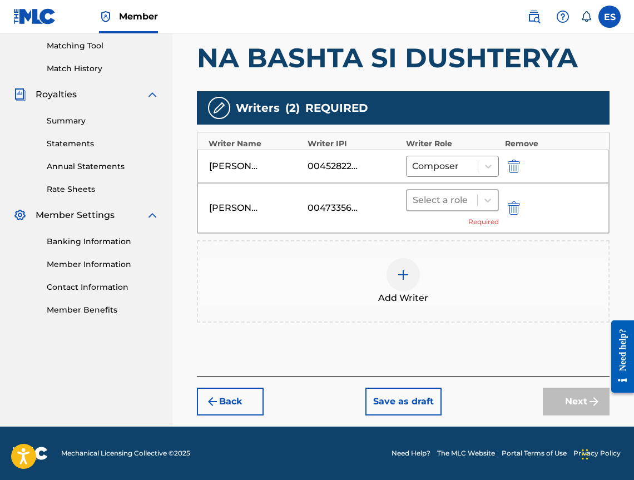
click at [445, 199] on div at bounding box center [441, 200] width 59 height 16
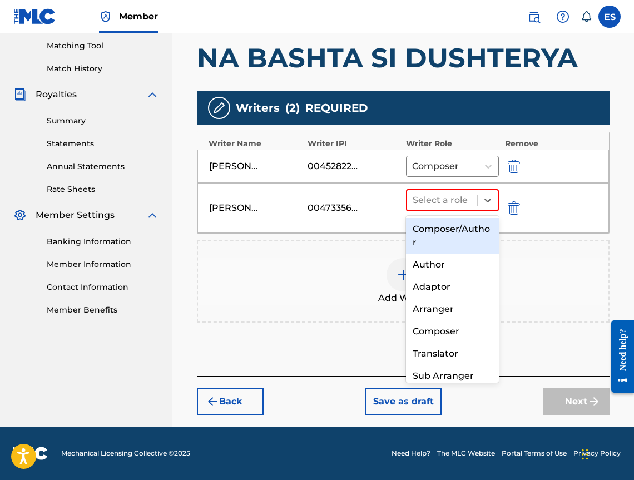
click at [456, 246] on div "Composer/Author" at bounding box center [452, 236] width 93 height 36
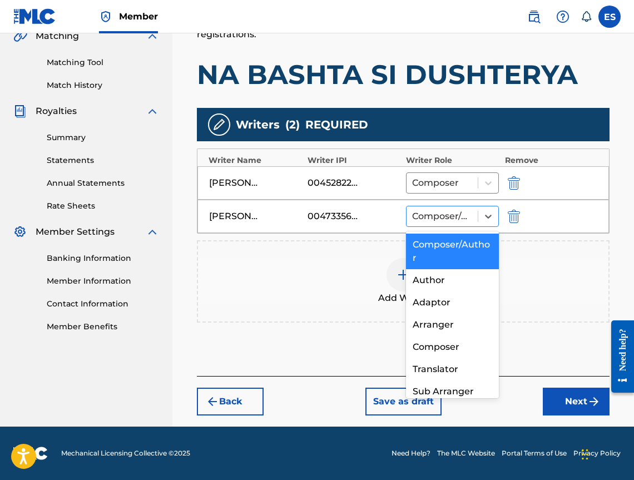
click at [456, 222] on div at bounding box center [442, 216] width 60 height 16
click at [457, 297] on div "Adaptor" at bounding box center [452, 302] width 93 height 22
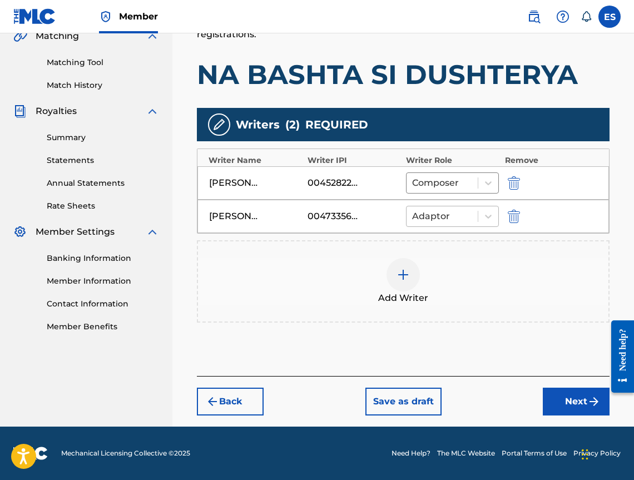
click at [427, 207] on div "Adaptor" at bounding box center [441, 216] width 71 height 20
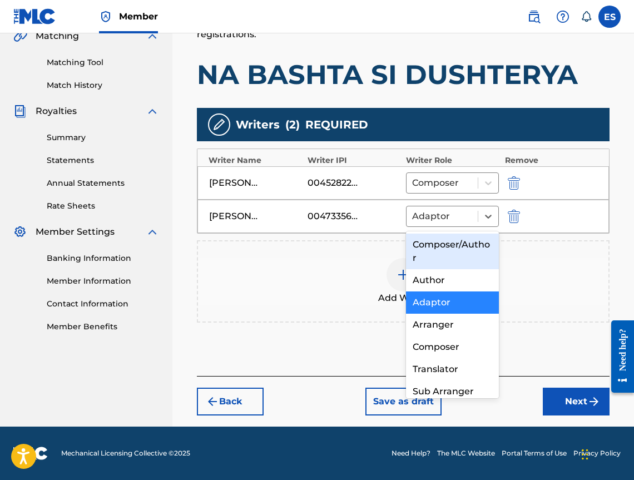
click at [434, 267] on div "Composer/Author" at bounding box center [452, 251] width 93 height 36
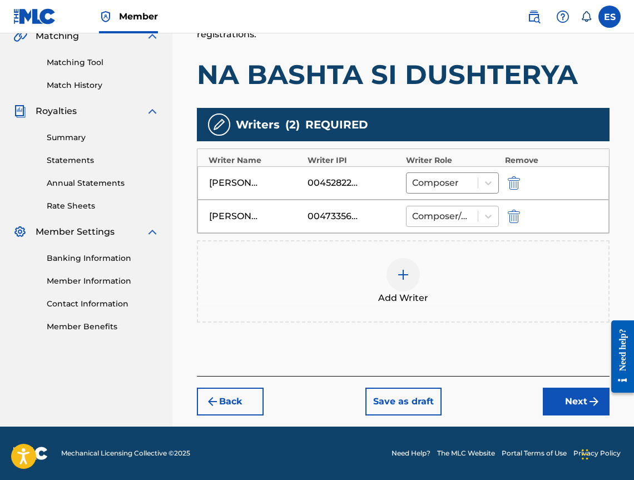
click at [430, 222] on div at bounding box center [442, 216] width 60 height 16
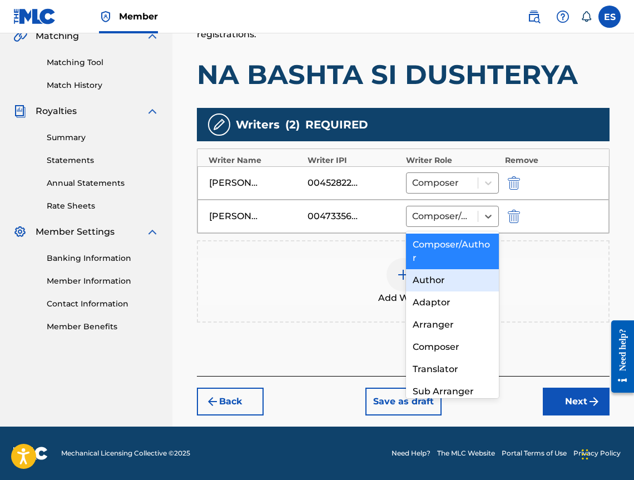
click at [430, 285] on div "Author" at bounding box center [452, 280] width 93 height 22
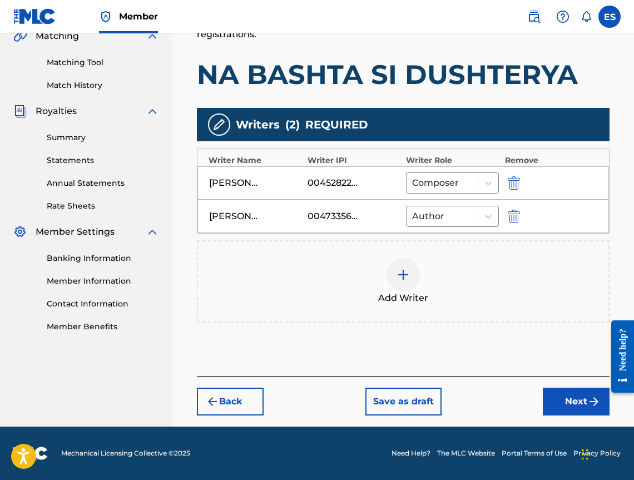
click at [571, 396] on button "Next" at bounding box center [576, 401] width 67 height 28
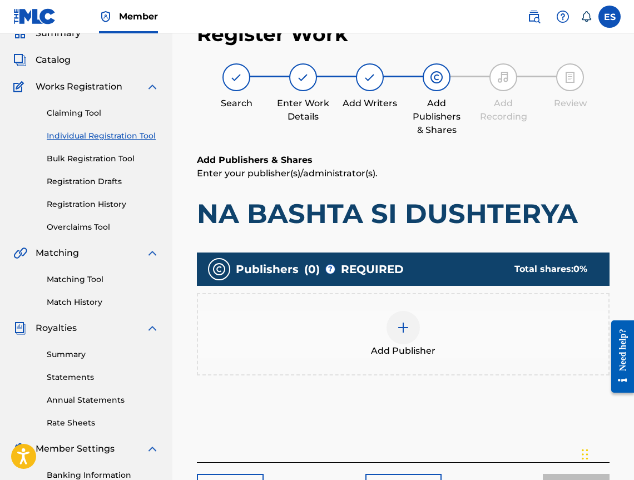
scroll to position [50, 0]
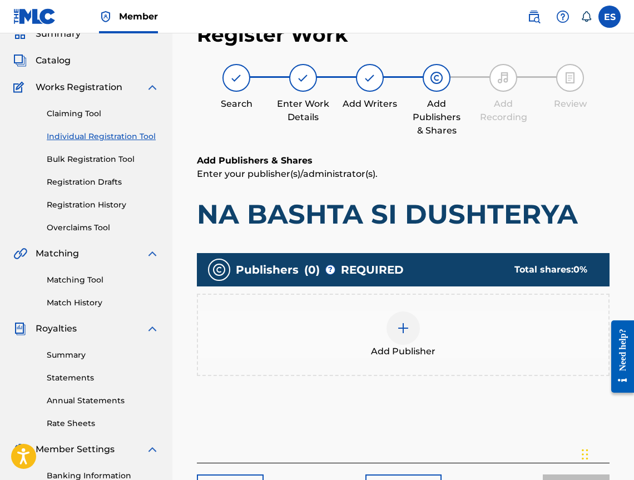
click at [416, 351] on span "Add Publisher" at bounding box center [403, 351] width 64 height 13
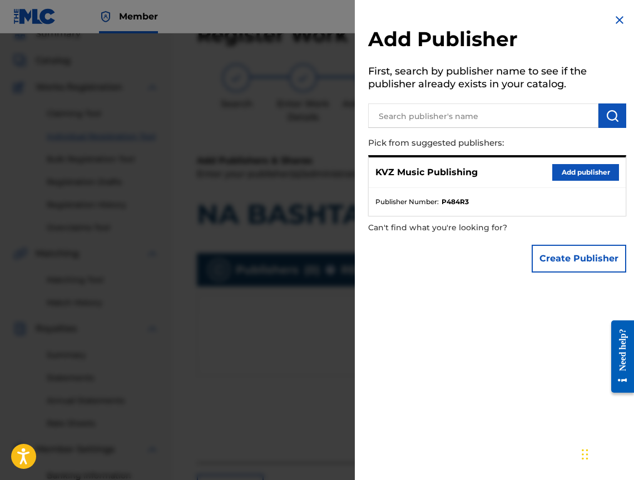
click at [563, 174] on button "Add publisher" at bounding box center [585, 172] width 67 height 17
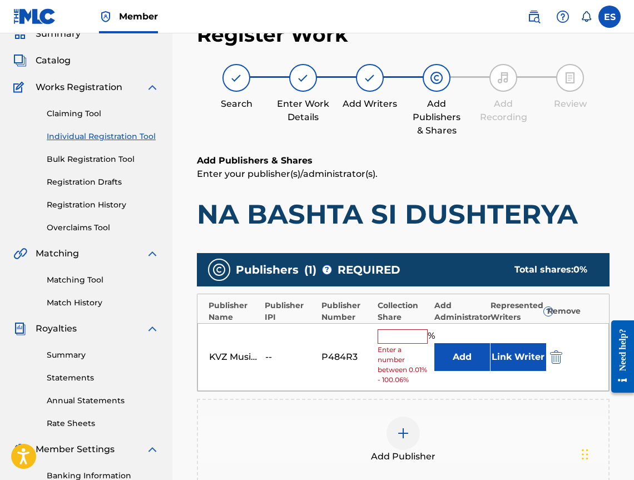
click at [404, 330] on input "text" at bounding box center [402, 336] width 50 height 14
type input "33.33"
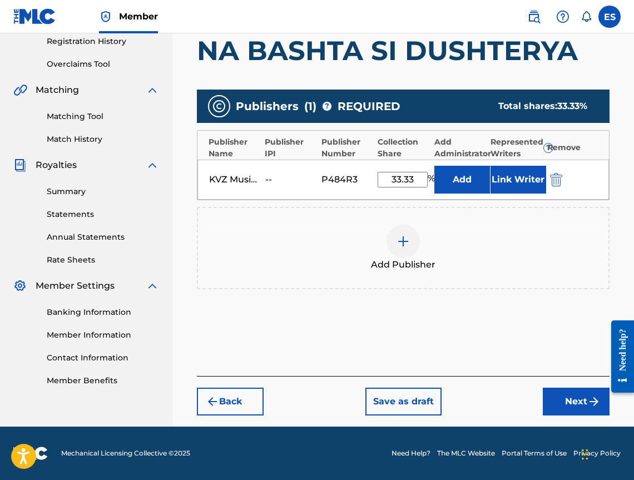
click at [585, 400] on button "Next" at bounding box center [576, 401] width 67 height 28
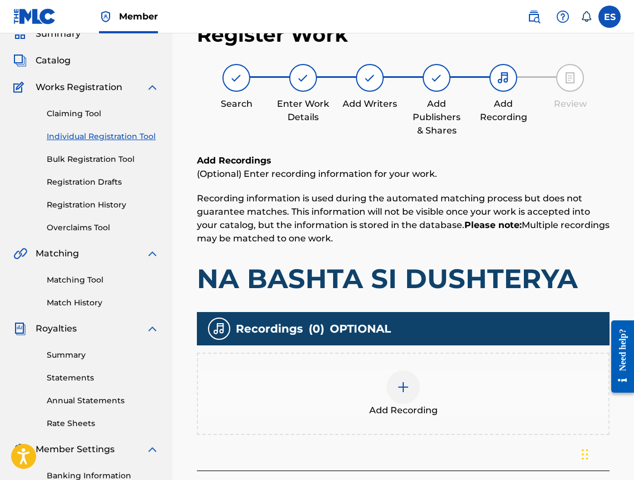
click at [384, 371] on div "Add Recording" at bounding box center [403, 393] width 410 height 47
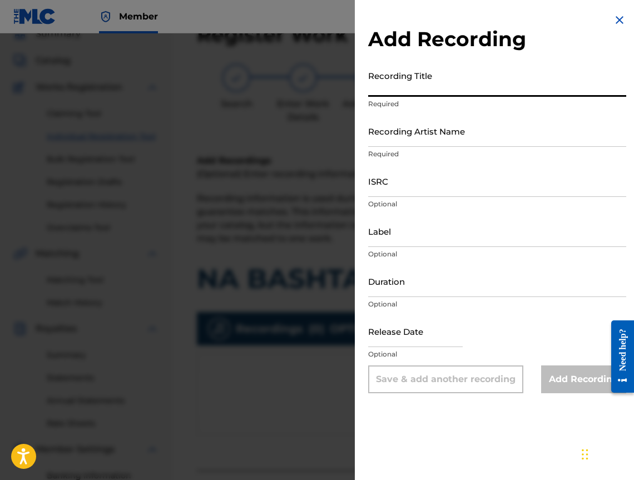
paste input "NA BASHTA SI DUSHTERYA"
type input "NA BASHTA SI DUSHTERYA"
click at [550, 259] on div "Label Optional" at bounding box center [497, 240] width 258 height 50
click at [540, 284] on input "Duration" at bounding box center [497, 281] width 258 height 32
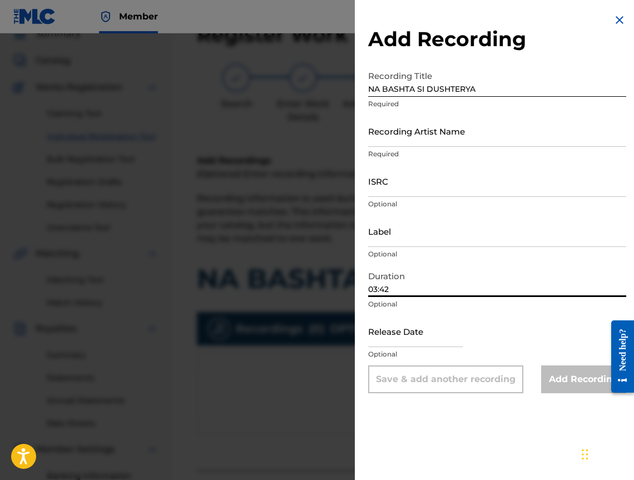
type input "03:42"
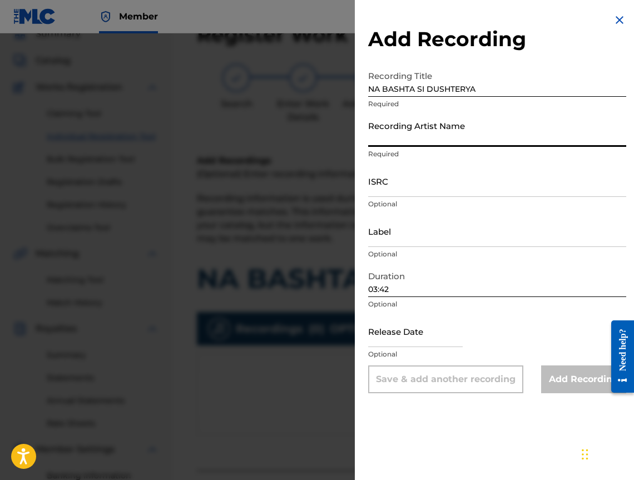
paste input "[PERSON_NAME]"
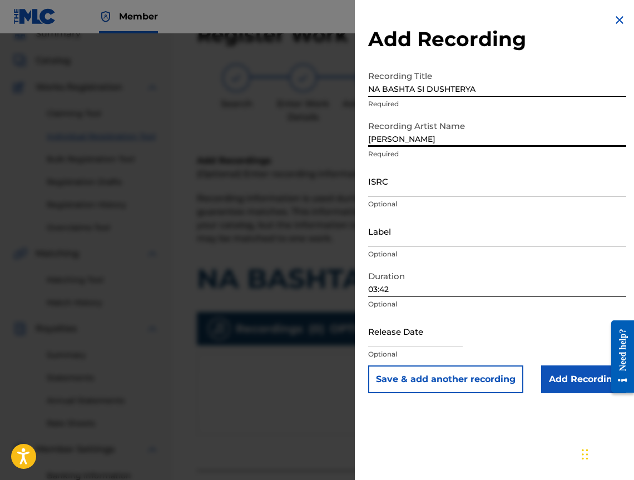
type input "[PERSON_NAME]"
click at [563, 389] on input "Add Recording" at bounding box center [583, 379] width 85 height 28
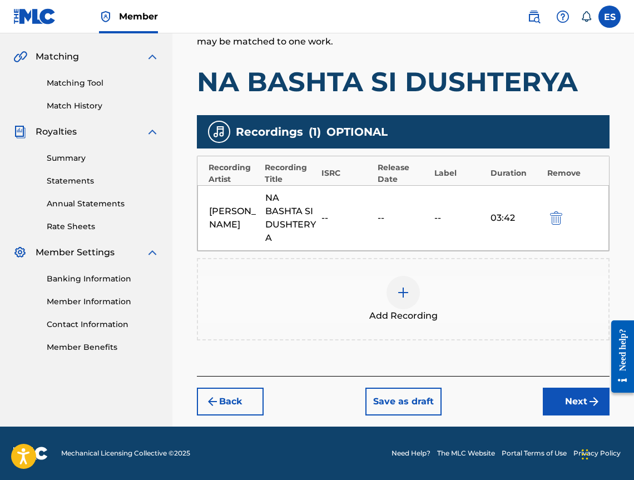
click at [563, 407] on button "Next" at bounding box center [576, 401] width 67 height 28
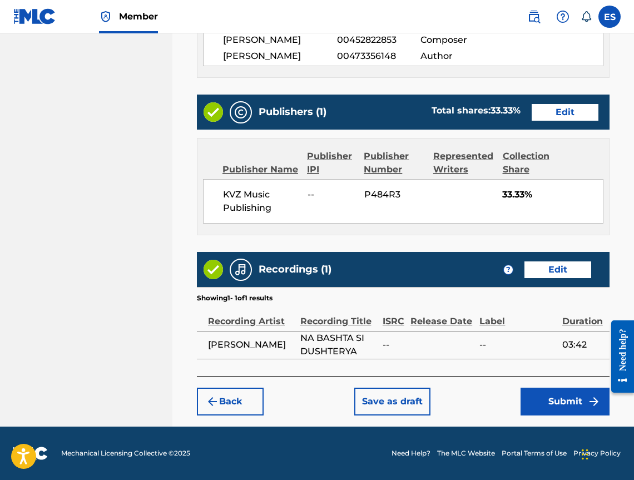
scroll to position [644, 0]
click at [598, 406] on img "submit" at bounding box center [593, 401] width 13 height 13
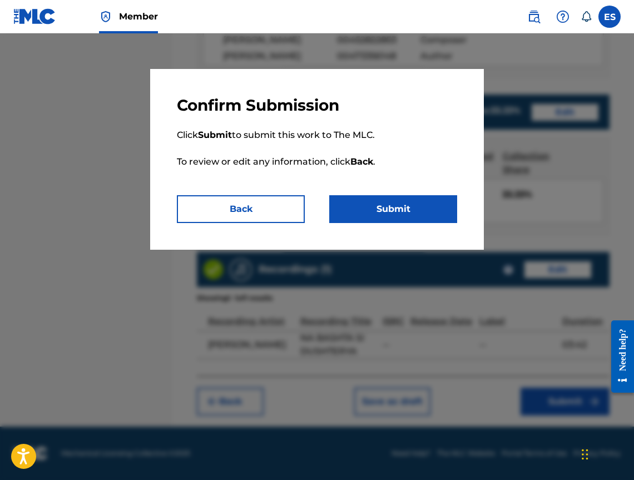
click at [359, 209] on button "Submit" at bounding box center [393, 209] width 128 height 28
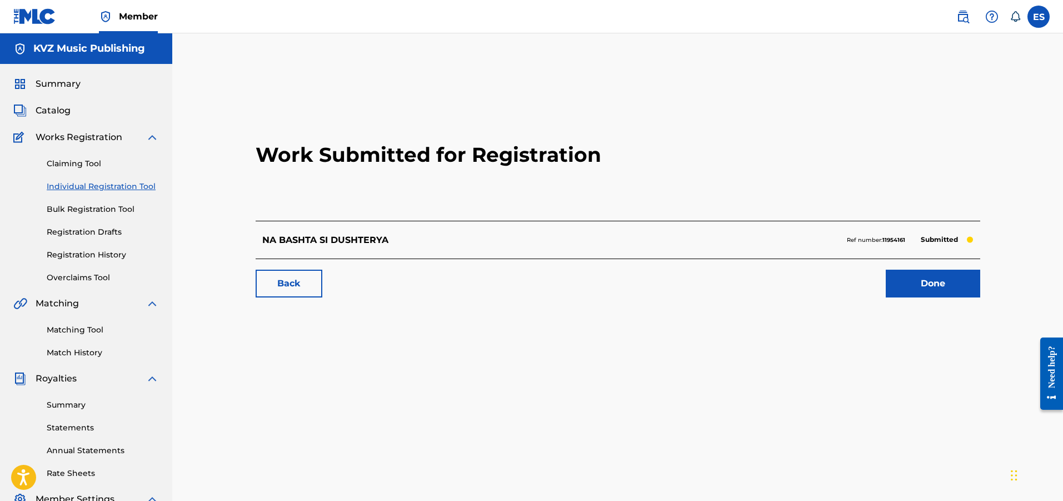
click at [117, 178] on div "Claiming Tool Individual Registration Tool Bulk Registration Tool Registration …" at bounding box center [86, 214] width 146 height 140
click at [116, 196] on div "Claiming Tool Individual Registration Tool Bulk Registration Tool Registration …" at bounding box center [86, 214] width 146 height 140
click at [118, 180] on div "Claiming Tool Individual Registration Tool Bulk Registration Tool Registration …" at bounding box center [86, 214] width 146 height 140
click at [117, 182] on link "Individual Registration Tool" at bounding box center [103, 187] width 112 height 12
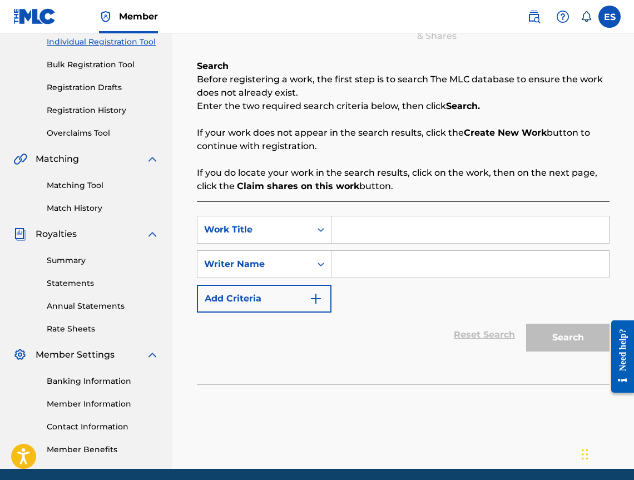
scroll to position [167, 0]
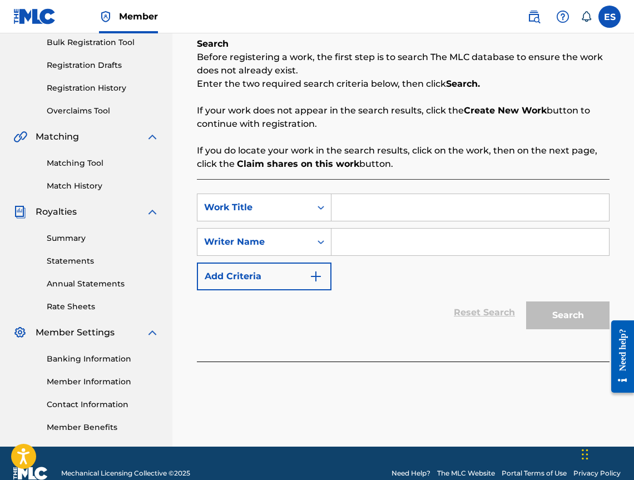
paste input "NA JIVO"
type input "NA JIVO"
click at [413, 250] on input "Search Form" at bounding box center [469, 241] width 277 height 27
click at [394, 236] on input "Search Form" at bounding box center [469, 241] width 277 height 27
type input "[PERSON_NAME]"
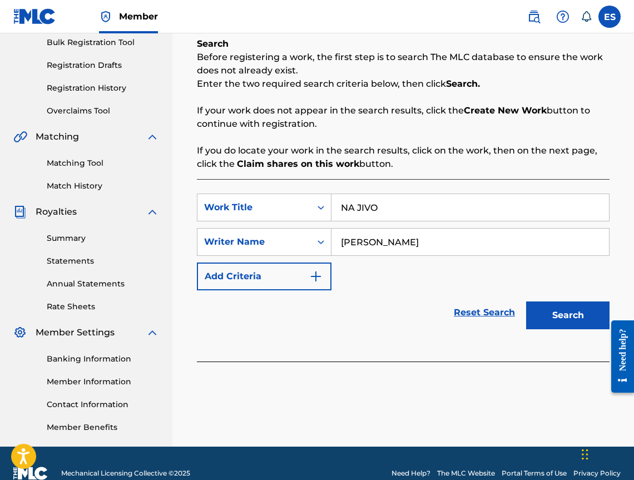
click at [553, 329] on button "Search" at bounding box center [567, 315] width 83 height 28
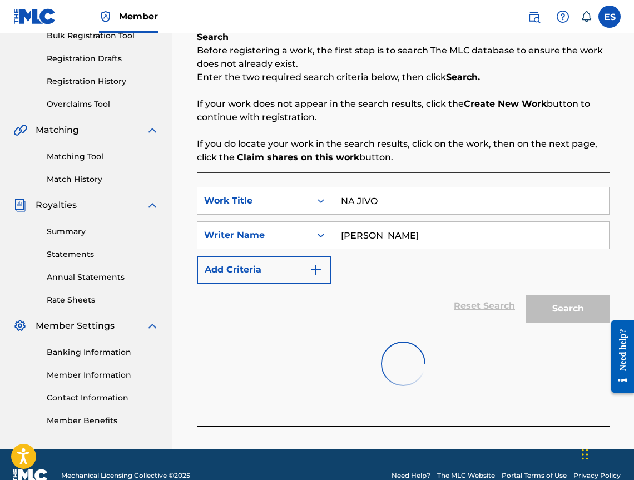
scroll to position [196, 0]
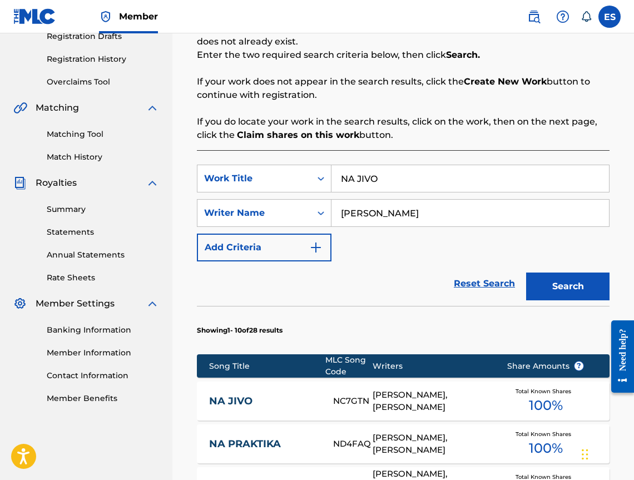
click at [338, 178] on input "NA JIVO" at bounding box center [469, 178] width 277 height 27
click at [561, 276] on button "Search" at bounding box center [567, 286] width 83 height 28
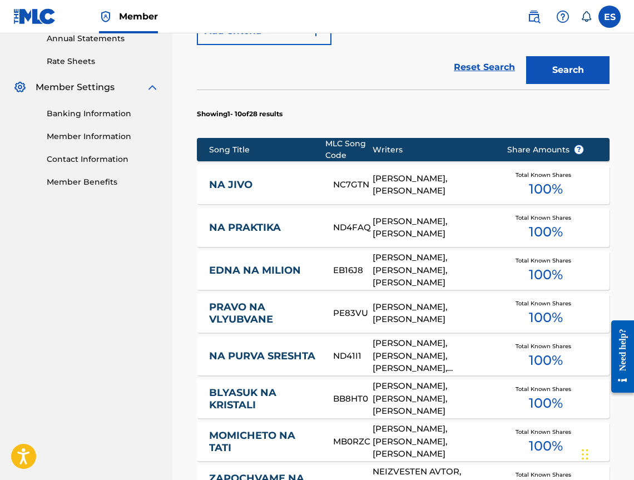
scroll to position [418, 0]
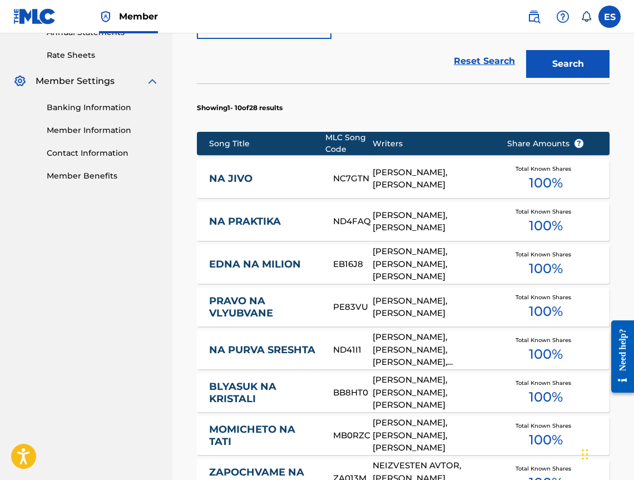
click at [243, 183] on link "NA JIVO" at bounding box center [263, 178] width 109 height 13
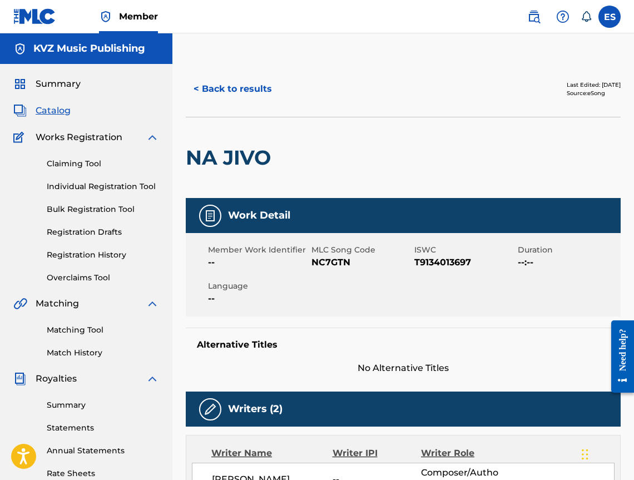
click at [237, 88] on button "< Back to results" at bounding box center [233, 89] width 94 height 28
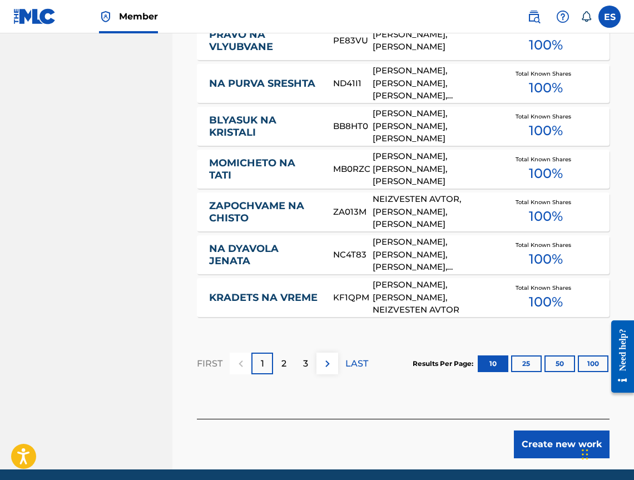
scroll to position [727, 0]
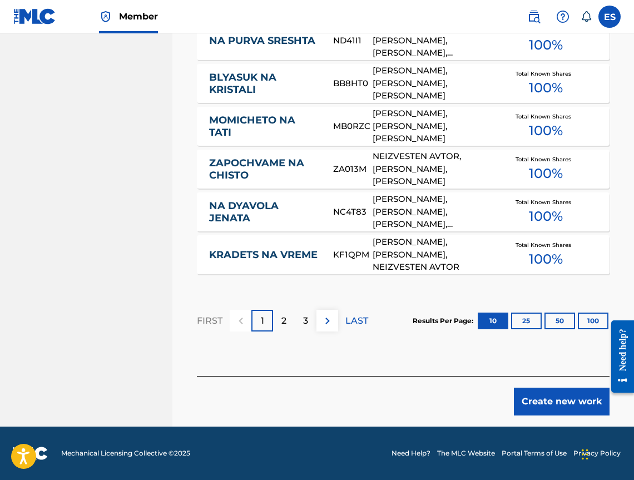
click at [529, 404] on button "Create new work" at bounding box center [562, 401] width 96 height 28
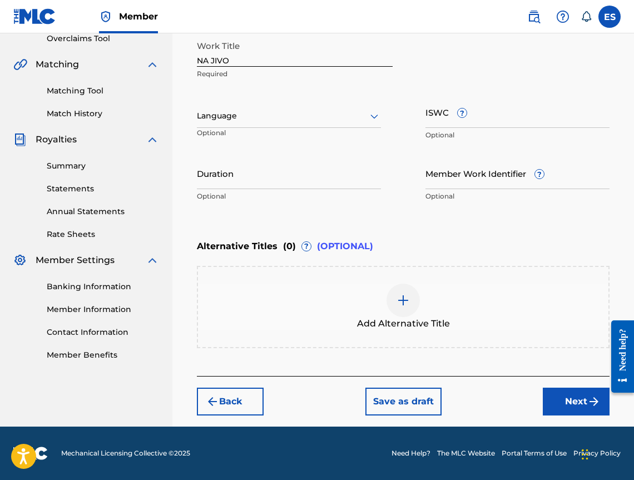
click at [241, 110] on div at bounding box center [289, 116] width 184 height 14
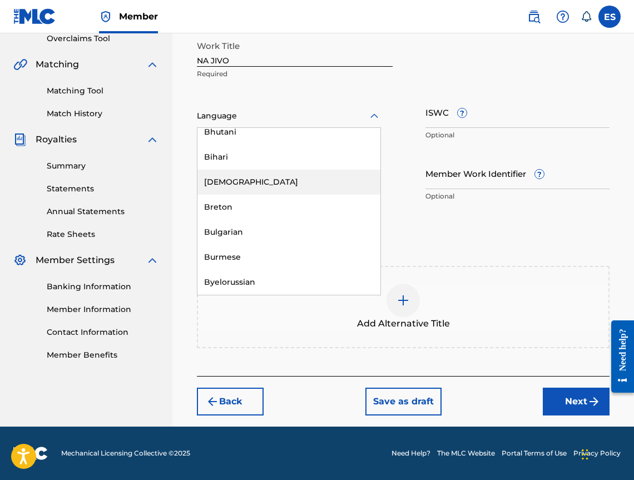
scroll to position [389, 0]
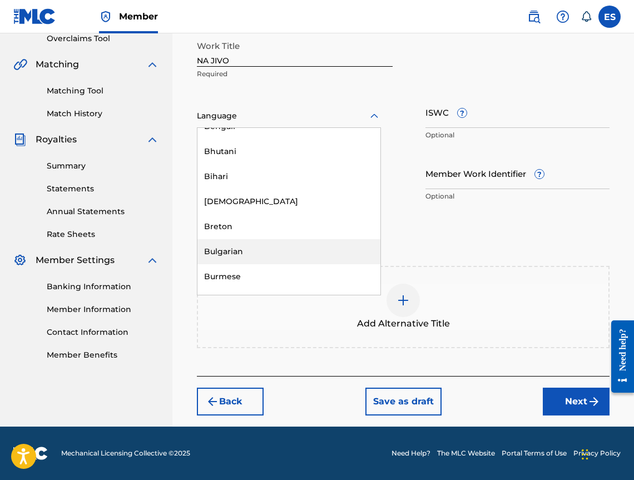
click at [260, 252] on div "Bulgarian" at bounding box center [288, 251] width 183 height 25
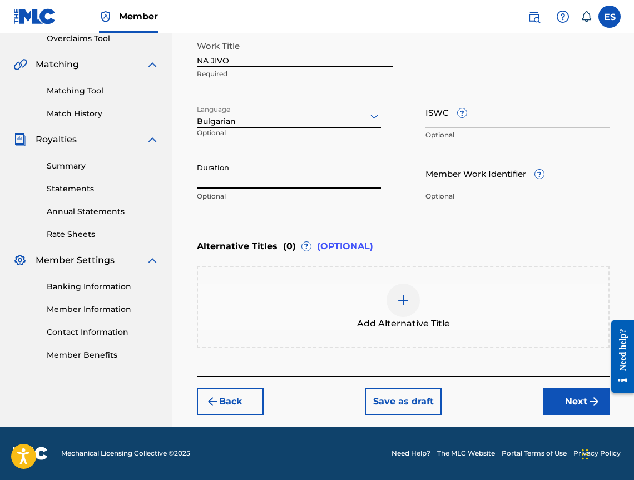
paste input "03:38"
type input "03:38"
click at [464, 120] on input "ISWC ?" at bounding box center [517, 112] width 184 height 32
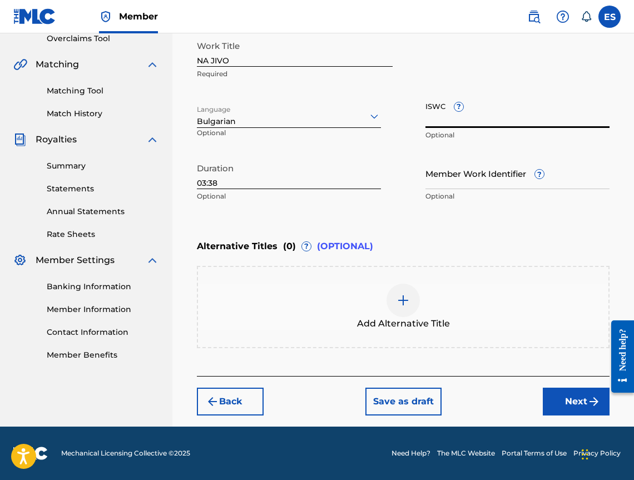
paste input "T9134013697"
type input "T9134013697"
click at [414, 300] on div at bounding box center [402, 300] width 33 height 33
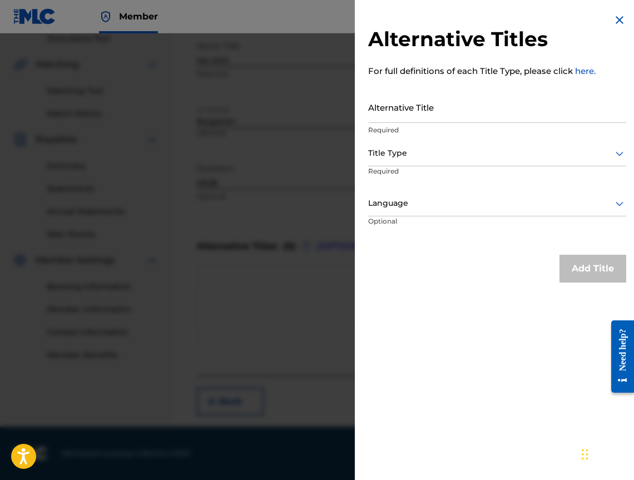
drag, startPoint x: 419, startPoint y: 89, endPoint x: 411, endPoint y: 103, distance: 16.4
paste input "НА ЖИВО"
type input "НА ЖИВО"
click at [418, 149] on div at bounding box center [497, 153] width 258 height 14
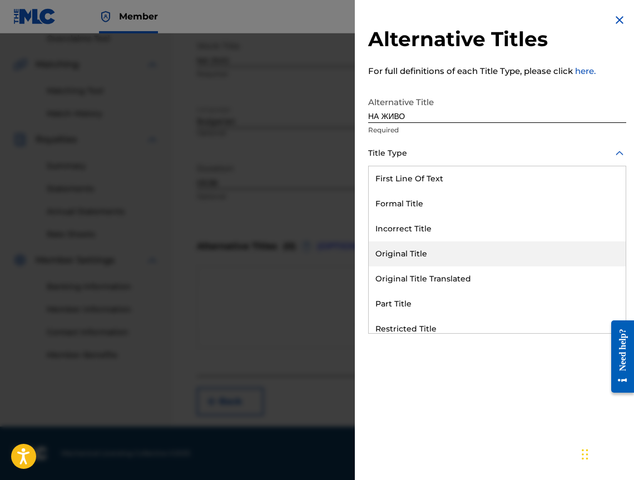
click at [415, 263] on div "Original Title" at bounding box center [497, 253] width 257 height 25
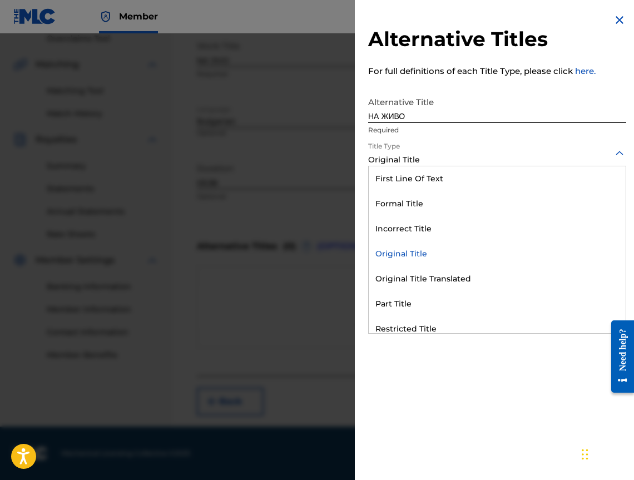
drag, startPoint x: 415, startPoint y: 152, endPoint x: 409, endPoint y: 244, distance: 91.9
click at [414, 164] on div "Original Title" at bounding box center [497, 153] width 258 height 25
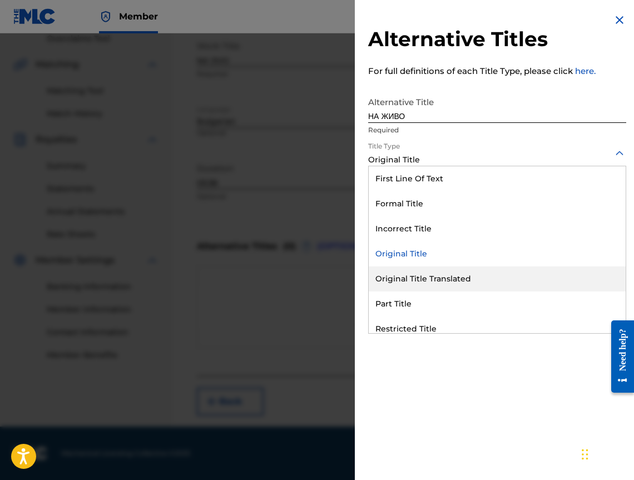
click at [430, 287] on div "Original Title Translated" at bounding box center [497, 278] width 257 height 25
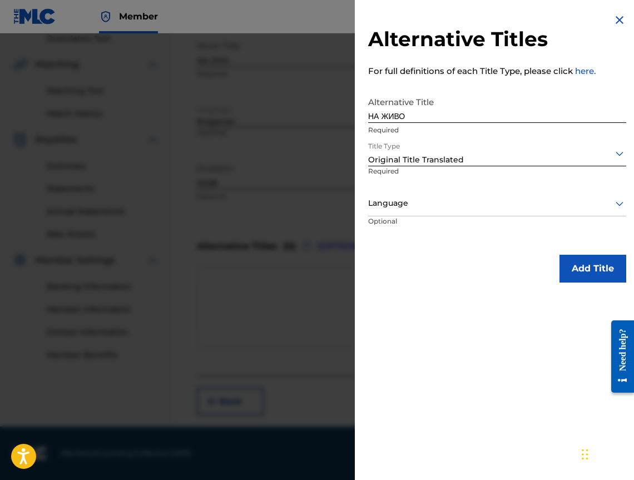
click at [411, 199] on div at bounding box center [497, 203] width 258 height 14
drag, startPoint x: 395, startPoint y: 289, endPoint x: 376, endPoint y: 210, distance: 81.2
click at [376, 210] on div at bounding box center [497, 203] width 258 height 14
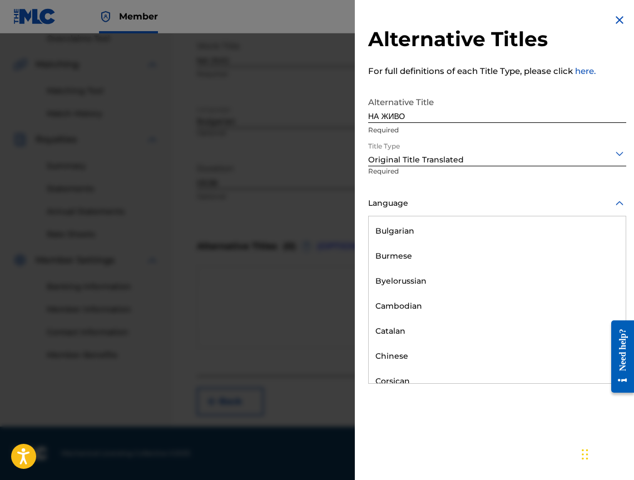
scroll to position [500, 0]
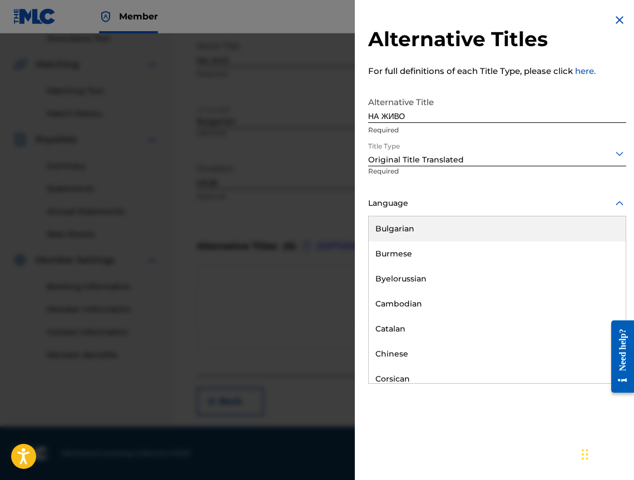
click at [437, 236] on div "Bulgarian" at bounding box center [497, 228] width 257 height 25
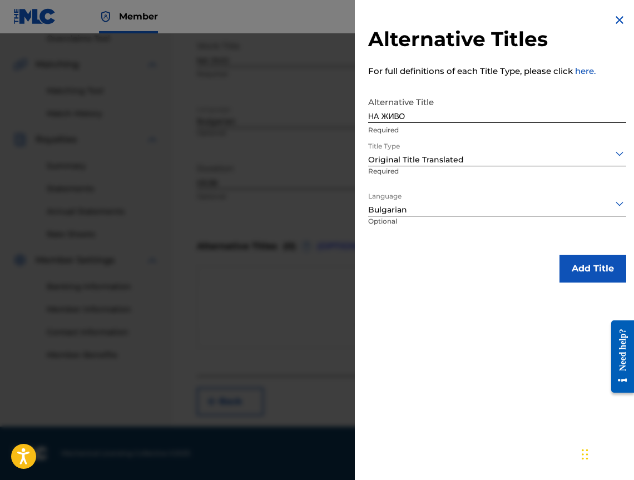
click at [612, 289] on div "Alternative Titles For full definitions of each Title Type, please click here. …" at bounding box center [497, 148] width 285 height 296
click at [605, 276] on button "Add Title" at bounding box center [592, 269] width 67 height 28
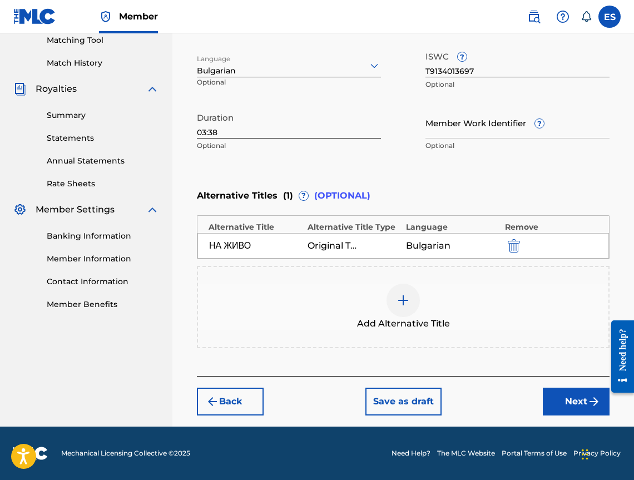
click at [558, 393] on button "Next" at bounding box center [576, 401] width 67 height 28
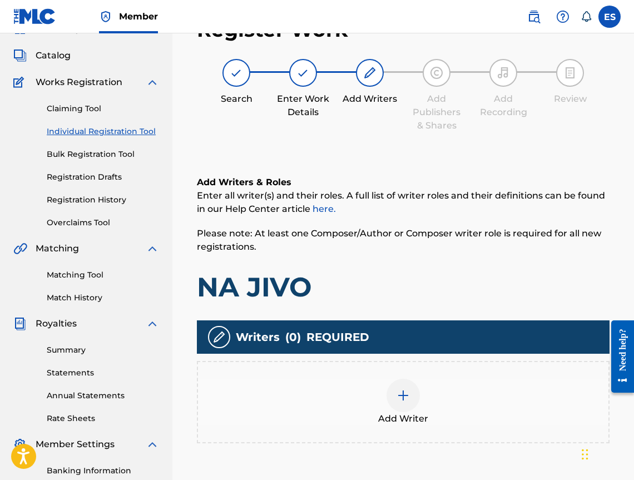
scroll to position [50, 0]
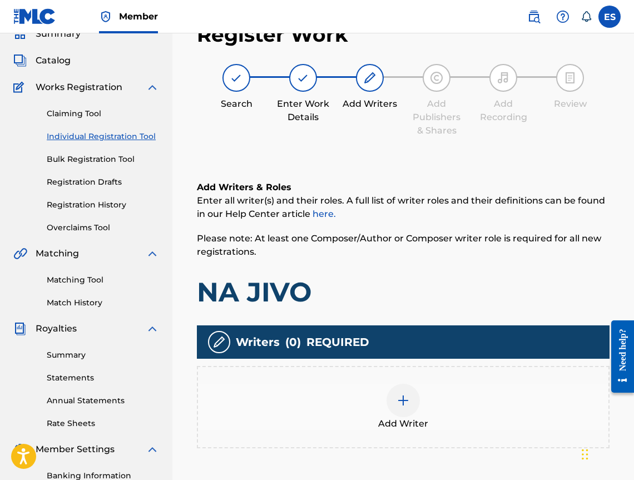
click at [434, 394] on div "Add Writer" at bounding box center [403, 407] width 410 height 47
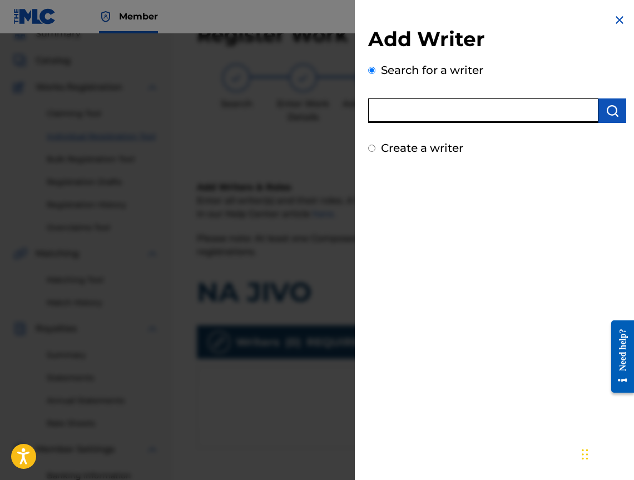
paste input "00473352748"
type input "00473352748"
click at [611, 110] on img "submit" at bounding box center [611, 110] width 13 height 13
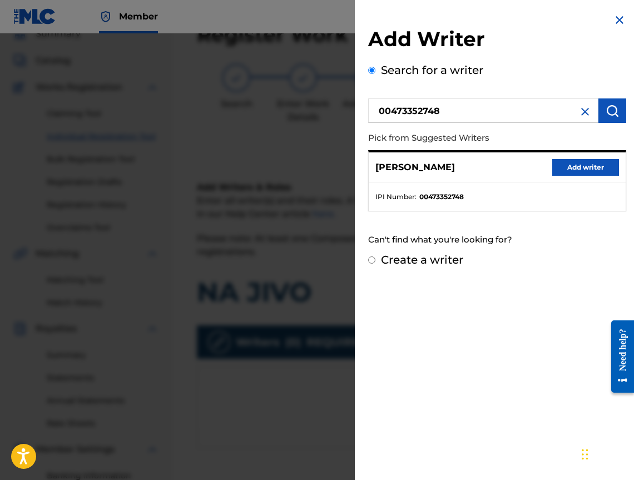
click at [574, 181] on div "[PERSON_NAME] Add writer" at bounding box center [497, 167] width 257 height 31
click at [564, 172] on button "Add writer" at bounding box center [585, 167] width 67 height 17
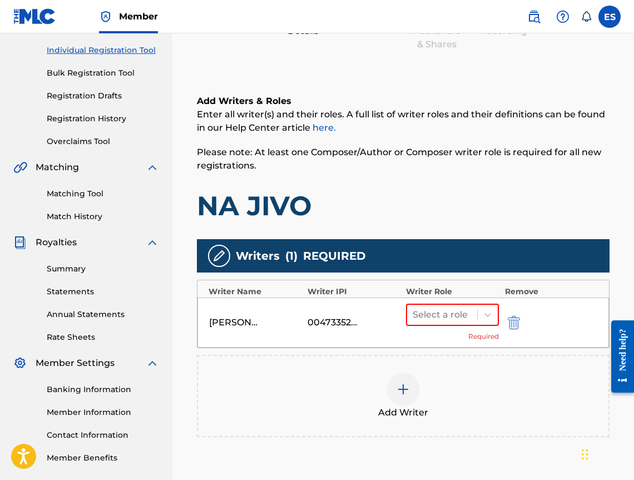
scroll to position [251, 0]
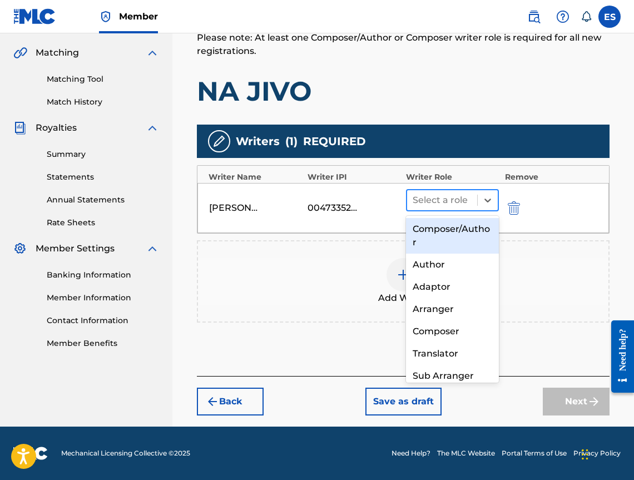
click at [432, 209] on div "Select a role" at bounding box center [442, 200] width 70 height 20
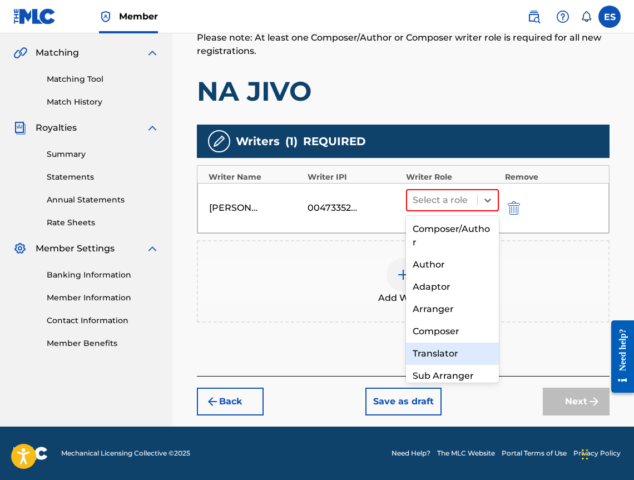
click at [420, 336] on div "Composer" at bounding box center [452, 331] width 93 height 22
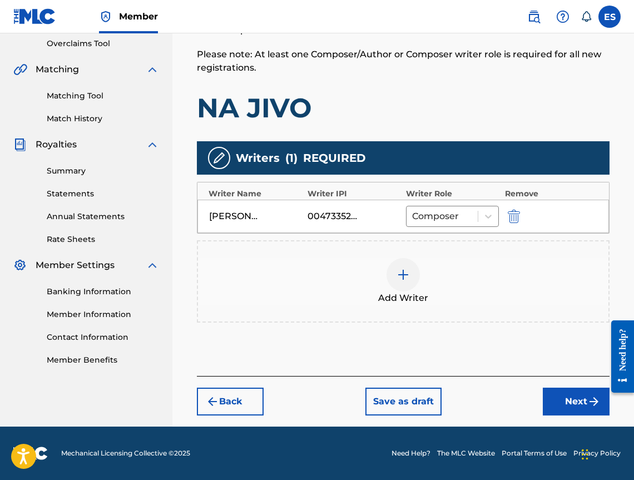
scroll to position [234, 0]
click at [402, 272] on img at bounding box center [402, 274] width 13 height 13
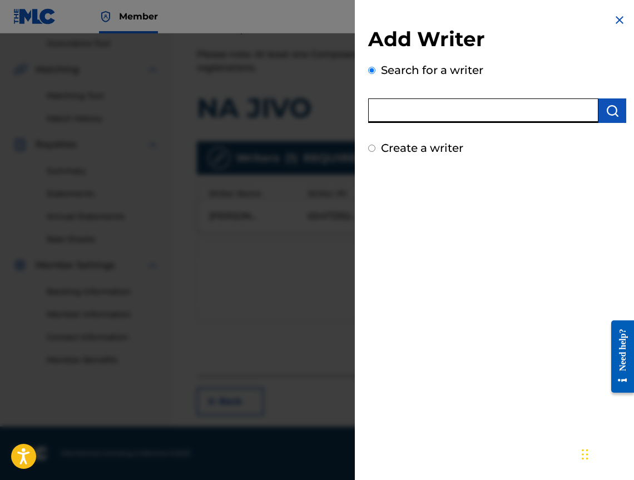
paste input "00473356148"
type input "00473356148"
click at [599, 105] on button "submit" at bounding box center [612, 110] width 28 height 24
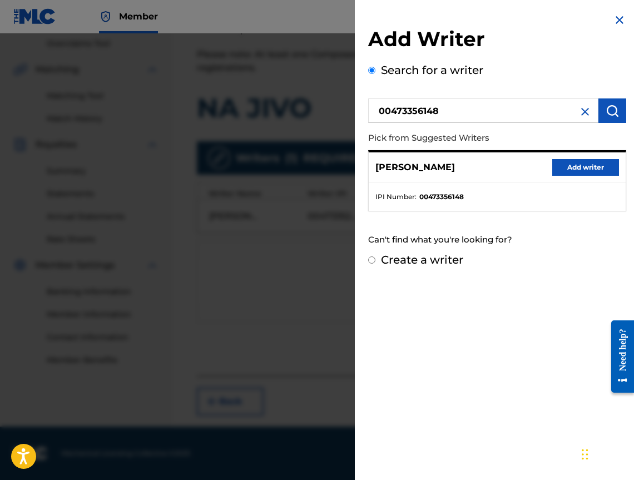
click at [589, 162] on button "Add writer" at bounding box center [585, 167] width 67 height 17
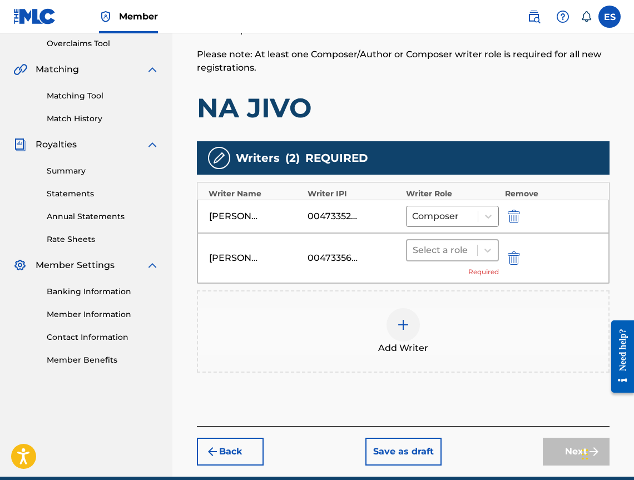
click at [461, 254] on div at bounding box center [441, 250] width 59 height 16
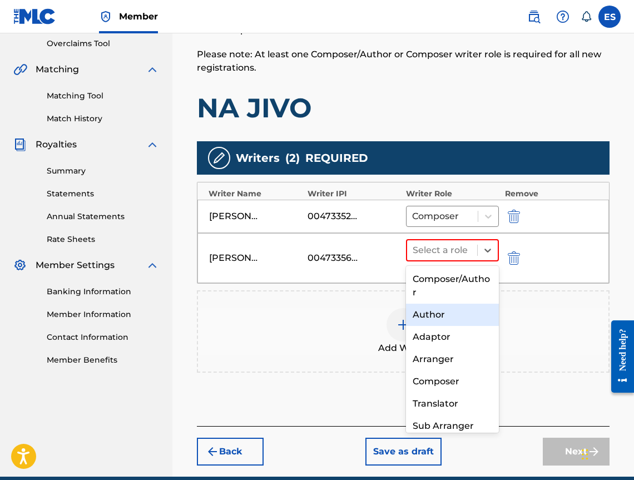
click at [433, 312] on div "Author" at bounding box center [452, 315] width 93 height 22
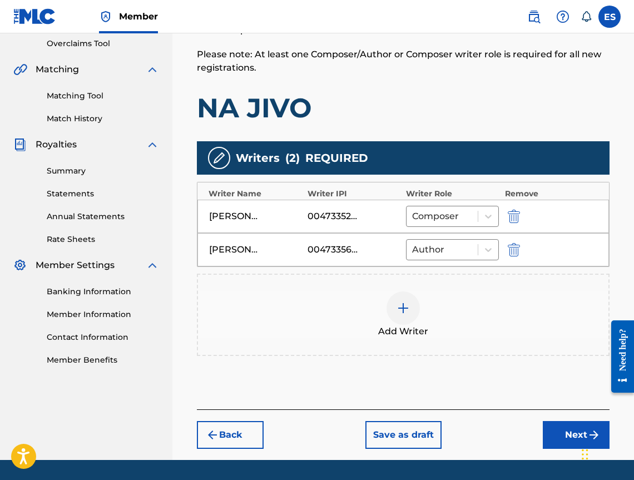
scroll to position [267, 0]
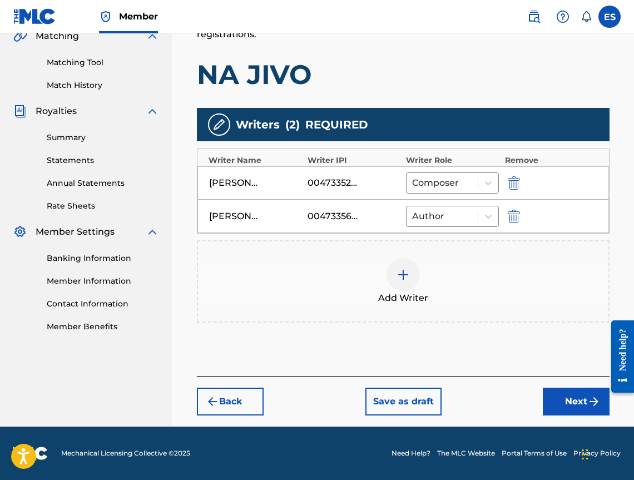
click at [574, 400] on button "Next" at bounding box center [576, 401] width 67 height 28
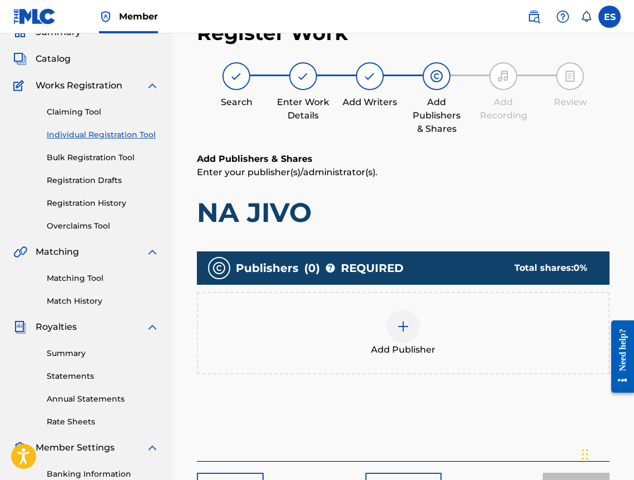
scroll to position [50, 0]
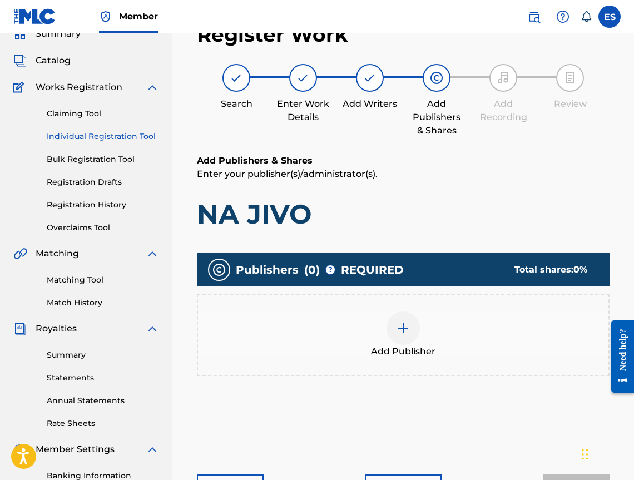
click at [429, 328] on div "Add Publisher" at bounding box center [403, 334] width 410 height 47
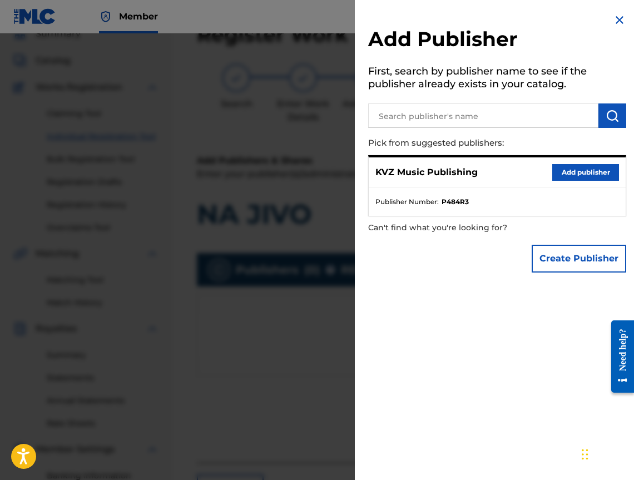
click at [579, 171] on button "Add publisher" at bounding box center [585, 172] width 67 height 17
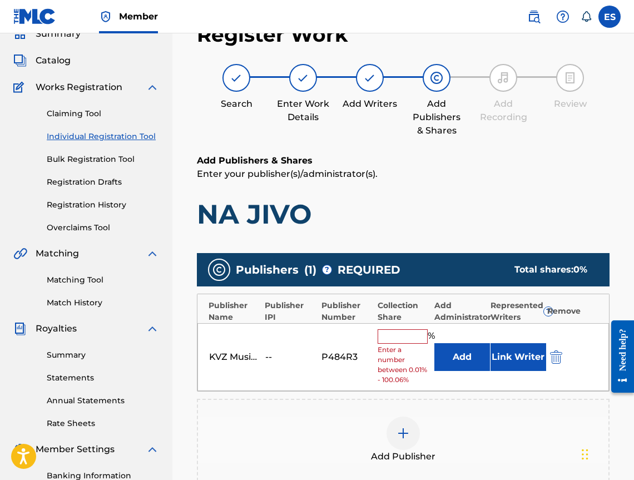
click at [394, 343] on input "text" at bounding box center [402, 336] width 50 height 14
type input "100"
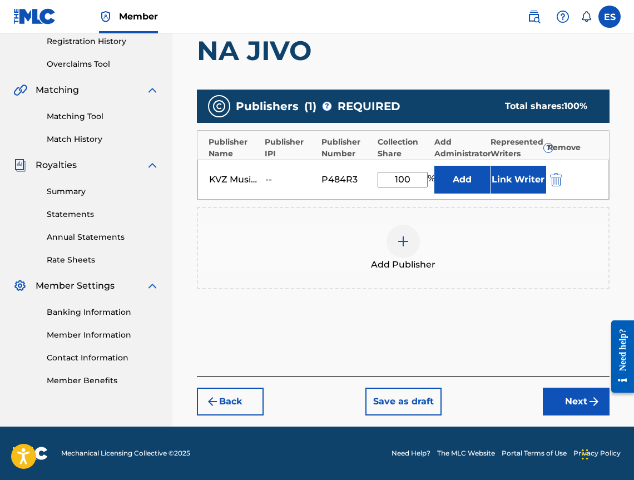
click at [584, 402] on button "Next" at bounding box center [576, 401] width 67 height 28
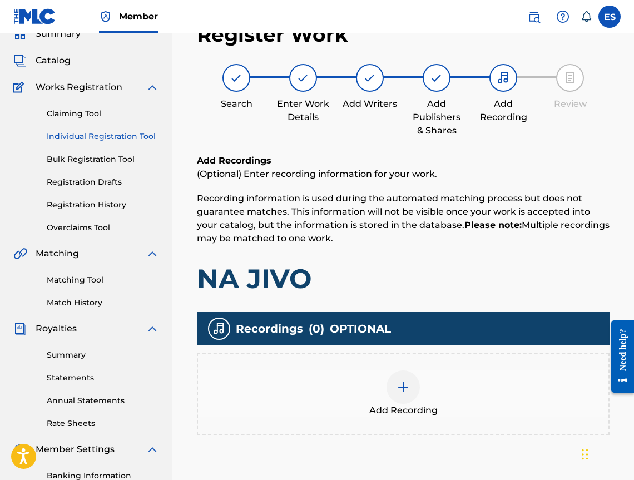
click at [470, 397] on div "Add Recording" at bounding box center [403, 393] width 410 height 47
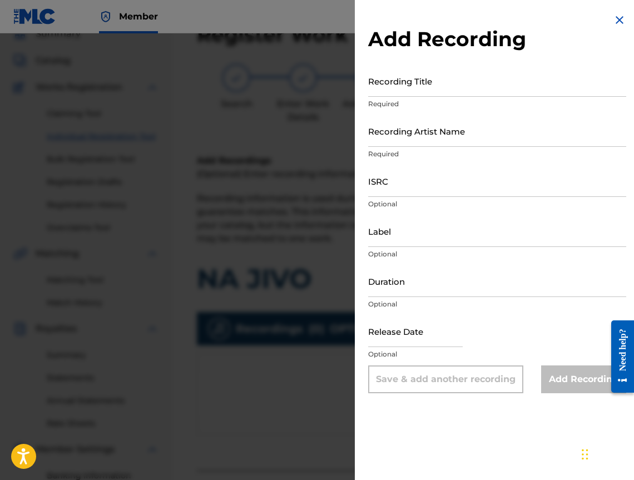
drag, startPoint x: 371, startPoint y: 255, endPoint x: 369, endPoint y: 288, distance: 33.5
paste input "03:38"
type input "03:38"
paste input "Na Zhivo"
type input "Na Zhivo"
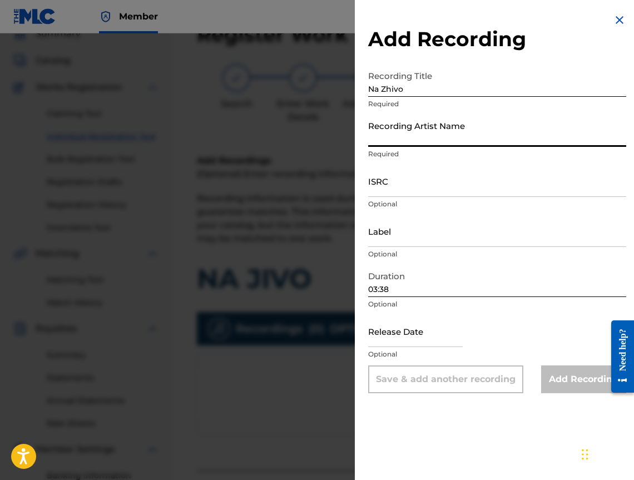
paste input "Pepa"
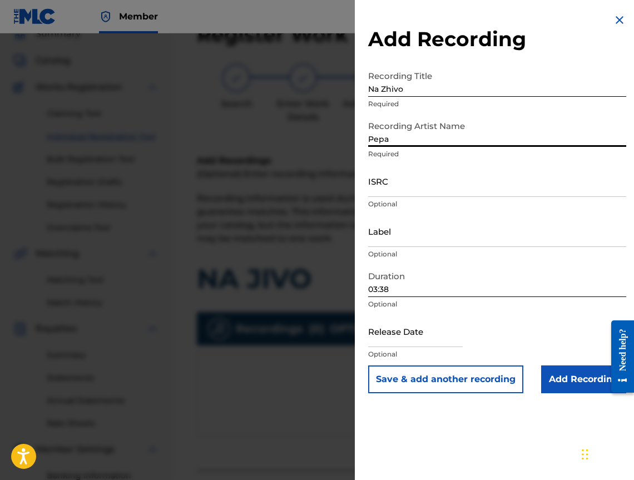
type input "Pepa"
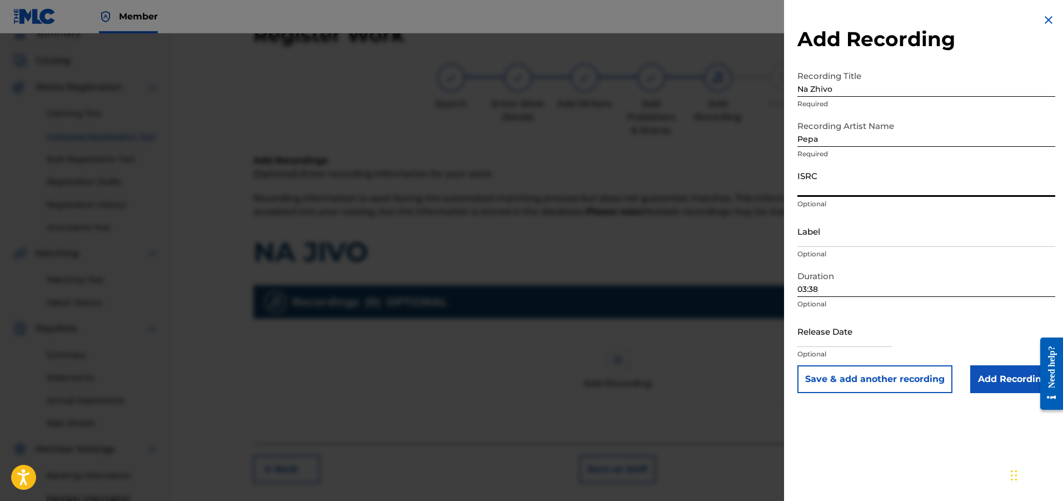
paste input "BGA551100428"
type input "BGA551100428"
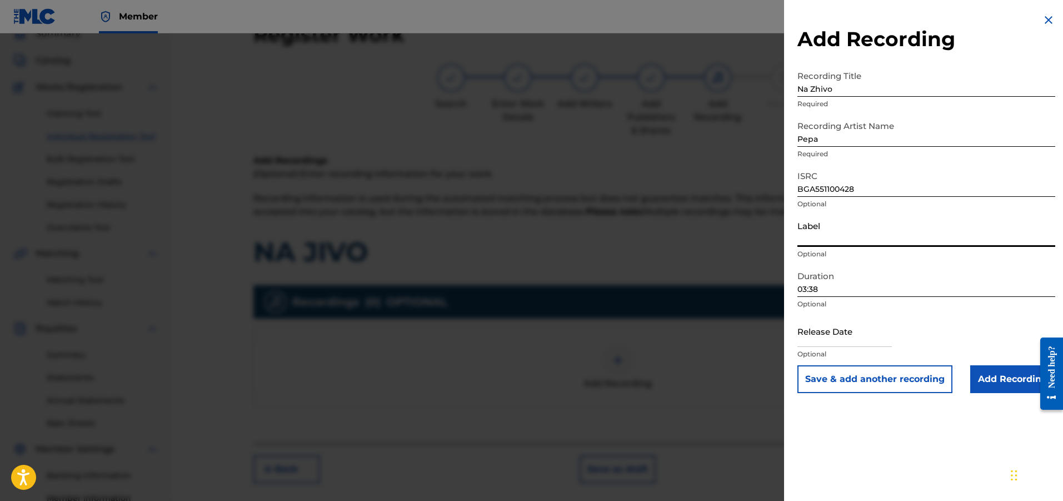
paste input "Ara Music"
type input "Ara Music"
click at [997, 381] on input "Add Recording" at bounding box center [1013, 379] width 85 height 28
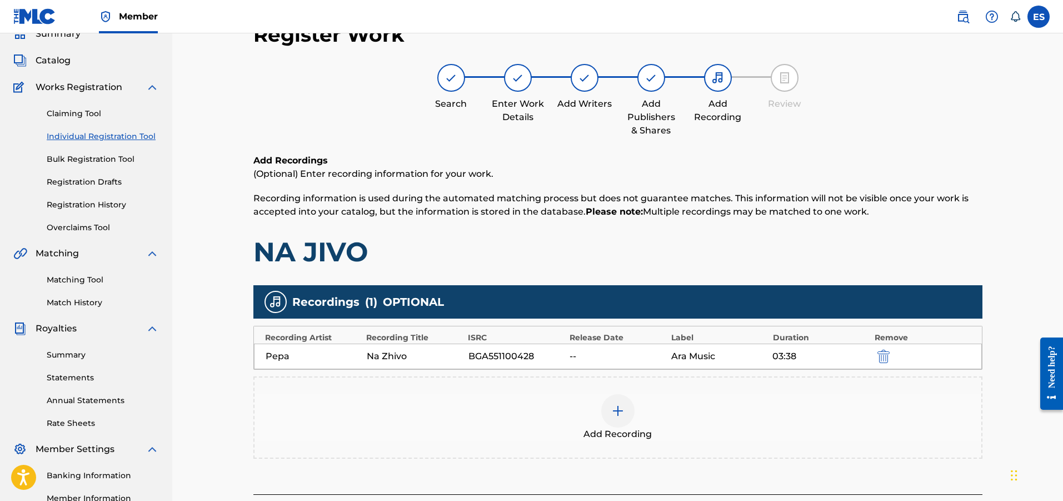
click at [758, 400] on div "Add Recording" at bounding box center [618, 417] width 727 height 47
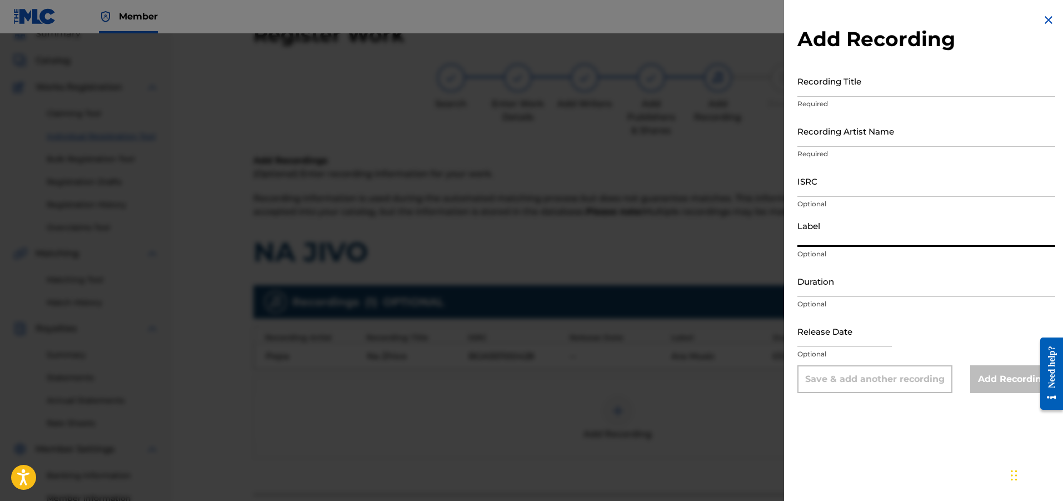
paste input "Ara Music"
type input "Ara Music"
drag, startPoint x: 779, startPoint y: 182, endPoint x: 830, endPoint y: 170, distance: 53.1
paste input "FR2X42423318"
type input "FR2X42423318"
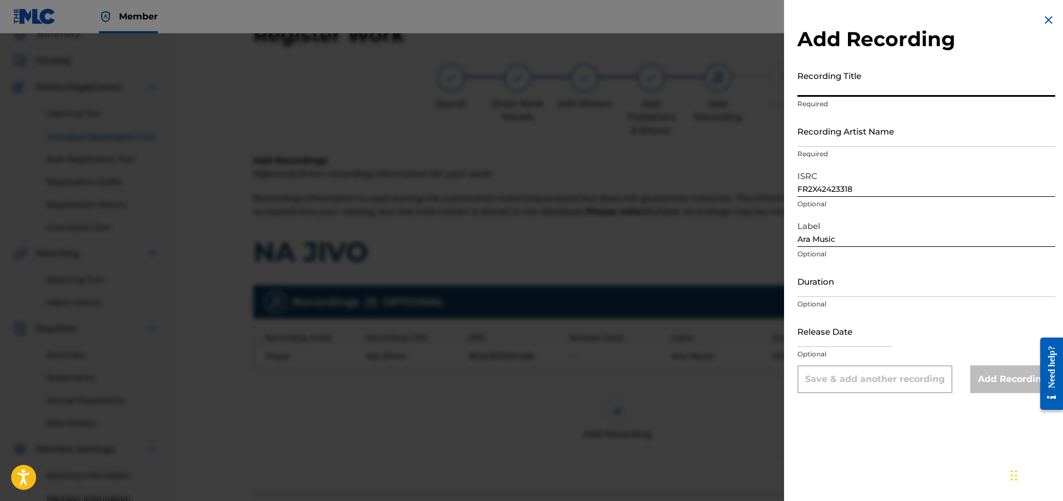
paste input "Na Zhivo"
type input "Na Zhivo"
paste input "Pepa"
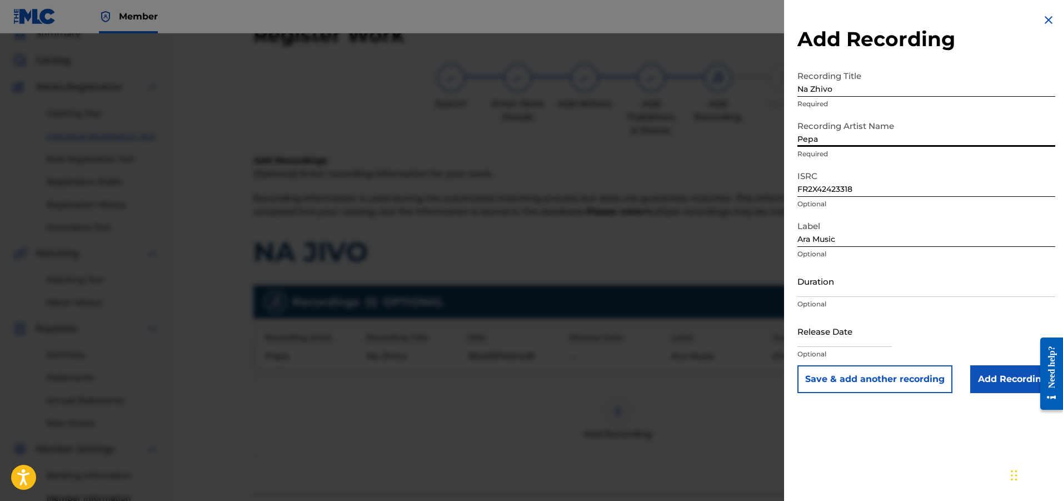
type input "Pepa"
paste input "03:38"
type input "03:38"
click at [996, 385] on input "Add Recording" at bounding box center [1013, 379] width 85 height 28
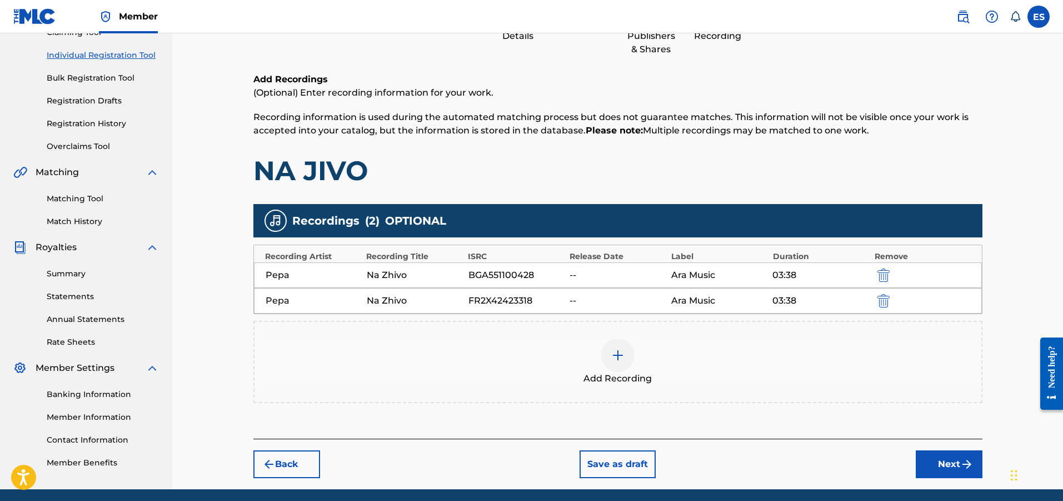
scroll to position [173, 0]
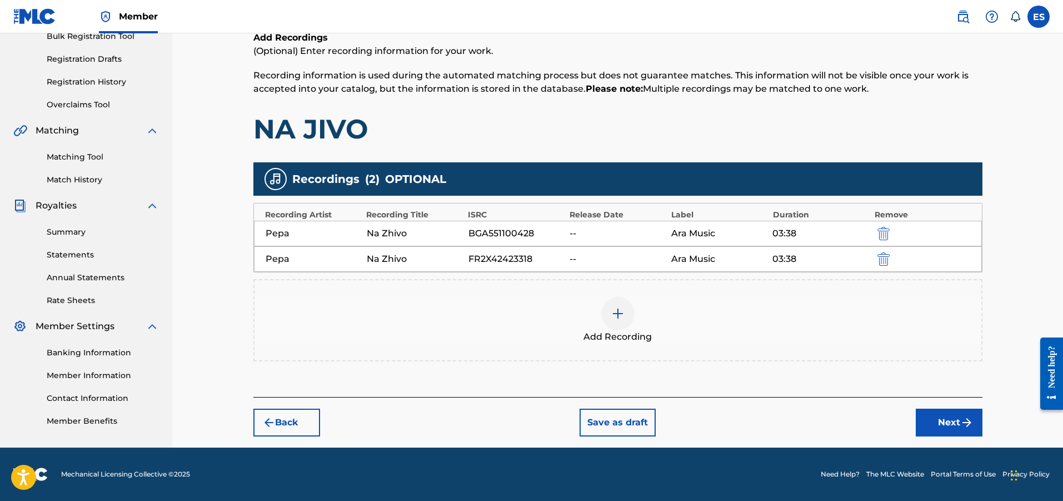
click at [922, 406] on div "Back Save as draft Next" at bounding box center [617, 416] width 729 height 39
click at [920, 433] on button "Next" at bounding box center [949, 423] width 67 height 28
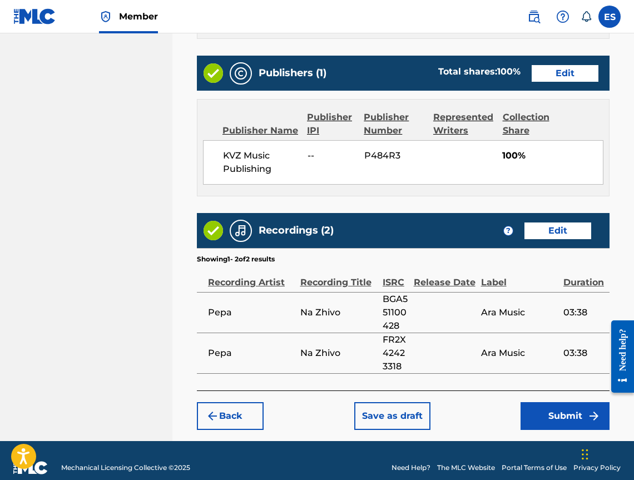
scroll to position [662, 0]
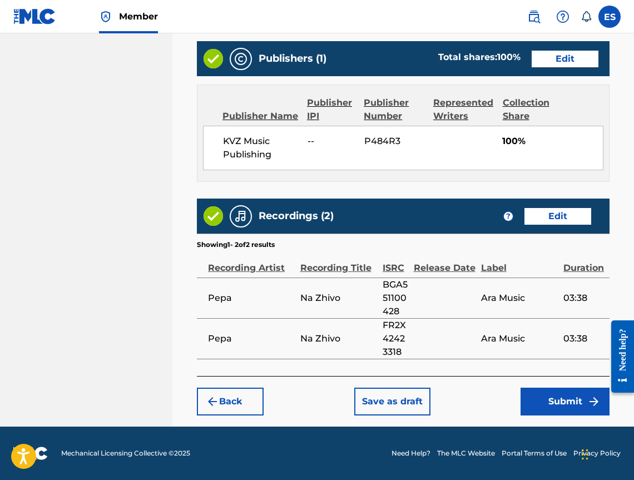
click at [577, 415] on button "Submit" at bounding box center [564, 401] width 89 height 28
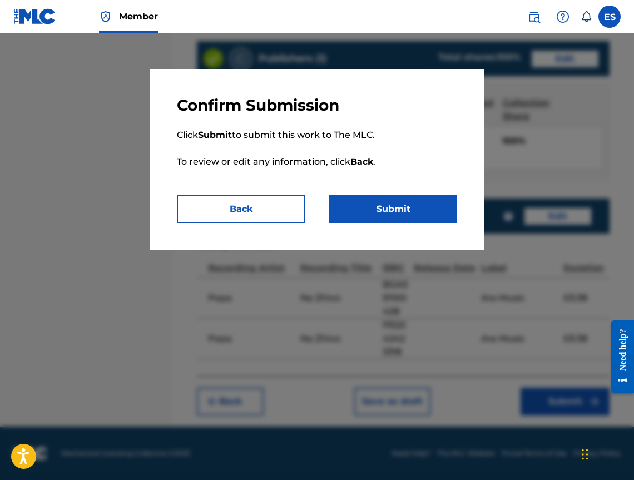
click at [394, 206] on button "Submit" at bounding box center [393, 209] width 128 height 28
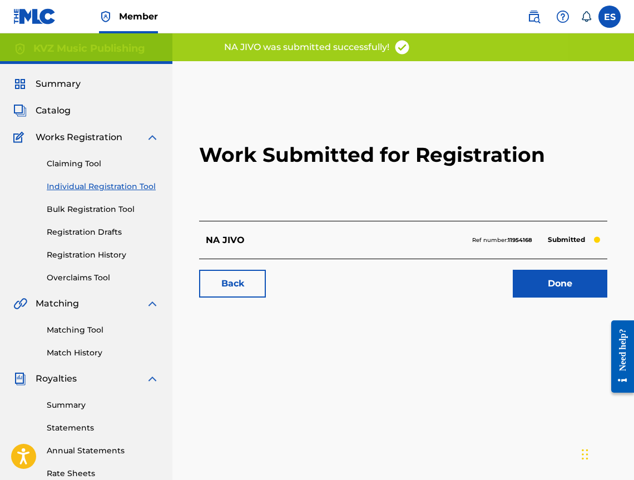
click at [89, 179] on div "Claiming Tool Individual Registration Tool Bulk Registration Tool Registration …" at bounding box center [86, 214] width 146 height 140
click at [91, 181] on link "Individual Registration Tool" at bounding box center [103, 187] width 112 height 12
